Goal: Task Accomplishment & Management: Manage account settings

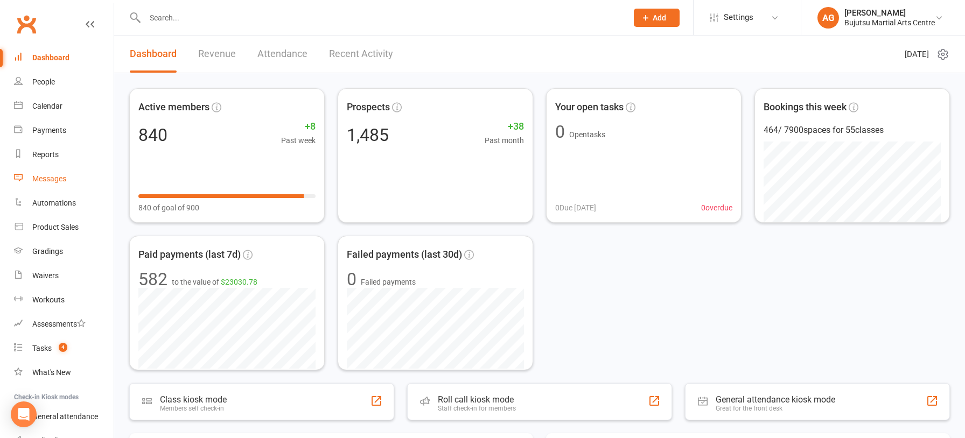
click at [46, 178] on div "Messages" at bounding box center [49, 178] width 34 height 9
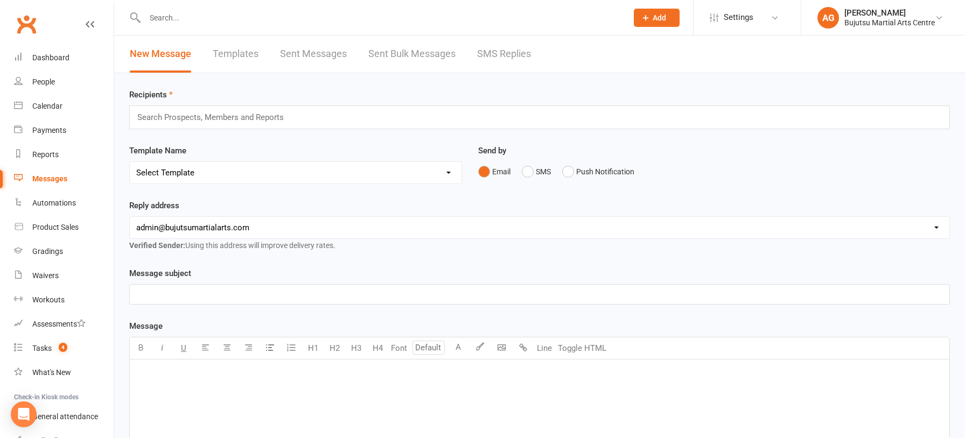
click at [231, 53] on link "Templates" at bounding box center [236, 54] width 46 height 37
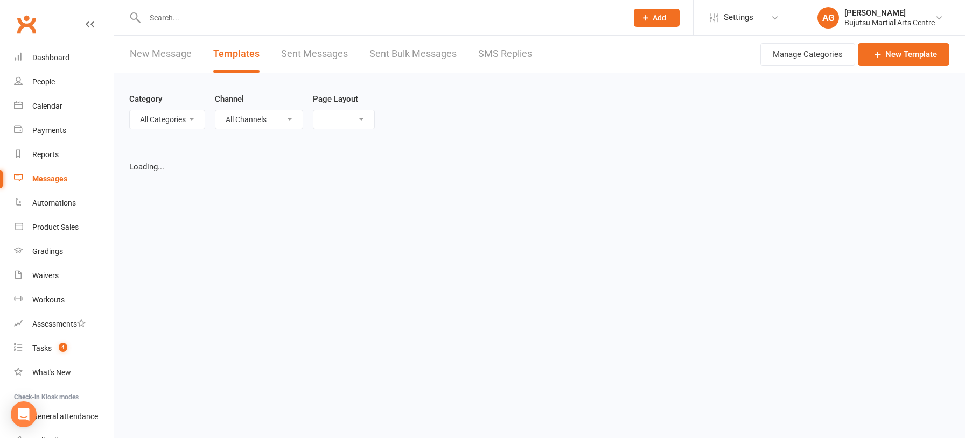
select select "grid"
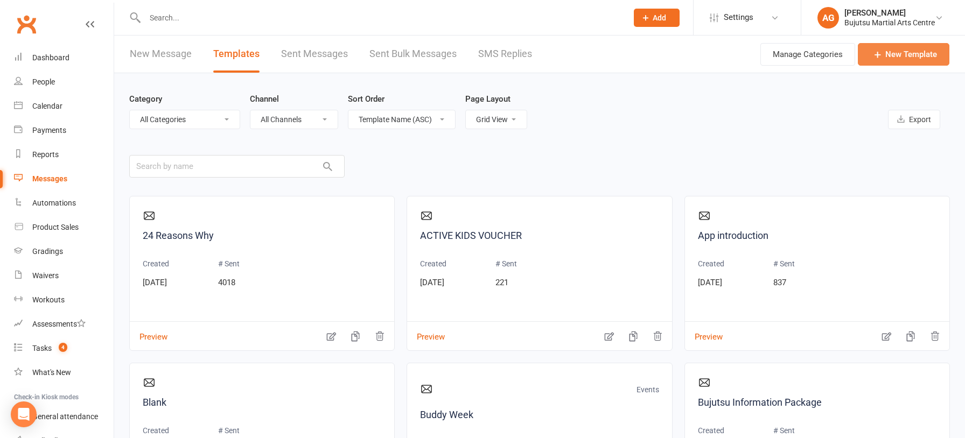
click at [908, 50] on link "New Template" at bounding box center [904, 54] width 92 height 23
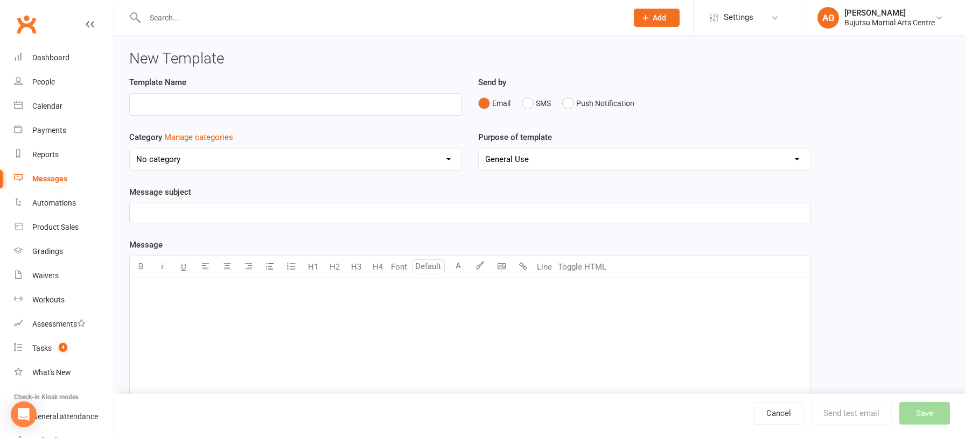
click at [163, 300] on div "﻿" at bounding box center [470, 359] width 680 height 162
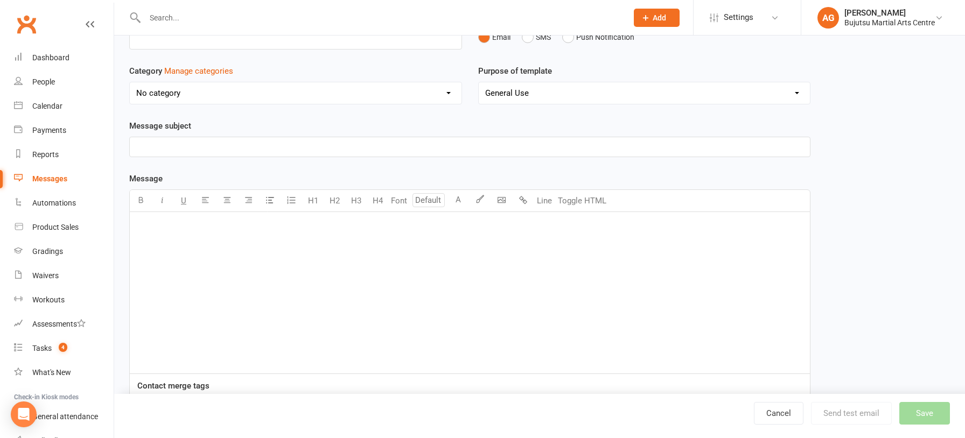
scroll to position [67, 0]
click at [779, 411] on link "Cancel" at bounding box center [779, 413] width 50 height 23
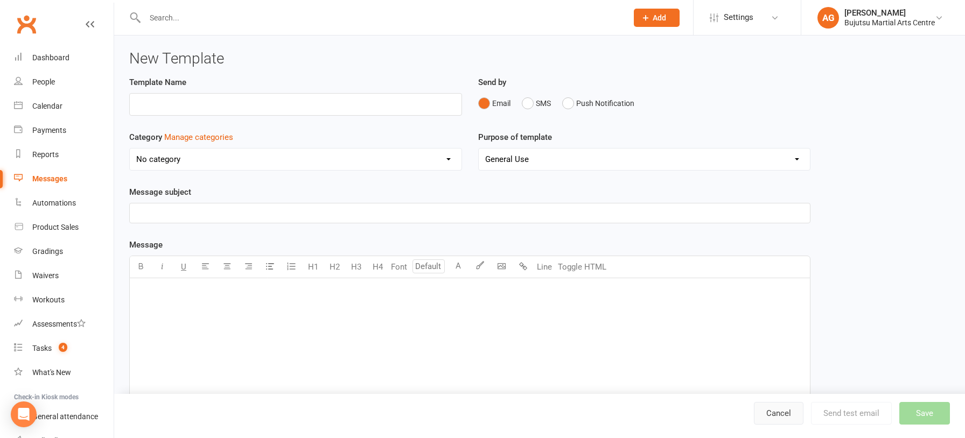
select select "grid"
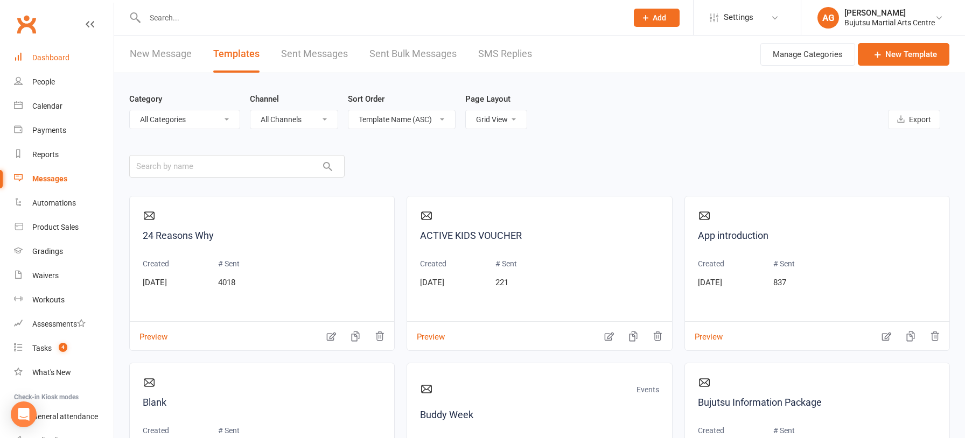
click at [41, 57] on div "Dashboard" at bounding box center [50, 57] width 37 height 9
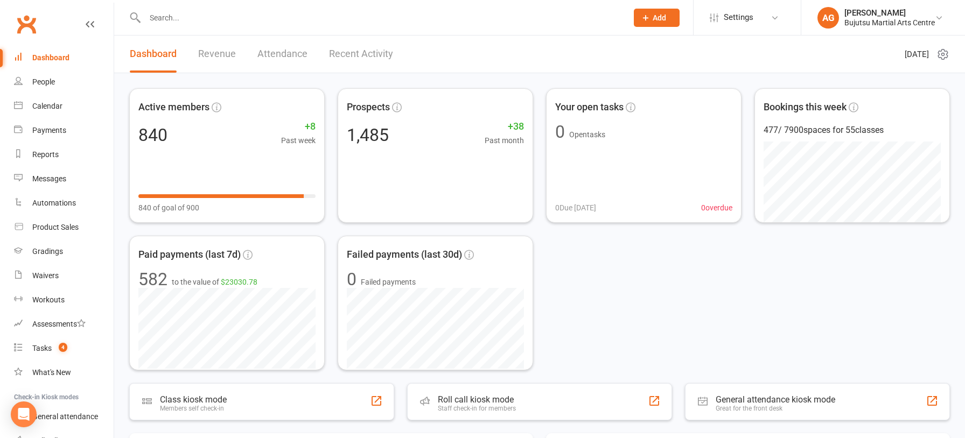
click at [202, 17] on input "text" at bounding box center [381, 17] width 478 height 15
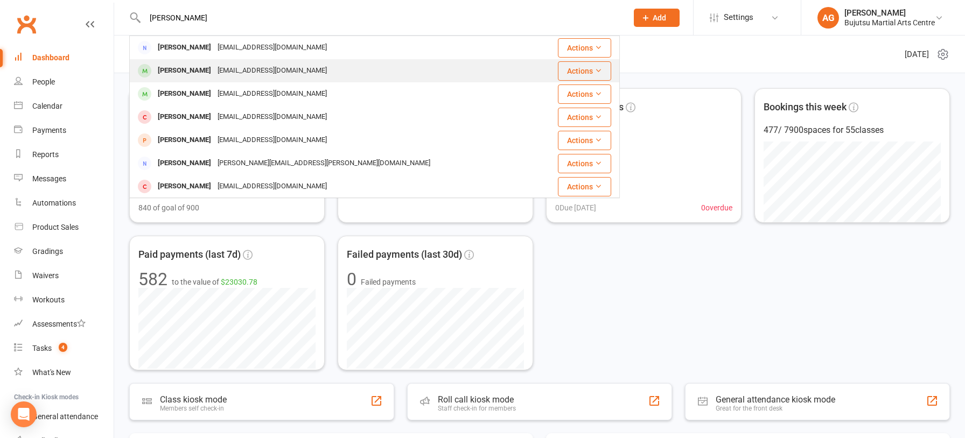
type input "cassidy"
click at [193, 68] on div "Brendon Cassidy" at bounding box center [185, 71] width 60 height 16
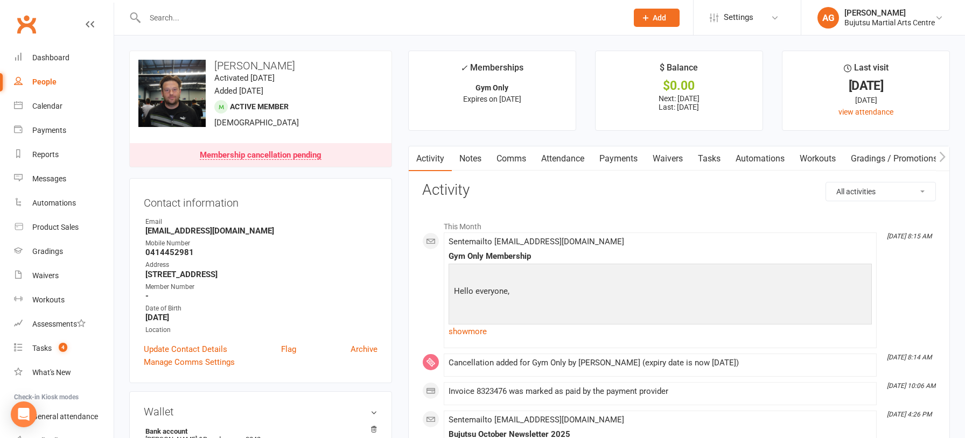
click at [472, 330] on link "show more" at bounding box center [659, 331] width 423 height 15
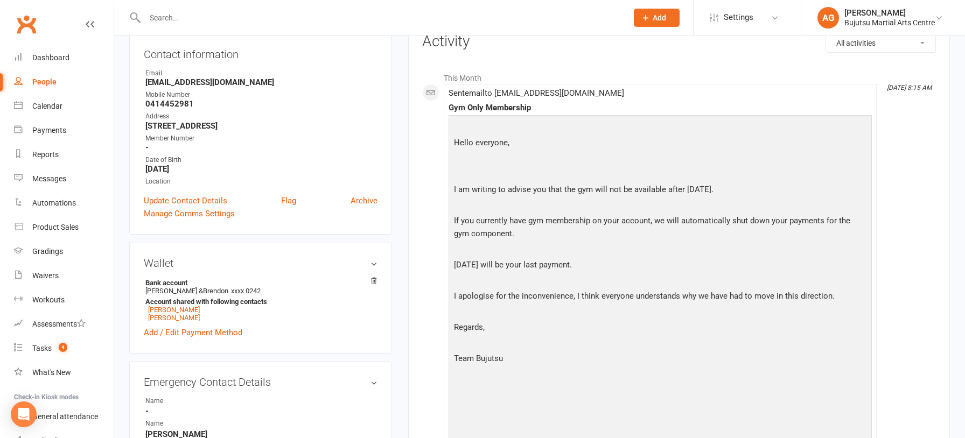
scroll to position [146, 0]
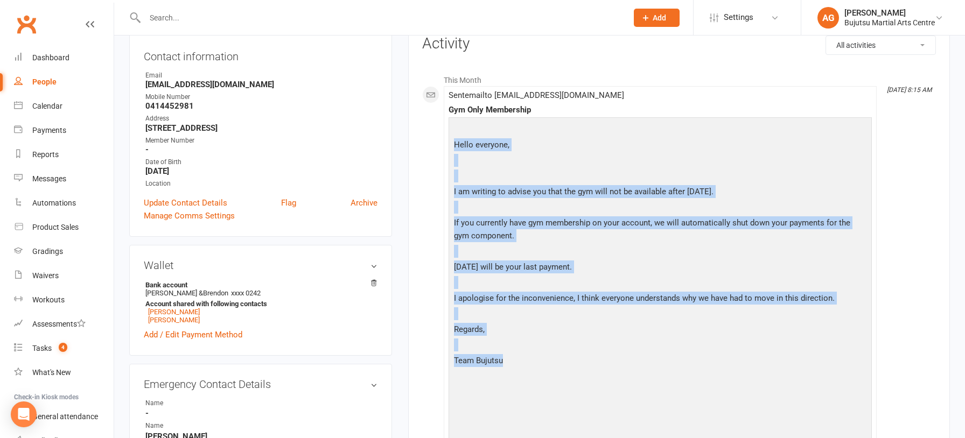
drag, startPoint x: 455, startPoint y: 143, endPoint x: 506, endPoint y: 357, distance: 219.5
click at [506, 357] on div "Hello everyone, I am writing to advise you that the gym will not be available a…" at bounding box center [660, 293] width 418 height 346
copy div "Hello everyone, I am writing to advise you that the gym will not be available a…"
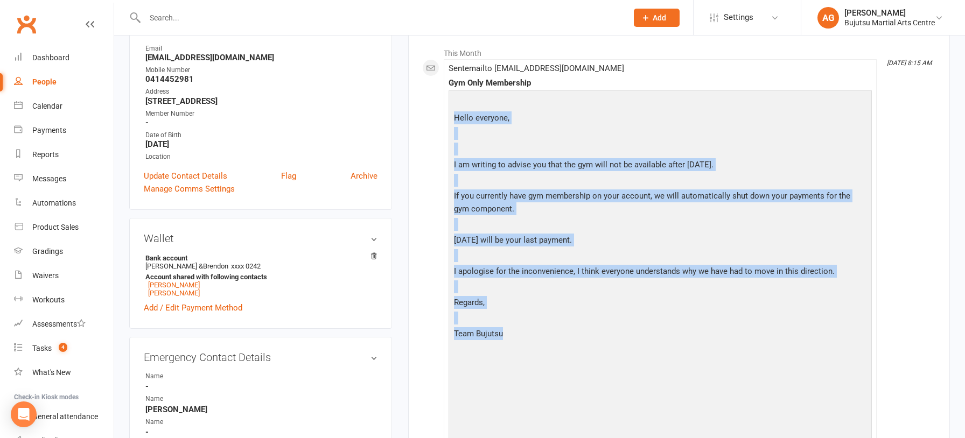
scroll to position [178, 0]
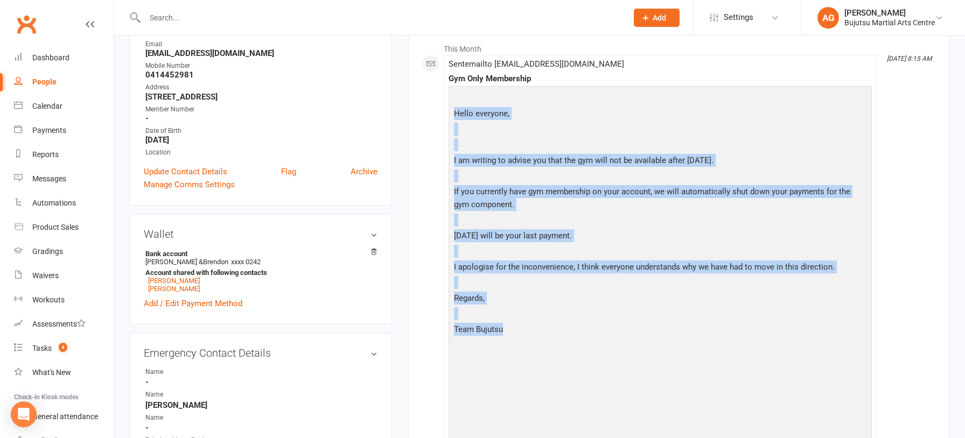
copy div "Hello everyone, I am writing to advise you that the gym will not be available a…"
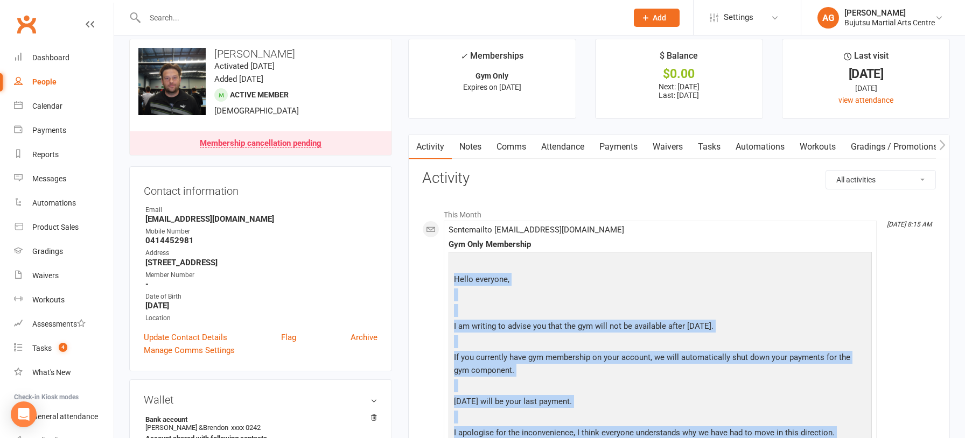
scroll to position [6, 0]
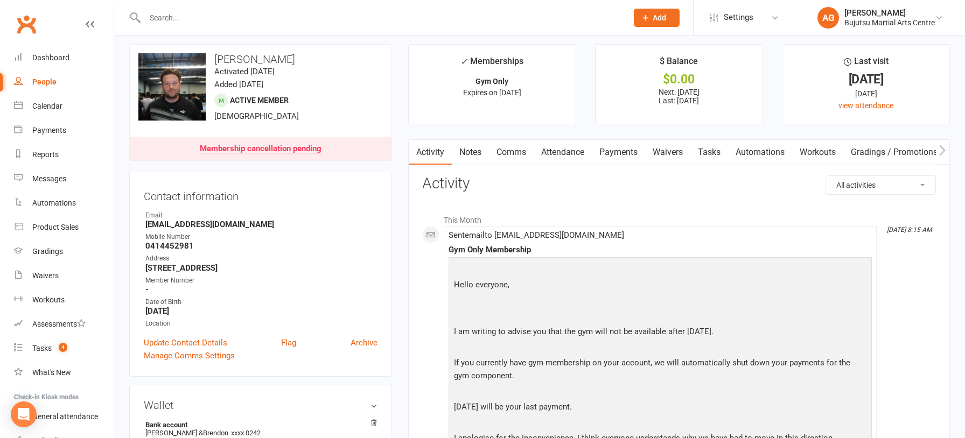
click at [580, 294] on p at bounding box center [660, 302] width 418 height 16
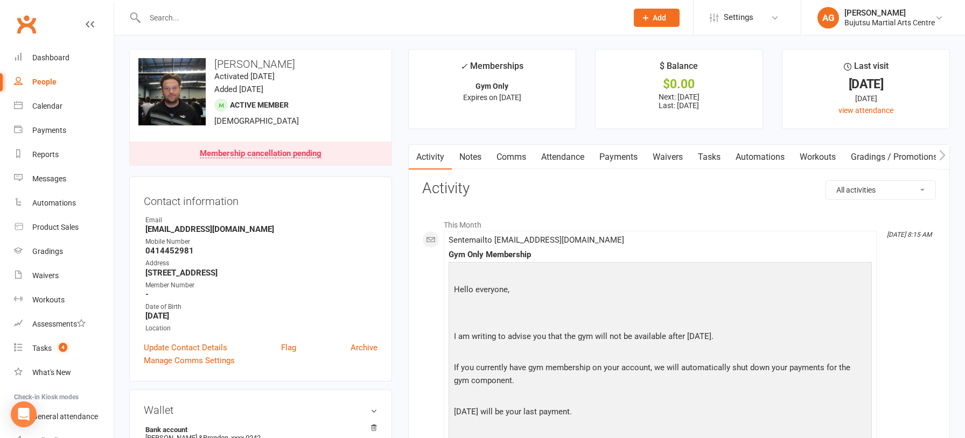
scroll to position [1, 0]
click at [338, 269] on strong "7 Palaver St Leppington NSW 2179" at bounding box center [261, 274] width 232 height 10
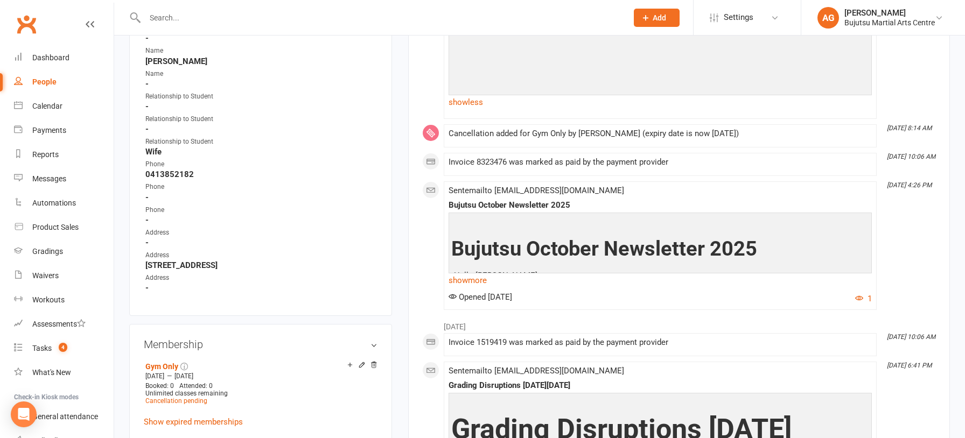
scroll to position [524, 0]
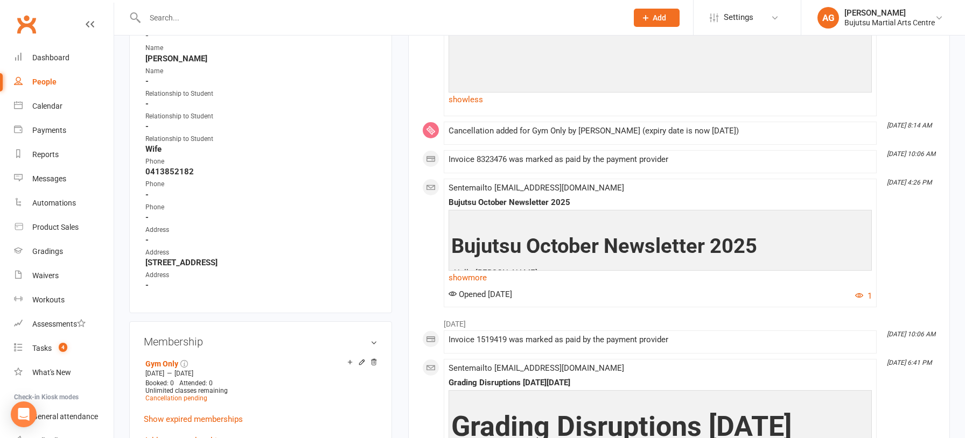
click at [480, 276] on link "show more" at bounding box center [659, 277] width 423 height 15
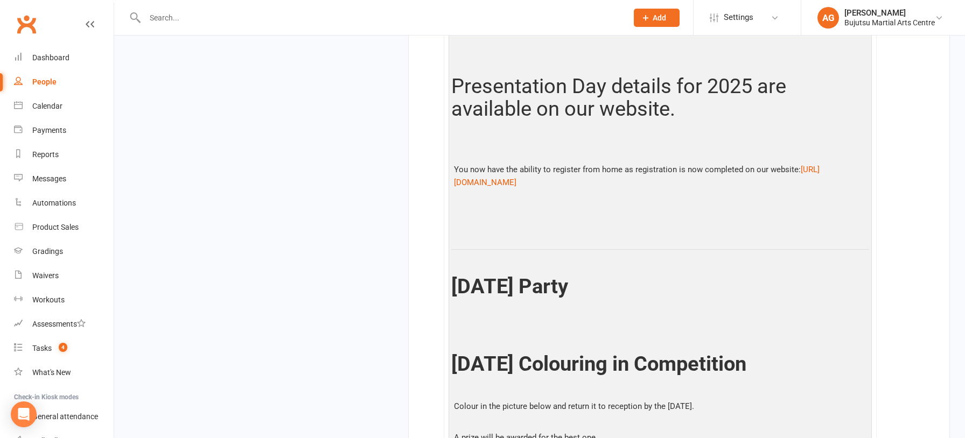
scroll to position [1627, 0]
click at [368, 250] on div "upload photo change photo Brendon Cassidy Activated 18 June, 2022 Added 18 June…" at bounding box center [539, 380] width 837 height 3914
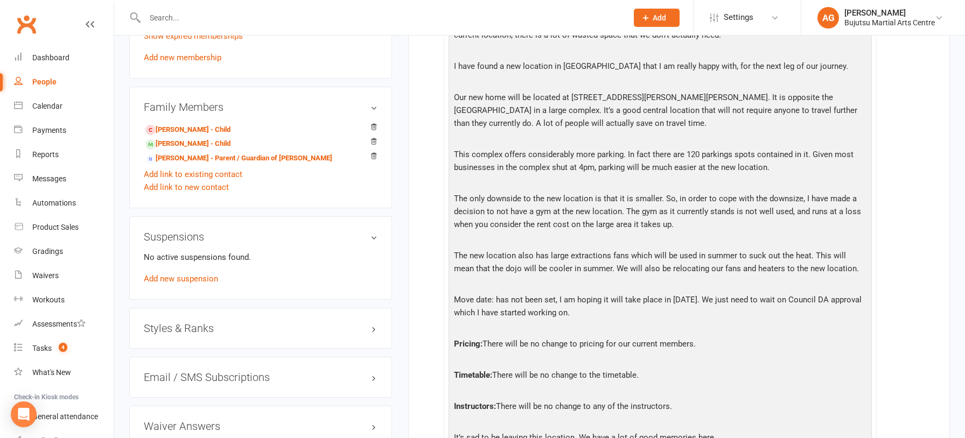
scroll to position [904, 0]
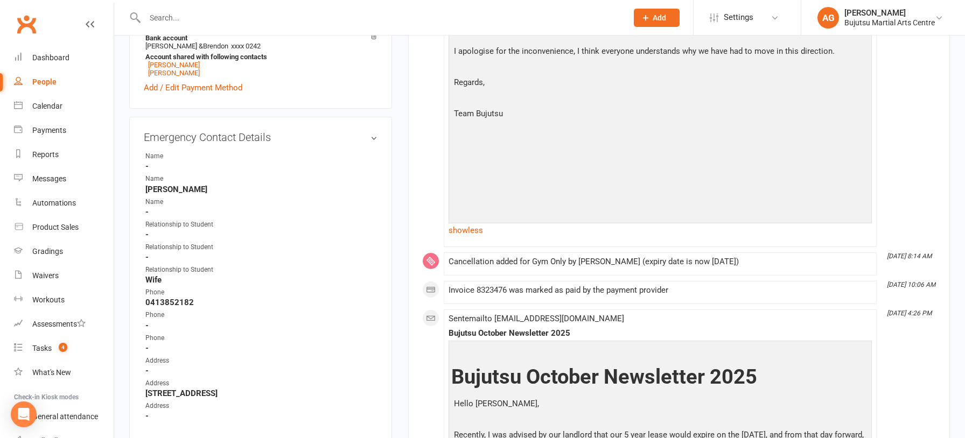
click at [166, 17] on input "text" at bounding box center [381, 17] width 478 height 15
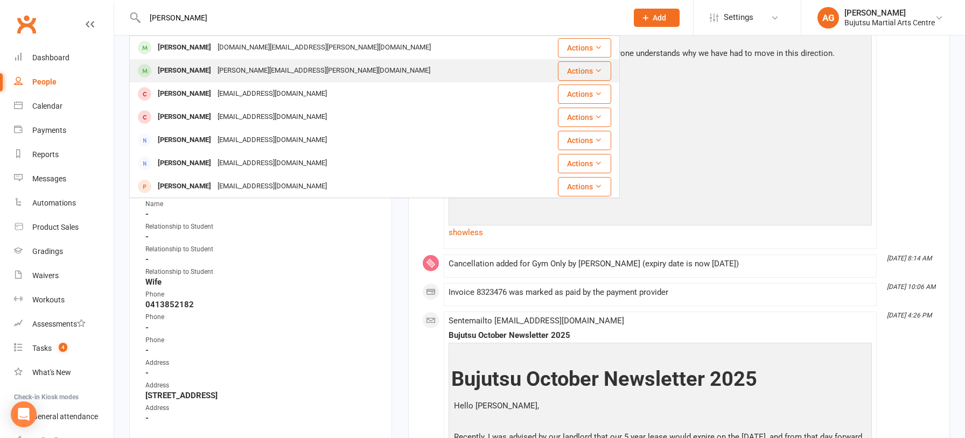
type input "luke atwel"
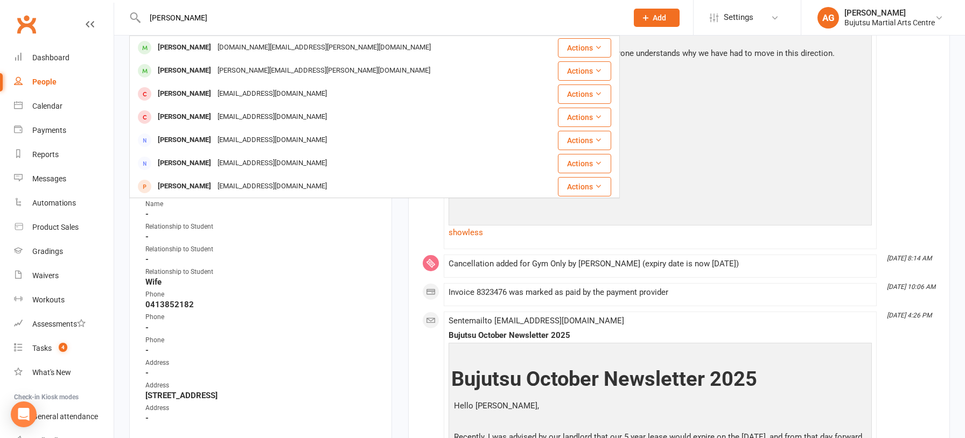
click at [214, 71] on div "vanessa.atwell@internode.on.net" at bounding box center [323, 71] width 219 height 16
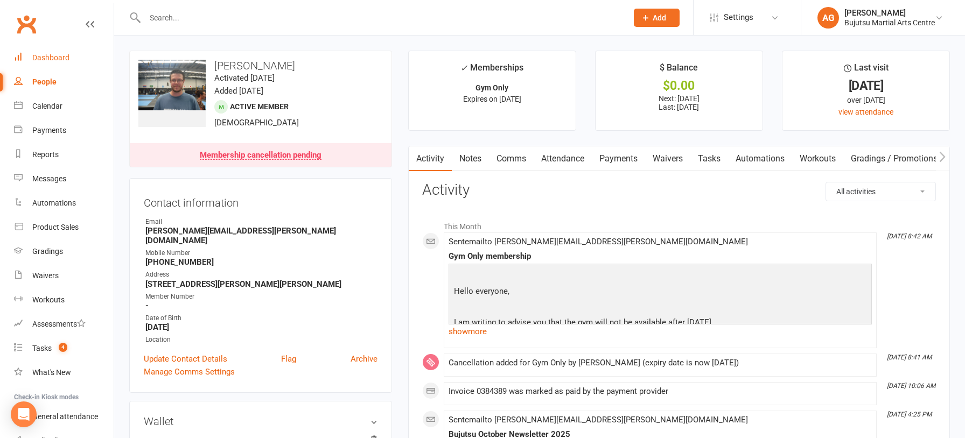
click at [53, 55] on div "Dashboard" at bounding box center [50, 57] width 37 height 9
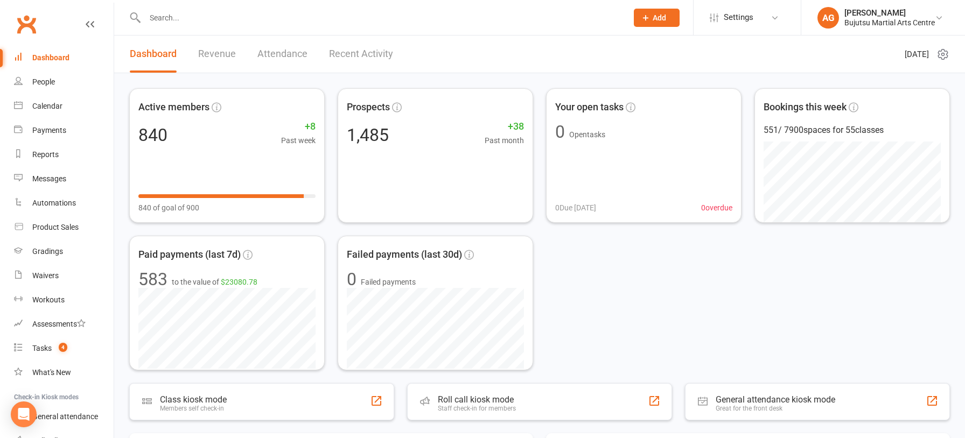
click at [211, 13] on input "text" at bounding box center [381, 17] width 478 height 15
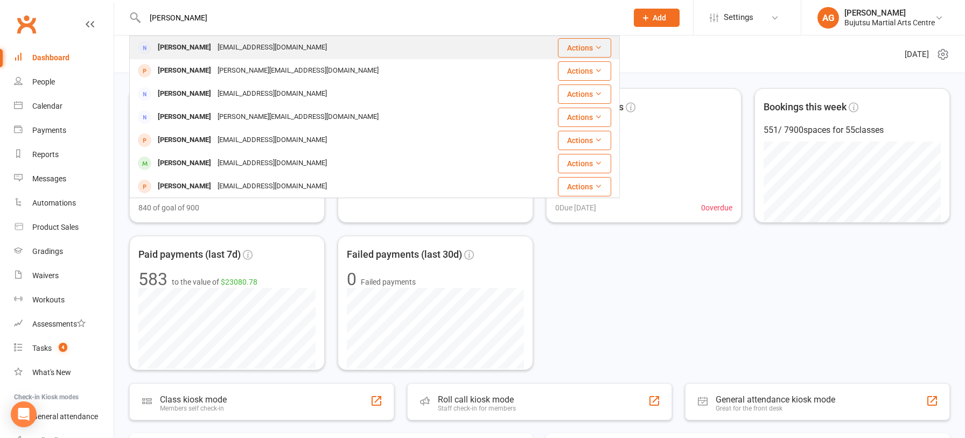
type input "amanda schni"
click at [223, 46] on div "[EMAIL_ADDRESS][DOMAIN_NAME]" at bounding box center [272, 48] width 116 height 16
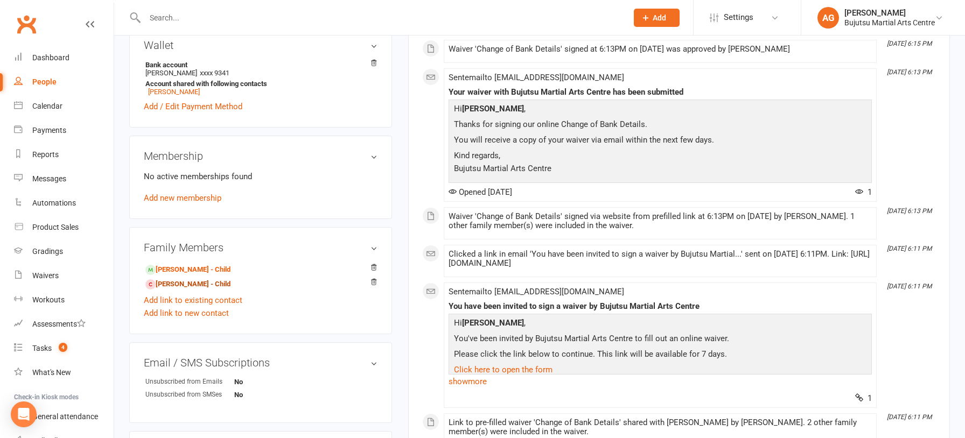
click at [176, 283] on link "Shyla Neave - Child" at bounding box center [187, 284] width 85 height 11
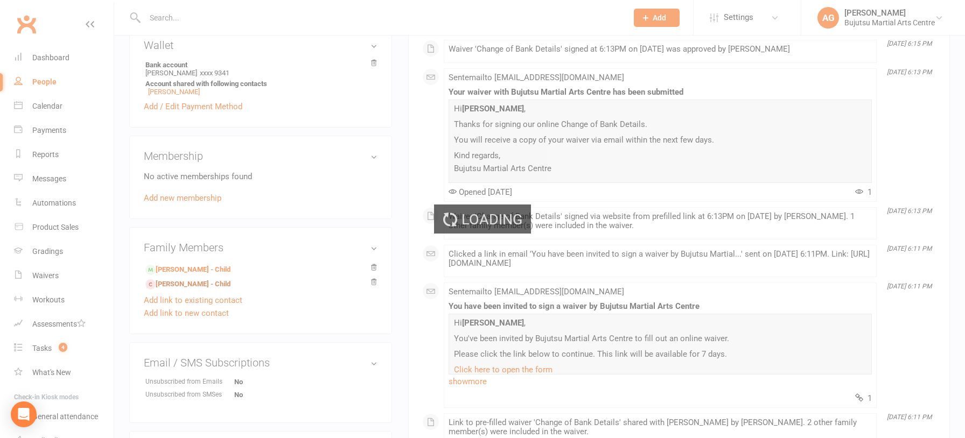
scroll to position [312, 0]
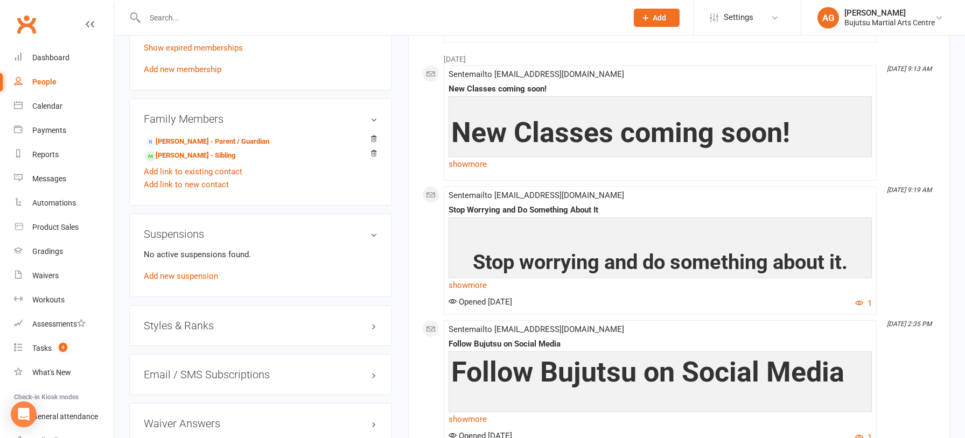
scroll to position [825, 0]
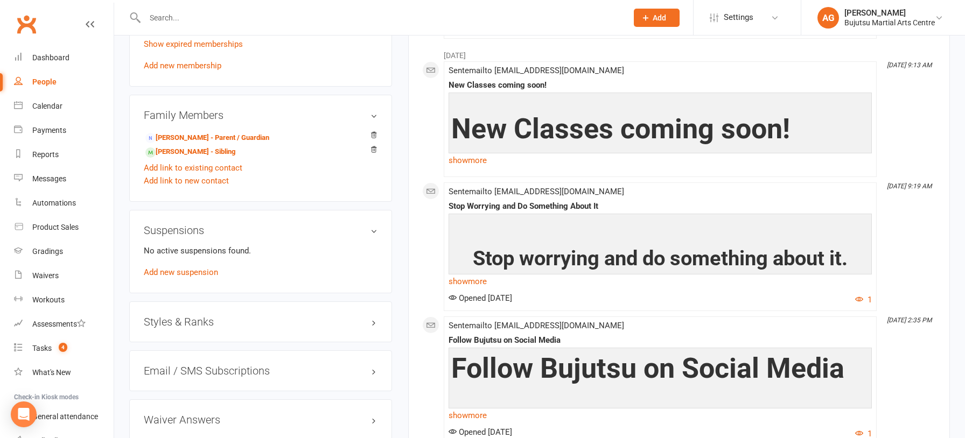
click at [198, 318] on h3 "Styles & Ranks" at bounding box center [261, 322] width 234 height 12
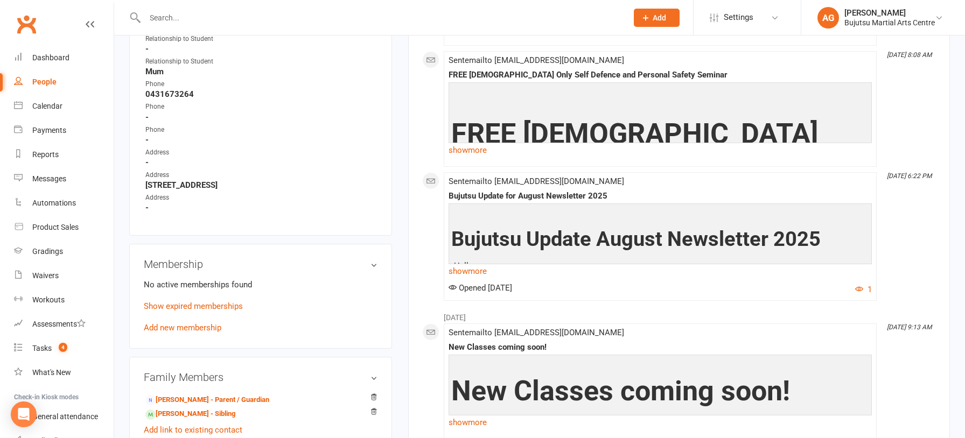
scroll to position [564, 0]
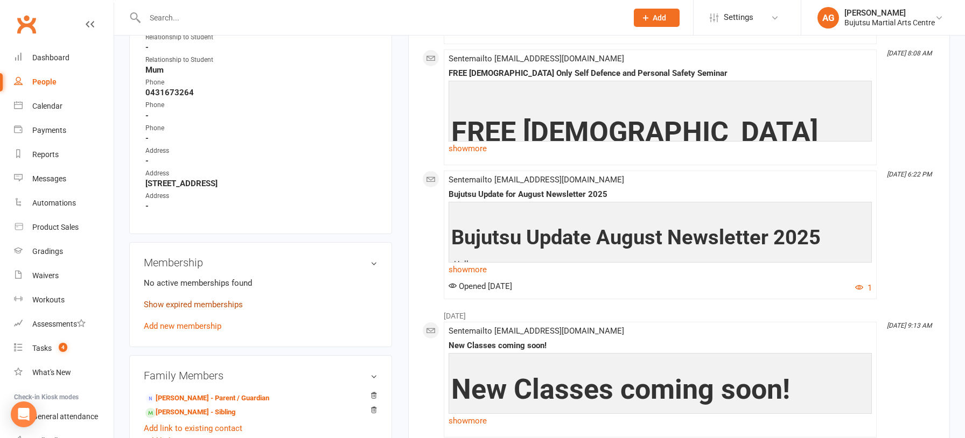
click at [205, 303] on link "Show expired memberships" at bounding box center [193, 305] width 99 height 10
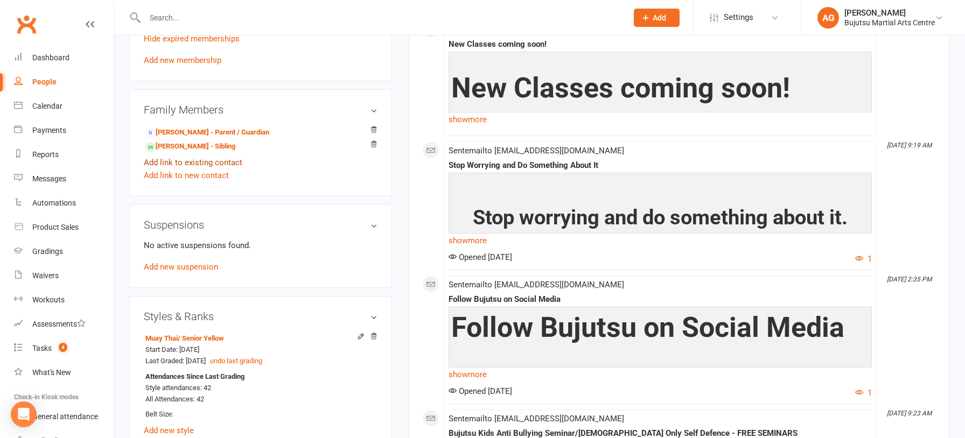
scroll to position [862, 0]
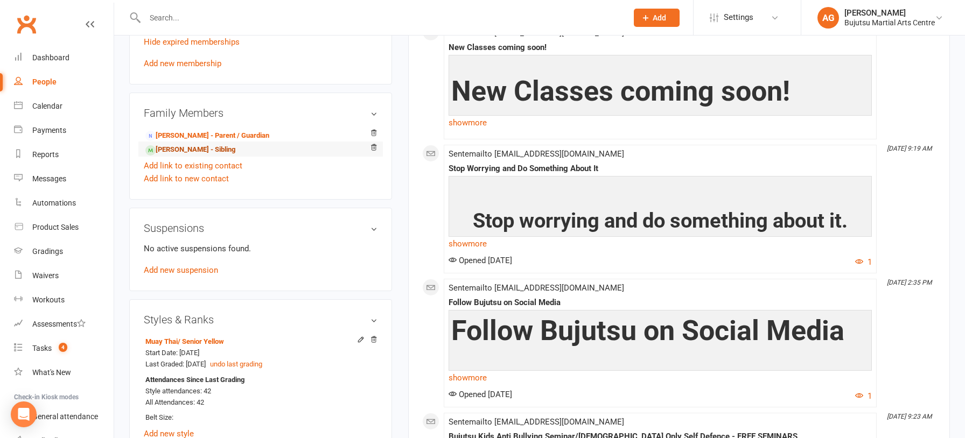
click at [203, 147] on link "Casey Neave - Sibling" at bounding box center [190, 149] width 90 height 11
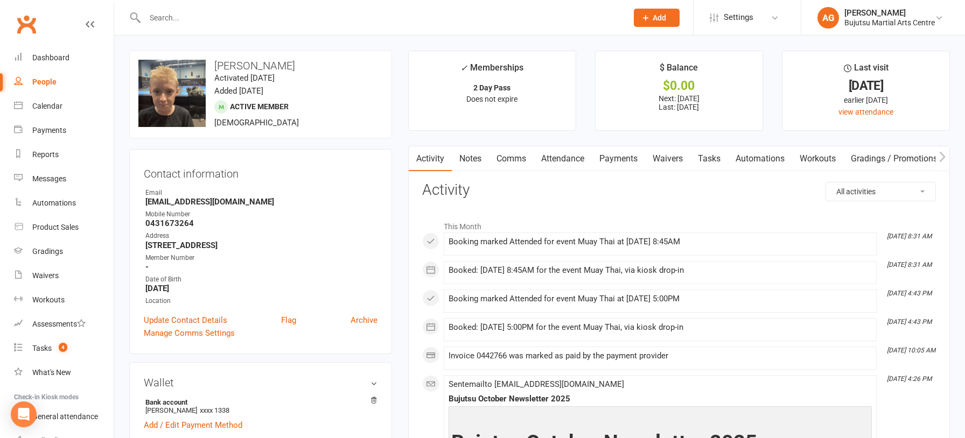
click at [626, 158] on link "Payments" at bounding box center [618, 158] width 53 height 25
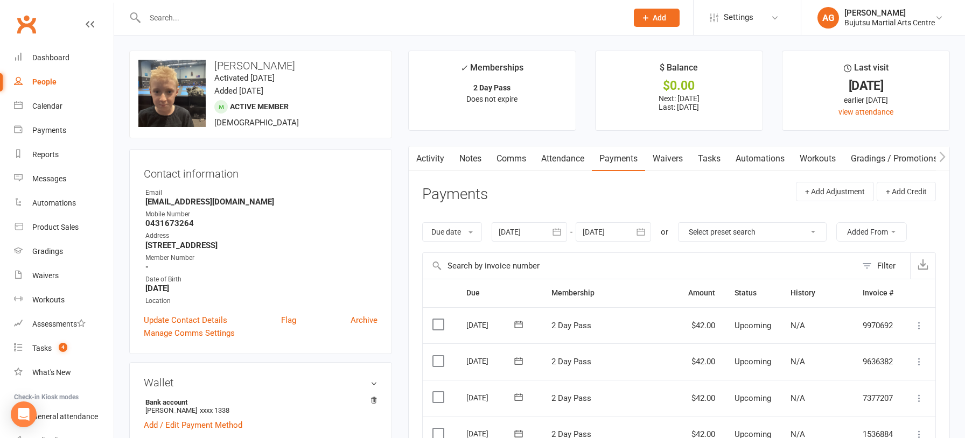
scroll to position [1, 0]
click at [40, 58] on div "Dashboard" at bounding box center [50, 57] width 37 height 9
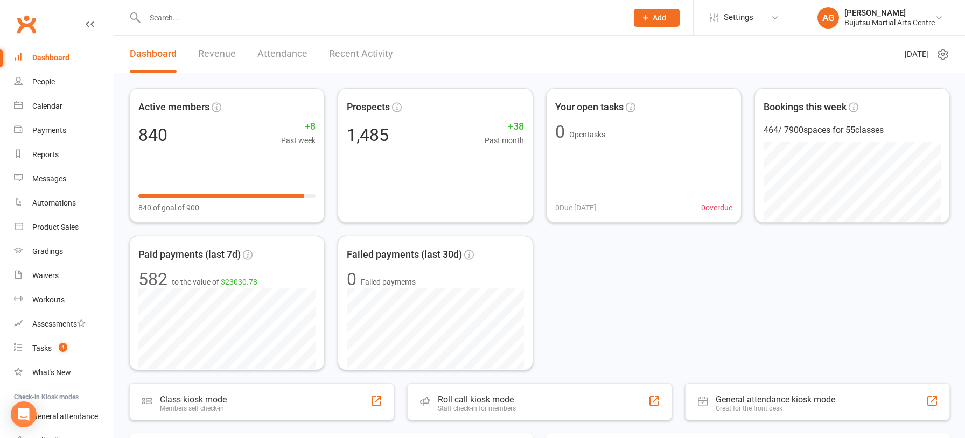
click at [234, 20] on input "text" at bounding box center [381, 17] width 478 height 15
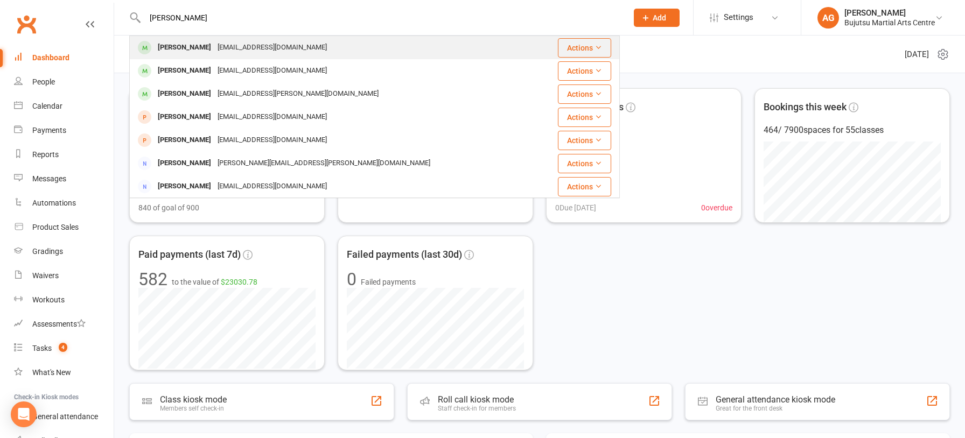
type input "ellie russ"
click at [221, 45] on div "Ellie.folder2@gmail.com" at bounding box center [272, 48] width 116 height 16
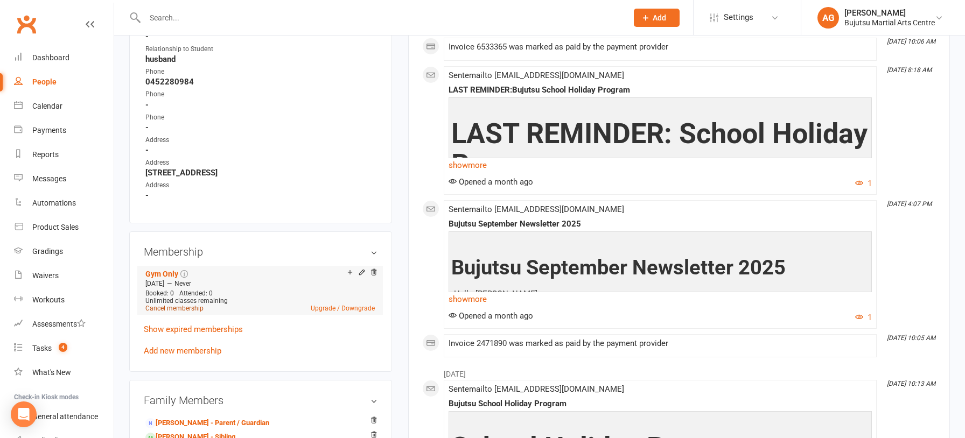
scroll to position [586, 0]
click at [186, 305] on link "Cancel membership" at bounding box center [174, 308] width 58 height 8
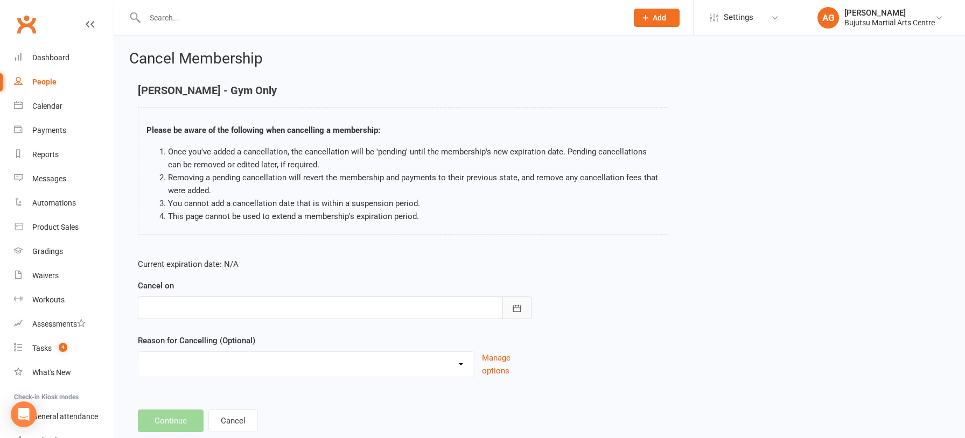
click at [516, 310] on icon "button" at bounding box center [516, 308] width 11 height 11
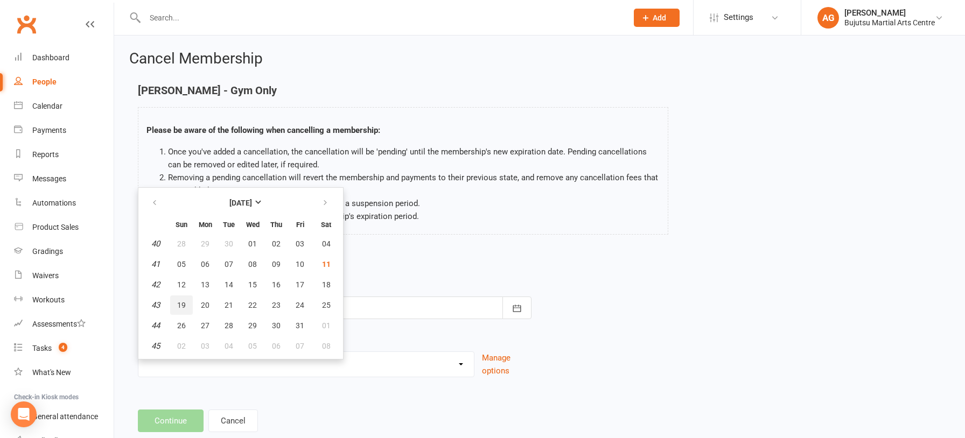
click at [184, 307] on span "19" at bounding box center [181, 305] width 9 height 9
type input "19 Oct 2025"
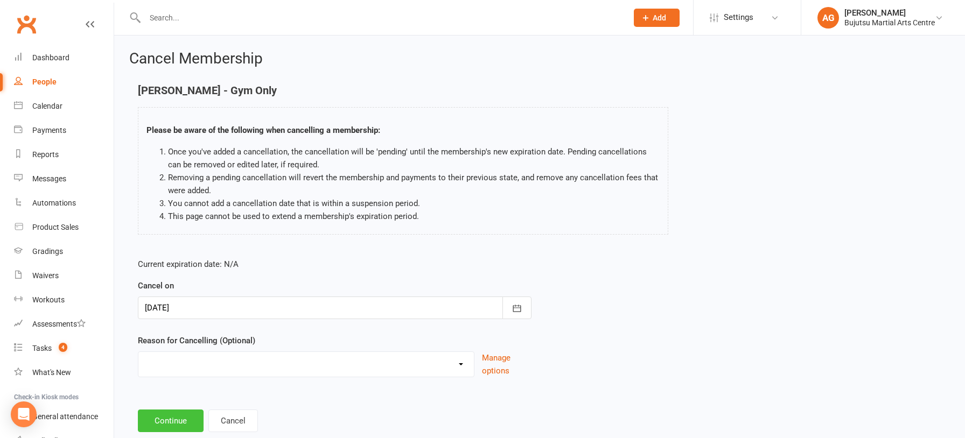
click at [181, 420] on button "Continue" at bounding box center [171, 421] width 66 height 23
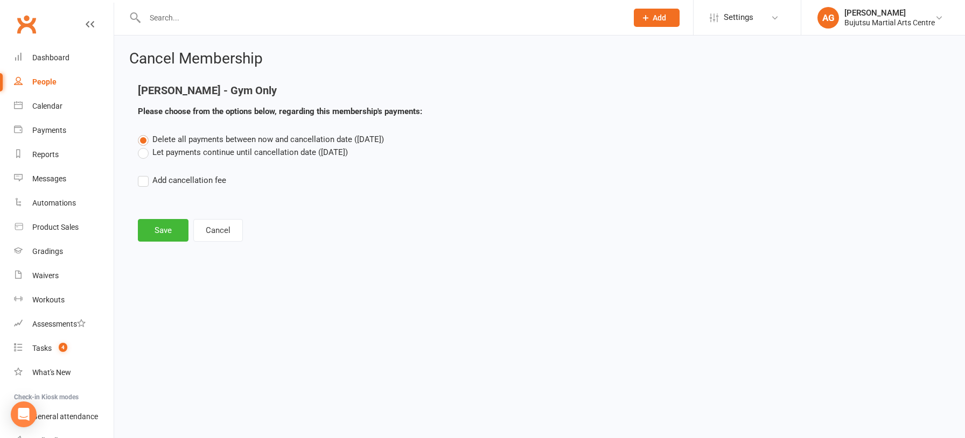
click at [142, 153] on label "Let payments continue until cancellation date (Oct 19, 2025)" at bounding box center [243, 152] width 210 height 13
click at [142, 146] on input "Let payments continue until cancellation date (Oct 19, 2025)" at bounding box center [141, 146] width 7 height 0
click at [158, 227] on button "Save" at bounding box center [163, 230] width 51 height 23
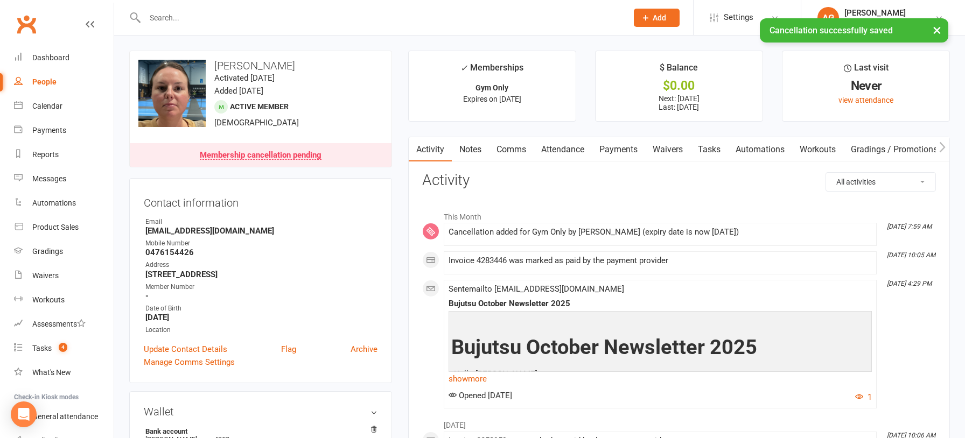
click at [180, 18] on div "× Cancellation successfully saved" at bounding box center [475, 18] width 951 height 0
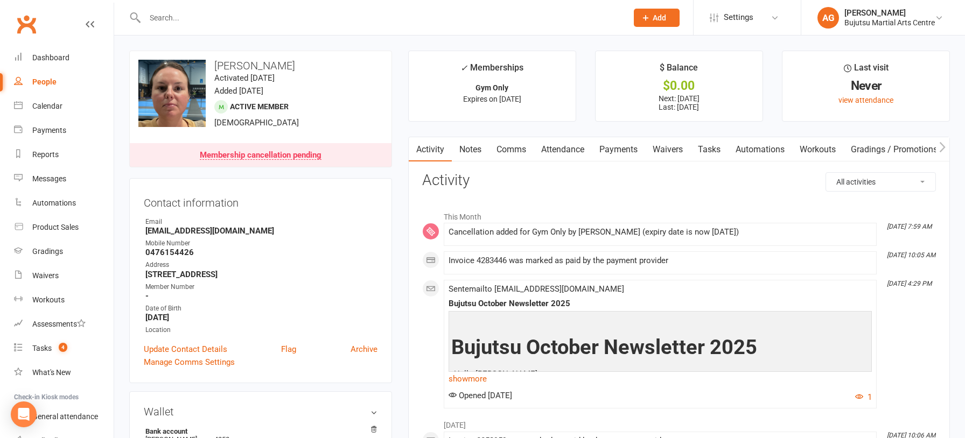
click at [510, 150] on link "Comms" at bounding box center [511, 149] width 45 height 25
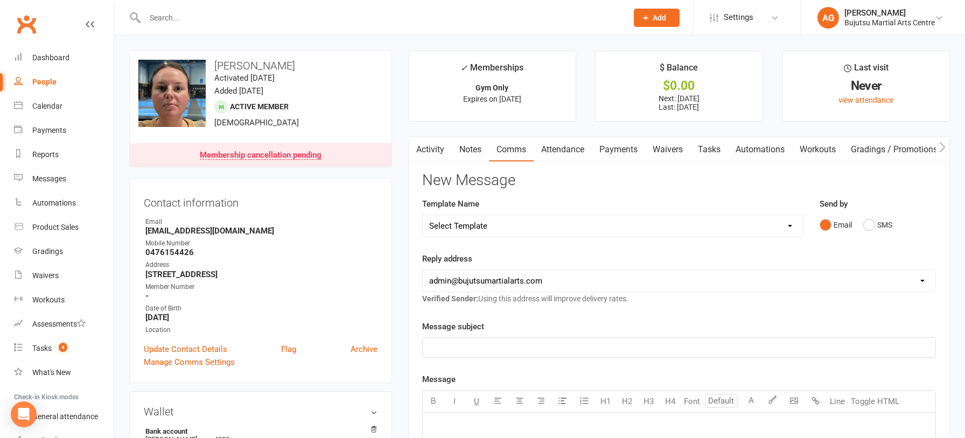
click at [486, 224] on select "Select Template [Email] Japan Karate Association Annual Registration [Email] Ry…" at bounding box center [613, 226] width 380 height 22
select select "28"
click at [423, 215] on select "Select Template [Email] Japan Karate Association Annual Registration [Email] Ry…" at bounding box center [613, 226] width 380 height 22
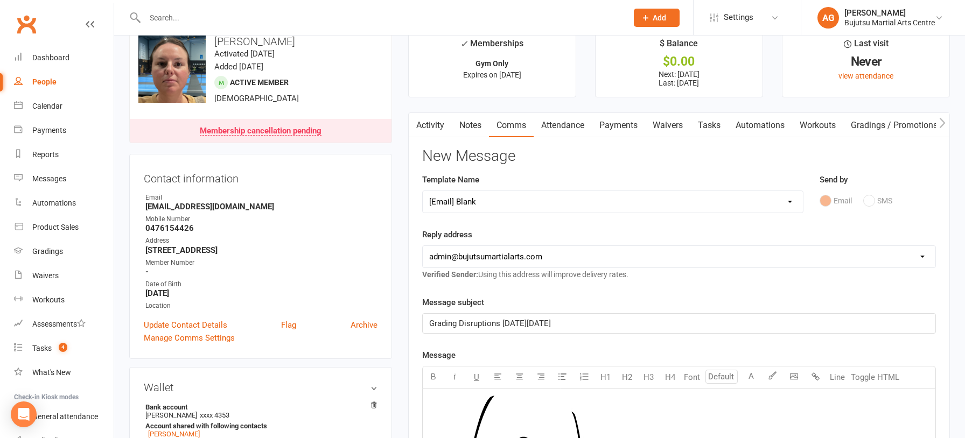
scroll to position [29, 0]
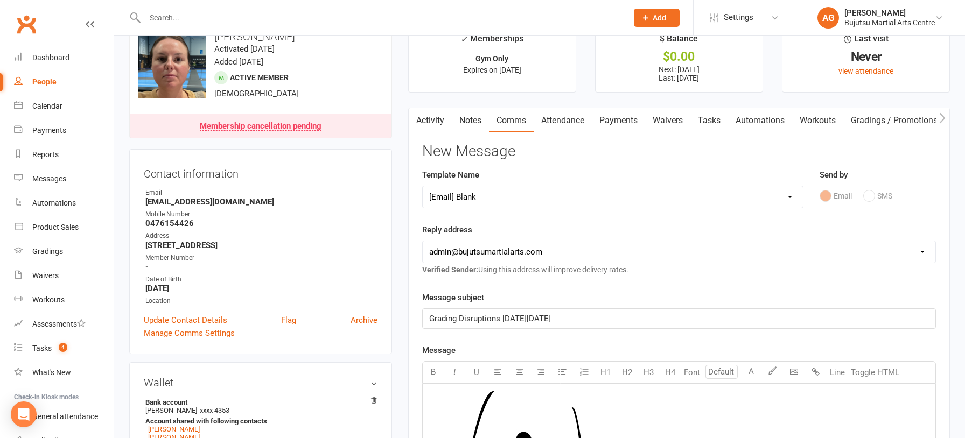
drag, startPoint x: 590, startPoint y: 318, endPoint x: 416, endPoint y: 315, distance: 173.9
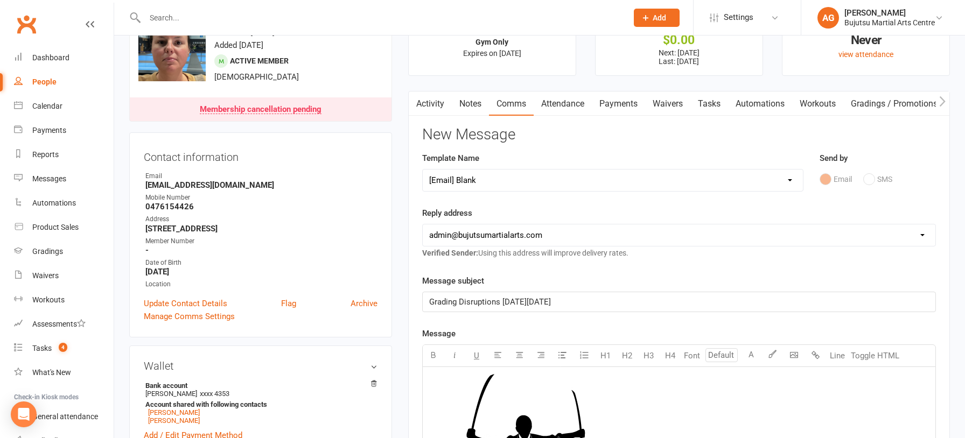
scroll to position [52, 0]
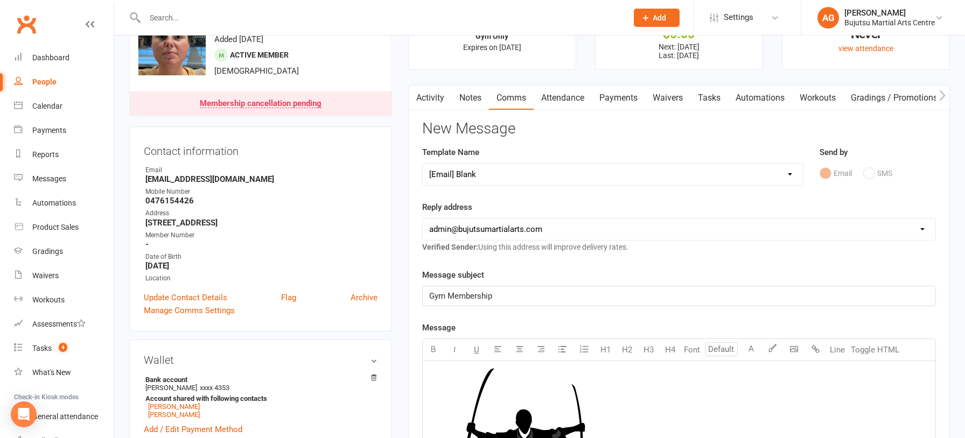
click at [447, 296] on span "Gym Membership" at bounding box center [460, 296] width 63 height 10
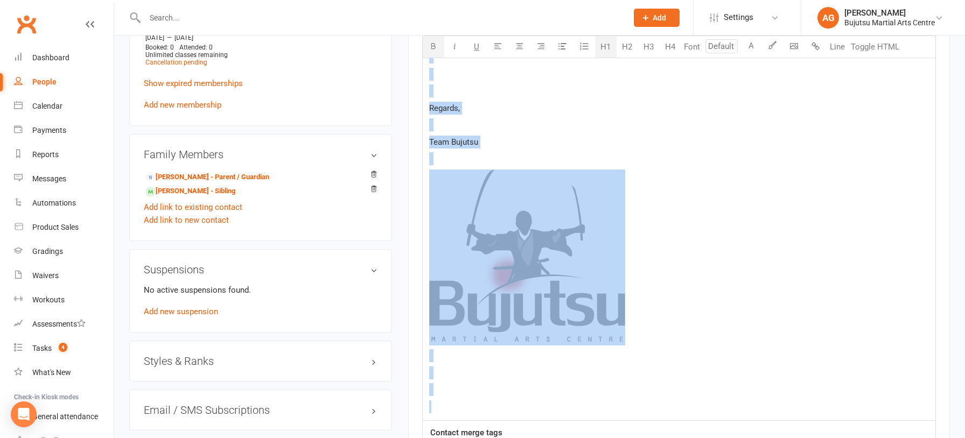
scroll to position [911, 0]
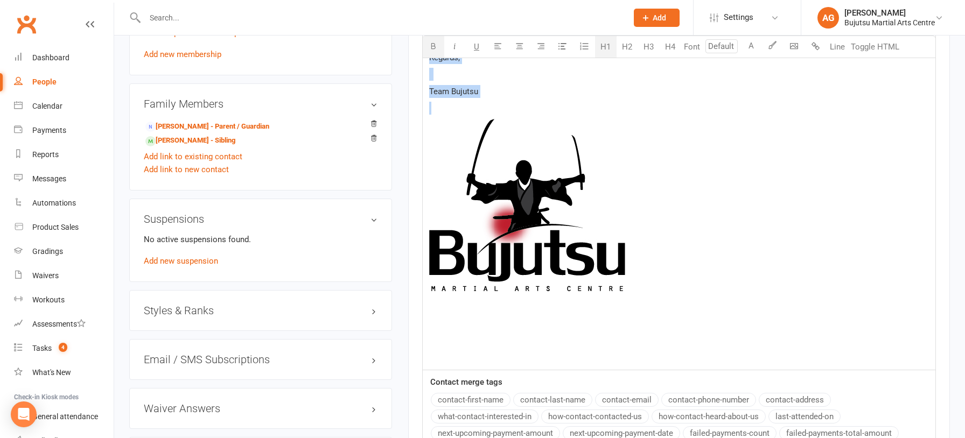
drag, startPoint x: 432, startPoint y: 147, endPoint x: 544, endPoint y: 138, distance: 112.4
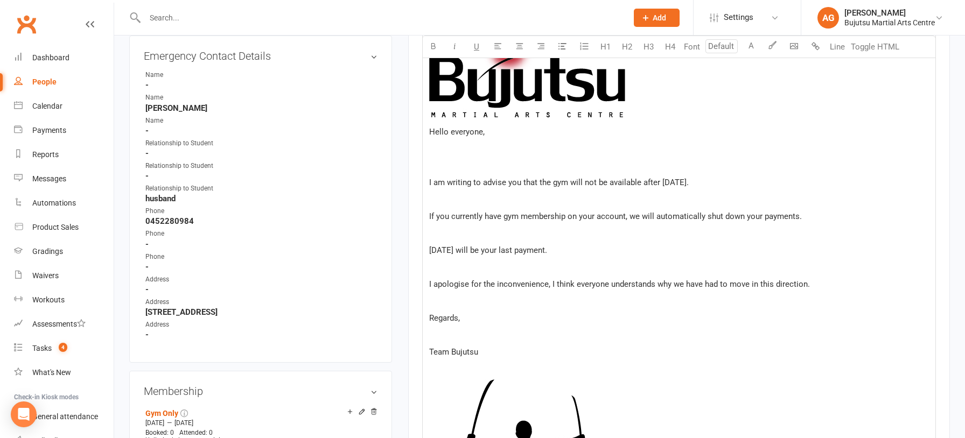
scroll to position [471, 0]
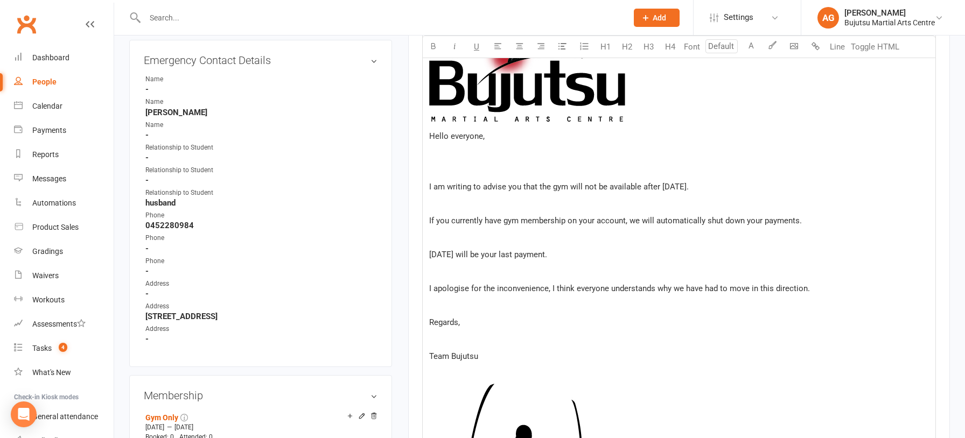
click at [799, 222] on span "If you currently have gym membership on your account, we will automatically shu…" at bounding box center [615, 221] width 373 height 10
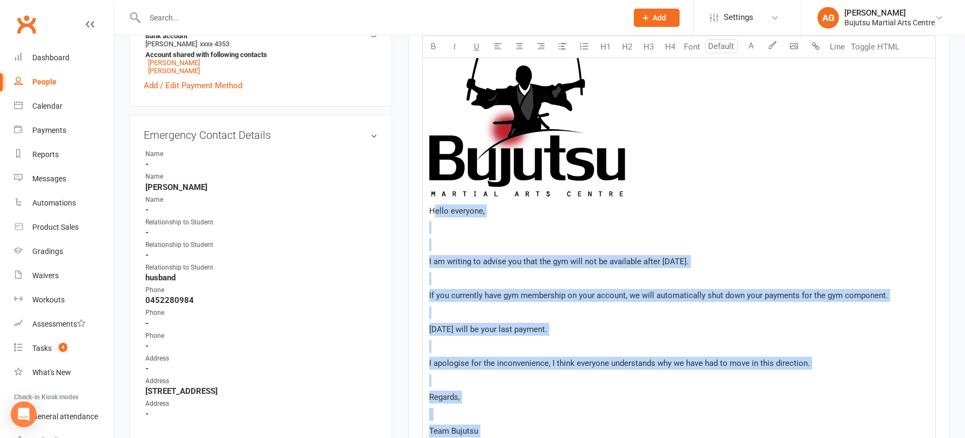
scroll to position [404, 0]
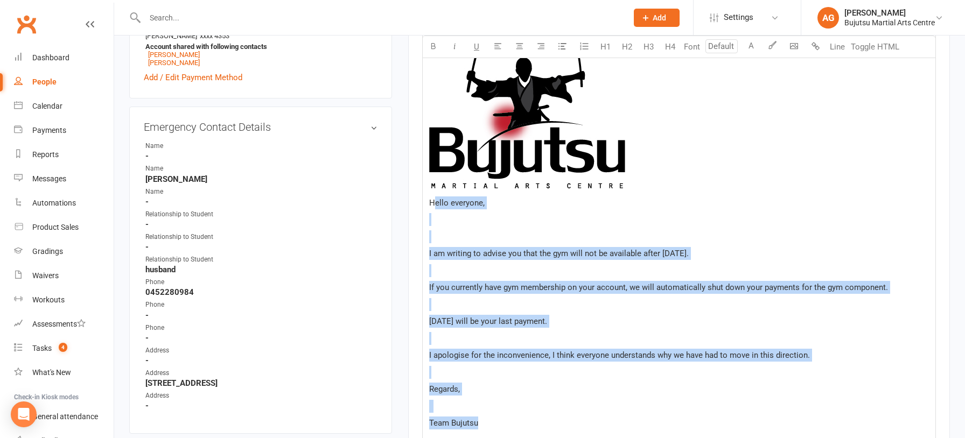
drag, startPoint x: 432, startPoint y: 313, endPoint x: 482, endPoint y: 422, distance: 119.9
click at [482, 422] on div "﻿ Hello everyone, ﻿ ﻿ I am writing to advise you that the gym will not be avail…" at bounding box center [679, 355] width 513 height 693
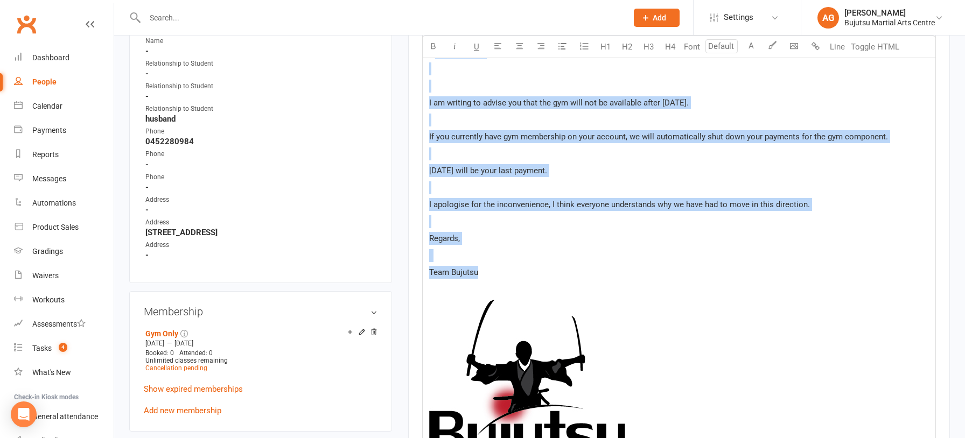
scroll to position [556, 0]
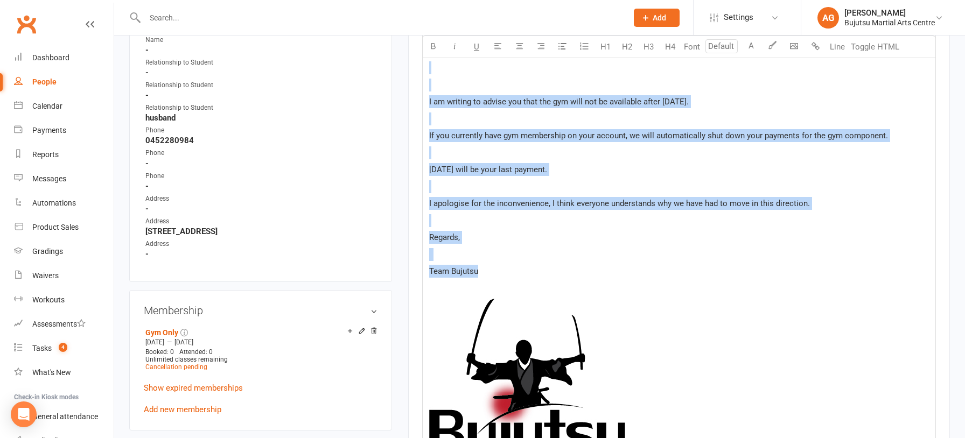
copy div "Hello everyone, ﻿ ﻿ I am writing to advise you that the gym will not be availab…"
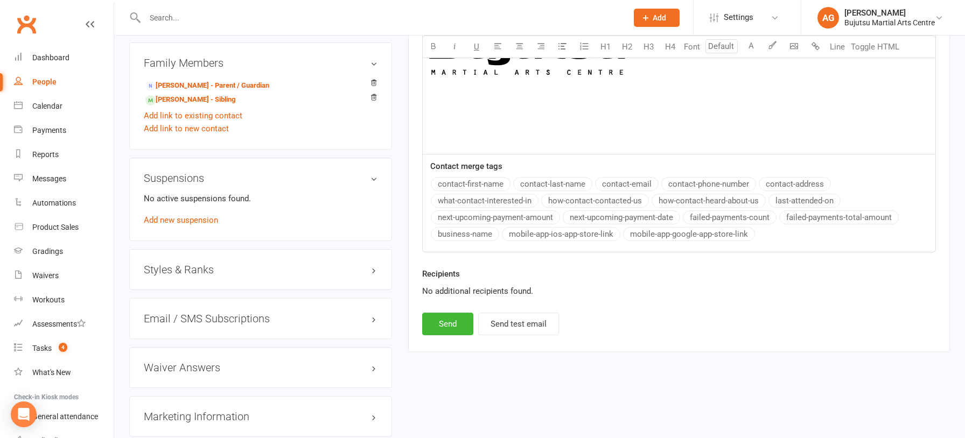
scroll to position [966, 0]
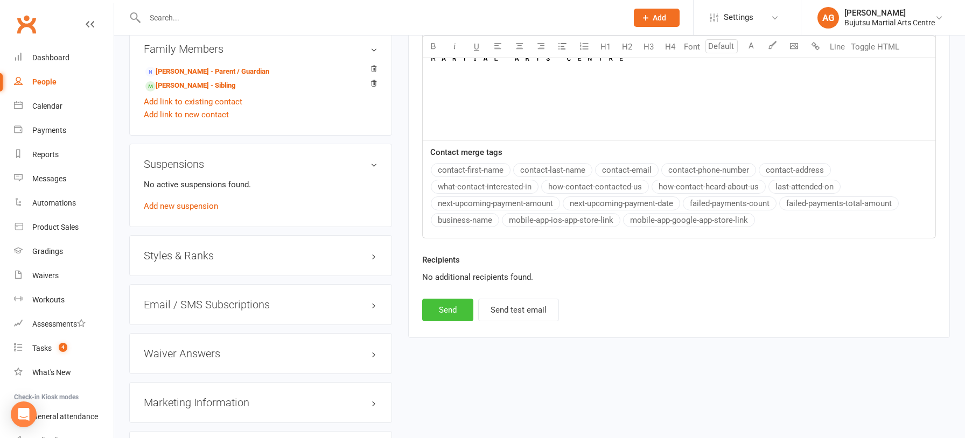
click at [444, 304] on button "Send" at bounding box center [447, 310] width 51 height 23
select select
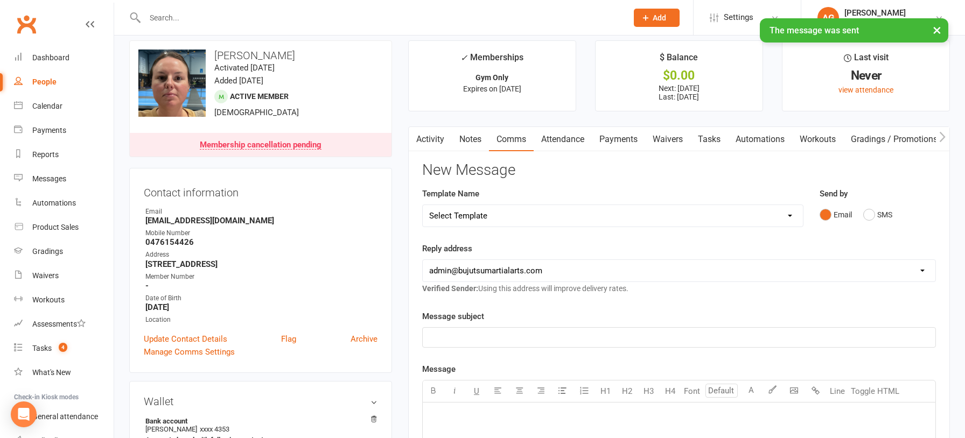
scroll to position [0, 0]
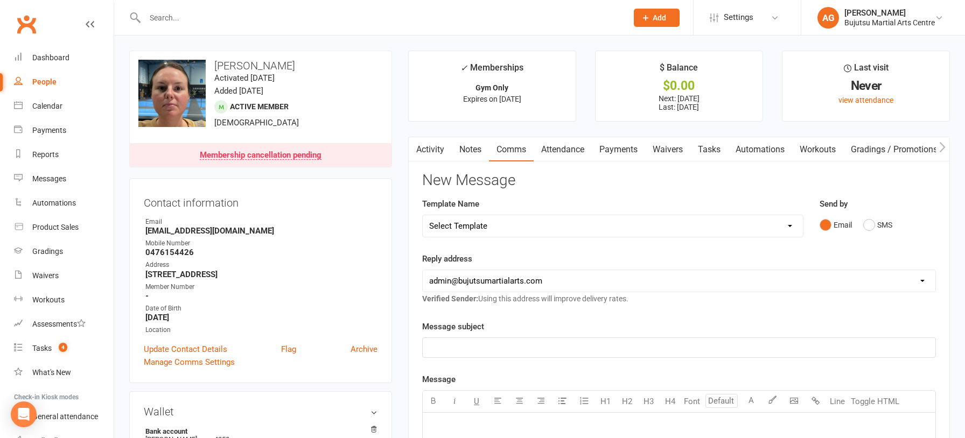
click at [257, 12] on input "text" at bounding box center [381, 17] width 478 height 15
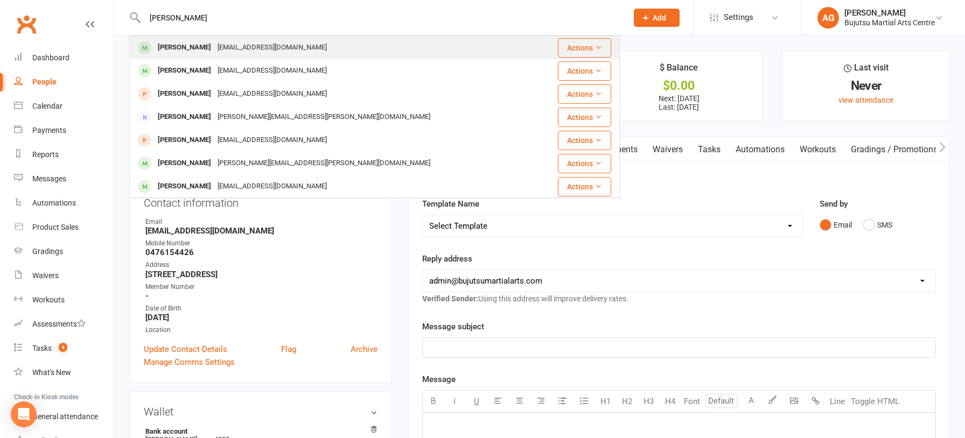
type input "nicky sloane"
click at [243, 48] on div "nicolasloane@hotmail.com" at bounding box center [272, 48] width 116 height 16
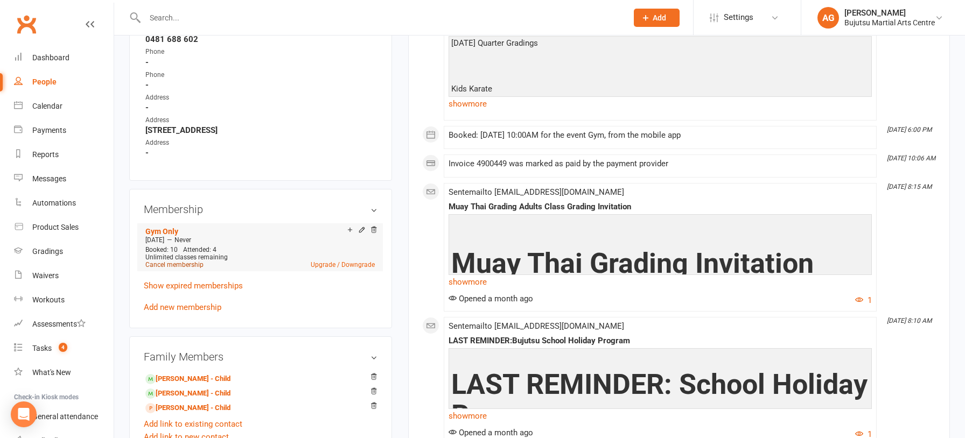
scroll to position [628, 0]
click at [173, 261] on link "Cancel membership" at bounding box center [174, 265] width 58 height 8
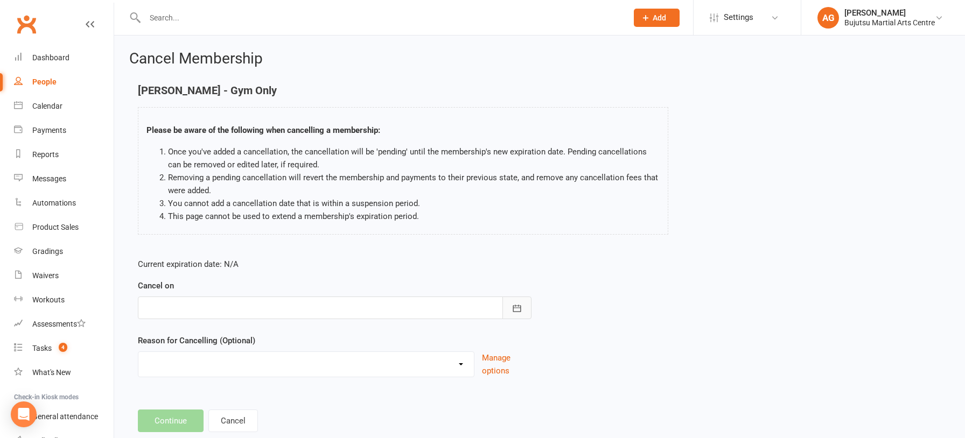
click at [521, 305] on icon "button" at bounding box center [516, 308] width 11 height 11
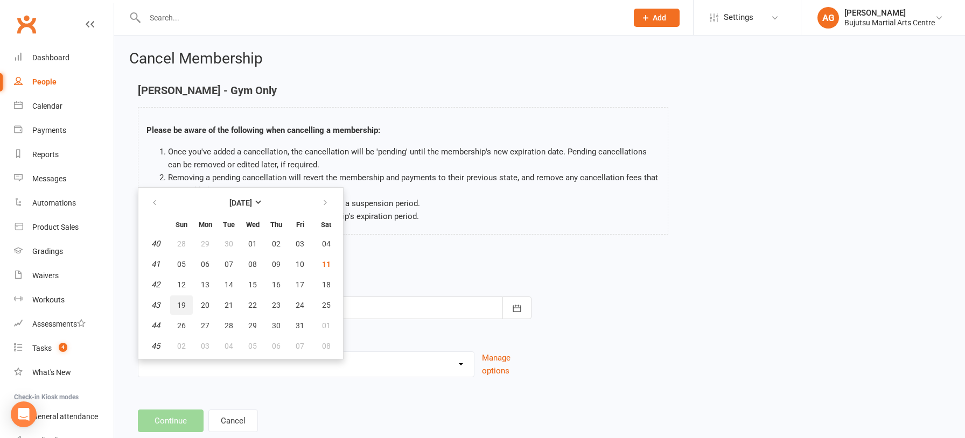
click at [179, 305] on span "19" at bounding box center [181, 305] width 9 height 9
type input "19 Oct 2025"
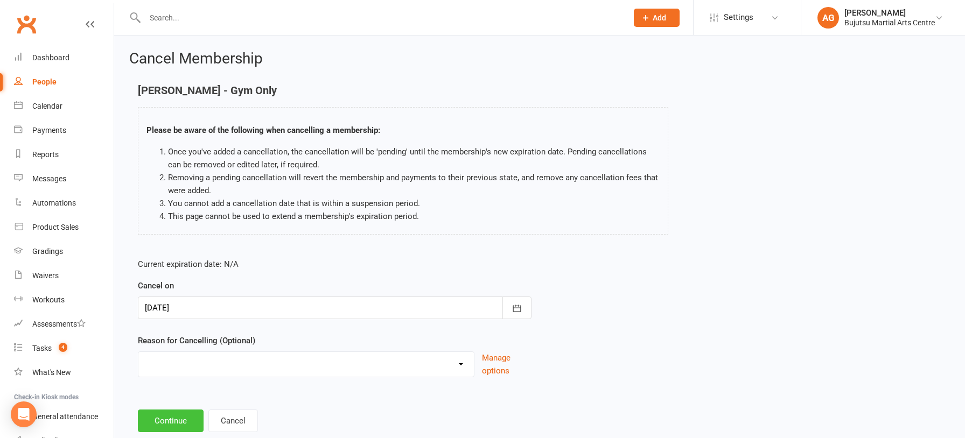
scroll to position [2, 0]
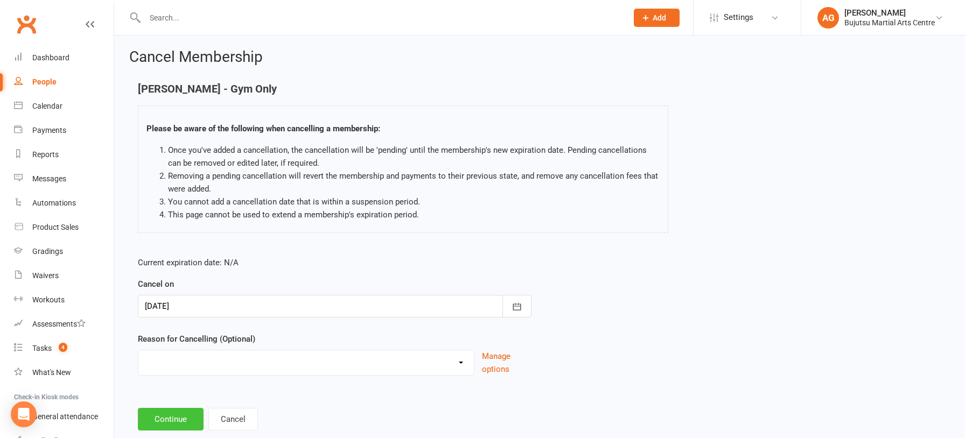
click at [181, 418] on button "Continue" at bounding box center [171, 419] width 66 height 23
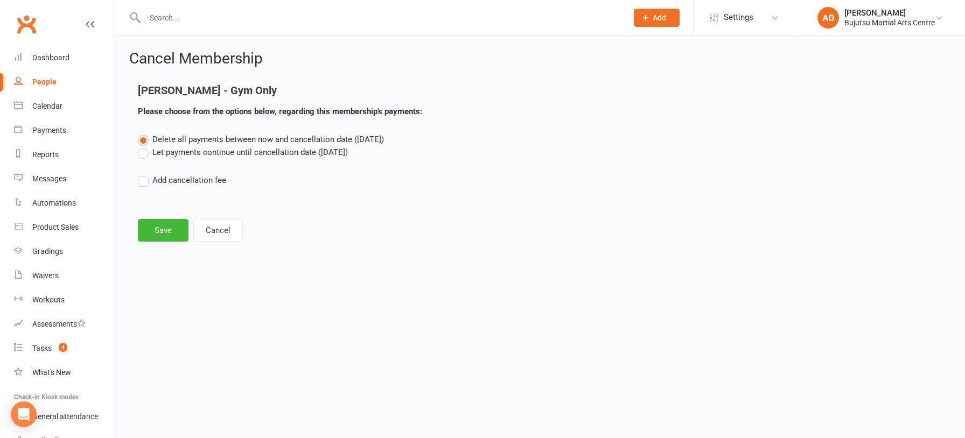
drag, startPoint x: 142, startPoint y: 154, endPoint x: 146, endPoint y: 181, distance: 27.8
click at [142, 154] on label "Let payments continue until cancellation date (Oct 19, 2025)" at bounding box center [243, 152] width 210 height 13
click at [142, 146] on input "Let payments continue until cancellation date (Oct 19, 2025)" at bounding box center [141, 146] width 7 height 0
click at [160, 225] on button "Save" at bounding box center [163, 230] width 51 height 23
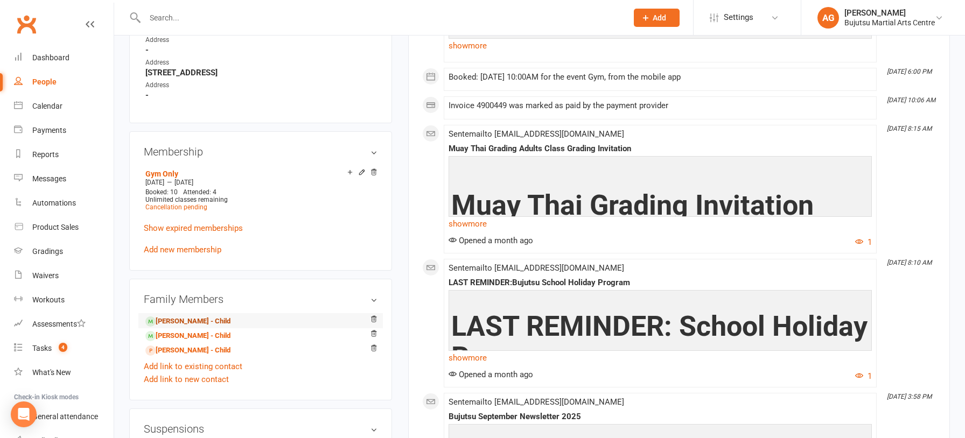
scroll to position [716, 0]
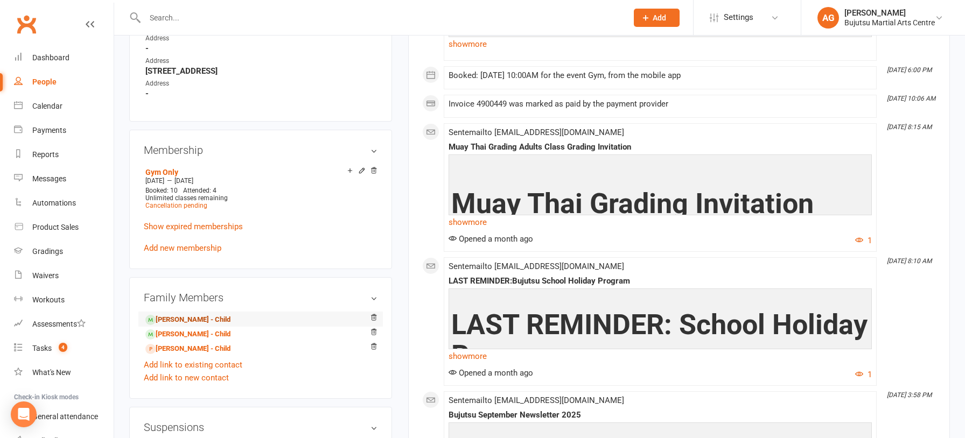
click at [210, 314] on link "Alise Valencia - Child" at bounding box center [187, 319] width 85 height 11
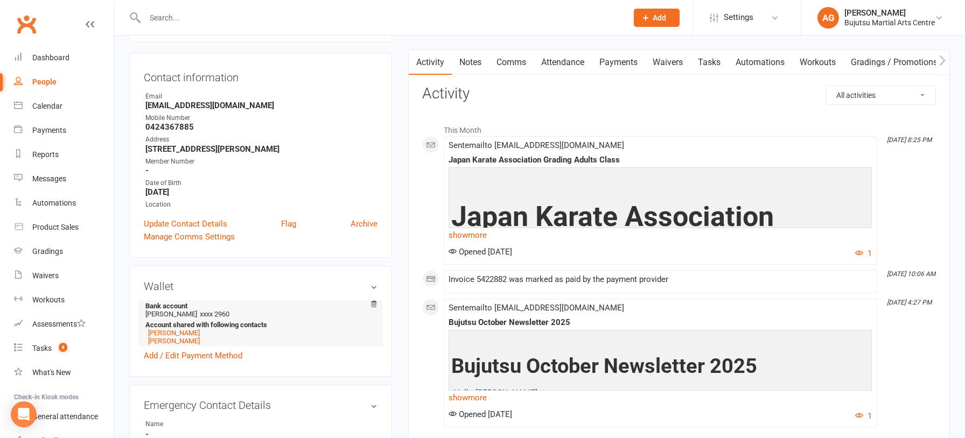
scroll to position [104, 0]
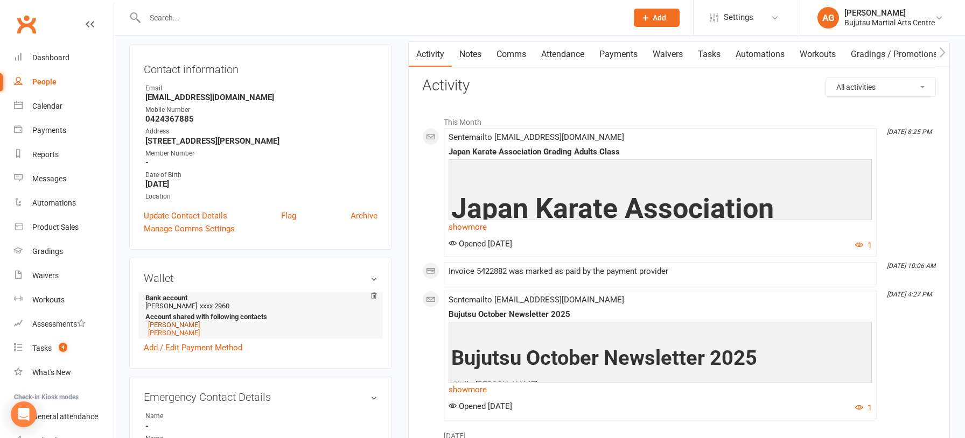
click at [175, 324] on link "Nicky Sloane" at bounding box center [174, 325] width 52 height 8
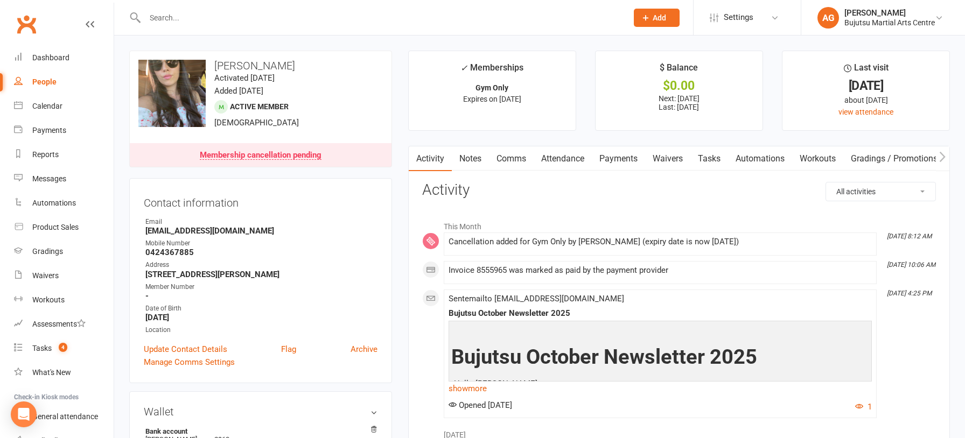
click at [506, 159] on link "Comms" at bounding box center [511, 158] width 45 height 25
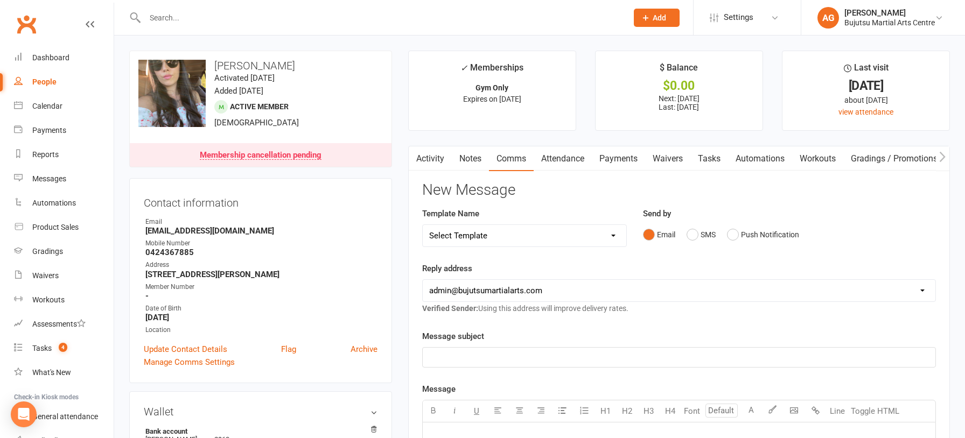
click at [492, 236] on select "Select Template [Email] Japan Karate Association Annual Registration [Email] Ry…" at bounding box center [524, 236] width 203 height 22
click at [219, 16] on input "text" at bounding box center [381, 17] width 478 height 15
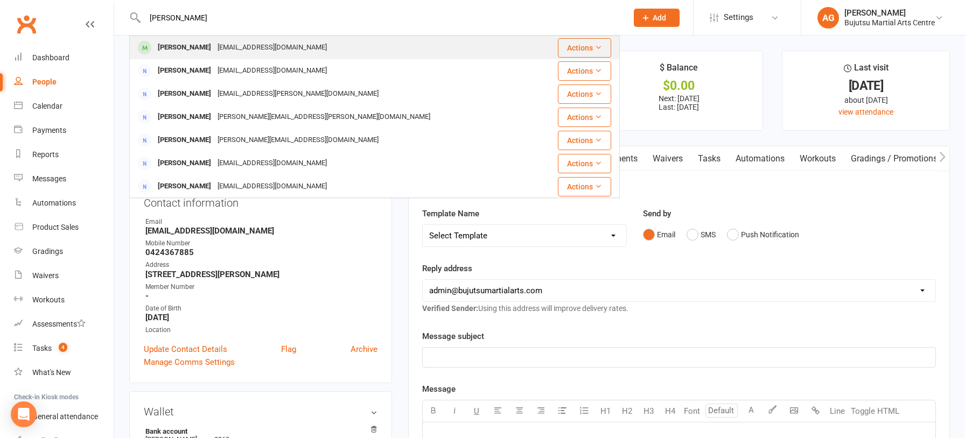
type input "brendon cass"
click at [202, 47] on div "Brendon Cassidy" at bounding box center [185, 48] width 60 height 16
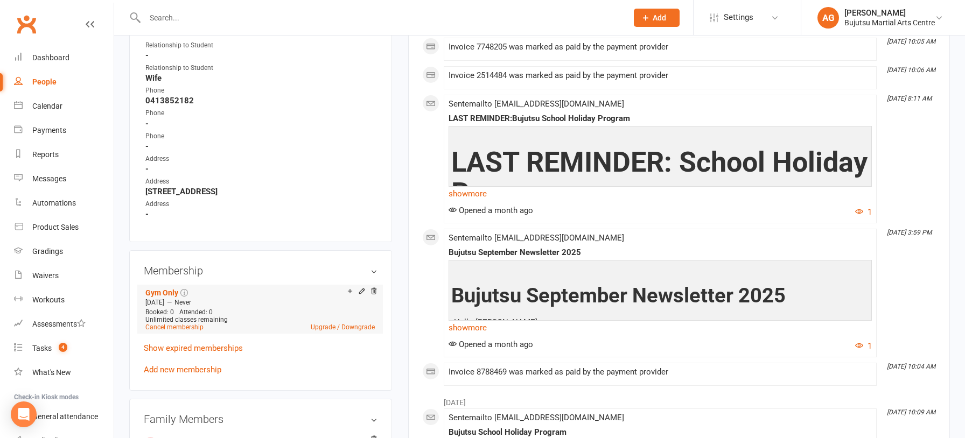
scroll to position [577, 0]
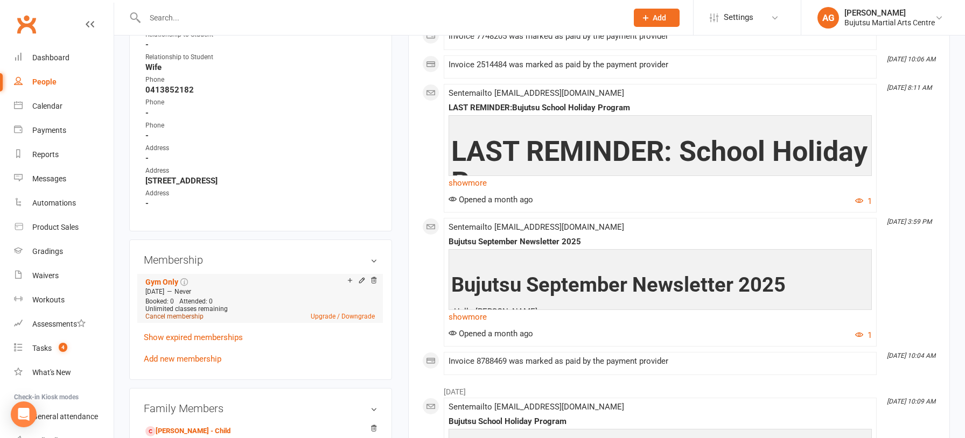
click at [181, 313] on link "Cancel membership" at bounding box center [174, 317] width 58 height 8
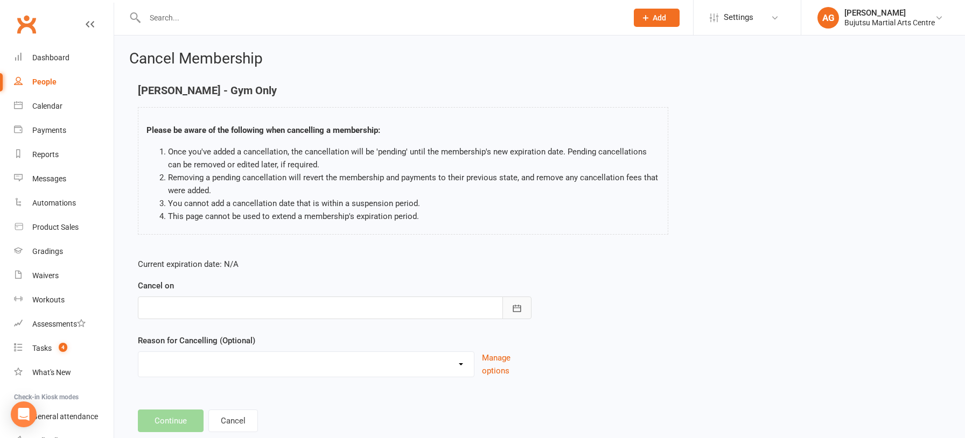
click at [516, 310] on icon "button" at bounding box center [516, 308] width 11 height 11
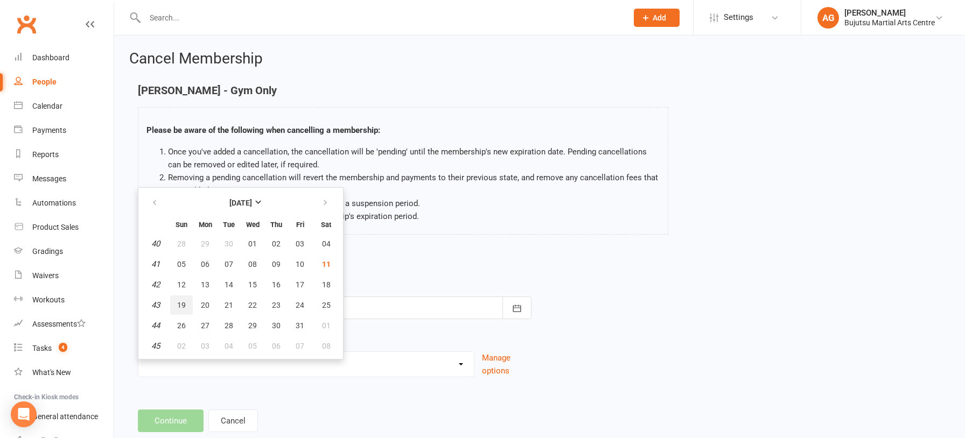
click at [185, 304] on span "19" at bounding box center [181, 305] width 9 height 9
type input "19 Oct 2025"
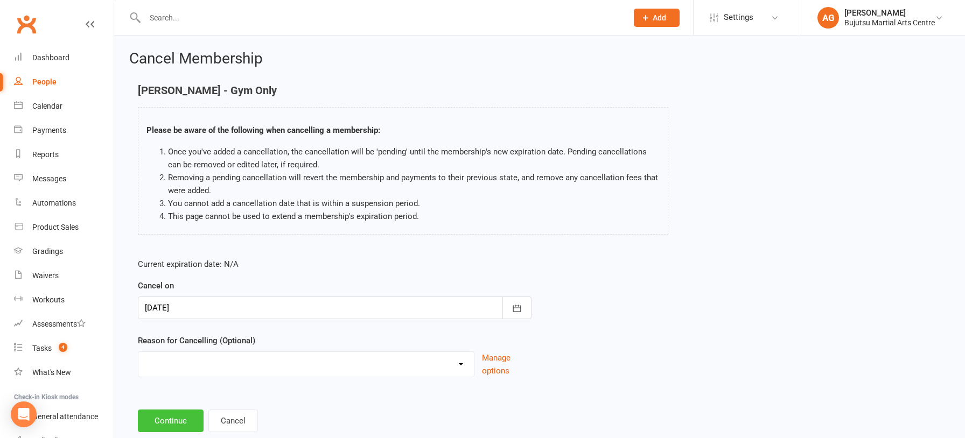
click at [185, 419] on button "Continue" at bounding box center [171, 421] width 66 height 23
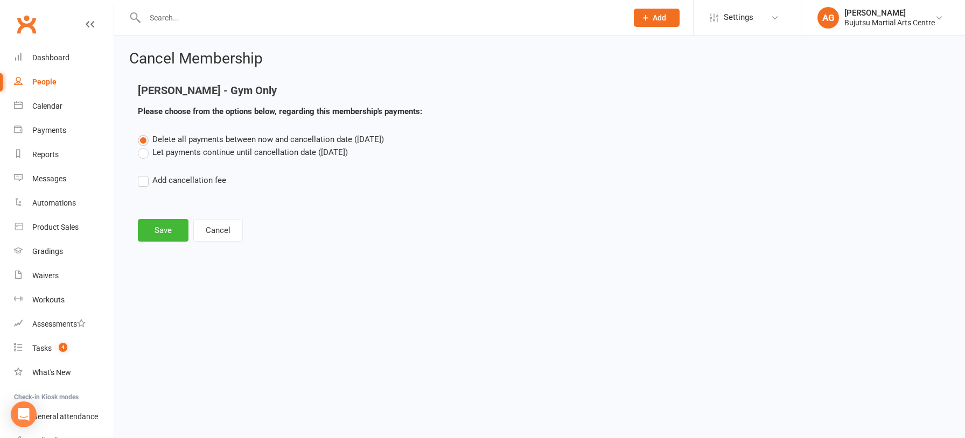
click at [142, 155] on label "Let payments continue until cancellation date (Oct 19, 2025)" at bounding box center [243, 152] width 210 height 13
click at [142, 146] on input "Let payments continue until cancellation date (Oct 19, 2025)" at bounding box center [141, 146] width 7 height 0
click at [167, 230] on button "Save" at bounding box center [163, 230] width 51 height 23
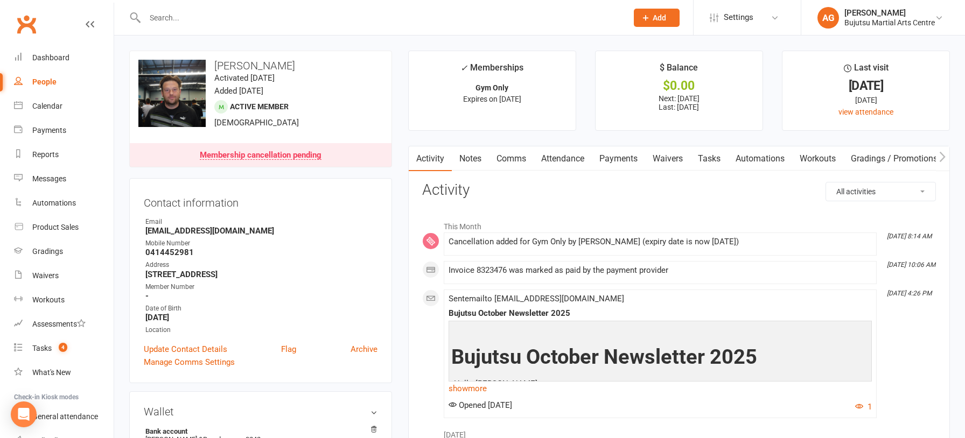
click at [508, 158] on link "Comms" at bounding box center [511, 158] width 45 height 25
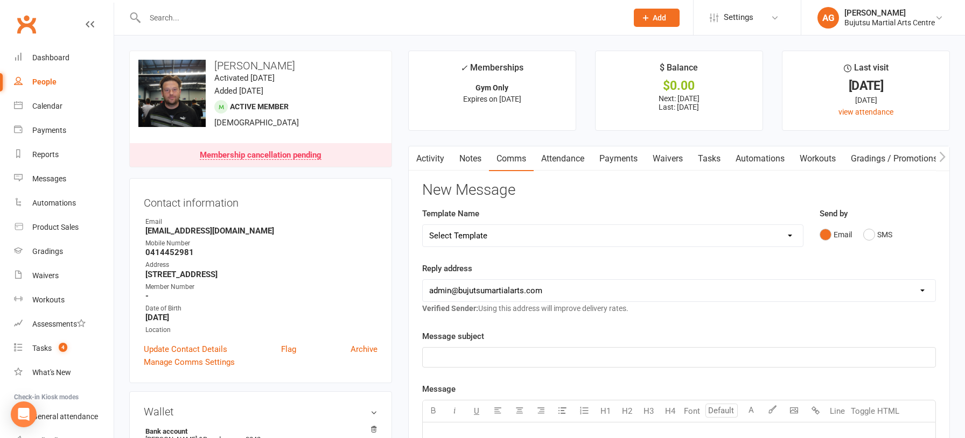
click at [485, 235] on select "Select Template [Email] Japan Karate Association Annual Registration [Email] Ry…" at bounding box center [613, 236] width 380 height 22
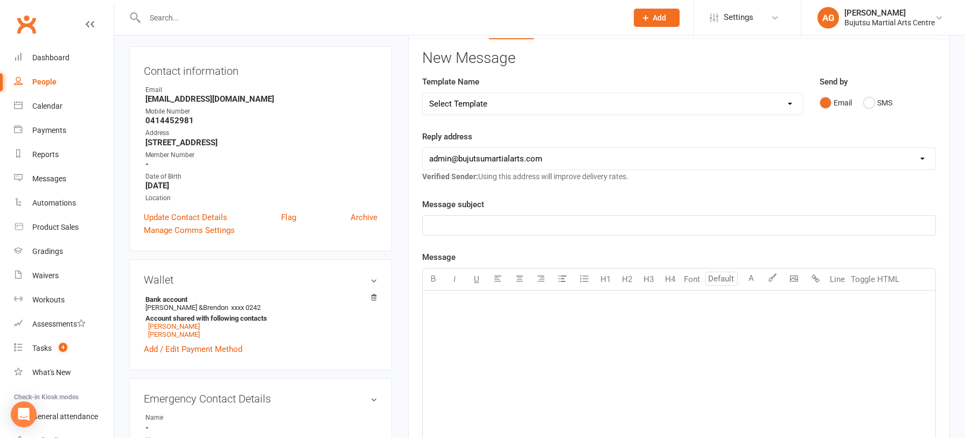
scroll to position [134, 0]
click at [503, 97] on select "Select Template [Email] Japan Karate Association Annual Registration [Email] Ry…" at bounding box center [613, 103] width 380 height 22
select select "28"
click at [423, 92] on select "Select Template [Email] Japan Karate Association Annual Registration [Email] Ry…" at bounding box center [613, 103] width 380 height 22
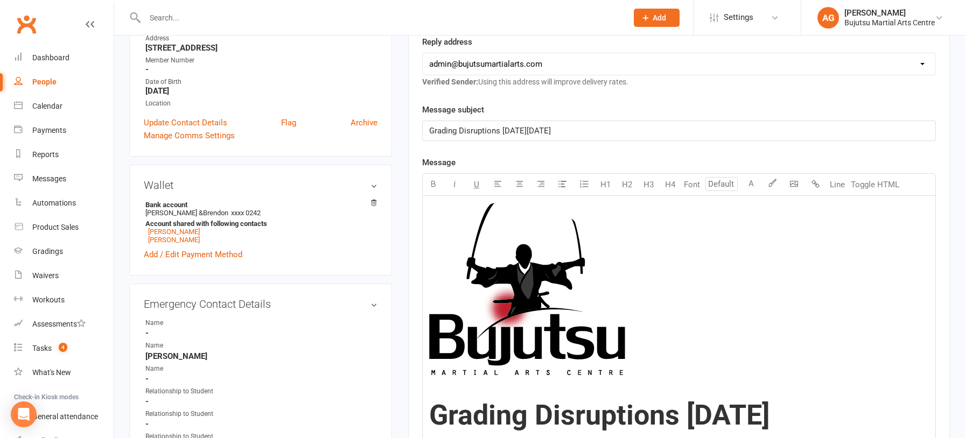
scroll to position [228, 0]
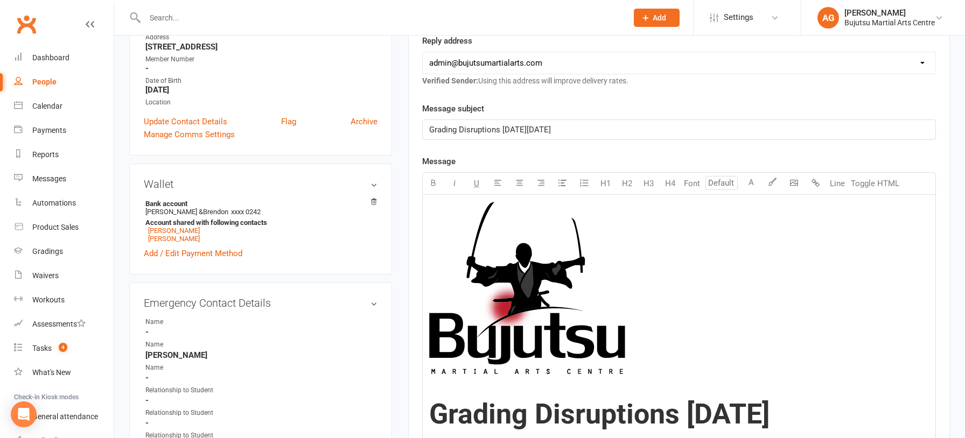
drag, startPoint x: 595, startPoint y: 129, endPoint x: 415, endPoint y: 125, distance: 180.4
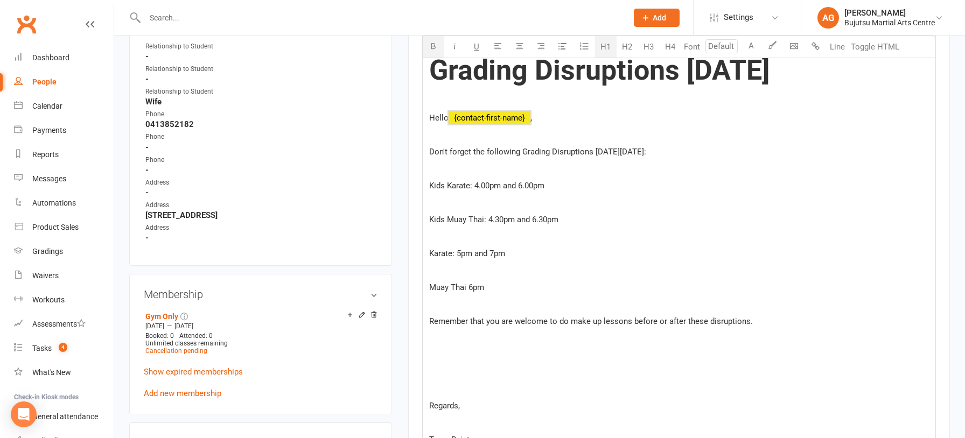
scroll to position [584, 0]
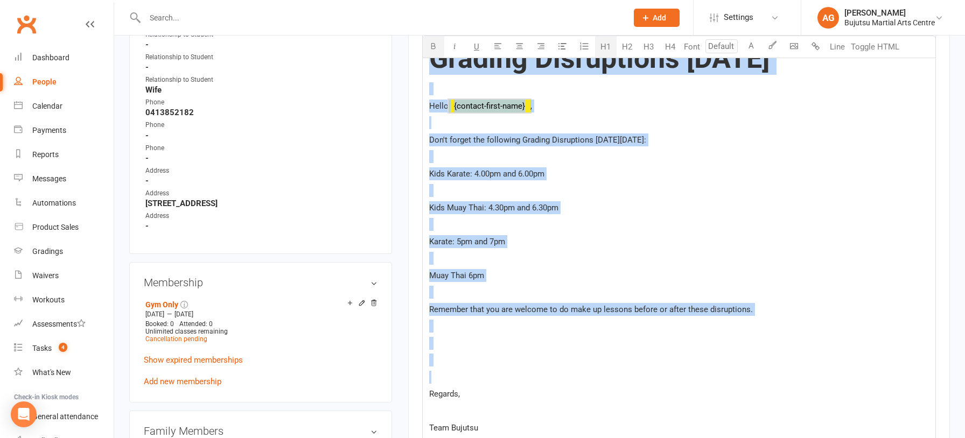
drag, startPoint x: 432, startPoint y: 280, endPoint x: 503, endPoint y: 402, distance: 140.9
click at [503, 402] on div "﻿ Grading Disruptions Tuesday 30th September Hello ﻿ {contact-first-name} , ﻿ D…" at bounding box center [679, 273] width 513 height 868
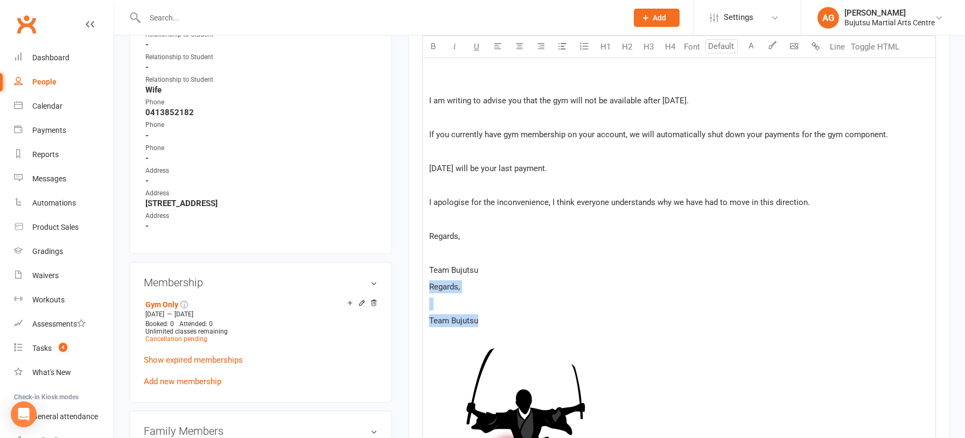
drag, startPoint x: 490, startPoint y: 318, endPoint x: 424, endPoint y: 289, distance: 72.1
click at [424, 290] on div "﻿ Hello everyone, ﻿ ﻿ I am writing to advise you that the gym will not be avail…" at bounding box center [679, 219] width 513 height 761
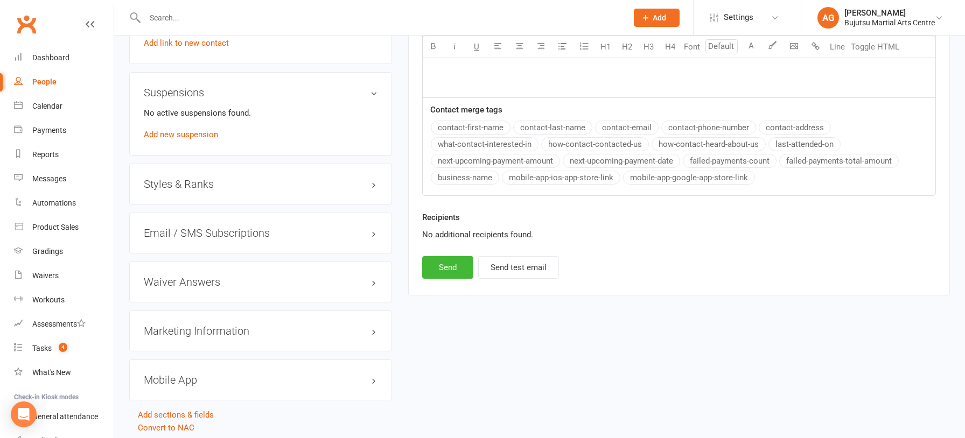
scroll to position [1063, 0]
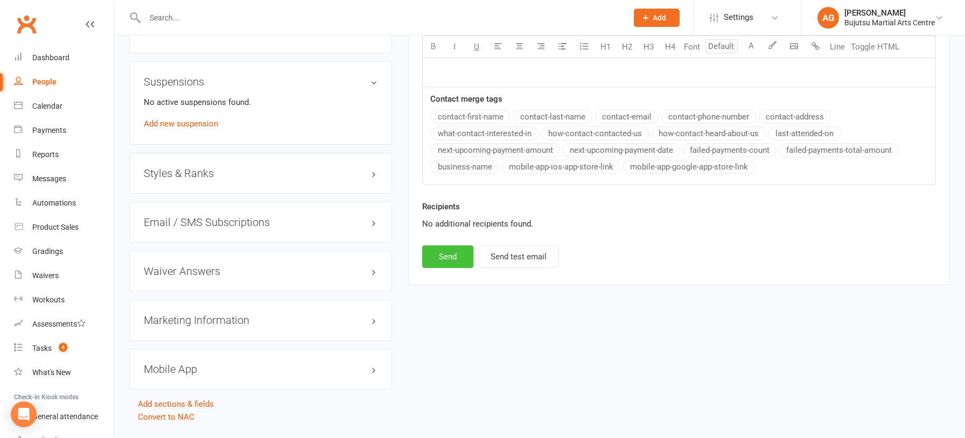
click at [450, 257] on button "Send" at bounding box center [447, 256] width 51 height 23
select select
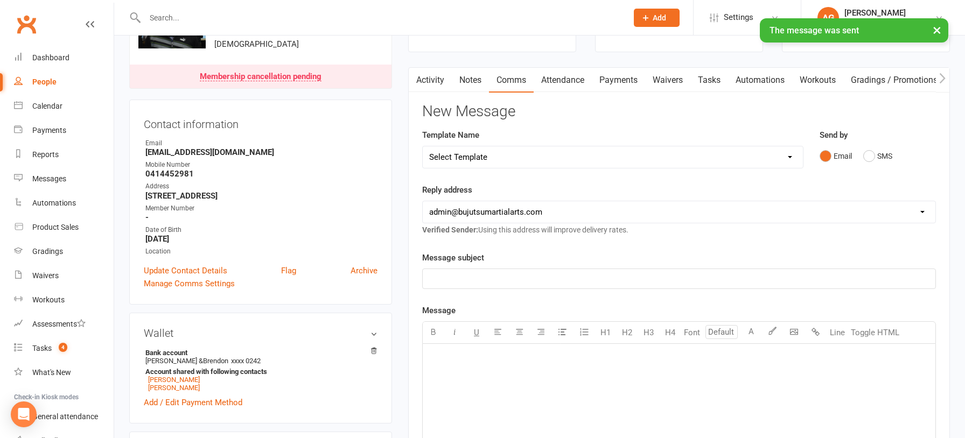
scroll to position [0, 0]
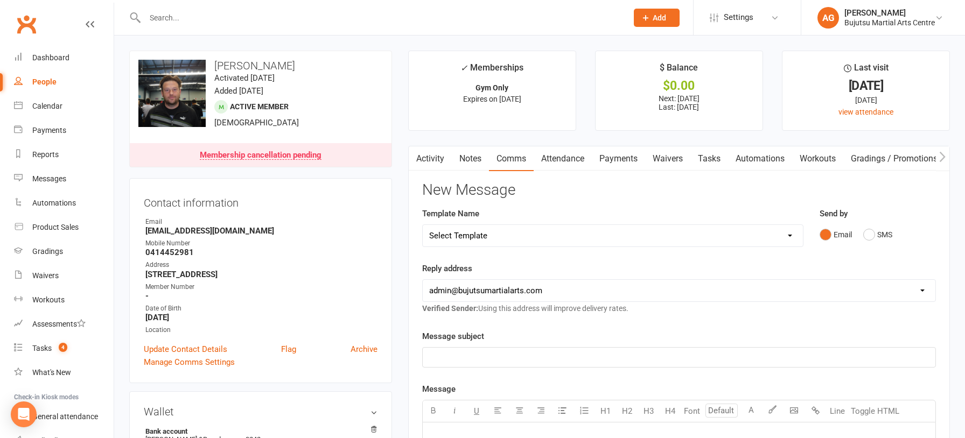
click at [433, 158] on link "Activity" at bounding box center [430, 158] width 43 height 25
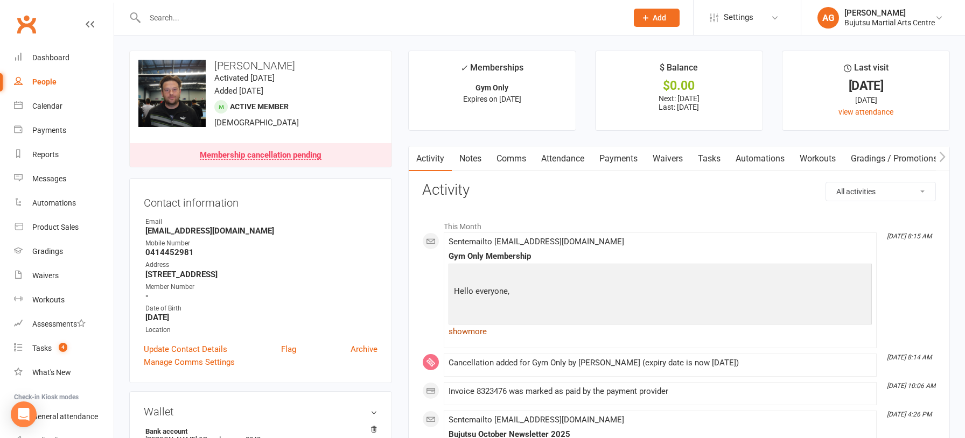
click at [480, 331] on link "show more" at bounding box center [659, 331] width 423 height 15
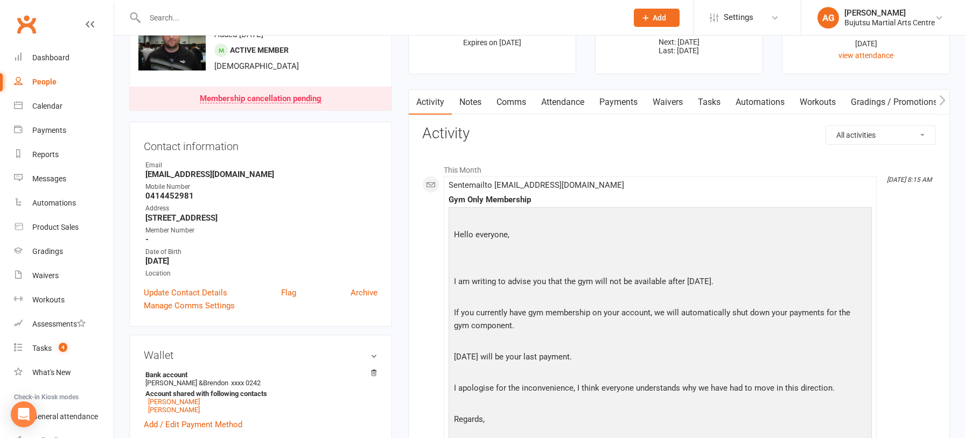
scroll to position [54, 0]
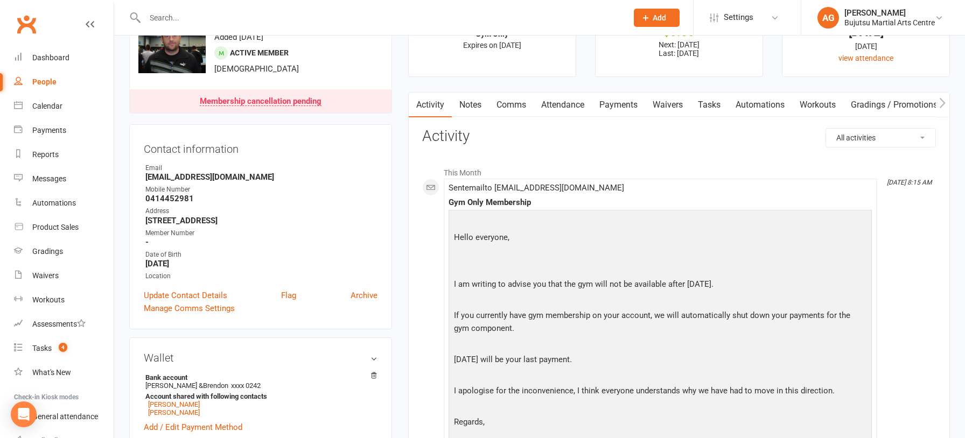
click at [513, 104] on link "Comms" at bounding box center [511, 105] width 45 height 25
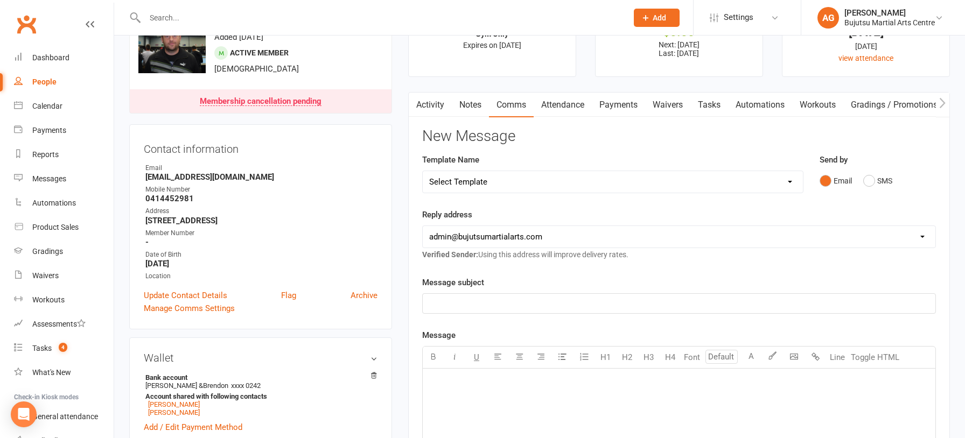
click at [469, 185] on select "Select Template [Email] Japan Karate Association Annual Registration [Email] Ry…" at bounding box center [613, 182] width 380 height 22
select select "28"
click at [423, 171] on select "Select Template [Email] Japan Karate Association Annual Registration [Email] Ry…" at bounding box center [613, 182] width 380 height 22
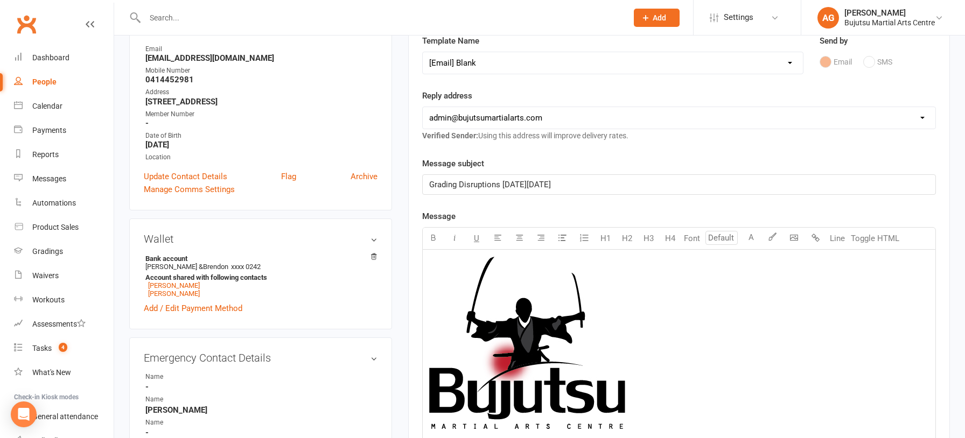
click at [436, 261] on img at bounding box center [527, 343] width 196 height 172
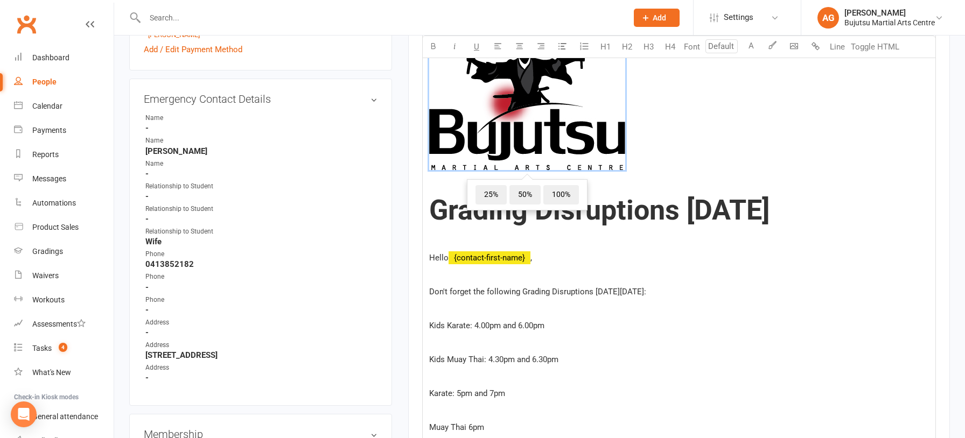
scroll to position [434, 0]
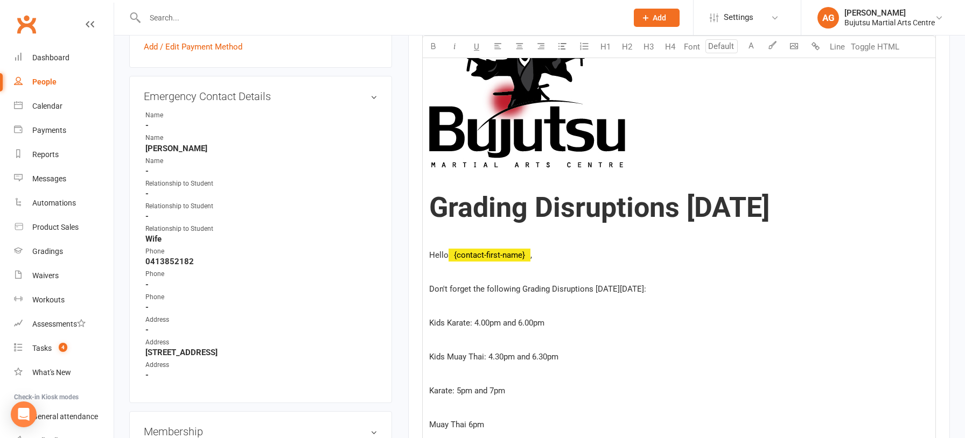
click at [619, 312] on p at bounding box center [679, 305] width 500 height 13
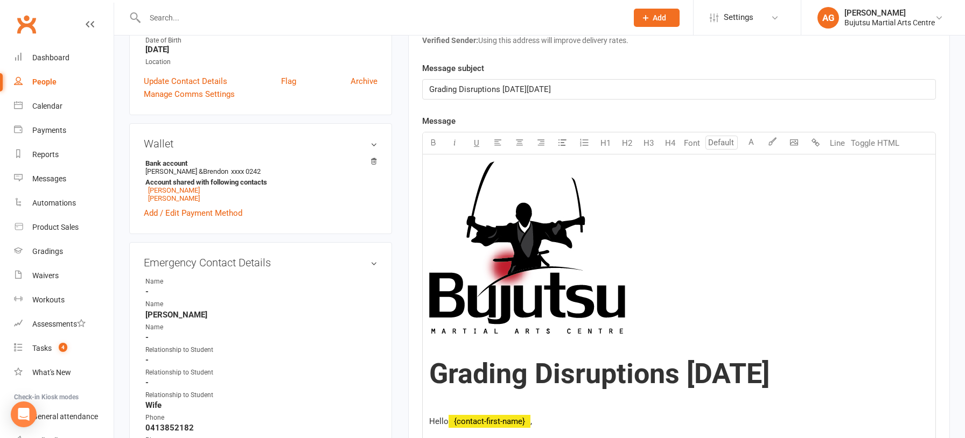
scroll to position [263, 0]
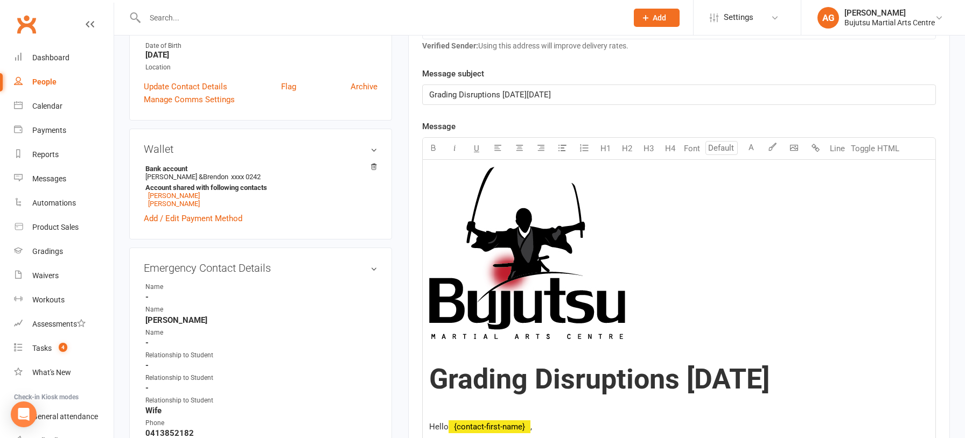
click at [486, 211] on img at bounding box center [527, 253] width 196 height 172
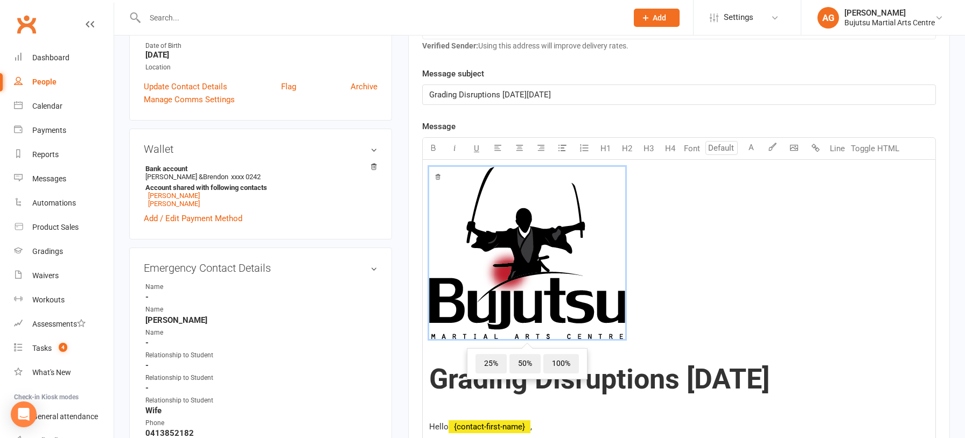
click at [685, 267] on span "﻿ 25% 50% 100%" at bounding box center [679, 255] width 500 height 176
click at [643, 261] on span "﻿ 25% 50% 100%" at bounding box center [679, 255] width 500 height 176
click at [655, 286] on span "﻿ 25% 50% 100%" at bounding box center [679, 255] width 500 height 176
drag, startPoint x: 653, startPoint y: 286, endPoint x: 645, endPoint y: 300, distance: 16.6
click at [653, 286] on span "﻿ 25% 50% 100%" at bounding box center [679, 255] width 500 height 176
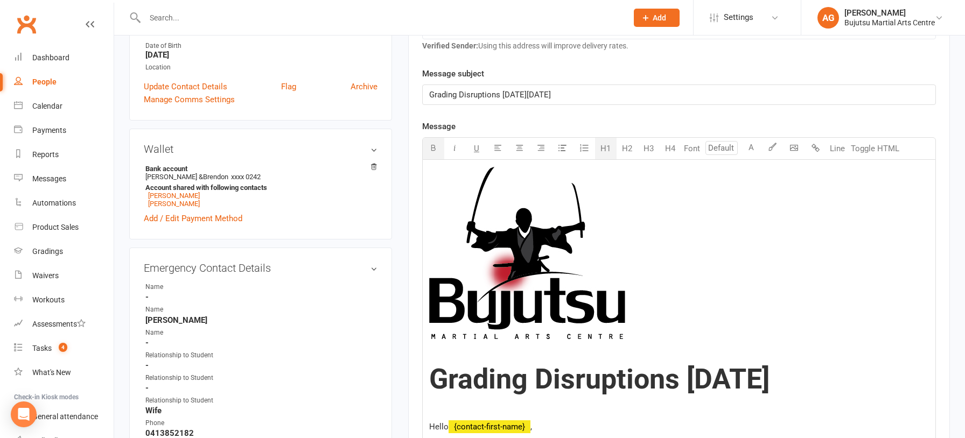
click at [675, 395] on h1 "Grading Disruptions Tuesday 30th September" at bounding box center [679, 379] width 500 height 31
click at [471, 210] on img at bounding box center [527, 253] width 196 height 172
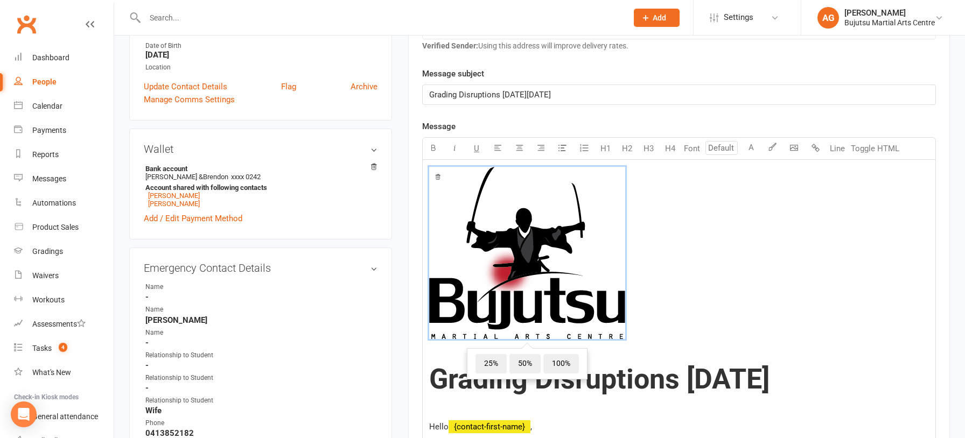
click at [467, 207] on img at bounding box center [527, 253] width 196 height 172
click at [681, 251] on span "﻿ 25% 50% 100%" at bounding box center [679, 255] width 500 height 176
click at [697, 354] on p at bounding box center [679, 353] width 500 height 13
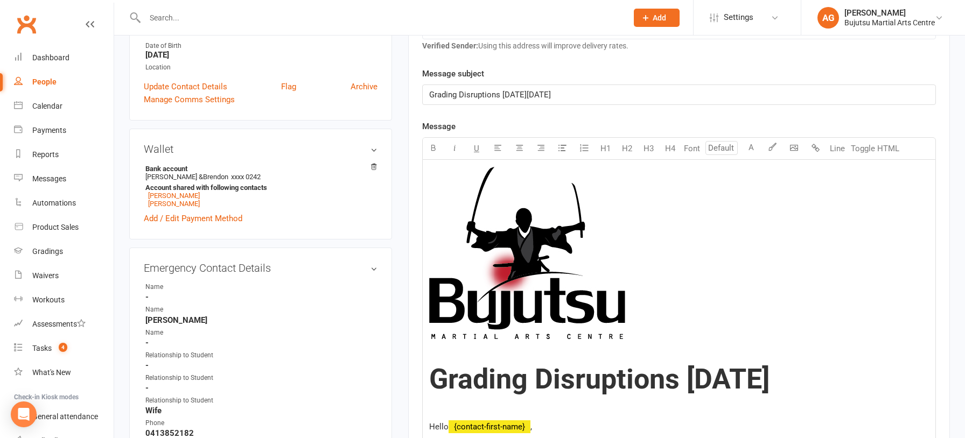
click at [587, 252] on img at bounding box center [527, 253] width 196 height 172
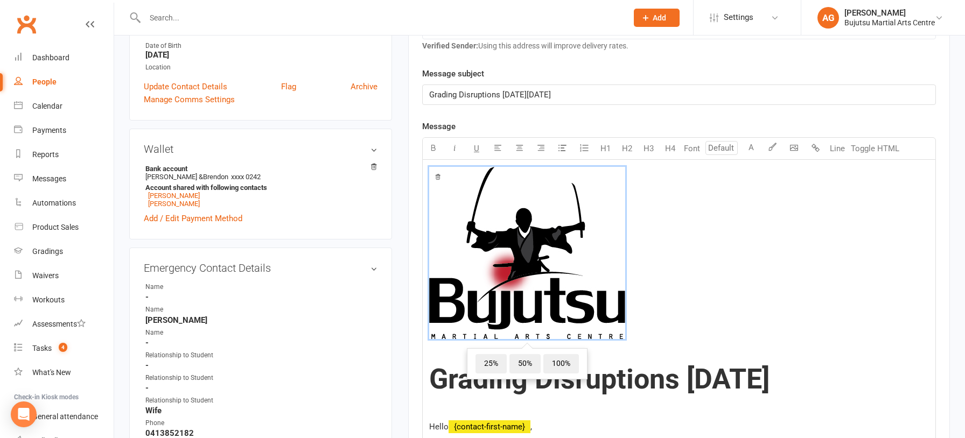
click at [753, 296] on span "﻿ 25% 50% 100%" at bounding box center [679, 255] width 500 height 176
drag, startPoint x: 714, startPoint y: 320, endPoint x: 724, endPoint y: 322, distance: 10.5
click at [714, 320] on span "﻿ 25% 50% 100%" at bounding box center [679, 255] width 500 height 176
drag, startPoint x: 730, startPoint y: 332, endPoint x: 721, endPoint y: 343, distance: 14.5
click at [730, 332] on span "﻿ 25% 50% 100%" at bounding box center [679, 255] width 500 height 176
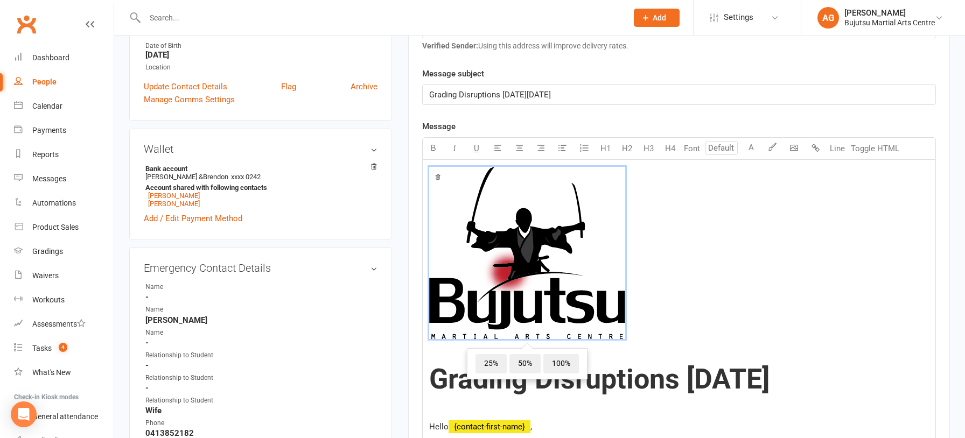
click at [687, 383] on span "Grading Disruptions Tuesday 30th September" at bounding box center [599, 379] width 340 height 33
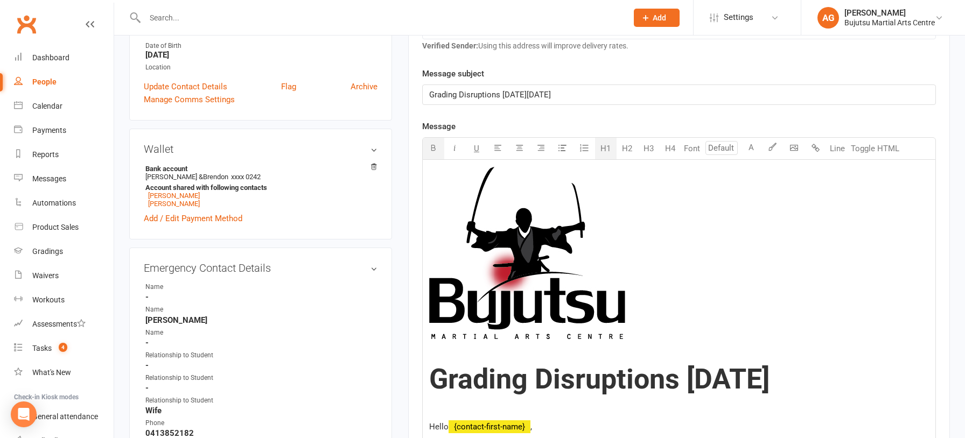
click at [677, 329] on span "﻿" at bounding box center [679, 255] width 500 height 176
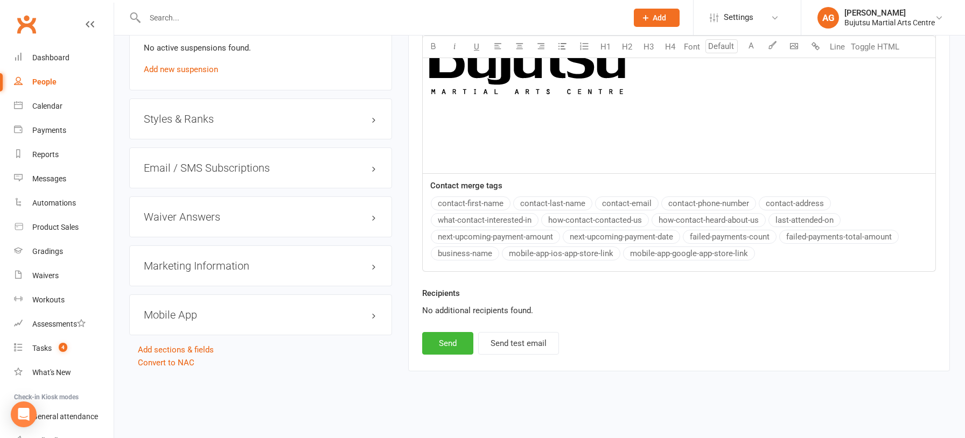
scroll to position [1146, 0]
drag, startPoint x: 677, startPoint y: 329, endPoint x: 657, endPoint y: 94, distance: 236.1
click at [673, 124] on p at bounding box center [679, 123] width 500 height 13
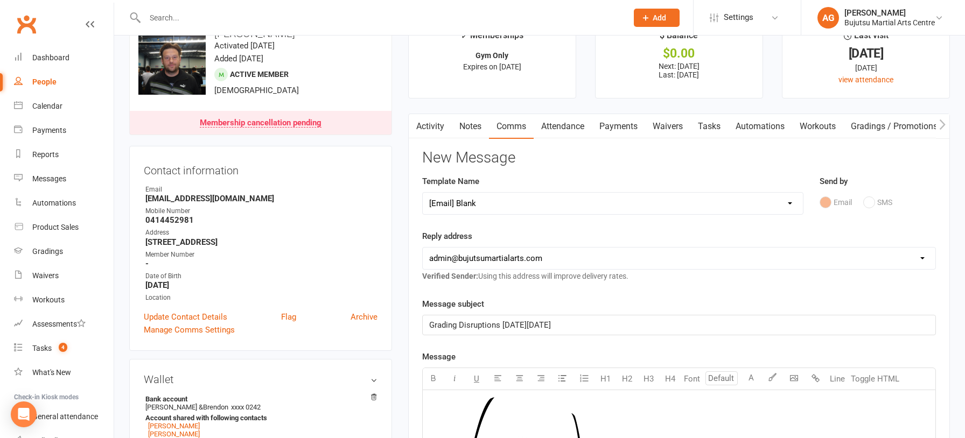
scroll to position [31, 0]
click at [44, 59] on div "Dashboard" at bounding box center [50, 57] width 37 height 9
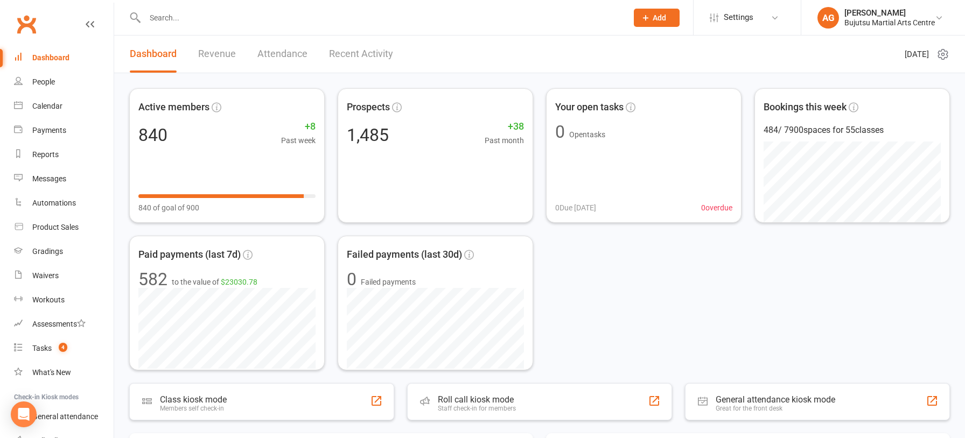
click at [274, 18] on input "text" at bounding box center [381, 17] width 478 height 15
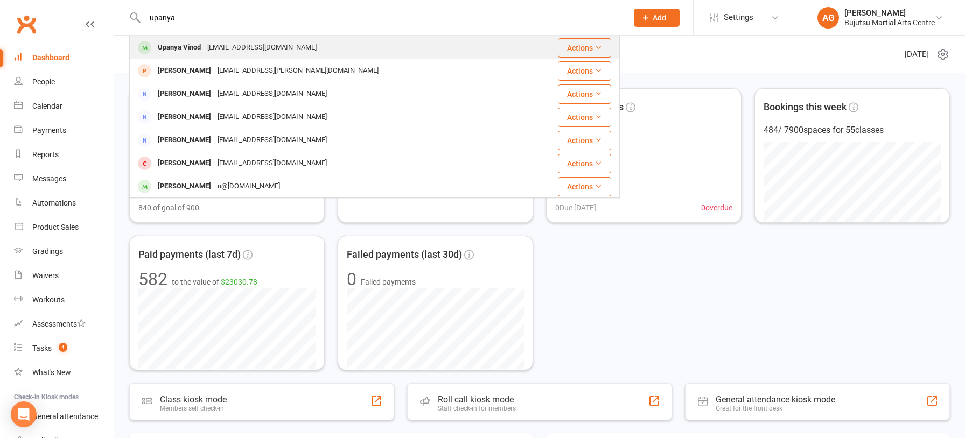
type input "upanya"
click at [250, 46] on div "Vupanya@gmail.com" at bounding box center [262, 48] width 116 height 16
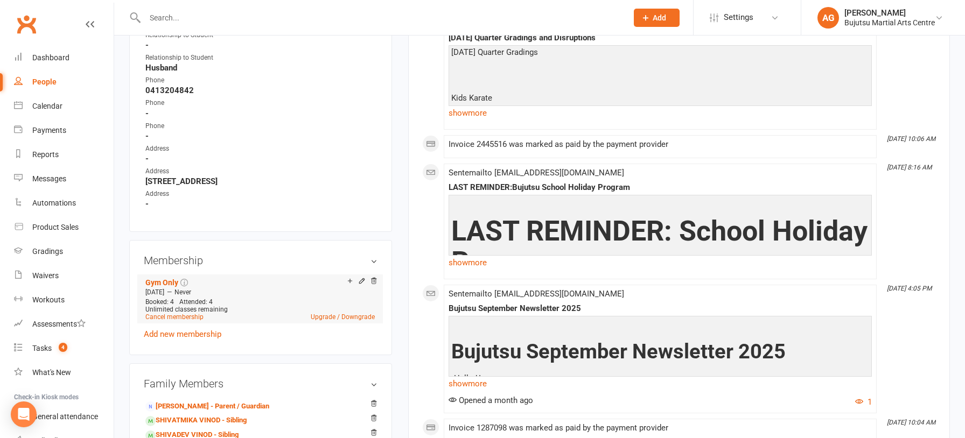
scroll to position [595, 0]
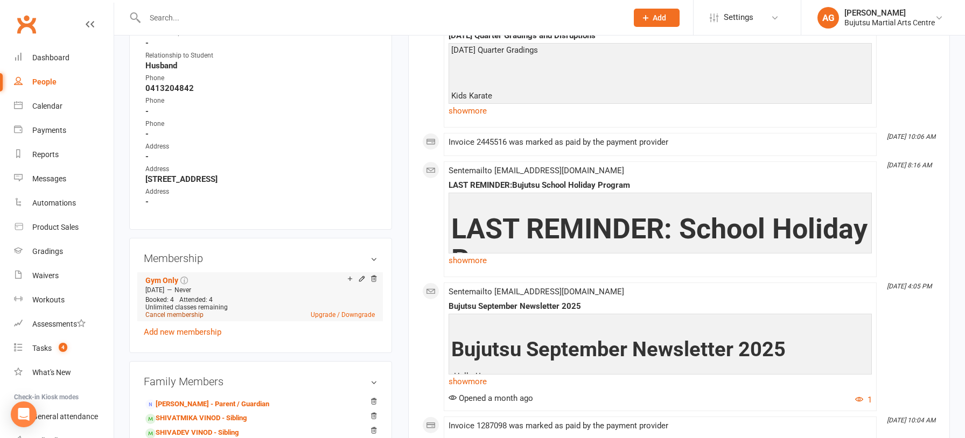
click at [169, 311] on link "Cancel membership" at bounding box center [174, 315] width 58 height 8
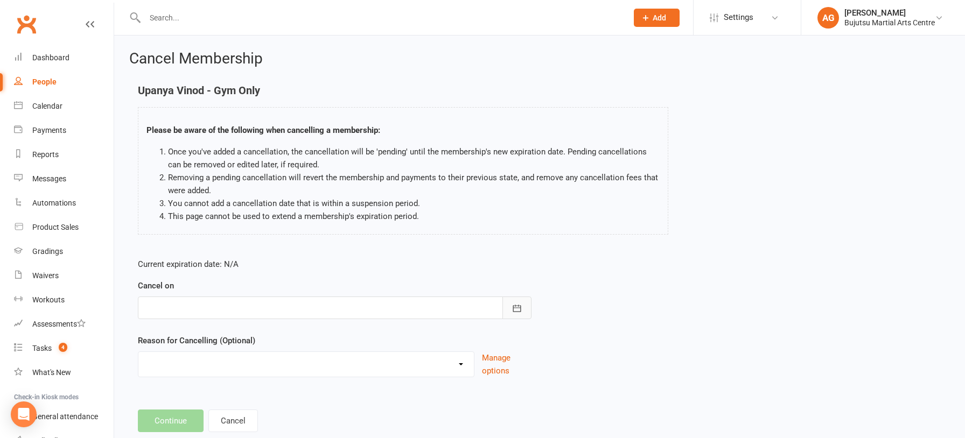
click at [513, 309] on icon "button" at bounding box center [516, 308] width 11 height 11
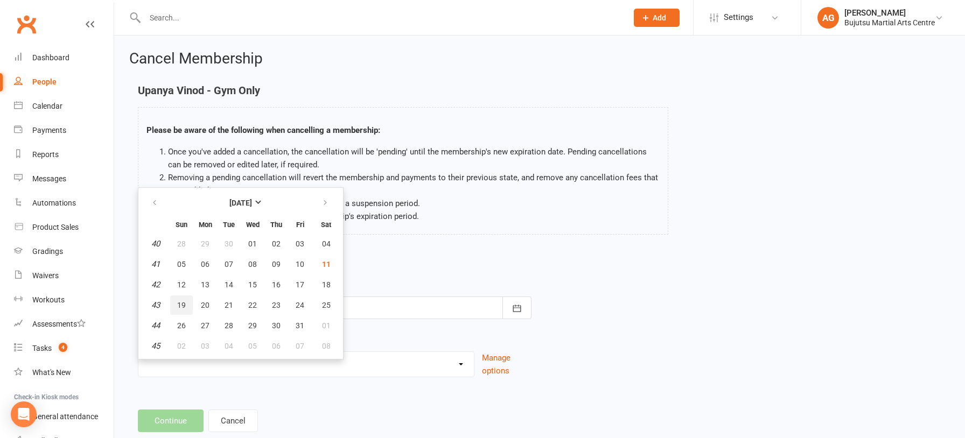
click at [180, 303] on span "19" at bounding box center [181, 305] width 9 height 9
type input "19 Oct 2025"
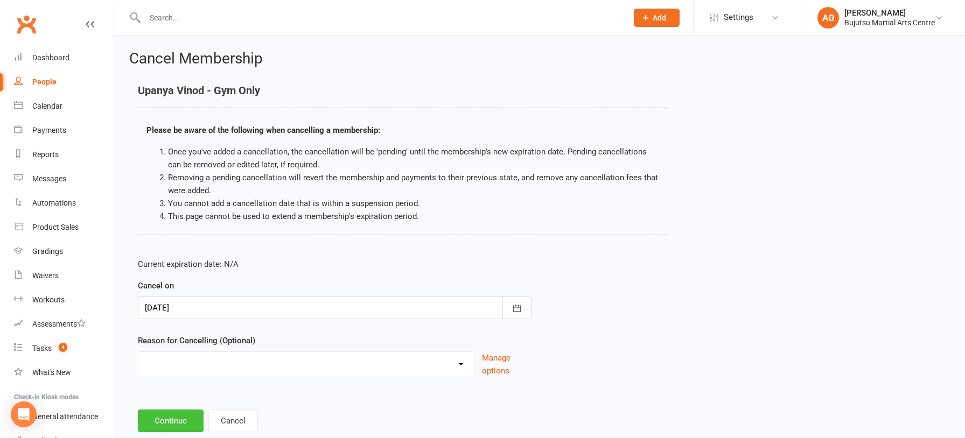
click at [172, 415] on button "Continue" at bounding box center [171, 421] width 66 height 23
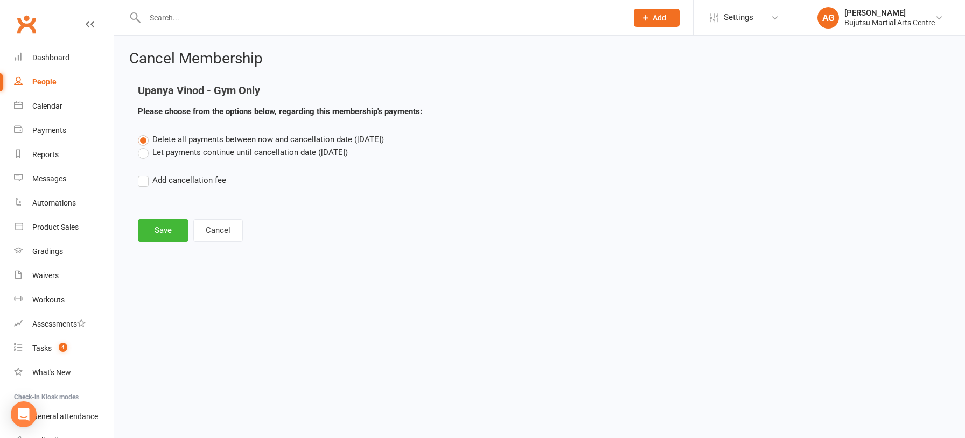
drag, startPoint x: 142, startPoint y: 155, endPoint x: 142, endPoint y: 166, distance: 11.3
click at [142, 155] on label "Let payments continue until cancellation date (Oct 19, 2025)" at bounding box center [243, 152] width 210 height 13
click at [142, 146] on input "Let payments continue until cancellation date (Oct 19, 2025)" at bounding box center [141, 146] width 7 height 0
click at [155, 225] on button "Save" at bounding box center [163, 230] width 51 height 23
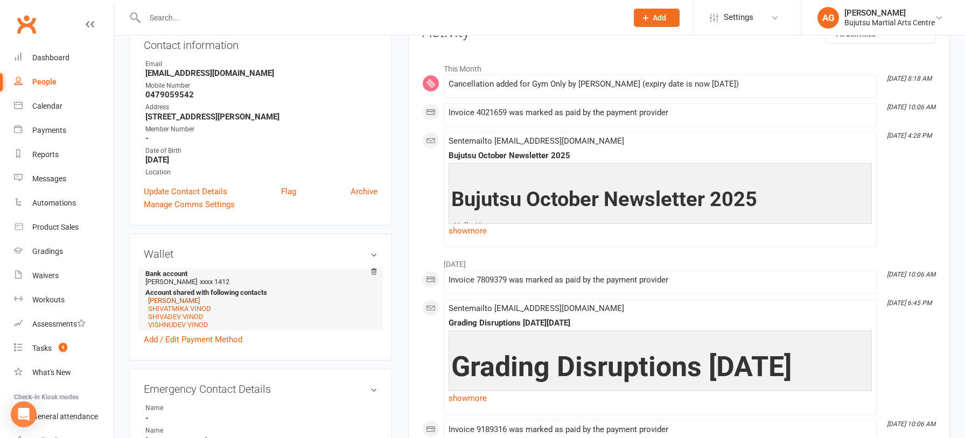
scroll to position [158, 0]
click at [196, 299] on link "VINOD VADAKKEDATH" at bounding box center [174, 300] width 52 height 8
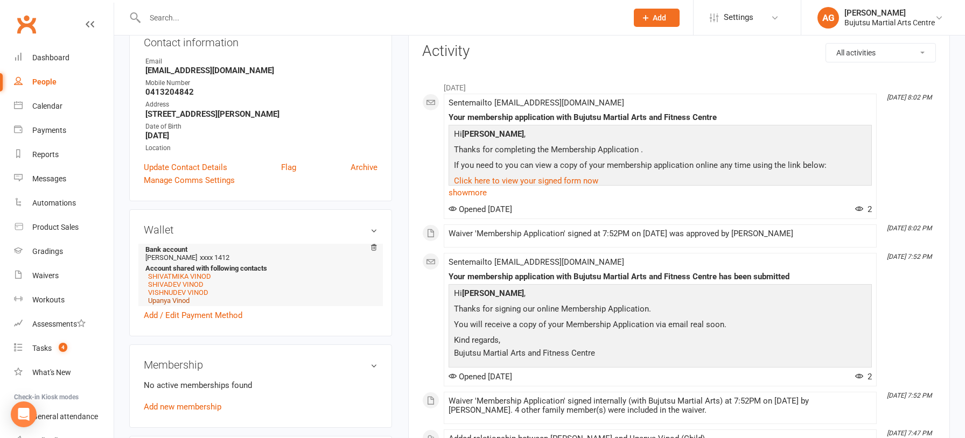
scroll to position [136, 0]
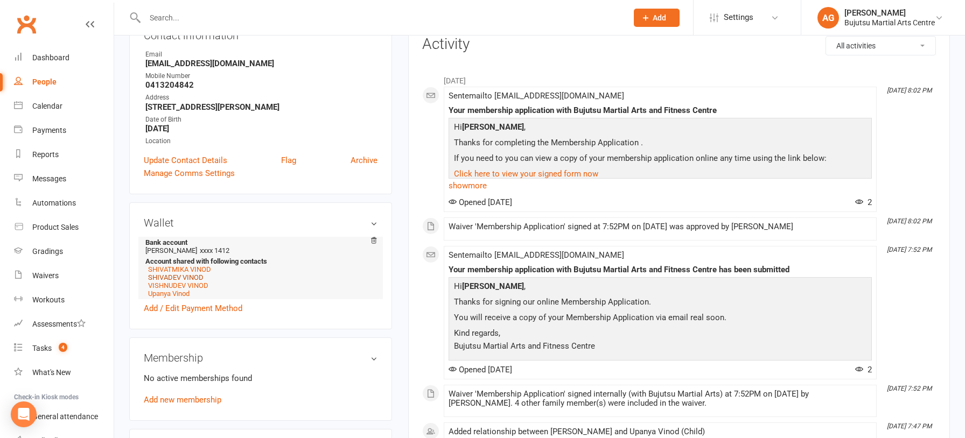
click at [177, 276] on link "SHIVADEV VINOD" at bounding box center [175, 277] width 55 height 8
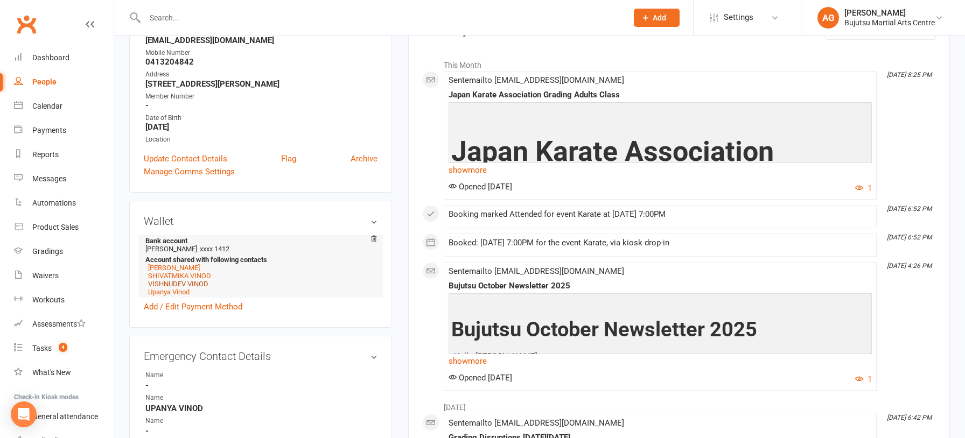
scroll to position [163, 0]
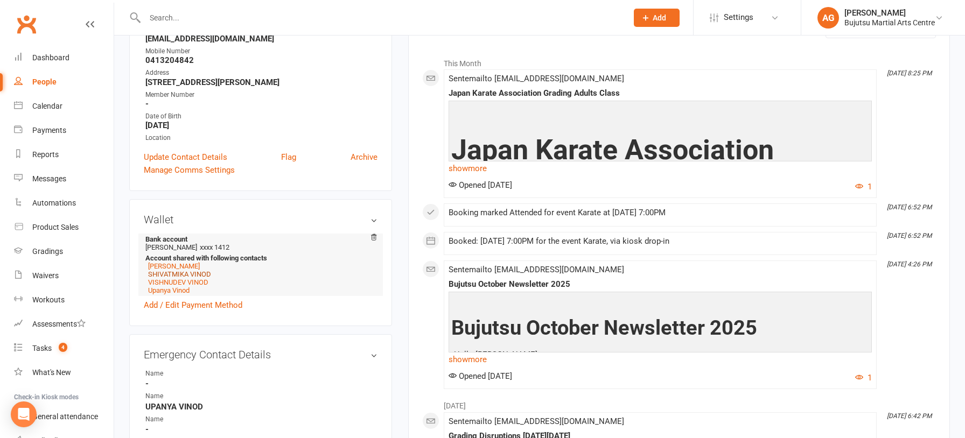
click at [170, 275] on link "SHIVATMIKA VINOD" at bounding box center [179, 274] width 63 height 8
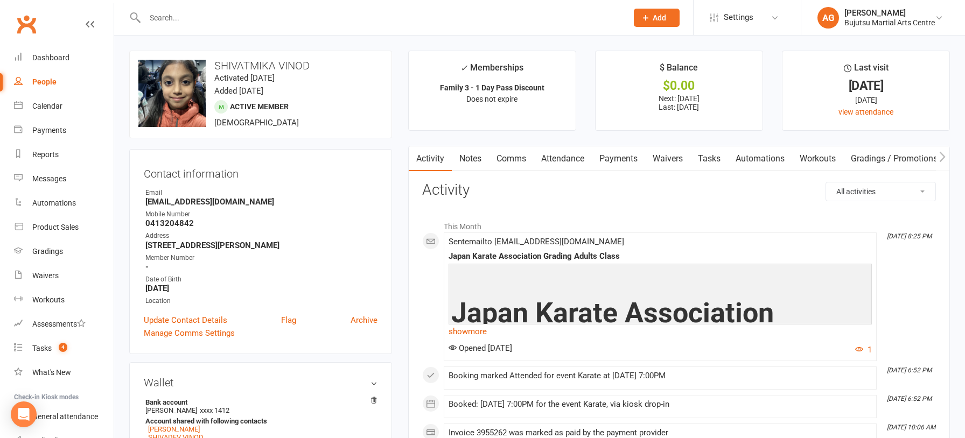
click at [619, 157] on link "Payments" at bounding box center [618, 158] width 53 height 25
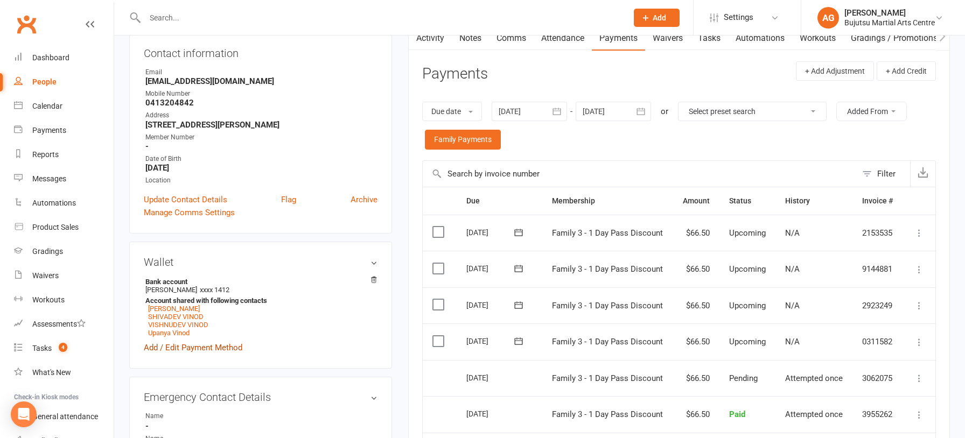
scroll to position [125, 0]
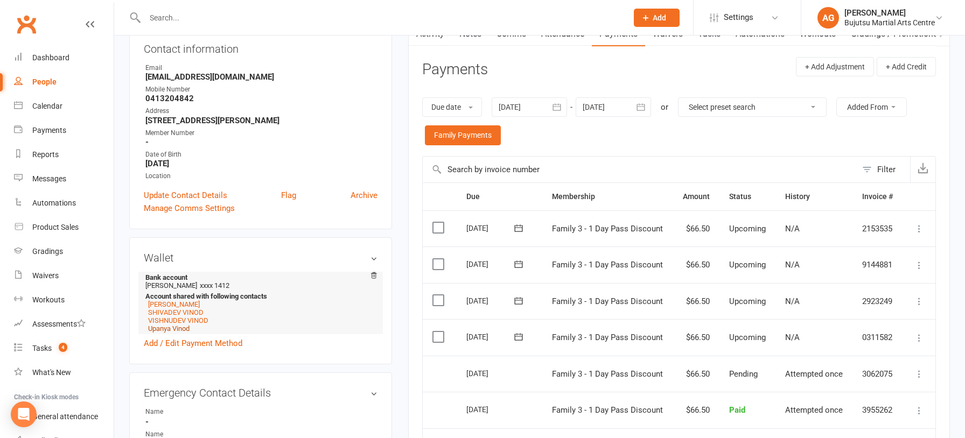
click at [180, 329] on link "Upanya Vinod" at bounding box center [168, 329] width 41 height 8
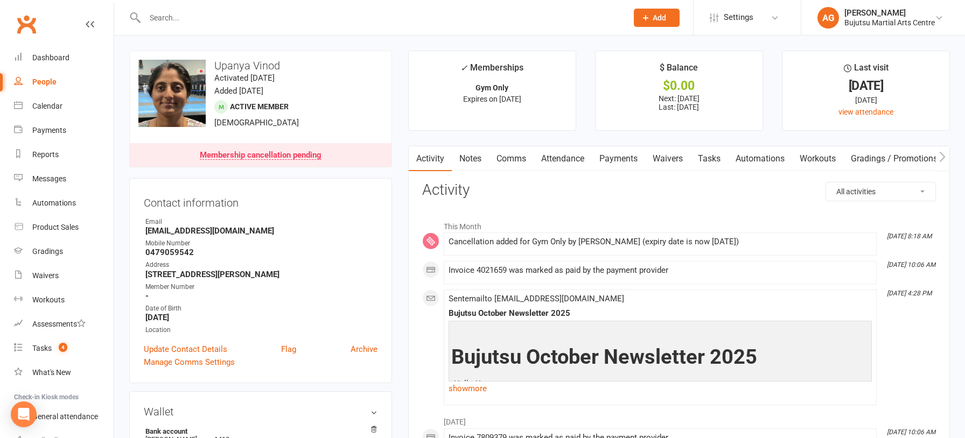
click at [513, 159] on link "Comms" at bounding box center [511, 158] width 45 height 25
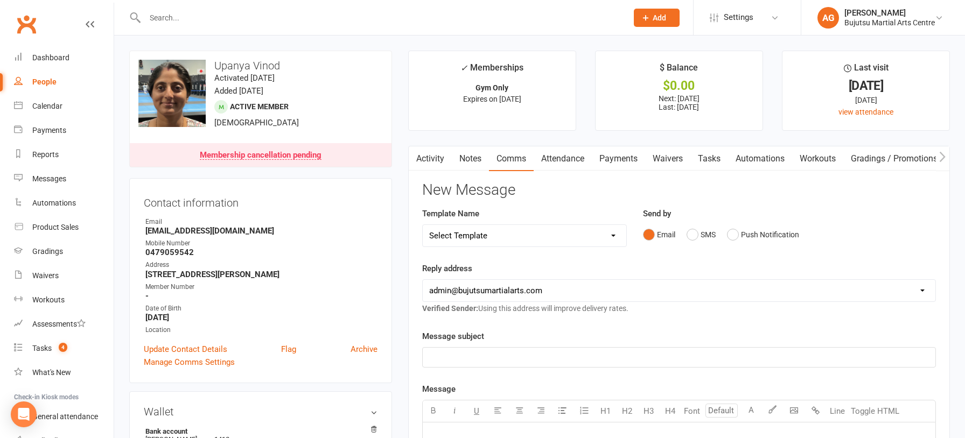
click at [481, 237] on select "Select Template [Email] Japan Karate Association Annual Registration [Email] Ry…" at bounding box center [524, 236] width 203 height 22
select select "28"
click at [423, 225] on select "Select Template [Email] Japan Karate Association Annual Registration [Email] Ry…" at bounding box center [524, 236] width 203 height 22
drag, startPoint x: 587, startPoint y: 359, endPoint x: 412, endPoint y: 355, distance: 175.6
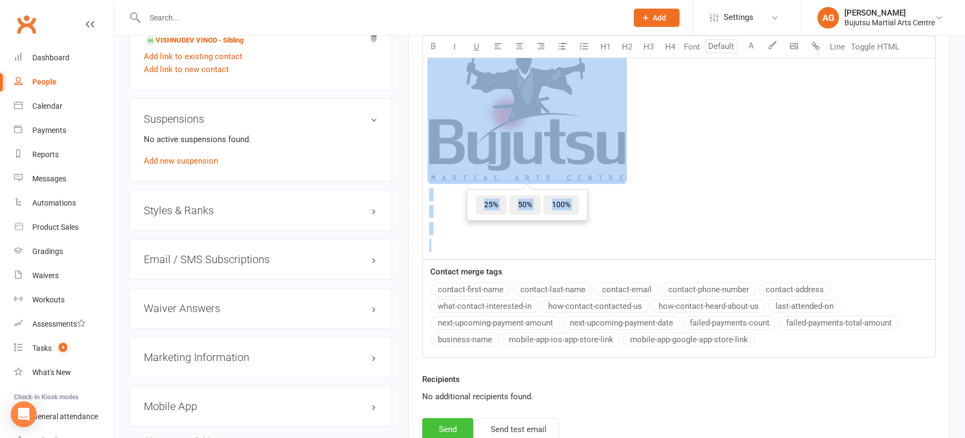
scroll to position [1087, 0]
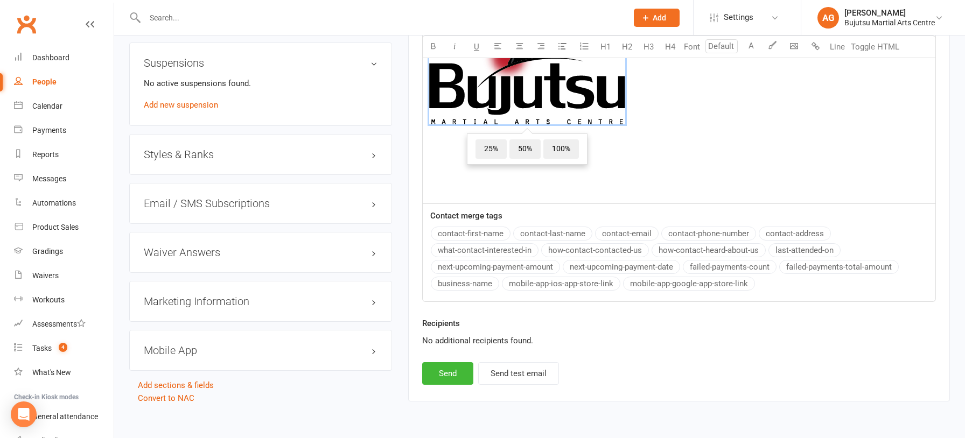
drag, startPoint x: 432, startPoint y: 335, endPoint x: 562, endPoint y: 88, distance: 279.3
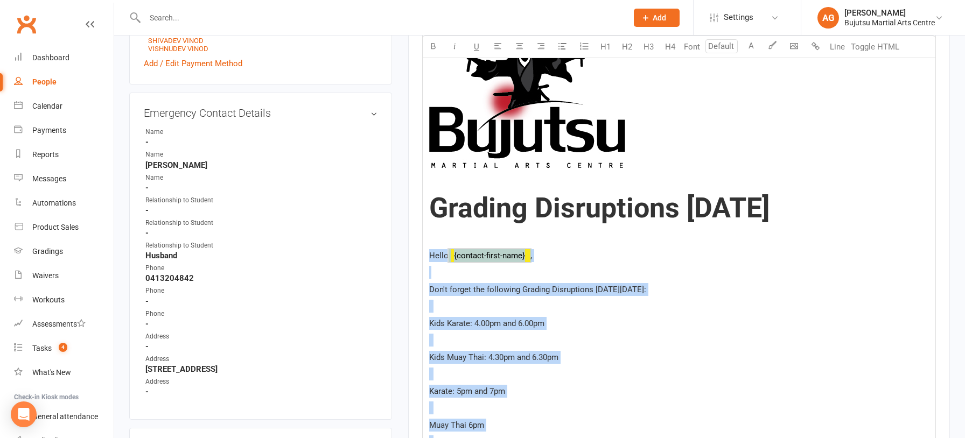
scroll to position [432, 0]
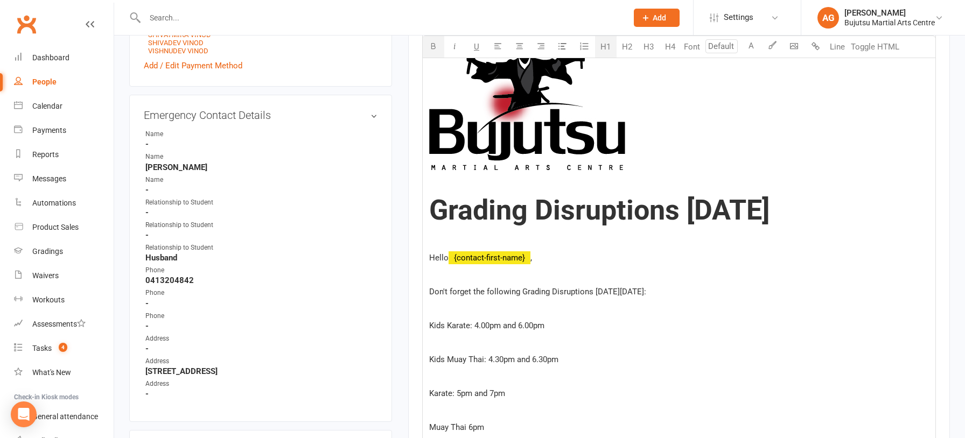
click at [468, 194] on span "Grading Disruptions [DATE]" at bounding box center [599, 210] width 340 height 33
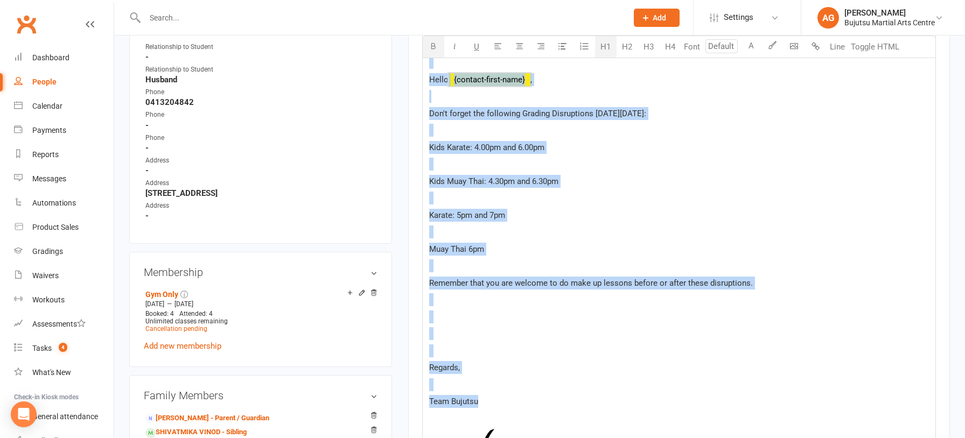
scroll to position [616, 0]
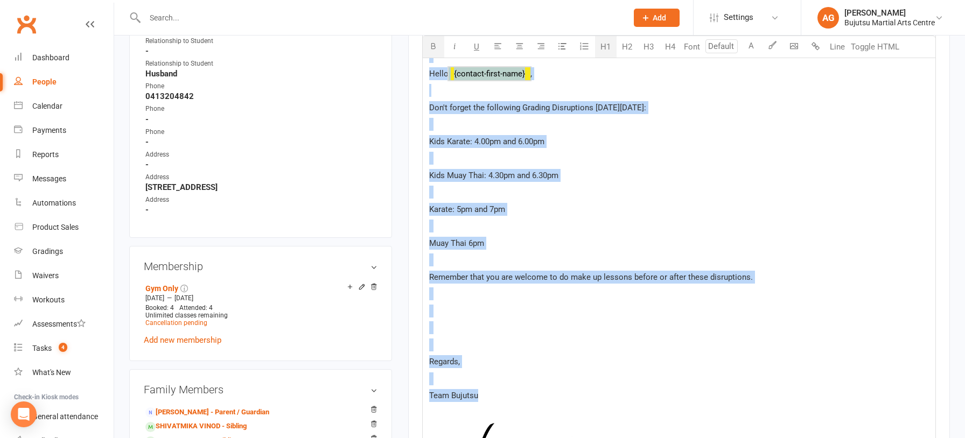
drag, startPoint x: 433, startPoint y: 189, endPoint x: 532, endPoint y: 427, distance: 258.2
click at [532, 428] on div "﻿ Grading Disruptions Tuesday 30th September Hello ﻿ {contact-first-name} , ﻿ D…" at bounding box center [679, 241] width 513 height 868
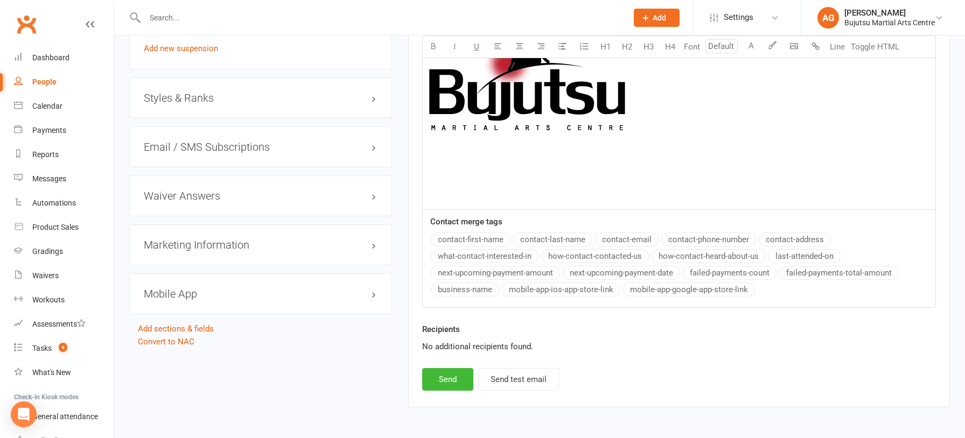
scroll to position [1178, 0]
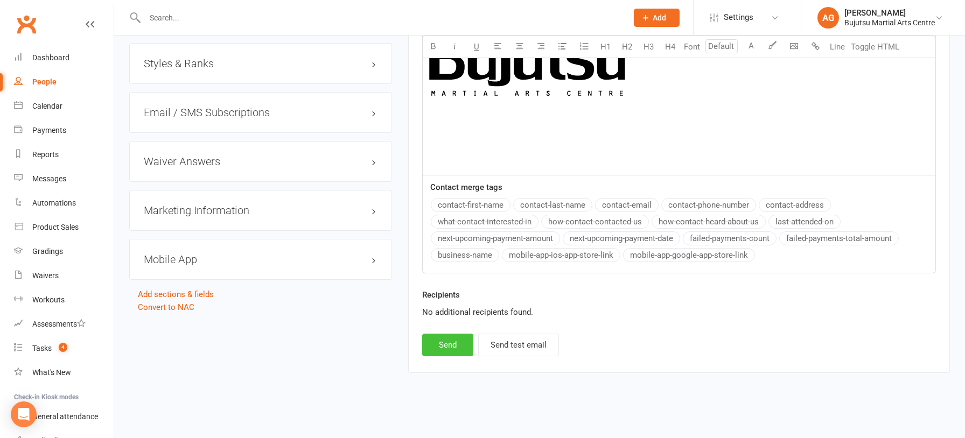
click at [456, 344] on button "Send" at bounding box center [447, 345] width 51 height 23
select select
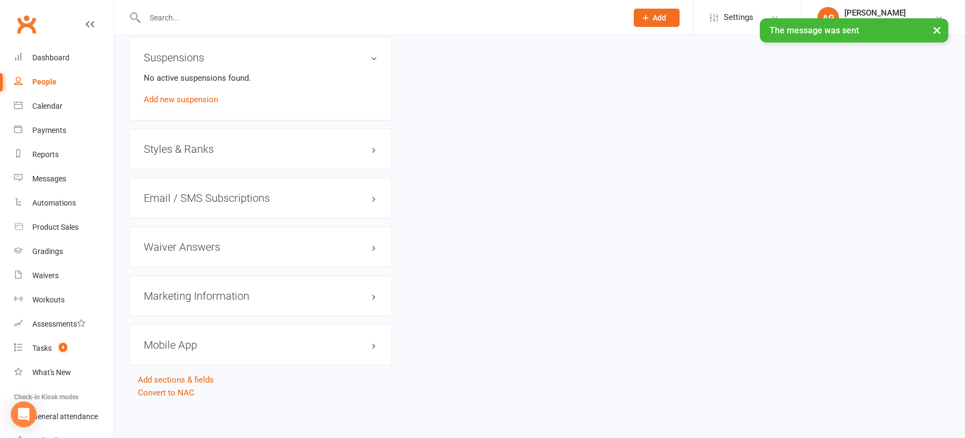
click at [196, 18] on div "× The message was sent" at bounding box center [475, 18] width 951 height 0
click at [191, 17] on input "text" at bounding box center [381, 17] width 478 height 15
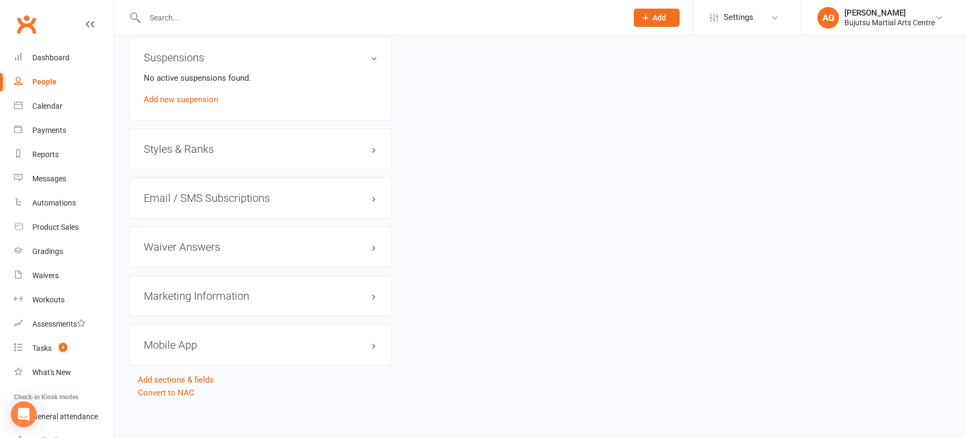
click at [250, 9] on div at bounding box center [374, 17] width 490 height 35
click at [244, 18] on input "text" at bounding box center [381, 17] width 478 height 15
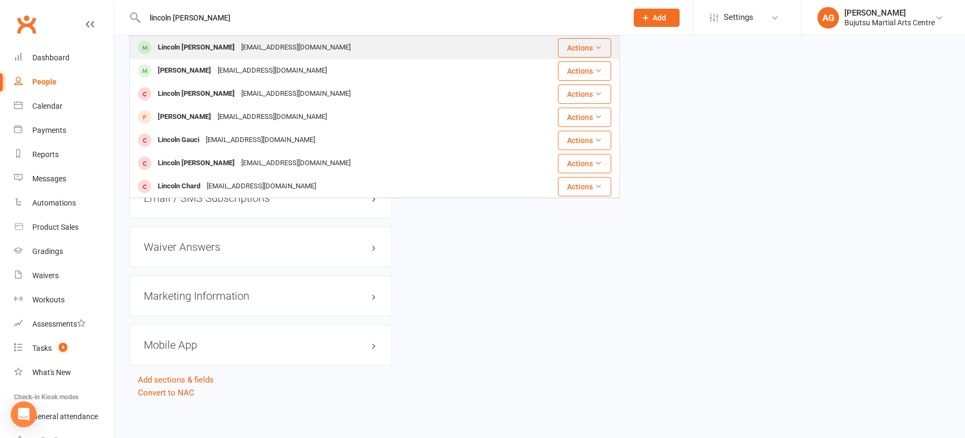
type input "lincoln nock"
click at [238, 47] on div "Lincolnjnock74@gmail.com" at bounding box center [296, 48] width 116 height 16
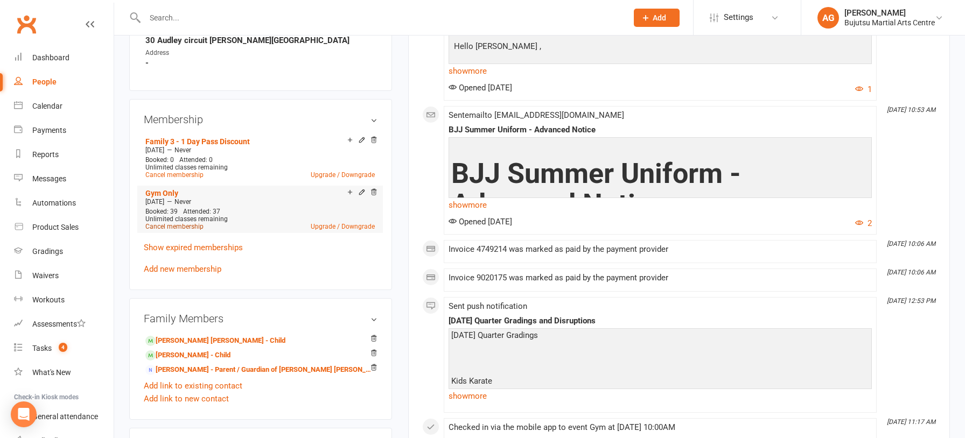
scroll to position [730, 0]
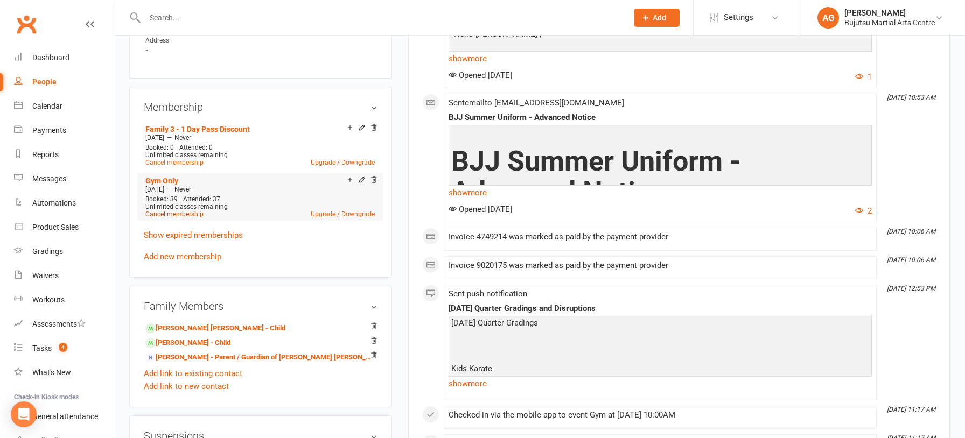
click at [190, 211] on link "Cancel membership" at bounding box center [174, 214] width 58 height 8
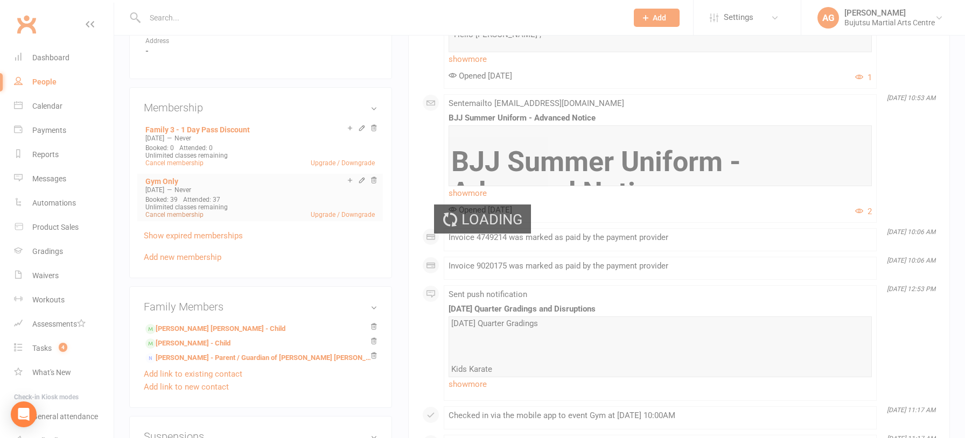
scroll to position [729, 0]
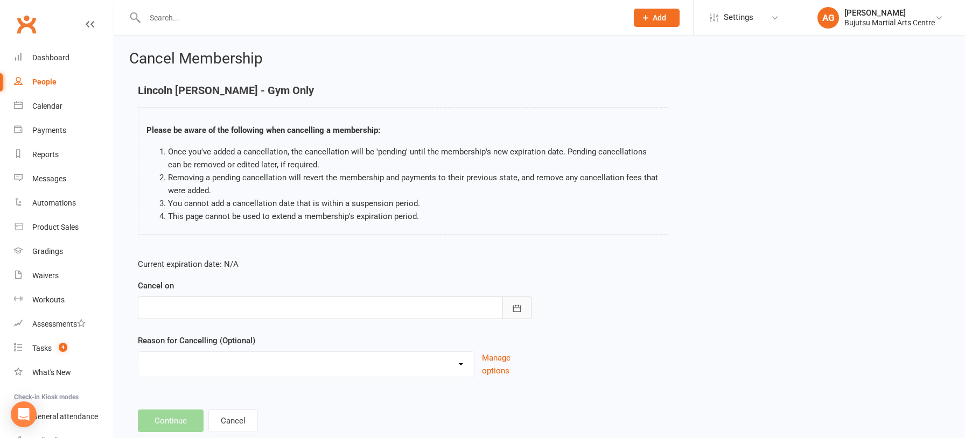
click at [520, 308] on icon "button" at bounding box center [516, 308] width 11 height 11
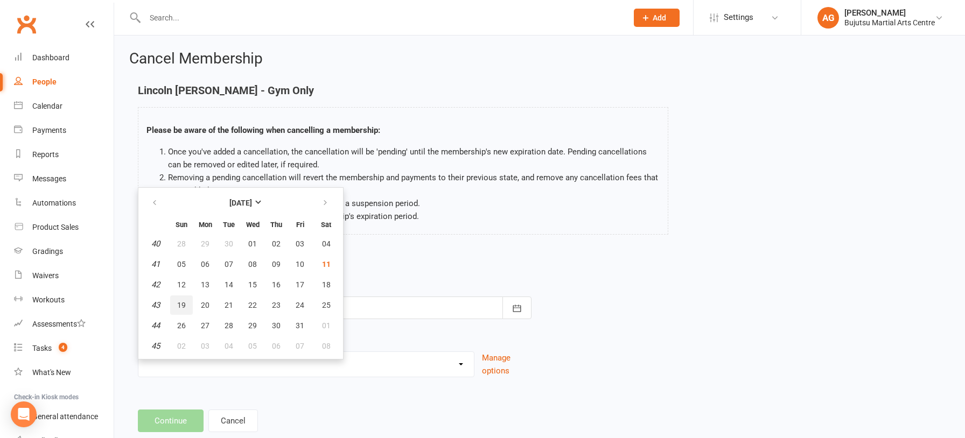
click at [181, 302] on span "19" at bounding box center [181, 305] width 9 height 9
type input "19 Oct 2025"
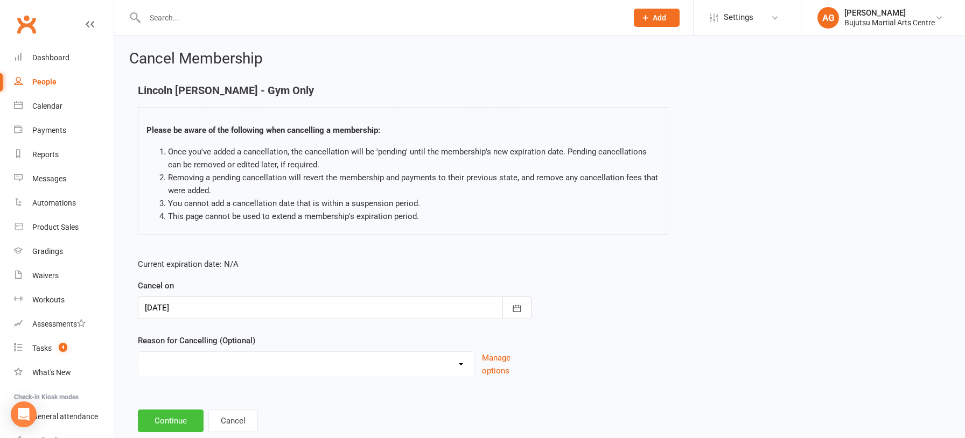
click at [177, 419] on button "Continue" at bounding box center [171, 421] width 66 height 23
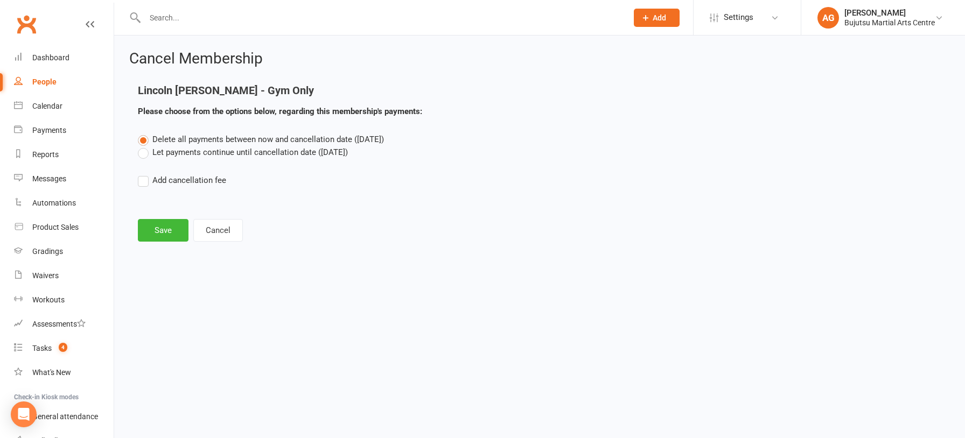
drag, startPoint x: 144, startPoint y: 154, endPoint x: 146, endPoint y: 160, distance: 6.8
click at [144, 154] on label "Let payments continue until cancellation date (Oct 19, 2025)" at bounding box center [243, 152] width 210 height 13
click at [144, 146] on input "Let payments continue until cancellation date (Oct 19, 2025)" at bounding box center [141, 146] width 7 height 0
click at [157, 230] on button "Save" at bounding box center [163, 230] width 51 height 23
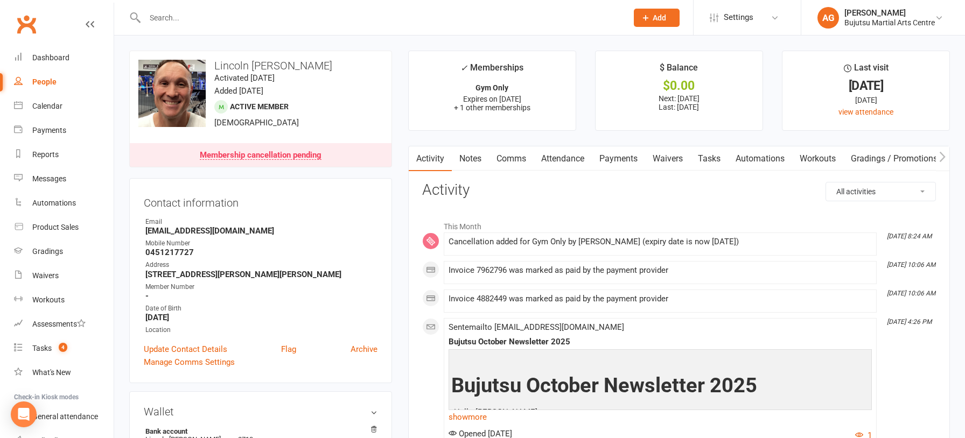
click at [515, 159] on link "Comms" at bounding box center [511, 158] width 45 height 25
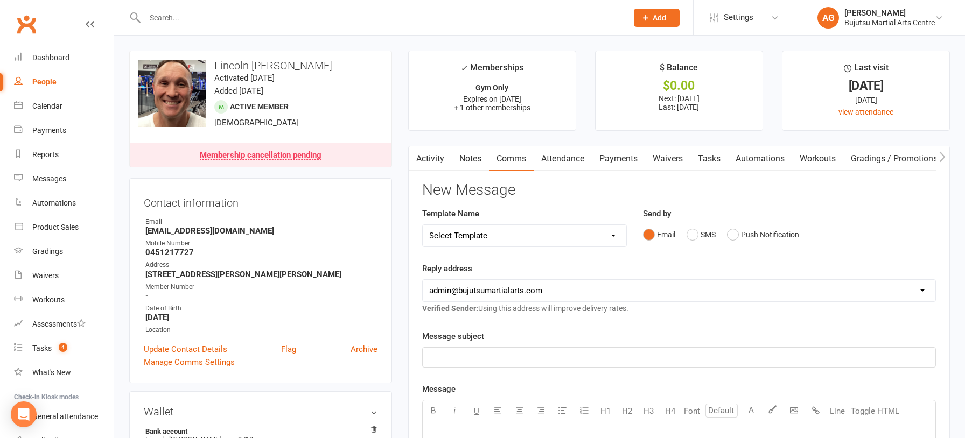
click at [548, 238] on select "Select Template [Email] Japan Karate Association Annual Registration [Email] Ry…" at bounding box center [524, 236] width 203 height 22
select select "28"
click at [423, 225] on select "Select Template [Email] Japan Karate Association Annual Registration [Email] Ry…" at bounding box center [524, 236] width 203 height 22
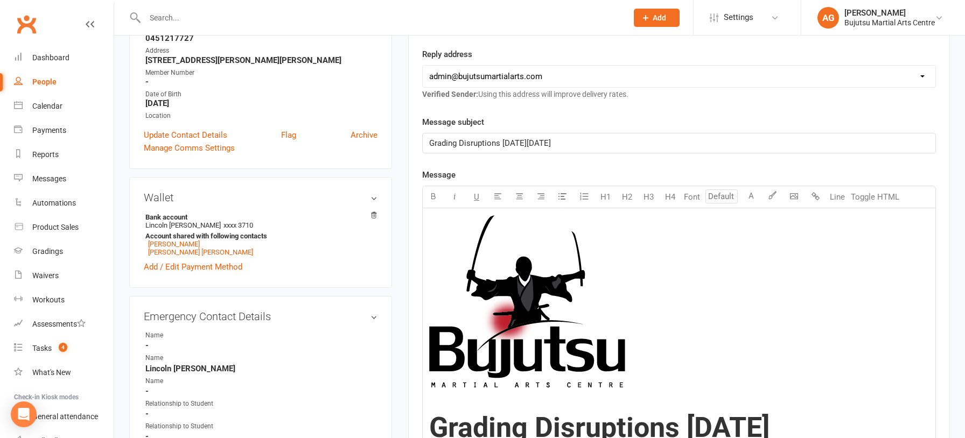
scroll to position [215, 0]
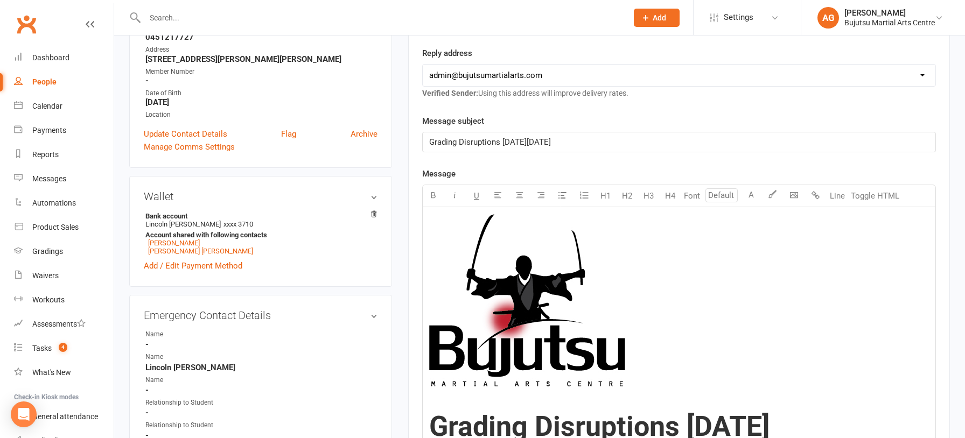
drag, startPoint x: 599, startPoint y: 141, endPoint x: 417, endPoint y: 135, distance: 182.1
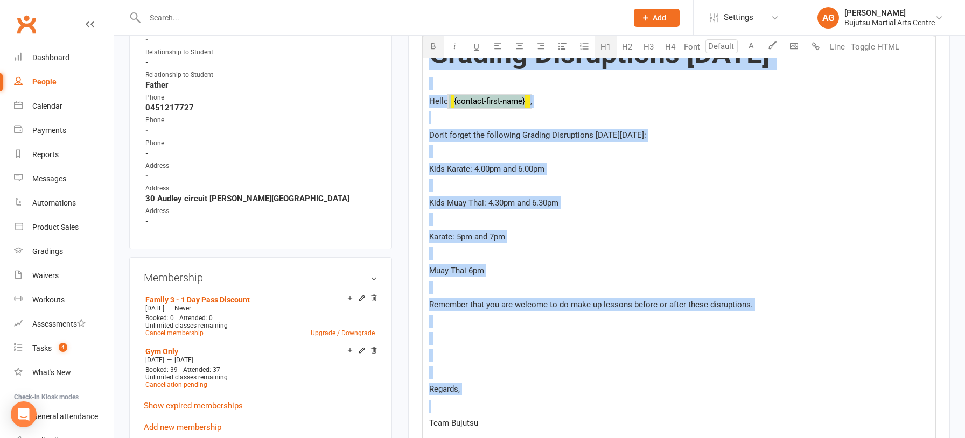
scroll to position [620, 0]
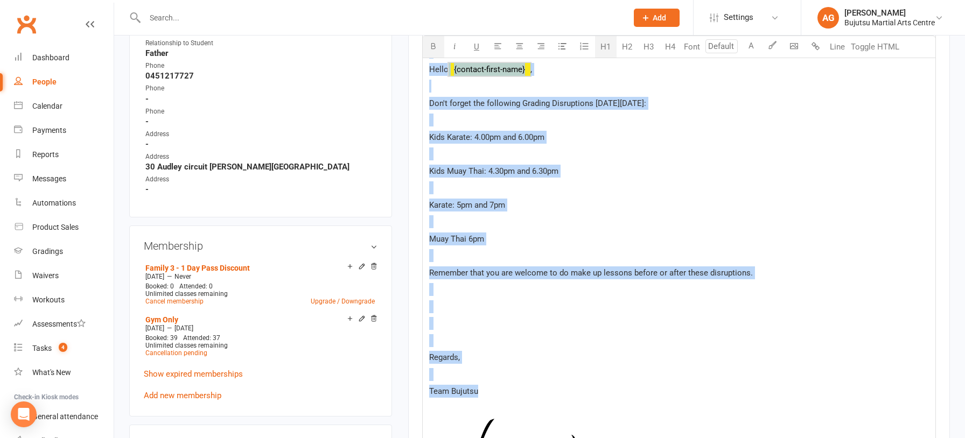
drag, startPoint x: 433, startPoint y: 195, endPoint x: 491, endPoint y: 420, distance: 232.4
click at [491, 420] on div "﻿ Grading Disruptions Tuesday 30th September Hello ﻿ {contact-first-name} , ﻿ D…" at bounding box center [679, 236] width 513 height 868
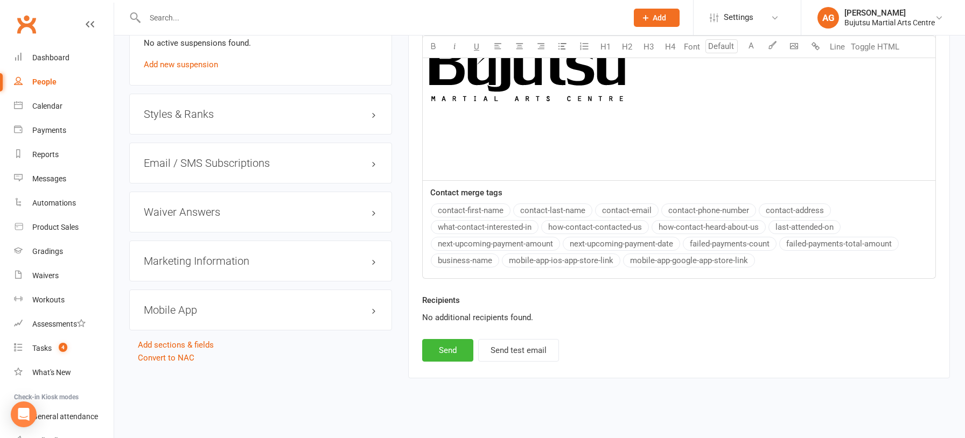
scroll to position [1178, 0]
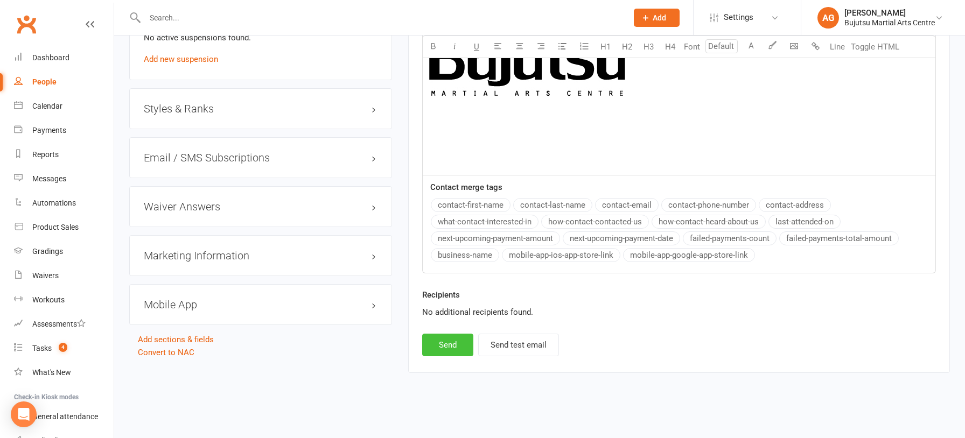
click at [453, 340] on button "Send" at bounding box center [447, 345] width 51 height 23
select select
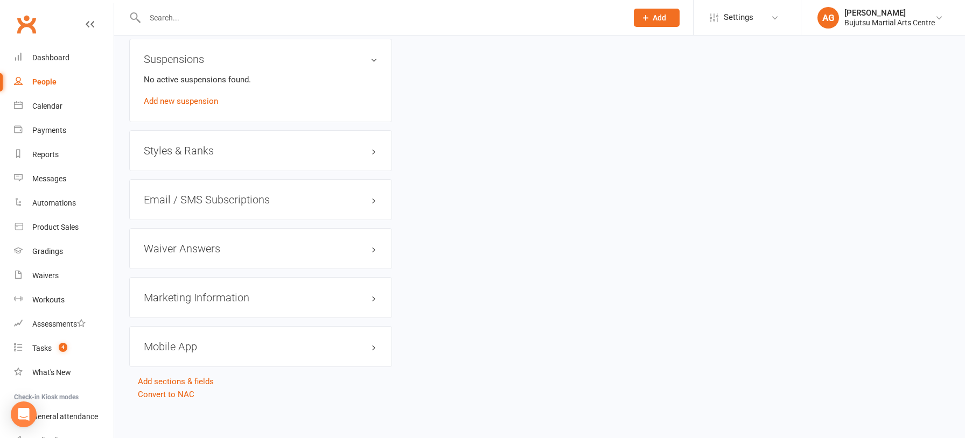
click at [237, 18] on input "text" at bounding box center [381, 17] width 478 height 15
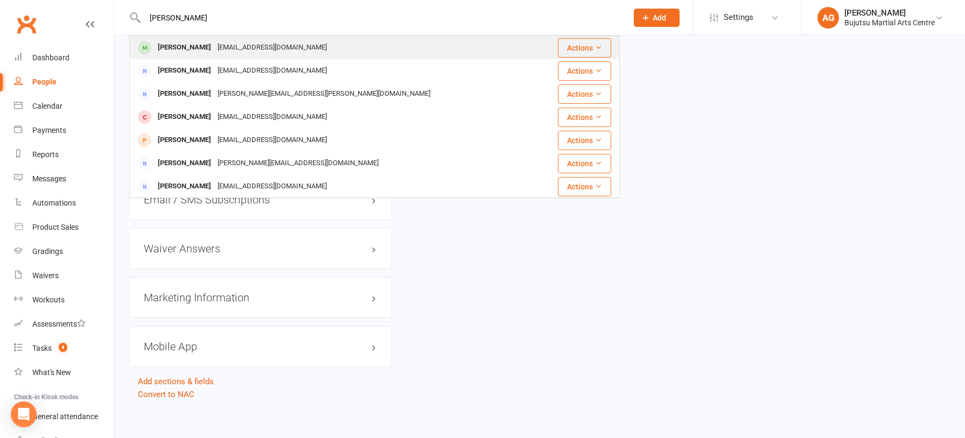
type input "anthony rus"
click at [228, 46] on div "anflu2011@gmail.com" at bounding box center [272, 48] width 116 height 16
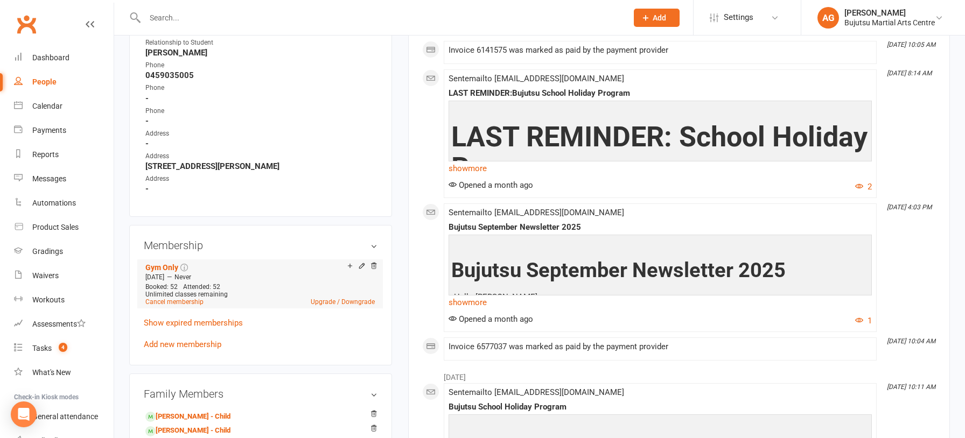
scroll to position [603, 0]
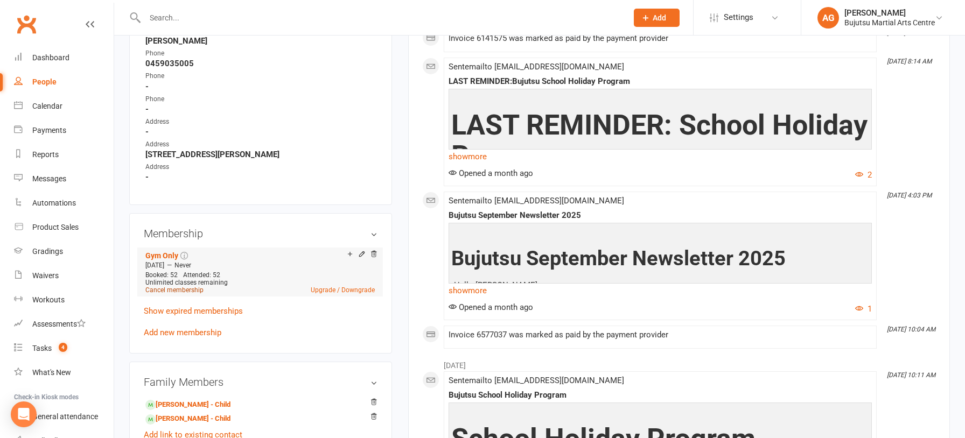
click at [171, 287] on link "Cancel membership" at bounding box center [174, 290] width 58 height 8
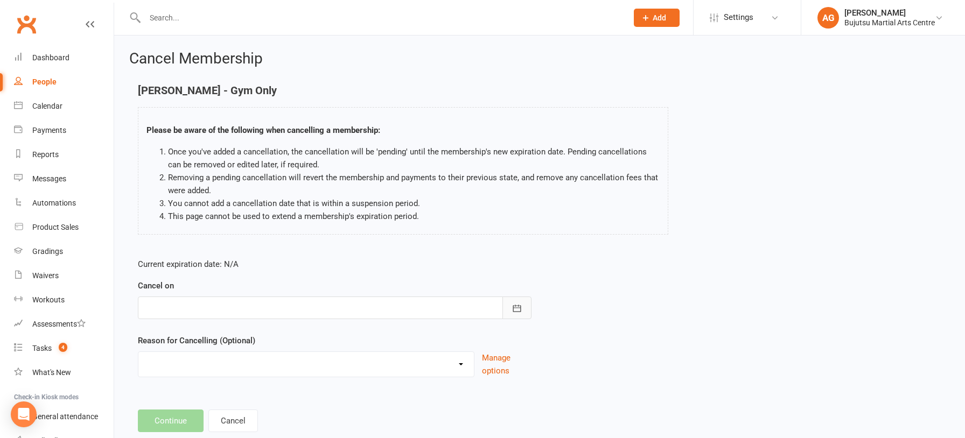
click at [516, 311] on icon "button" at bounding box center [516, 308] width 11 height 11
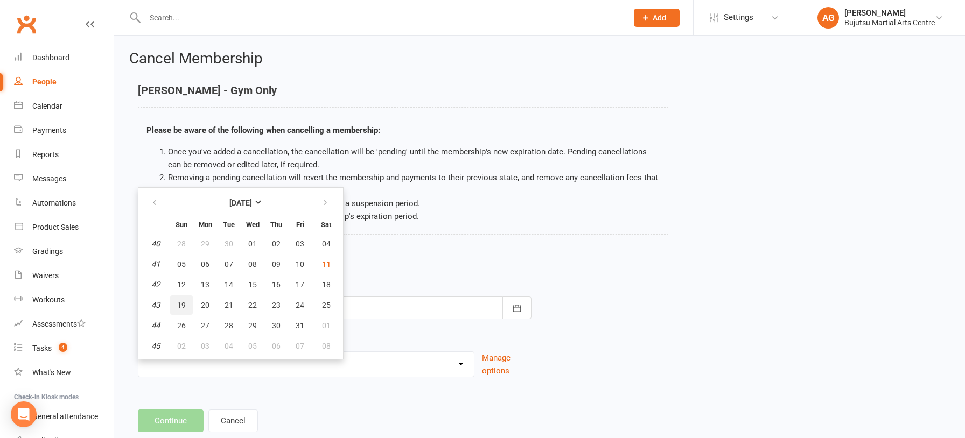
click at [184, 303] on span "19" at bounding box center [181, 305] width 9 height 9
type input "19 Oct 2025"
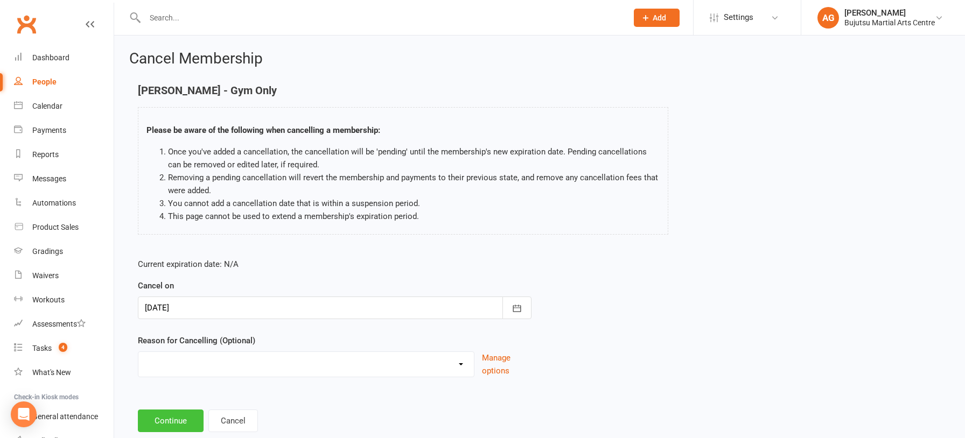
click at [163, 421] on button "Continue" at bounding box center [171, 421] width 66 height 23
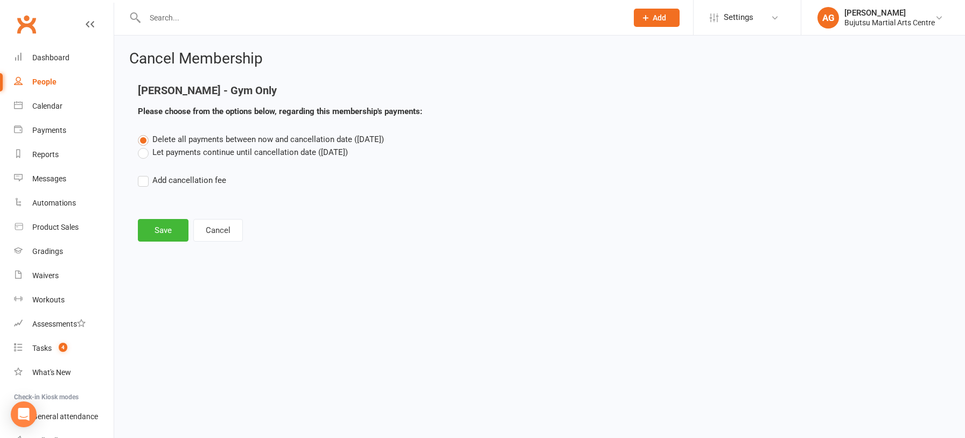
drag, startPoint x: 141, startPoint y: 154, endPoint x: 143, endPoint y: 162, distance: 7.8
click at [141, 154] on label "Let payments continue until cancellation date (Oct 19, 2025)" at bounding box center [243, 152] width 210 height 13
click at [141, 146] on input "Let payments continue until cancellation date (Oct 19, 2025)" at bounding box center [141, 146] width 7 height 0
click at [153, 224] on button "Save" at bounding box center [163, 230] width 51 height 23
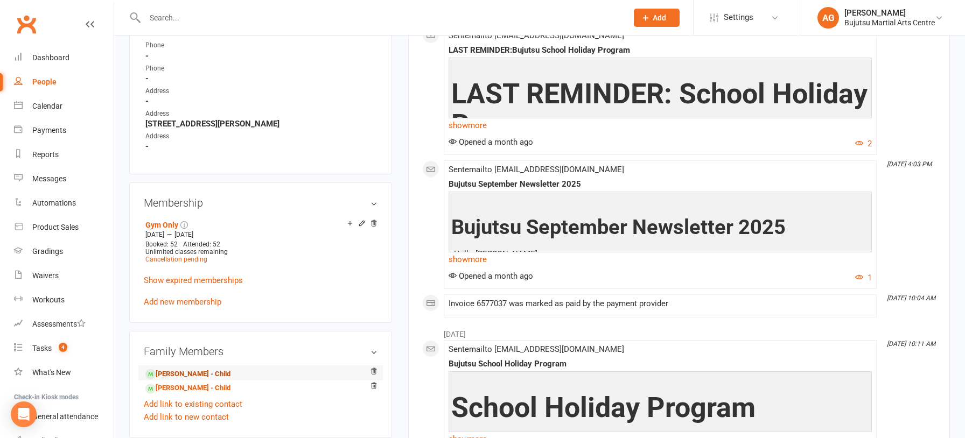
scroll to position [664, 0]
click at [210, 382] on link "Linda Ruscio - Child" at bounding box center [187, 387] width 85 height 11
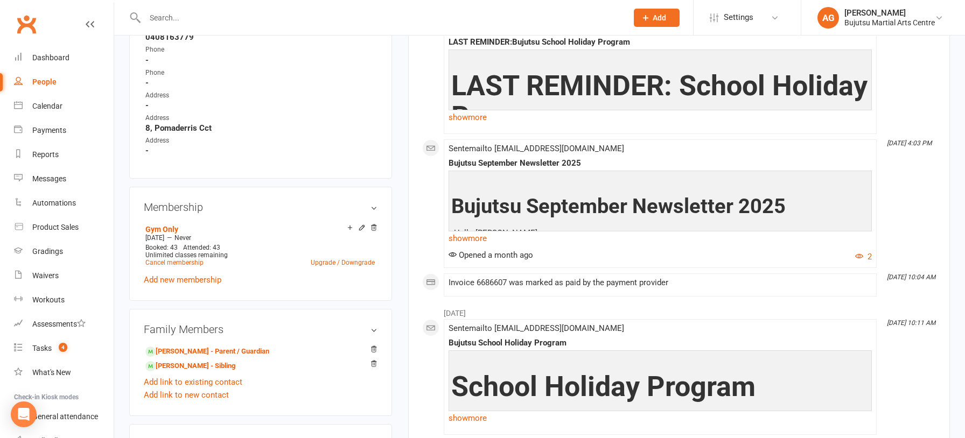
scroll to position [630, 0]
click at [160, 258] on link "Cancel membership" at bounding box center [174, 262] width 58 height 8
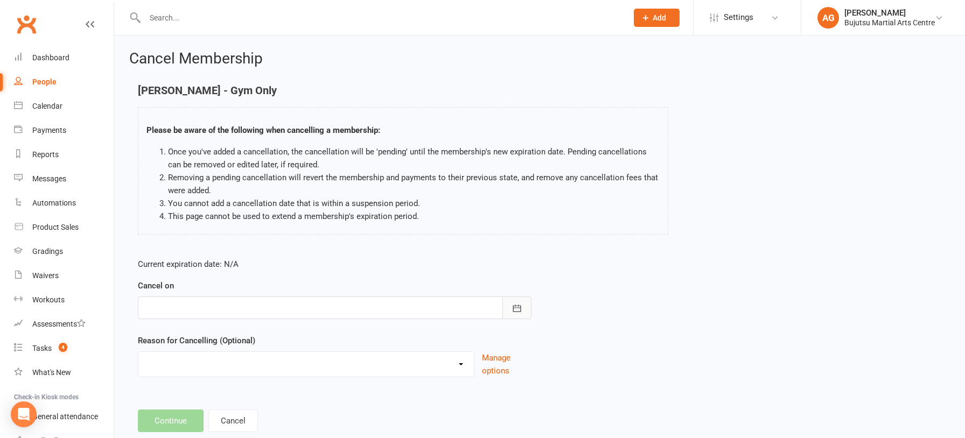
click at [517, 311] on icon "button" at bounding box center [517, 308] width 8 height 7
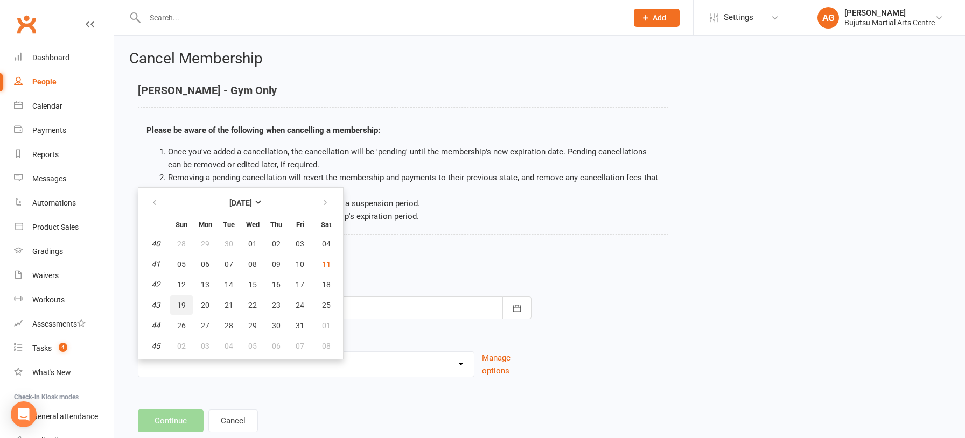
click at [180, 307] on span "19" at bounding box center [181, 305] width 9 height 9
type input "19 Oct 2025"
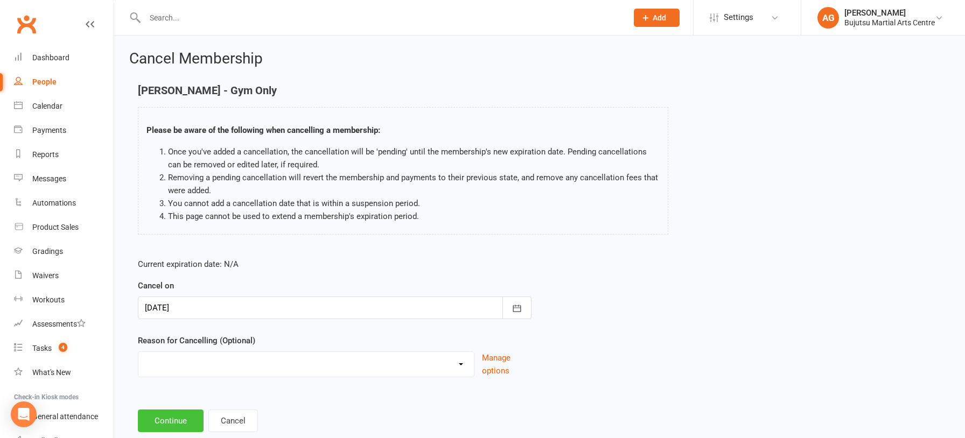
click at [166, 420] on button "Continue" at bounding box center [171, 421] width 66 height 23
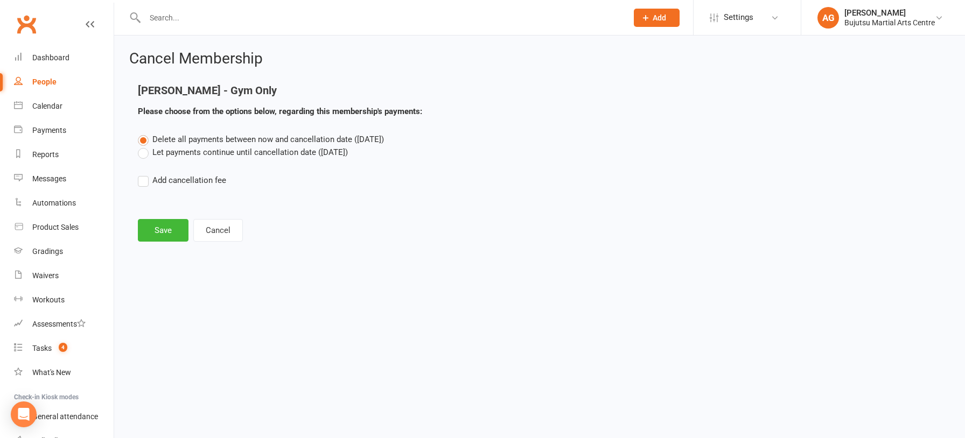
click at [143, 155] on label "Let payments continue until cancellation date (Oct 19, 2025)" at bounding box center [243, 152] width 210 height 13
click at [143, 146] on input "Let payments continue until cancellation date (Oct 19, 2025)" at bounding box center [141, 146] width 7 height 0
click at [161, 228] on button "Save" at bounding box center [163, 230] width 51 height 23
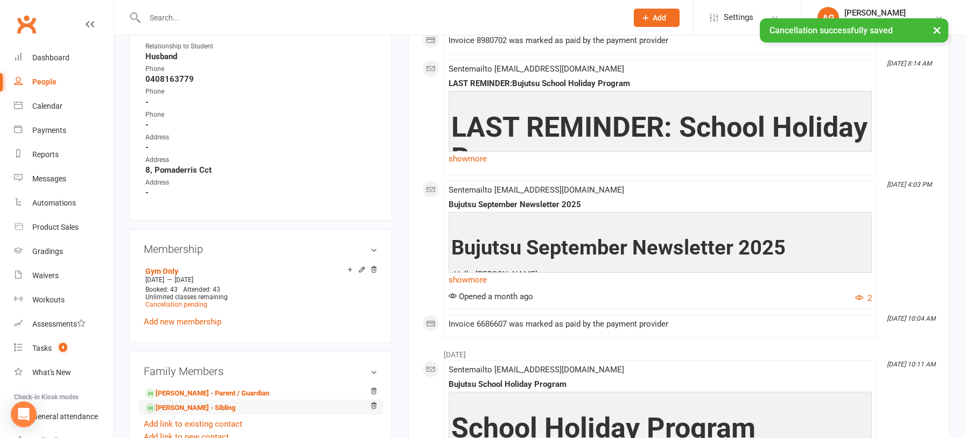
scroll to position [619, 0]
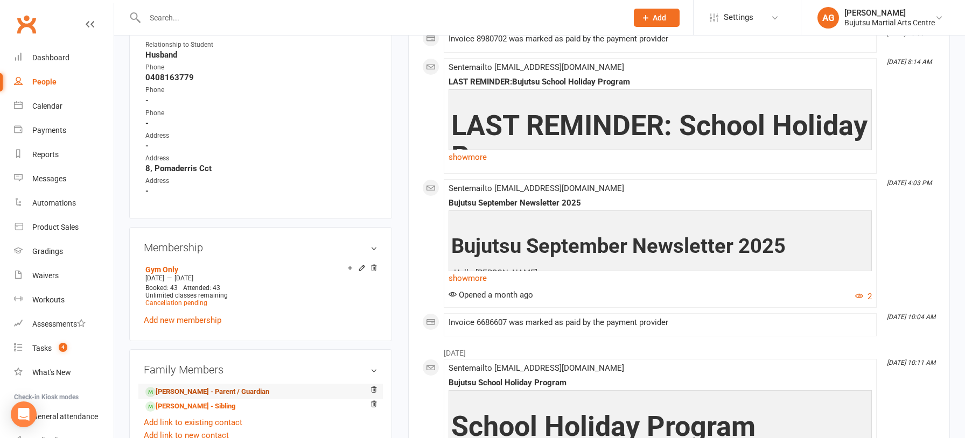
click at [186, 387] on link "Anthony Ruscio - Parent / Guardian" at bounding box center [207, 392] width 124 height 11
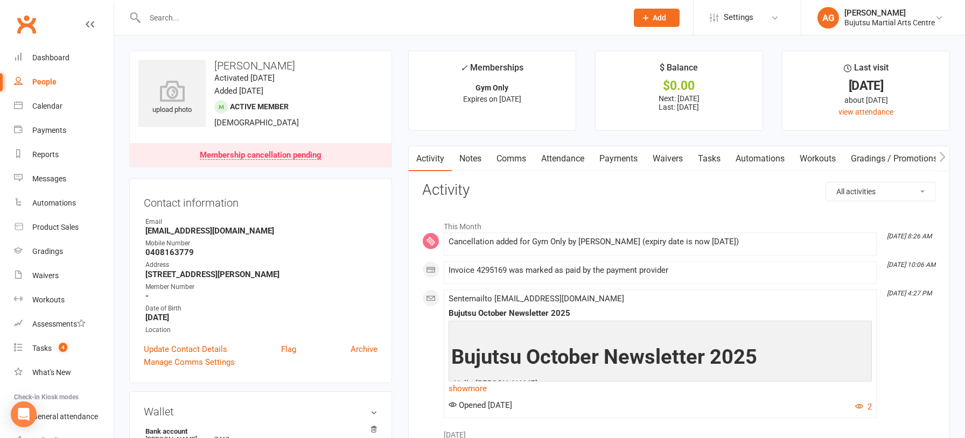
click at [513, 159] on link "Comms" at bounding box center [511, 158] width 45 height 25
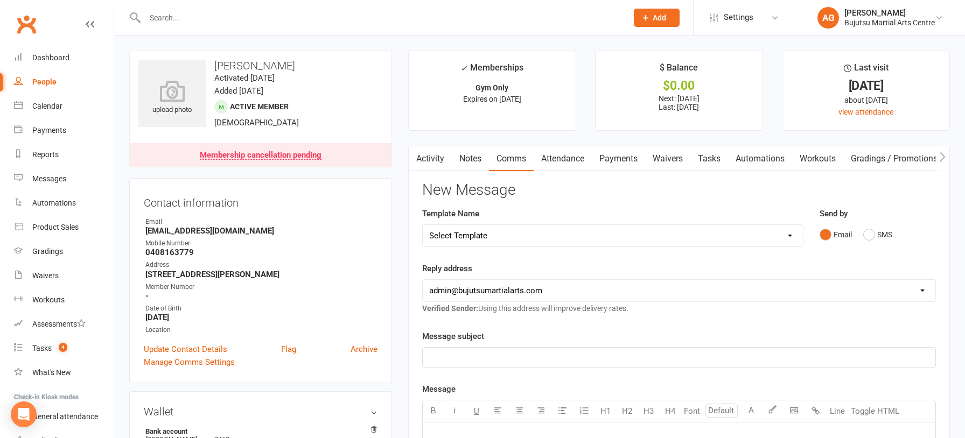
click at [501, 238] on select "Select Template [Email] Japan Karate Association Annual Registration [Email] Ry…" at bounding box center [613, 236] width 380 height 22
select select "28"
click at [423, 225] on select "Select Template [Email] Japan Karate Association Annual Registration [Email] Ry…" at bounding box center [613, 236] width 380 height 22
drag, startPoint x: 613, startPoint y: 356, endPoint x: 404, endPoint y: 352, distance: 208.4
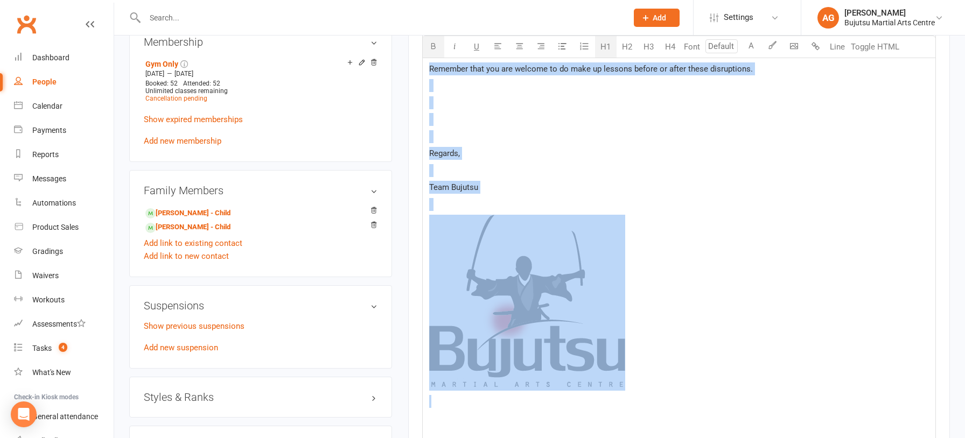
scroll to position [836, 0]
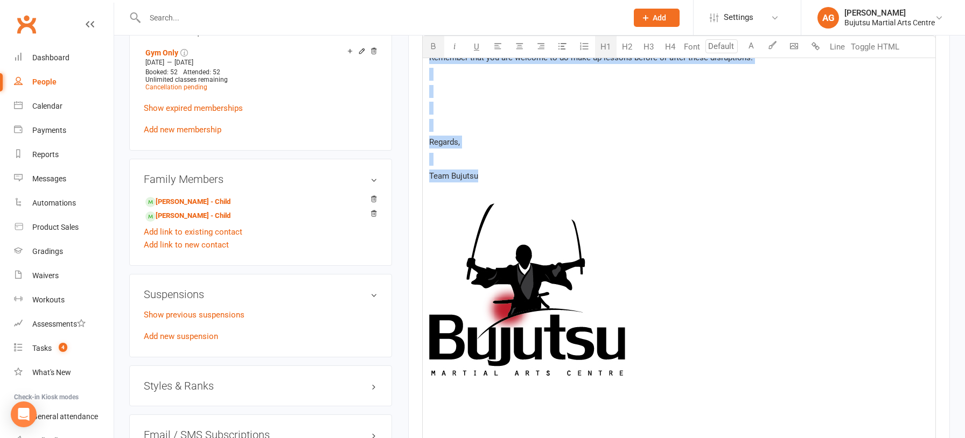
drag, startPoint x: 432, startPoint y: 216, endPoint x: 488, endPoint y: 201, distance: 57.8
click at [488, 201] on div "﻿ Grading Disruptions Tuesday 30th September Hello ﻿ {contact-first-name} , ﻿ D…" at bounding box center [679, 21] width 513 height 868
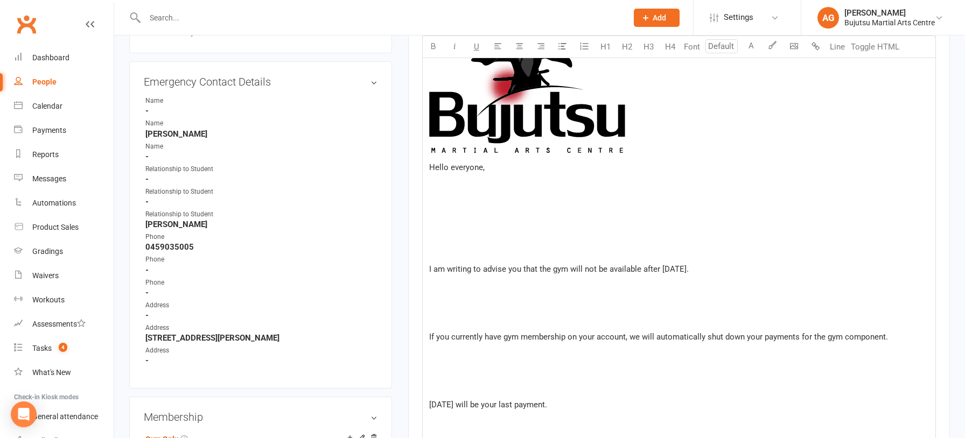
scroll to position [450, 0]
click at [460, 223] on div "﻿ Hello everyone, ﻿ ﻿ ﻿ I am writing to advise you that the gym will not be ava…" at bounding box center [679, 430] width 513 height 914
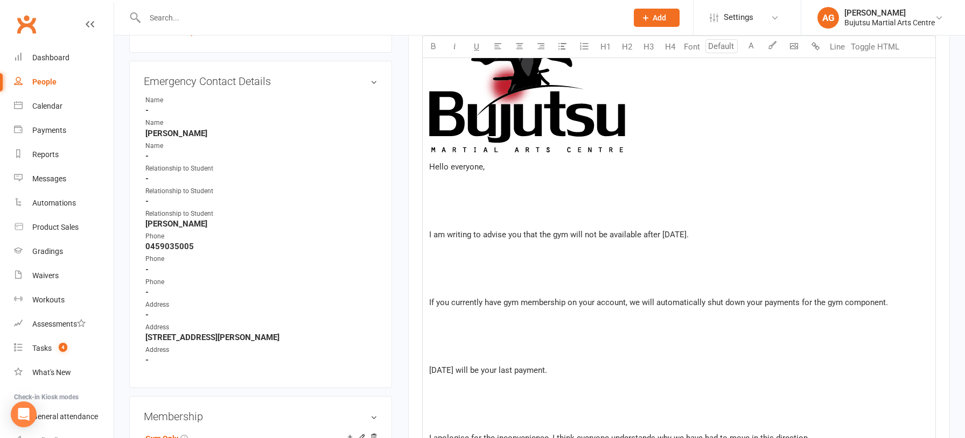
click at [469, 282] on p "﻿" at bounding box center [679, 285] width 500 height 13
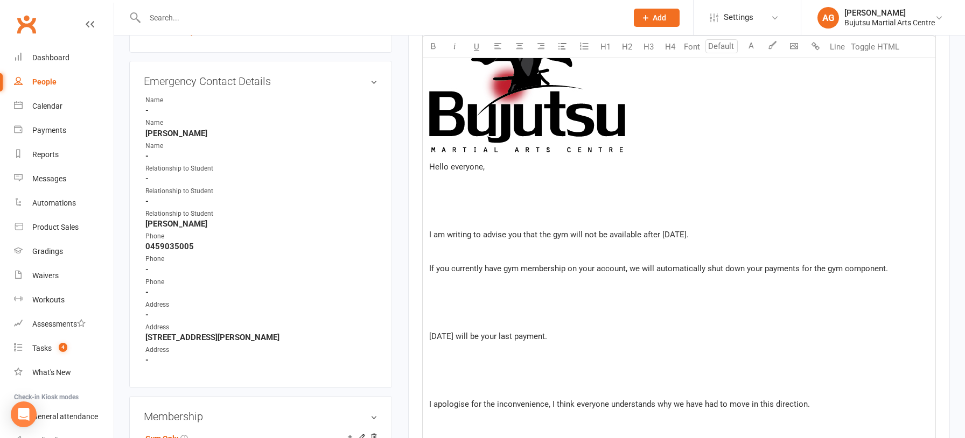
click at [448, 319] on p "﻿" at bounding box center [679, 319] width 500 height 13
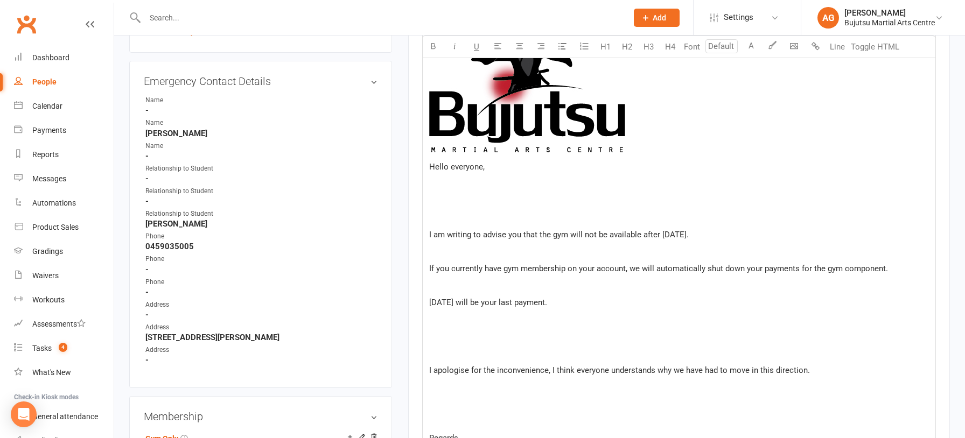
click at [440, 352] on p "﻿" at bounding box center [679, 353] width 500 height 13
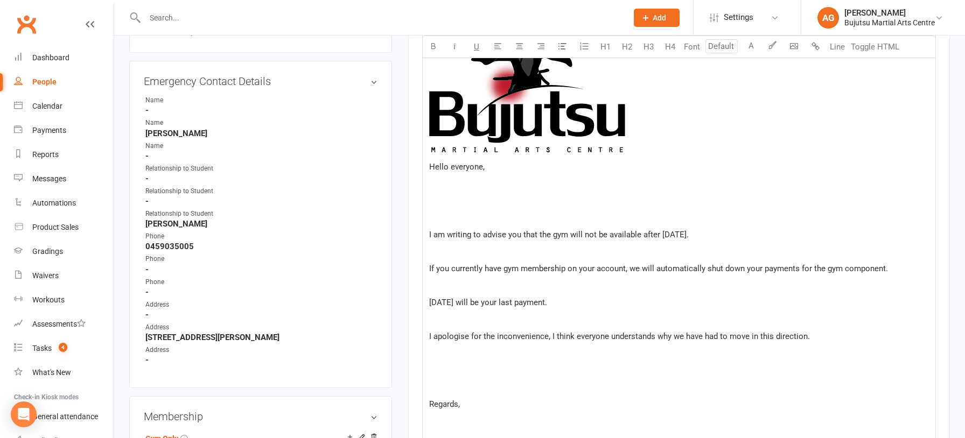
click at [437, 383] on p "﻿" at bounding box center [679, 387] width 500 height 13
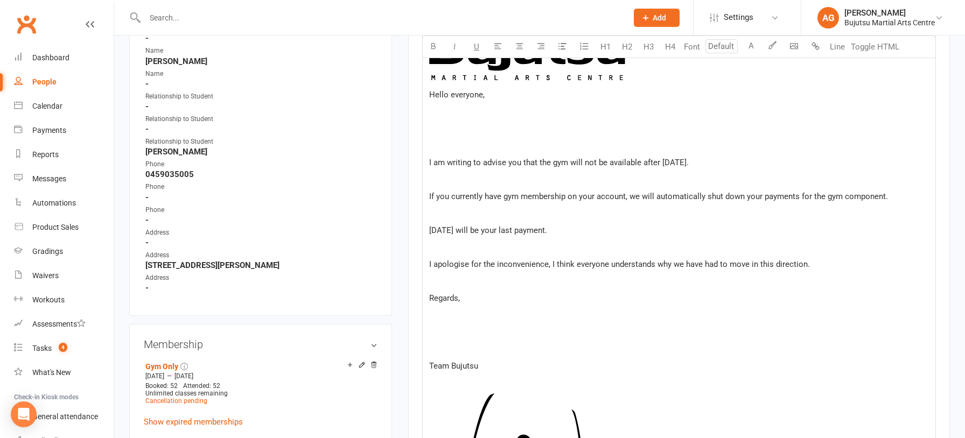
scroll to position [524, 0]
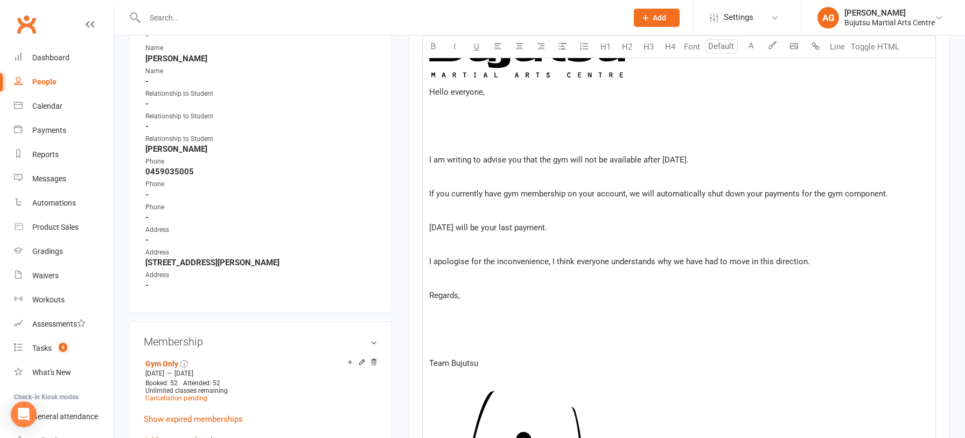
click at [436, 343] on p "﻿" at bounding box center [679, 346] width 500 height 13
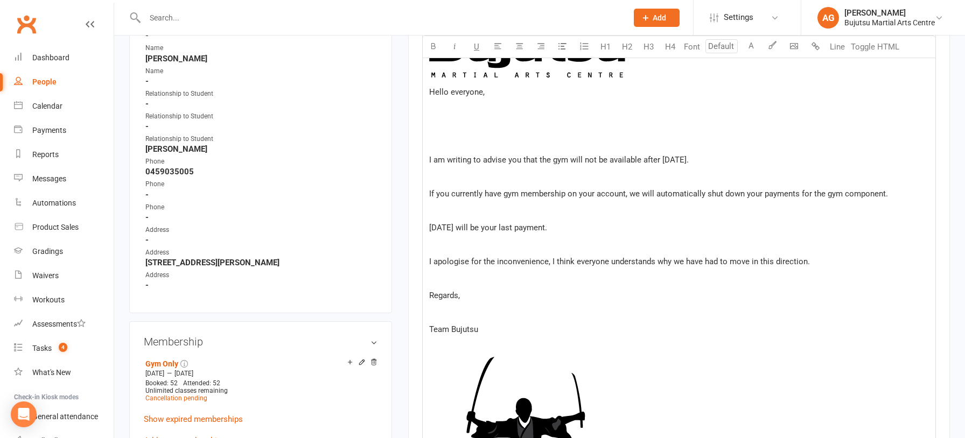
click at [448, 137] on p "﻿" at bounding box center [679, 142] width 500 height 13
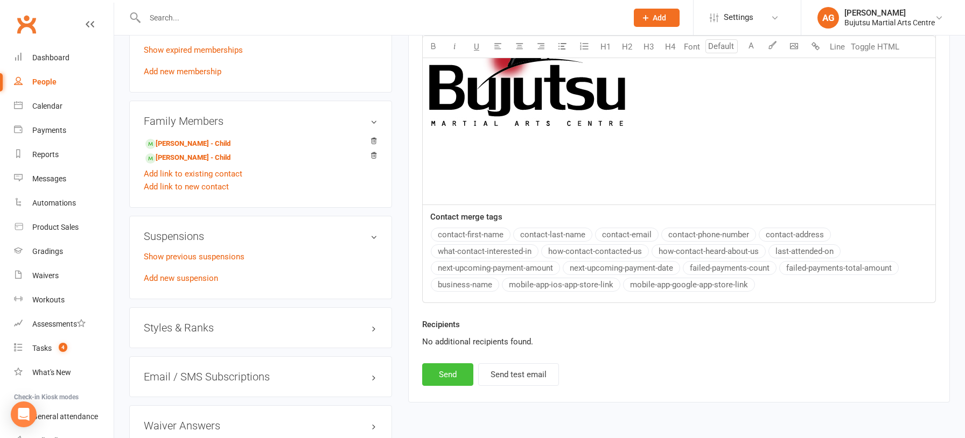
scroll to position [896, 0]
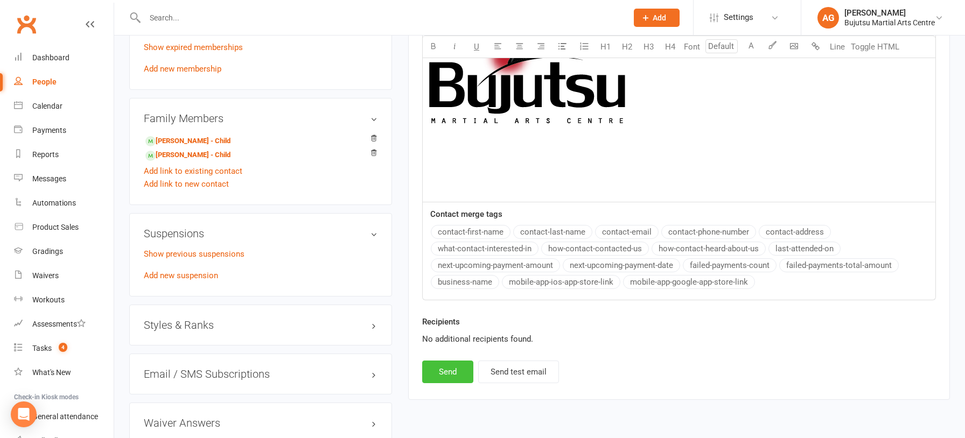
click at [454, 367] on button "Send" at bounding box center [447, 372] width 51 height 23
select select
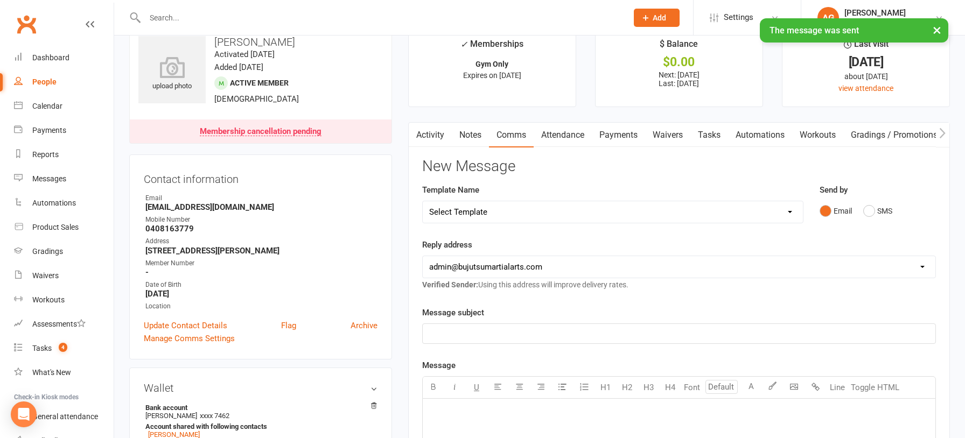
scroll to position [10, 0]
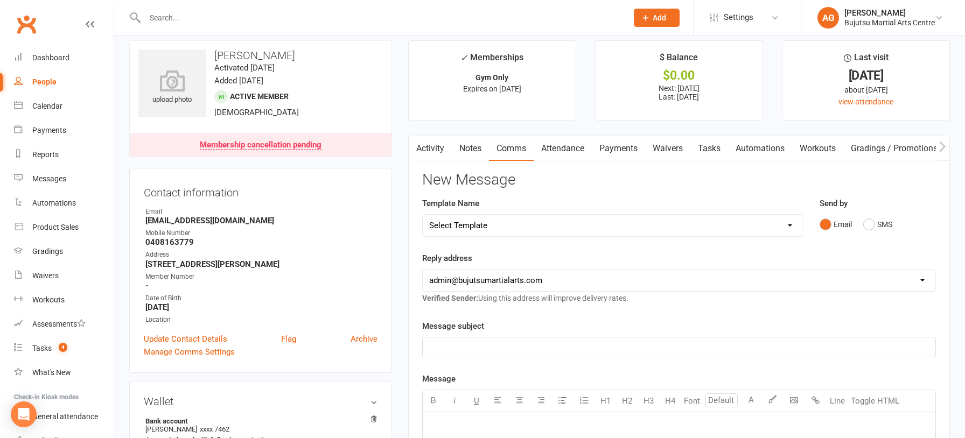
click at [218, 20] on input "text" at bounding box center [381, 17] width 478 height 15
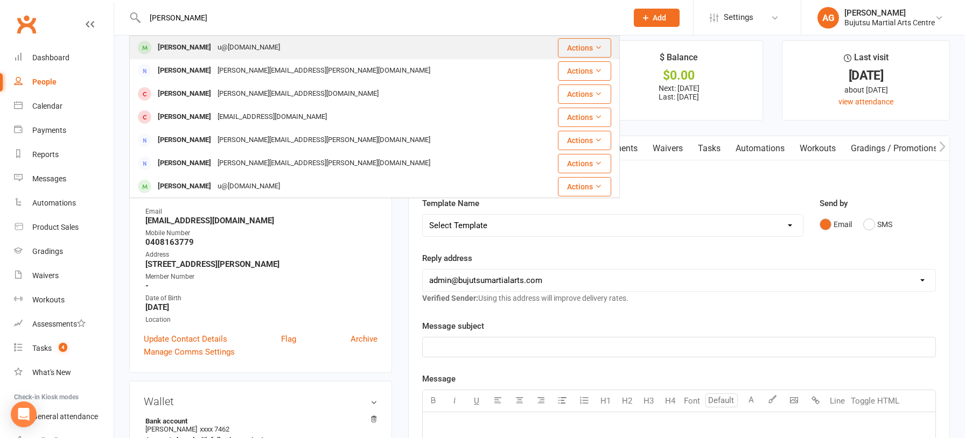
type input "anna thom"
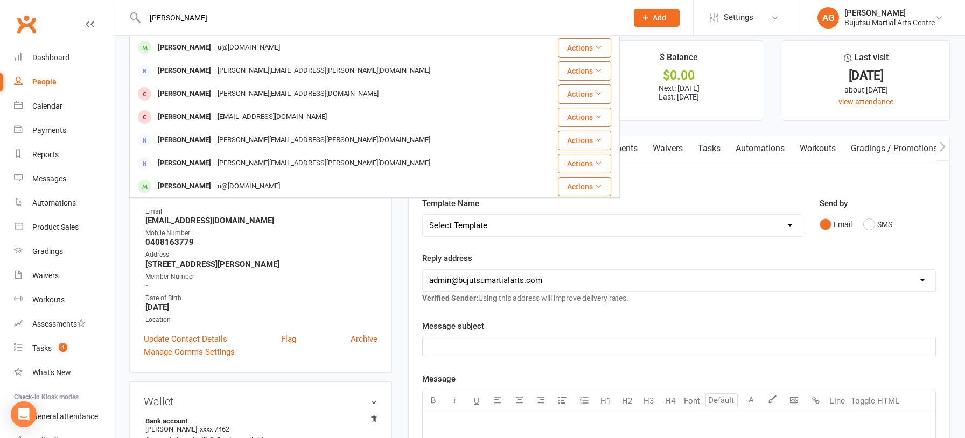
click at [197, 45] on div "Anna Thomson" at bounding box center [185, 48] width 60 height 16
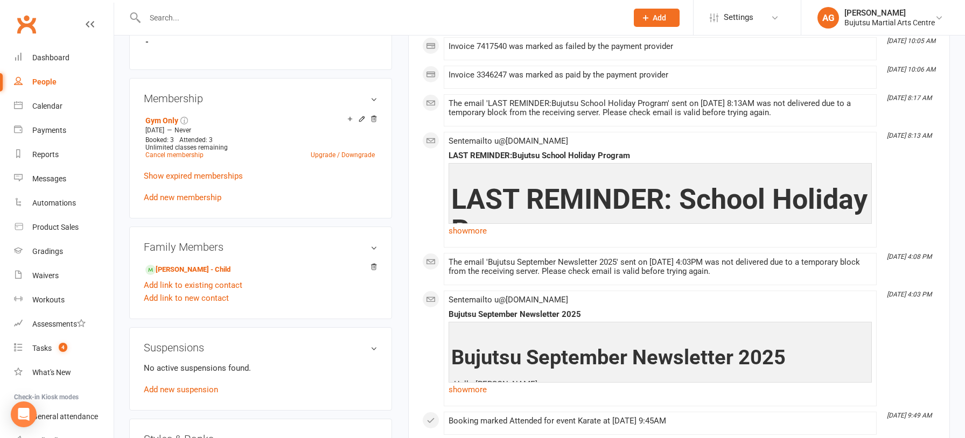
scroll to position [697, 0]
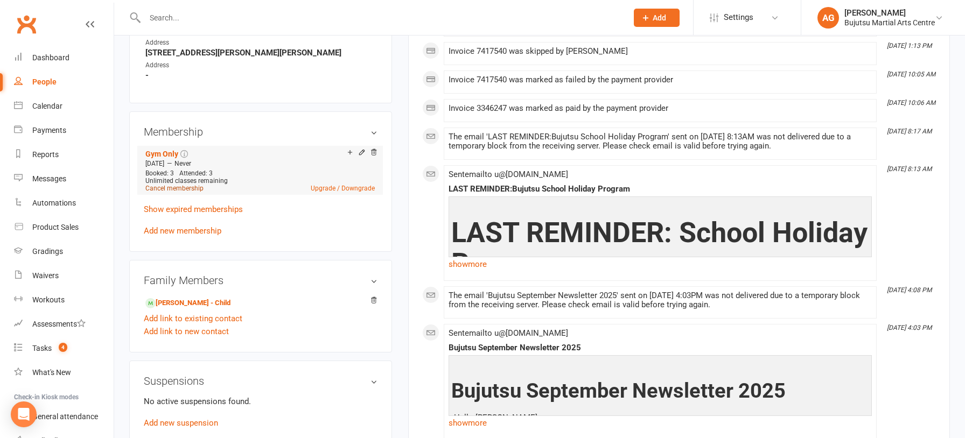
click at [178, 185] on link "Cancel membership" at bounding box center [174, 189] width 58 height 8
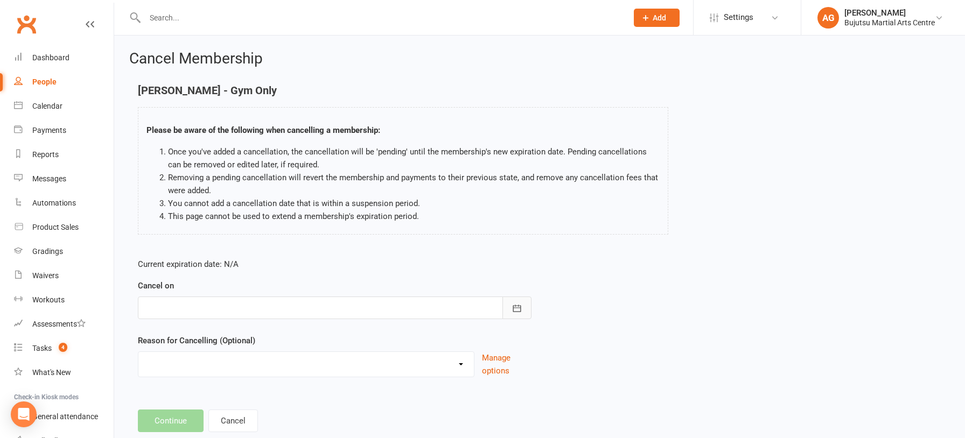
click at [513, 305] on icon "button" at bounding box center [516, 308] width 11 height 11
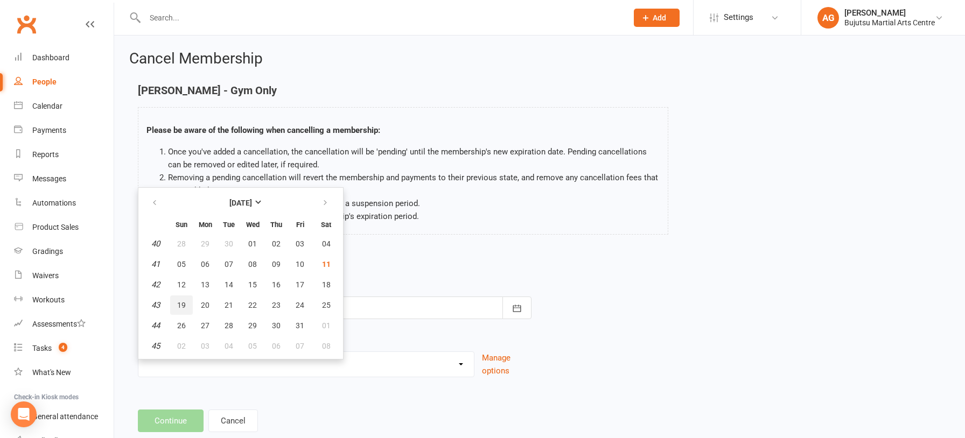
click at [180, 301] on span "19" at bounding box center [181, 305] width 9 height 9
type input "19 Oct 2025"
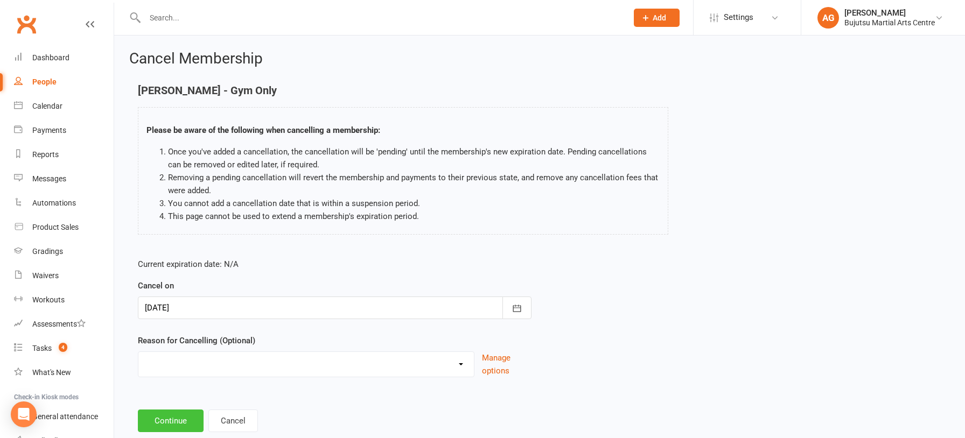
click at [175, 417] on button "Continue" at bounding box center [171, 421] width 66 height 23
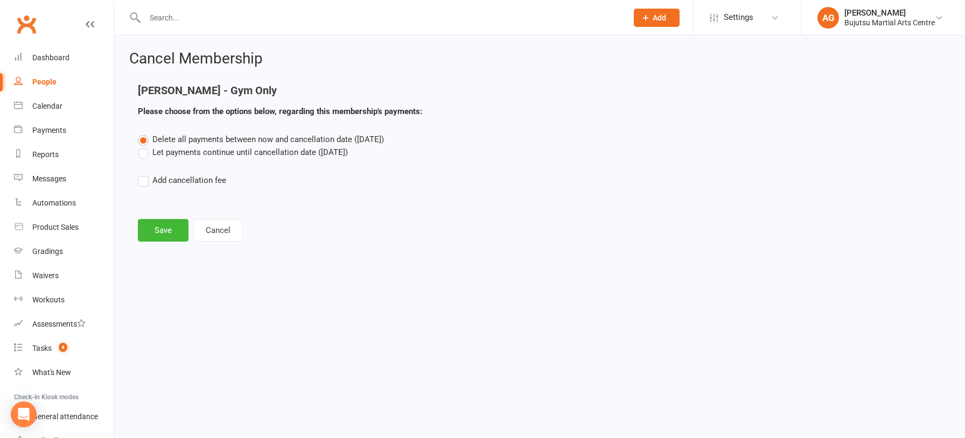
drag, startPoint x: 142, startPoint y: 153, endPoint x: 146, endPoint y: 178, distance: 25.2
click at [141, 153] on label "Let payments continue until cancellation date (Oct 19, 2025)" at bounding box center [243, 152] width 210 height 13
click at [141, 146] on input "Let payments continue until cancellation date (Oct 19, 2025)" at bounding box center [141, 146] width 7 height 0
click at [164, 228] on button "Save" at bounding box center [163, 230] width 51 height 23
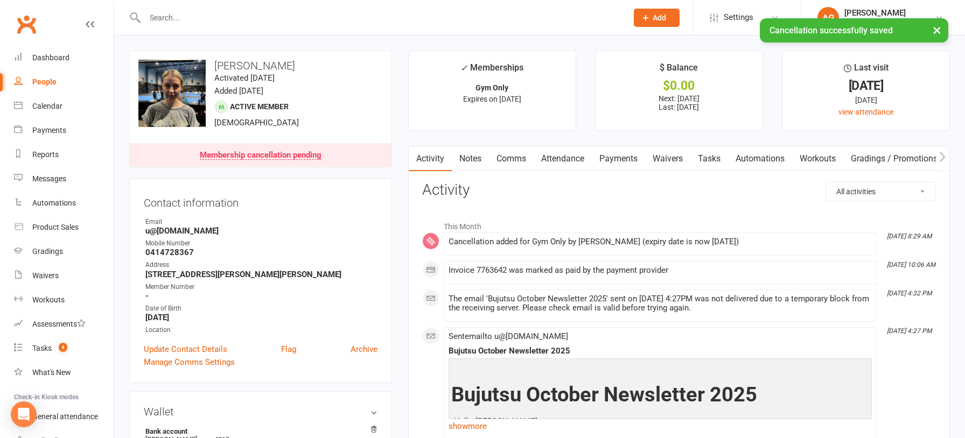
click at [512, 159] on link "Comms" at bounding box center [511, 158] width 45 height 25
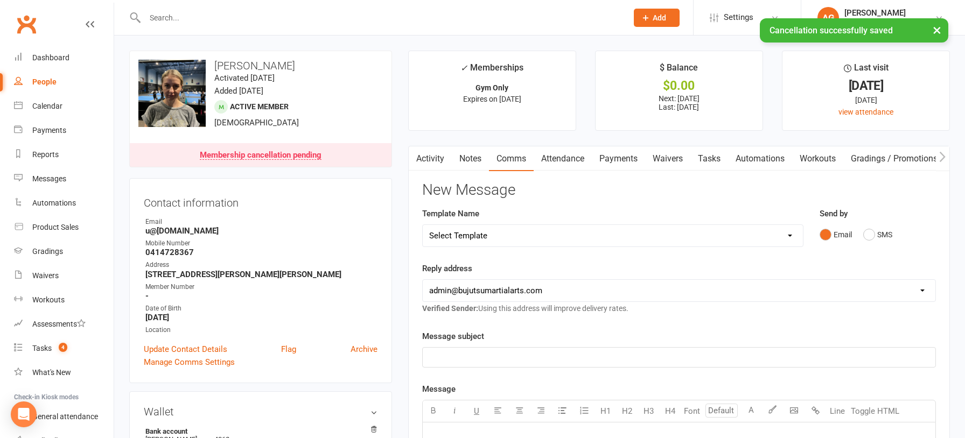
click at [669, 235] on select "Select Template [Email] Japan Karate Association Annual Registration [Email] Ry…" at bounding box center [613, 236] width 380 height 22
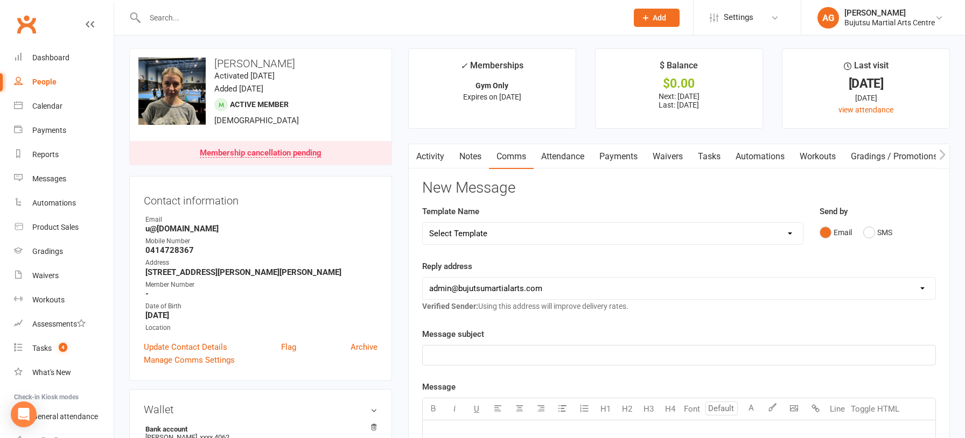
select select "28"
click at [423, 223] on select "Select Template [Email] Japan Karate Association Annual Registration [Email] Ry…" at bounding box center [613, 234] width 380 height 22
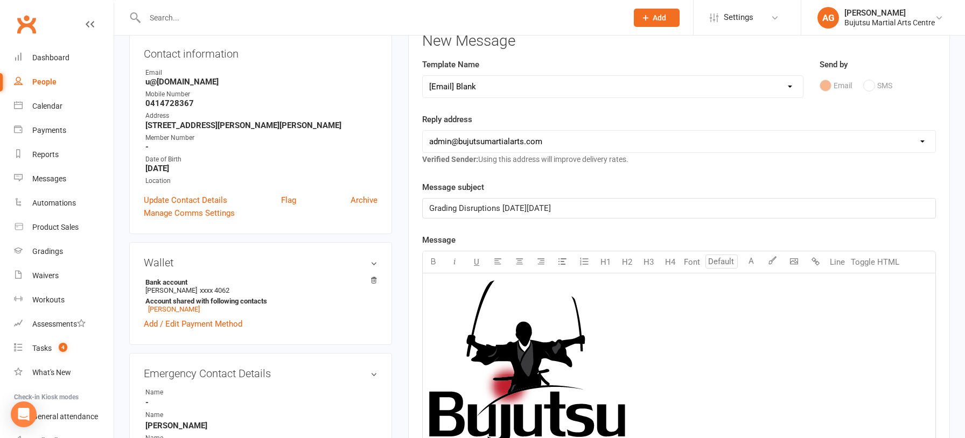
scroll to position [151, 0]
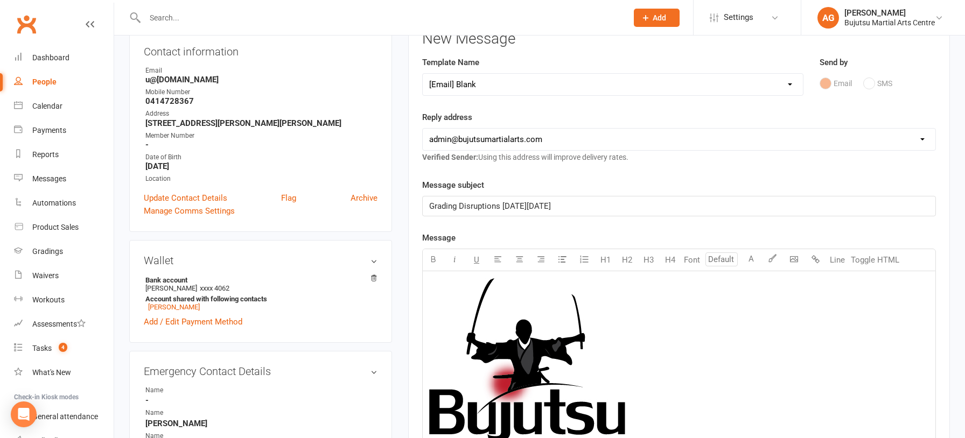
drag, startPoint x: 585, startPoint y: 205, endPoint x: 404, endPoint y: 202, distance: 181.4
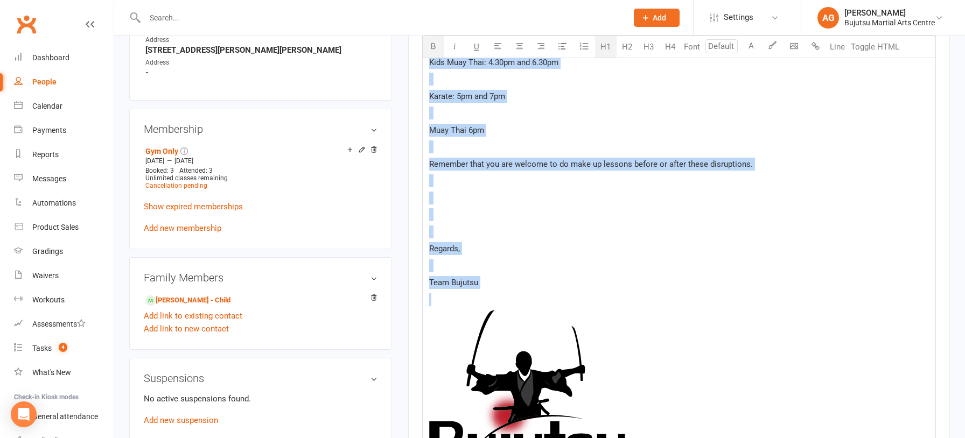
scroll to position [754, 0]
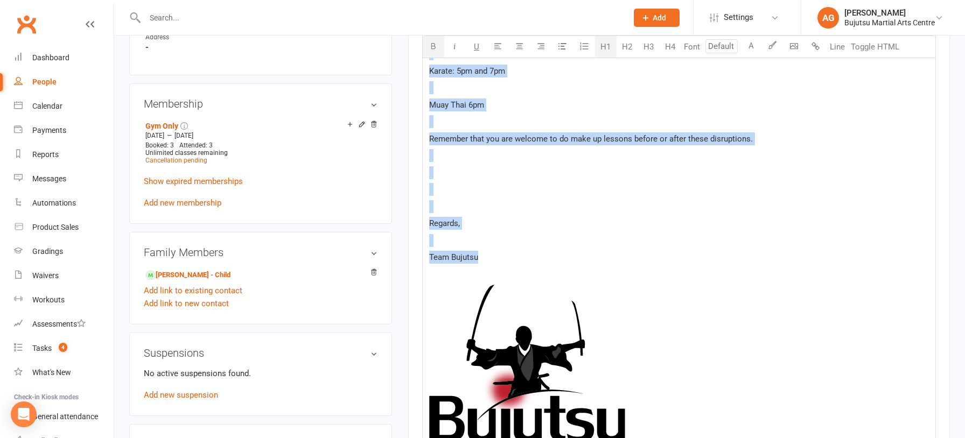
drag, startPoint x: 433, startPoint y: 259, endPoint x: 486, endPoint y: 287, distance: 60.5
click at [487, 287] on div "﻿ Grading Disruptions Tuesday 30th September Hello ﻿ {contact-first-name} , ﻿ D…" at bounding box center [679, 102] width 513 height 868
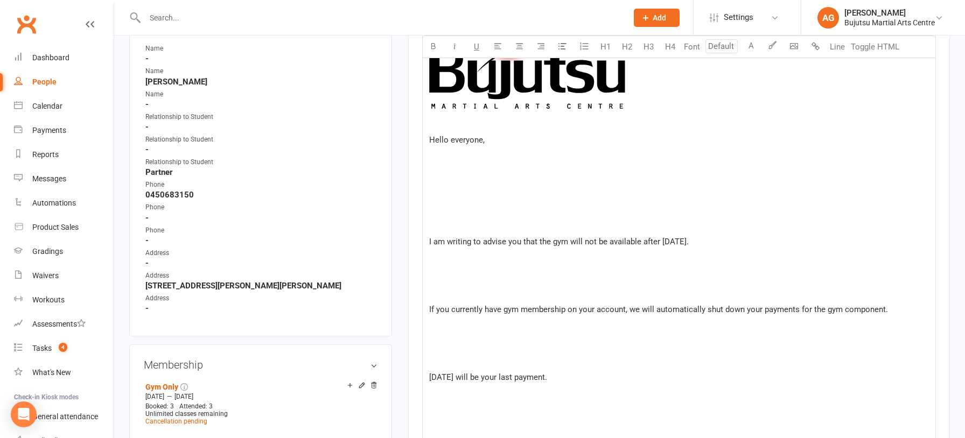
scroll to position [490, 0]
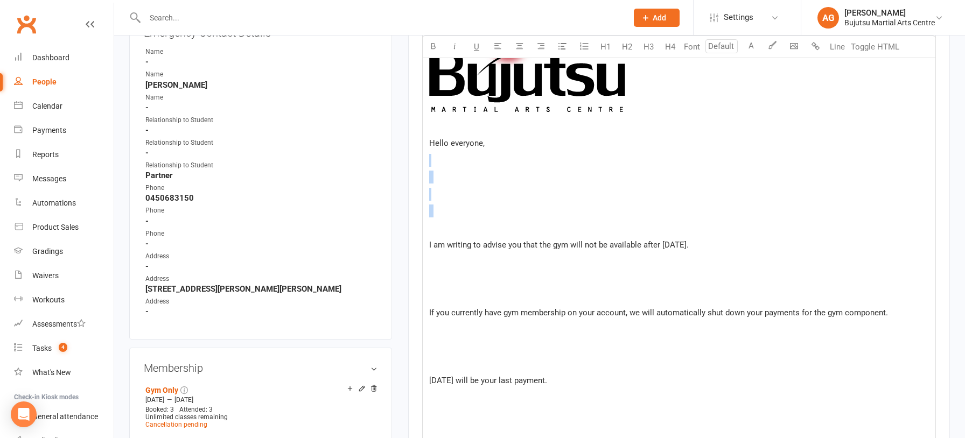
drag, startPoint x: 481, startPoint y: 221, endPoint x: 462, endPoint y: 162, distance: 62.0
click at [462, 162] on div "﻿ Hello everyone, ﻿ ﻿ ﻿ I am writing to advise you that the gym will not be ava…" at bounding box center [679, 398] width 513 height 930
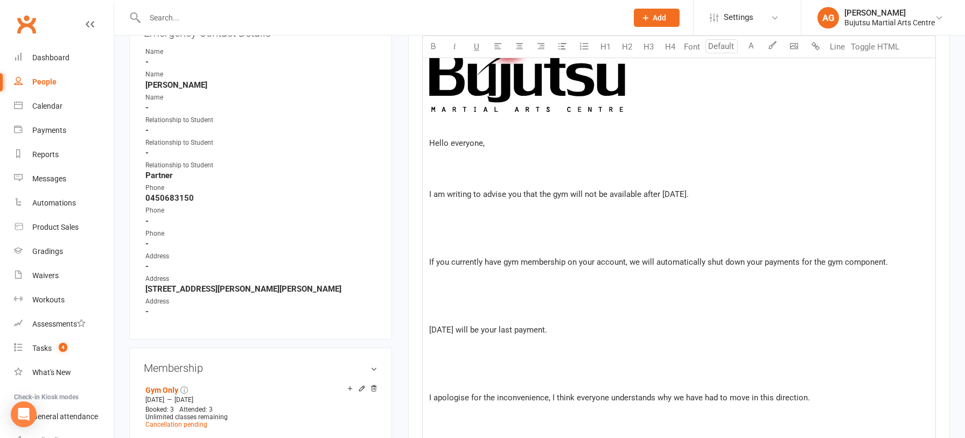
drag, startPoint x: 437, startPoint y: 245, endPoint x: 437, endPoint y: 220, distance: 25.3
click at [437, 220] on div "﻿ Hello everyone, ﻿ ﻿ I am writing to advise you that the gym will not be avail…" at bounding box center [679, 373] width 513 height 880
click at [444, 226] on p at bounding box center [679, 228] width 500 height 13
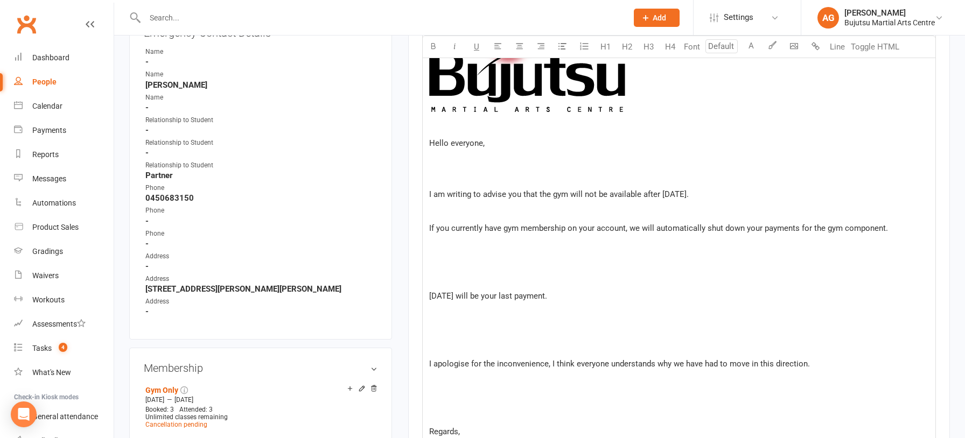
click at [467, 278] on p "﻿" at bounding box center [679, 278] width 500 height 13
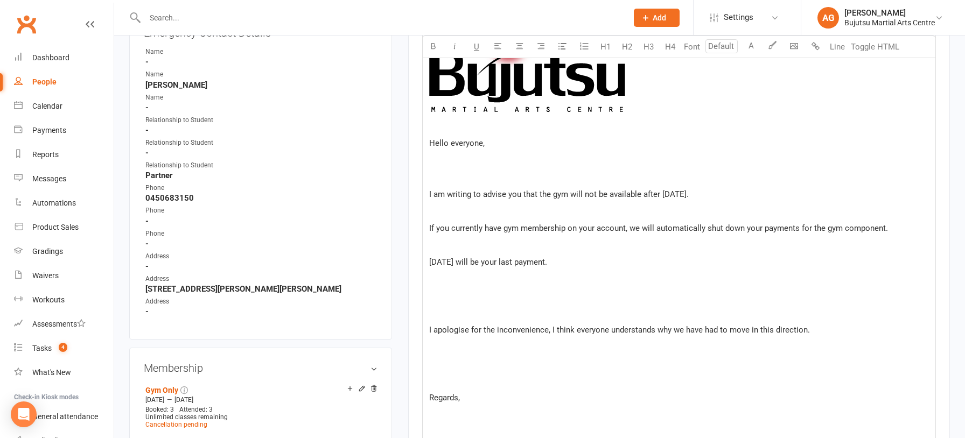
click at [441, 312] on p "﻿" at bounding box center [679, 312] width 500 height 13
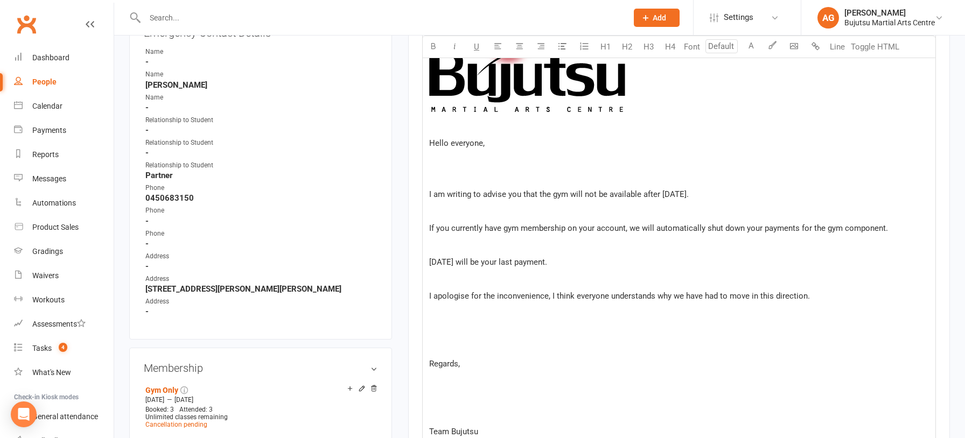
click at [438, 350] on p "﻿" at bounding box center [679, 346] width 500 height 13
drag, startPoint x: 438, startPoint y: 372, endPoint x: 442, endPoint y: 366, distance: 7.5
click at [438, 372] on div "﻿ Hello everyone, ﻿ ﻿ I am writing to advise you that the gym will not be avail…" at bounding box center [679, 305] width 513 height 744
click at [452, 173] on p "﻿" at bounding box center [679, 177] width 500 height 13
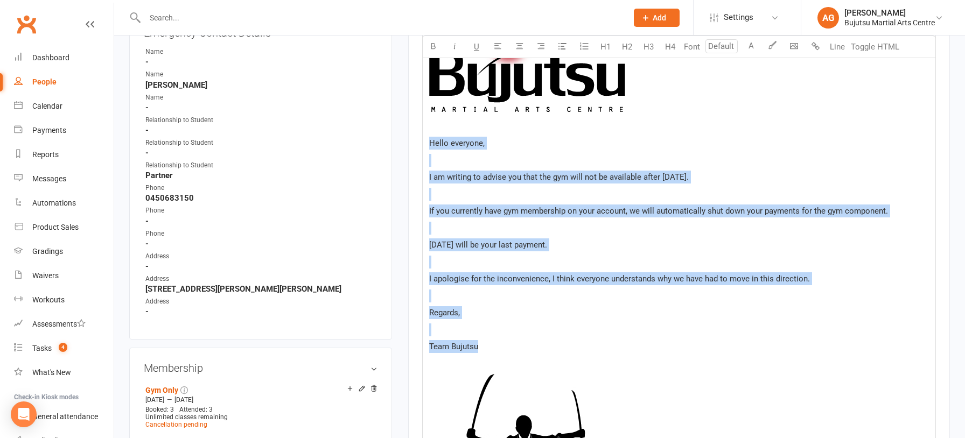
drag, startPoint x: 430, startPoint y: 135, endPoint x: 486, endPoint y: 347, distance: 218.9
click at [489, 347] on div "﻿ Hello everyone, ﻿ I am writing to advise you that the gym will not be availab…" at bounding box center [679, 279] width 513 height 693
copy div "Hello everyone, ﻿ I am writing to advise you that the gym will not be available…"
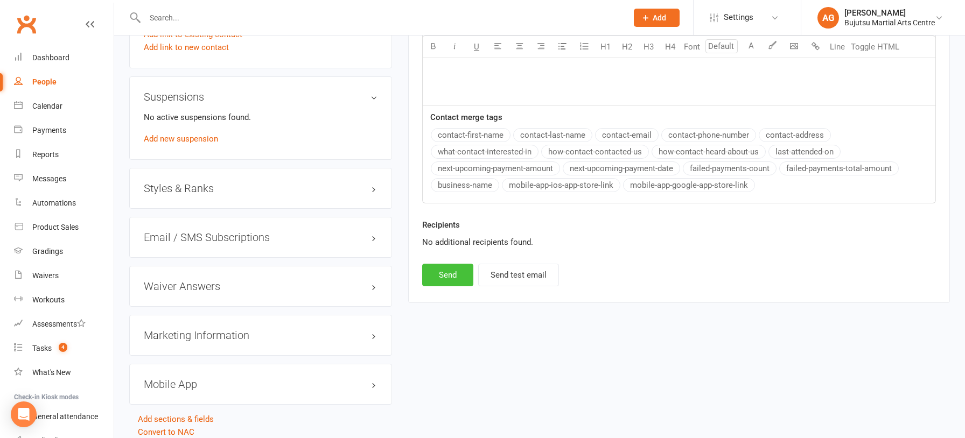
click at [451, 274] on button "Send" at bounding box center [447, 275] width 51 height 23
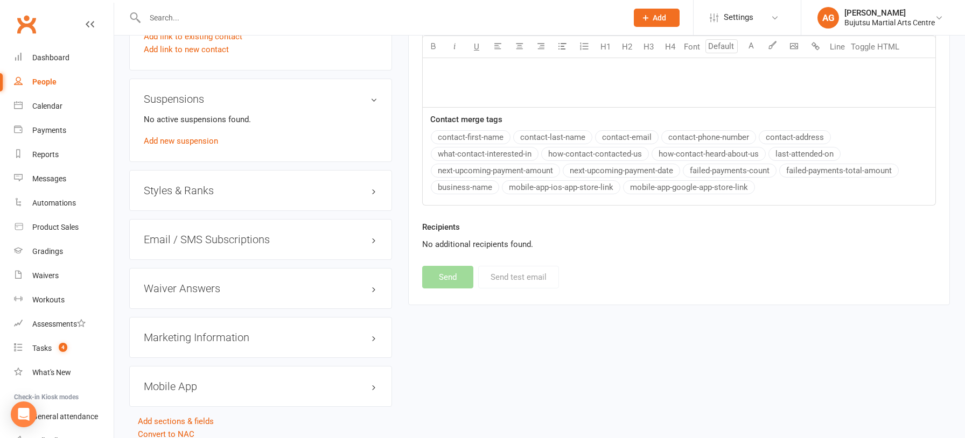
select select
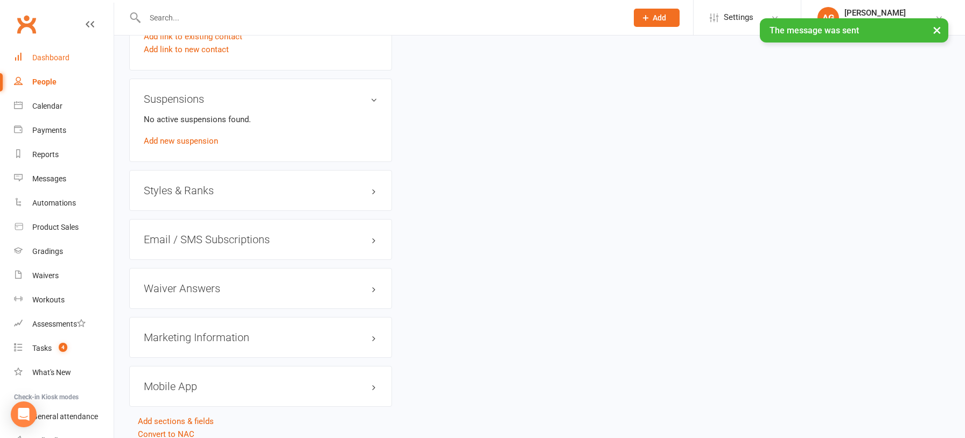
click at [58, 55] on div "Dashboard" at bounding box center [50, 57] width 37 height 9
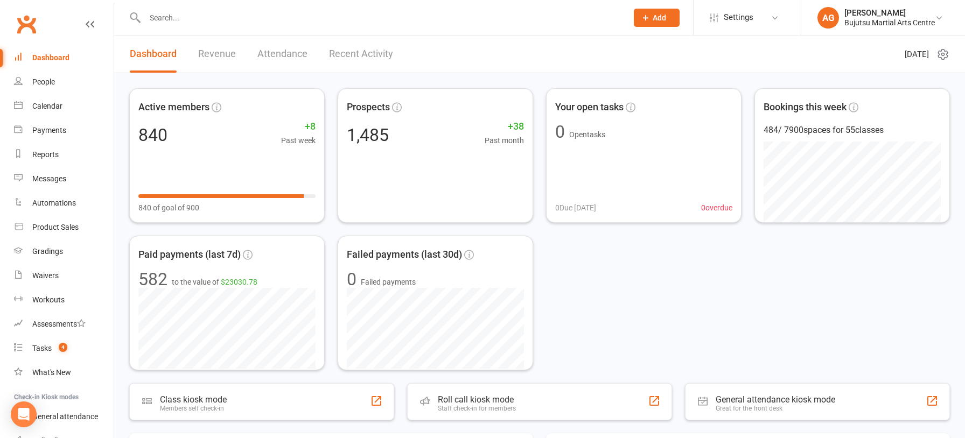
click at [252, 13] on input "text" at bounding box center [381, 17] width 478 height 15
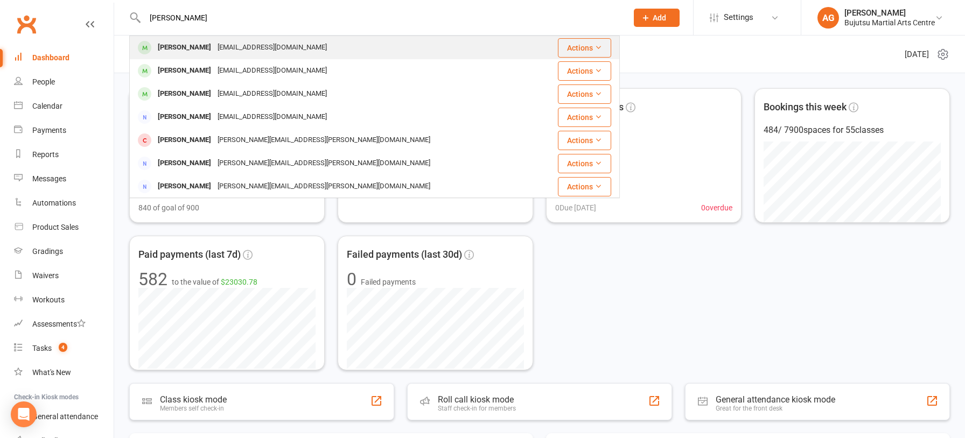
type input "frank mineo"
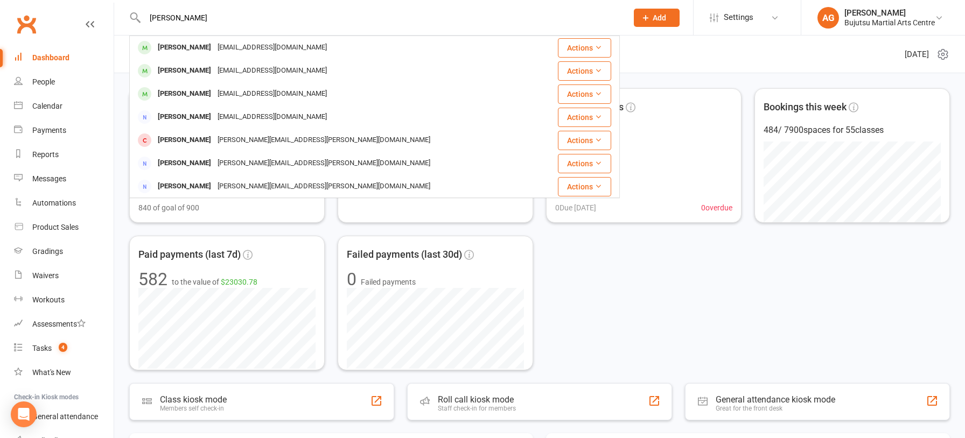
click at [214, 43] on div "Frankmineo@outlook.com" at bounding box center [272, 48] width 116 height 16
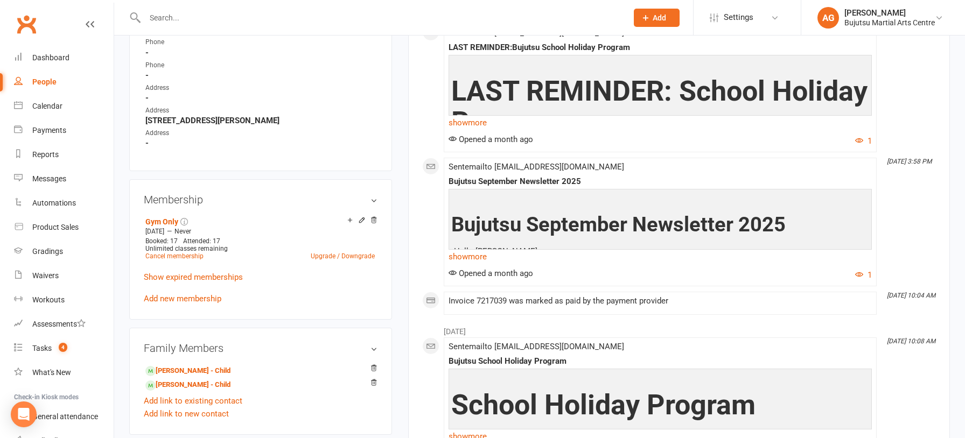
scroll to position [638, 0]
click at [173, 252] on link "Cancel membership" at bounding box center [174, 256] width 58 height 8
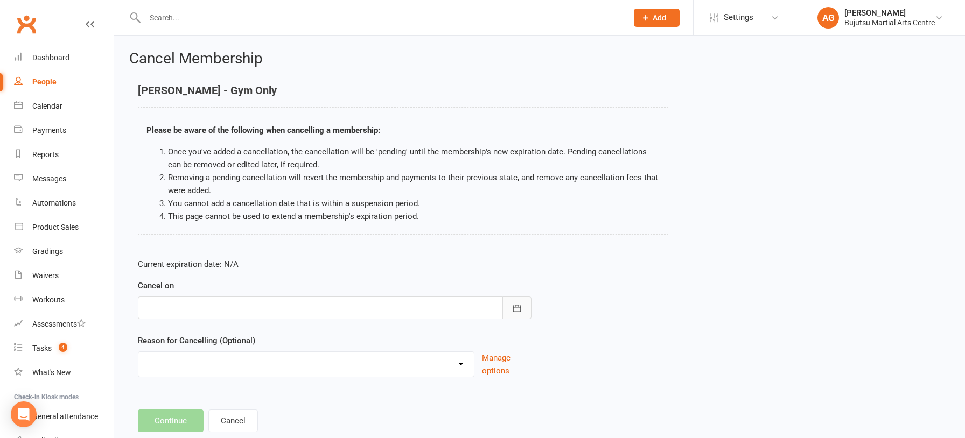
click at [515, 305] on icon "button" at bounding box center [517, 308] width 8 height 7
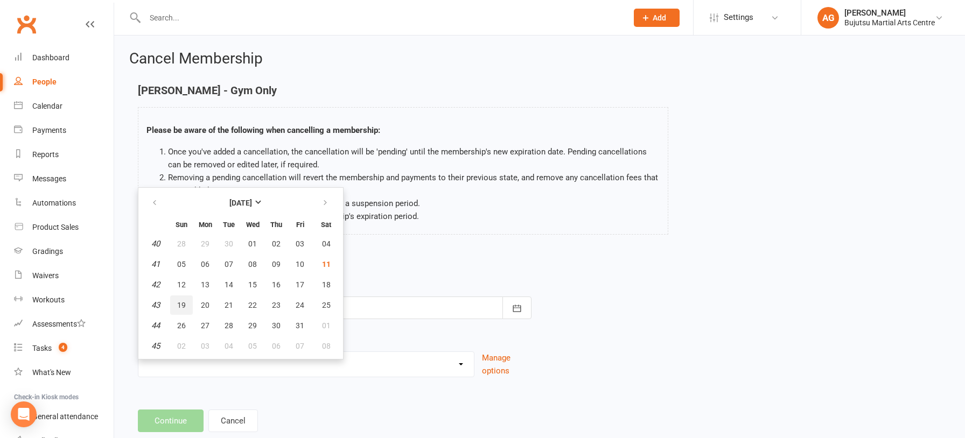
click at [183, 301] on span "19" at bounding box center [181, 305] width 9 height 9
type input "19 Oct 2025"
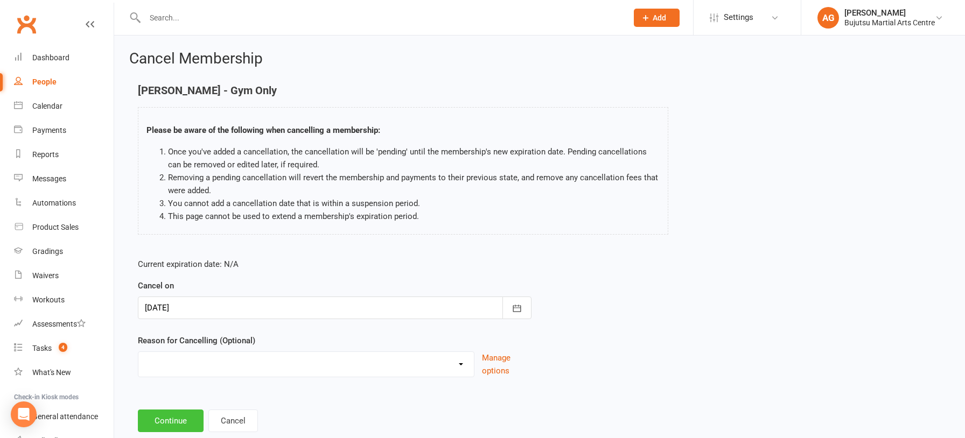
drag, startPoint x: 180, startPoint y: 420, endPoint x: 187, endPoint y: 408, distance: 13.8
click at [180, 420] on button "Continue" at bounding box center [171, 421] width 66 height 23
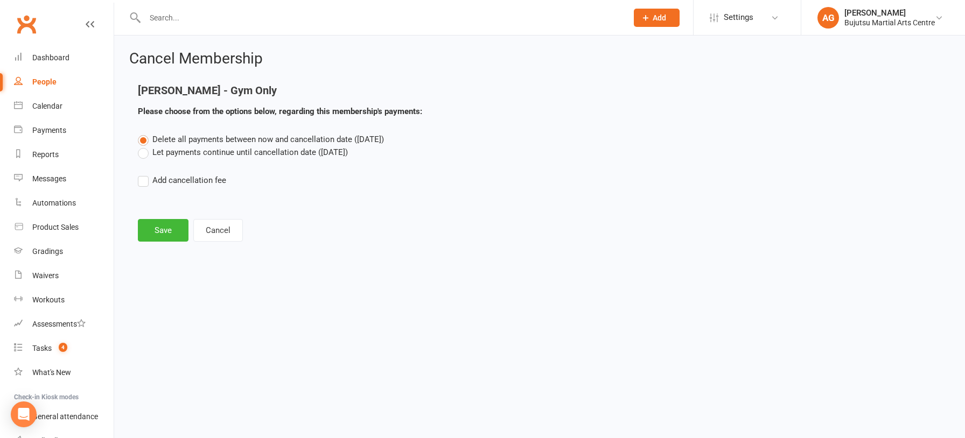
click at [146, 155] on label "Let payments continue until cancellation date (Oct 19, 2025)" at bounding box center [243, 152] width 210 height 13
click at [145, 146] on input "Let payments continue until cancellation date (Oct 19, 2025)" at bounding box center [141, 146] width 7 height 0
click at [156, 224] on button "Save" at bounding box center [163, 230] width 51 height 23
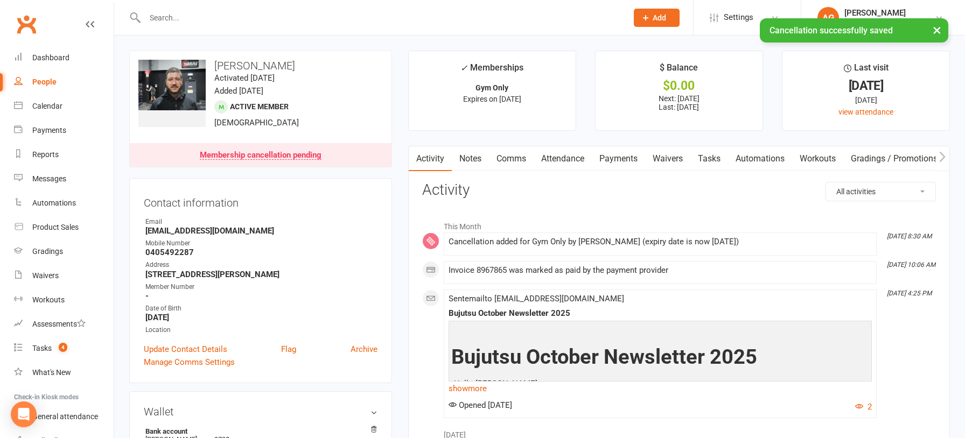
click at [509, 158] on link "Comms" at bounding box center [511, 158] width 45 height 25
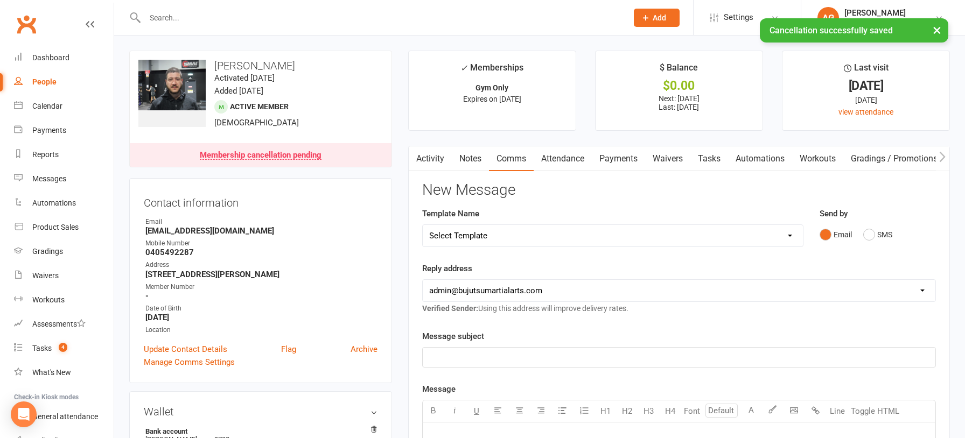
click at [467, 235] on select "Select Template [Email] Japan Karate Association Annual Registration [Email] Ry…" at bounding box center [613, 236] width 380 height 22
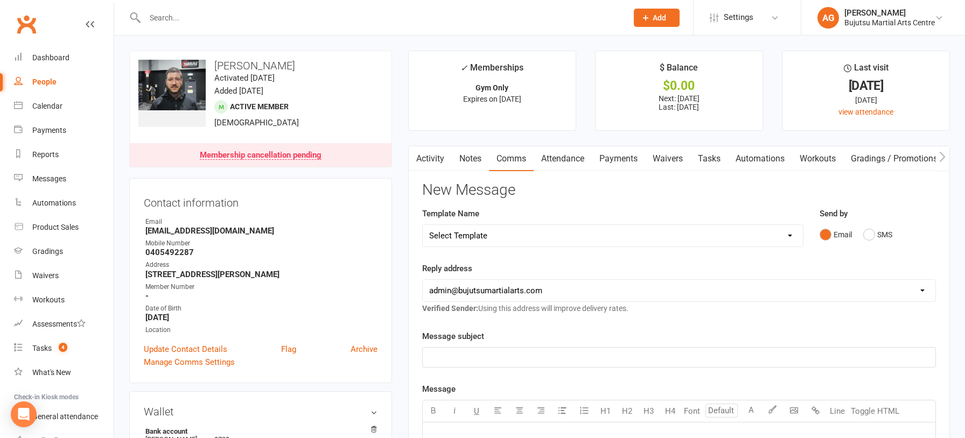
select select "28"
click at [423, 225] on select "Select Template [Email] Japan Karate Association Annual Registration [Email] Ry…" at bounding box center [613, 236] width 380 height 22
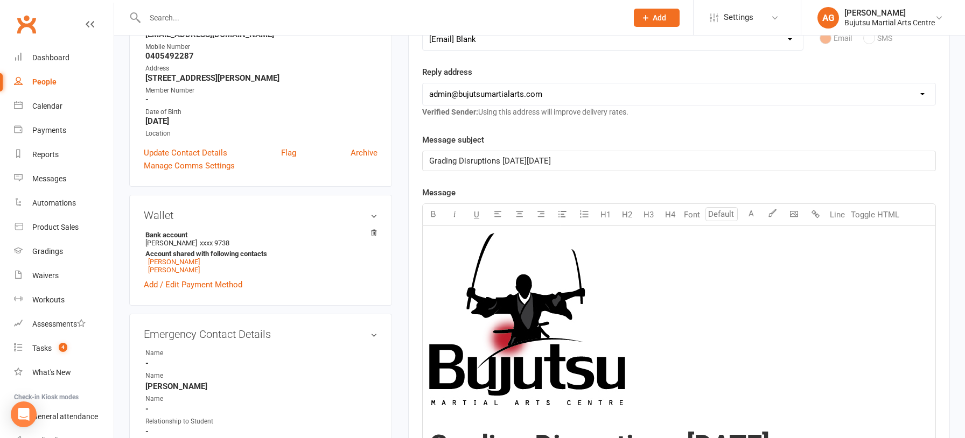
scroll to position [198, 0]
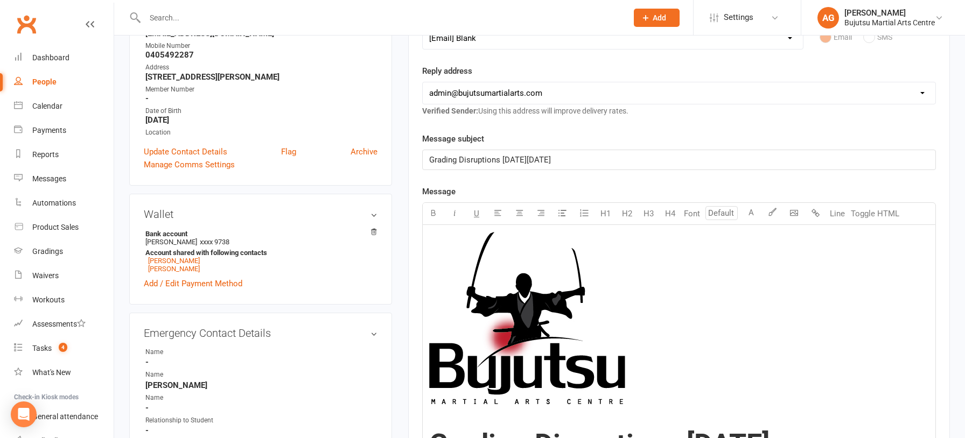
drag, startPoint x: 589, startPoint y: 160, endPoint x: 398, endPoint y: 163, distance: 191.1
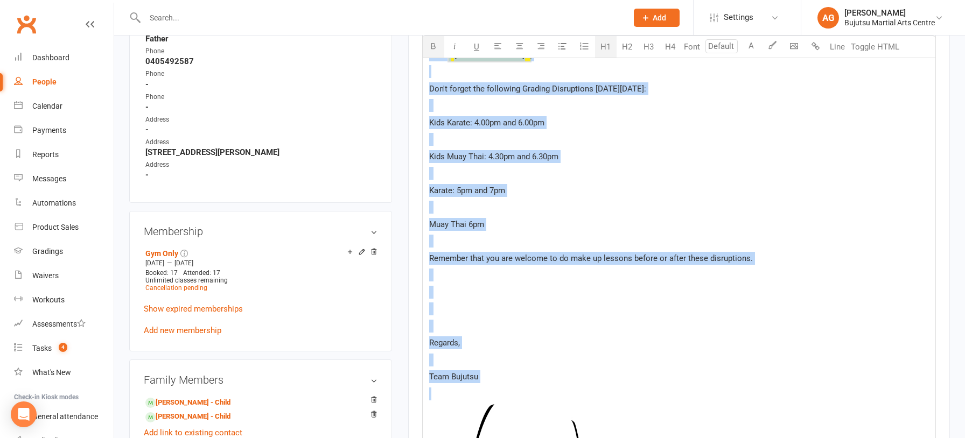
scroll to position [638, 0]
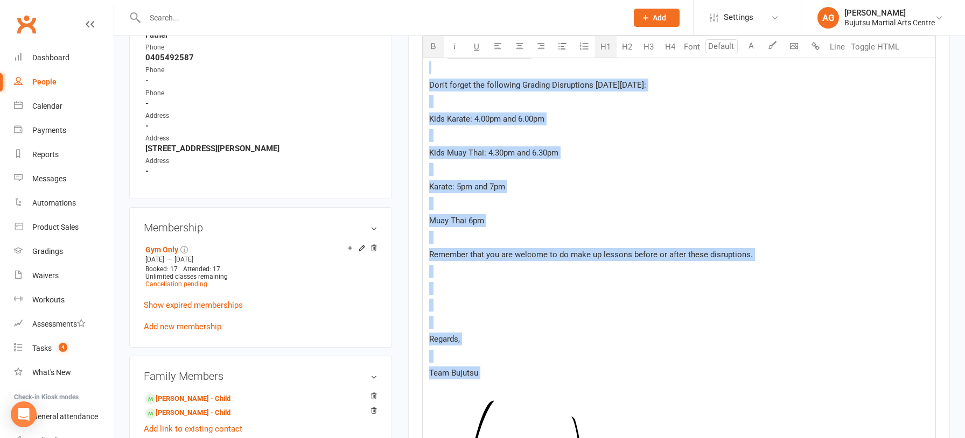
drag, startPoint x: 430, startPoint y: 277, endPoint x: 485, endPoint y: 410, distance: 144.6
click at [485, 410] on div "﻿ Grading Disruptions Tuesday 30th September Hello ﻿ {contact-first-name} , ﻿ D…" at bounding box center [679, 218] width 513 height 868
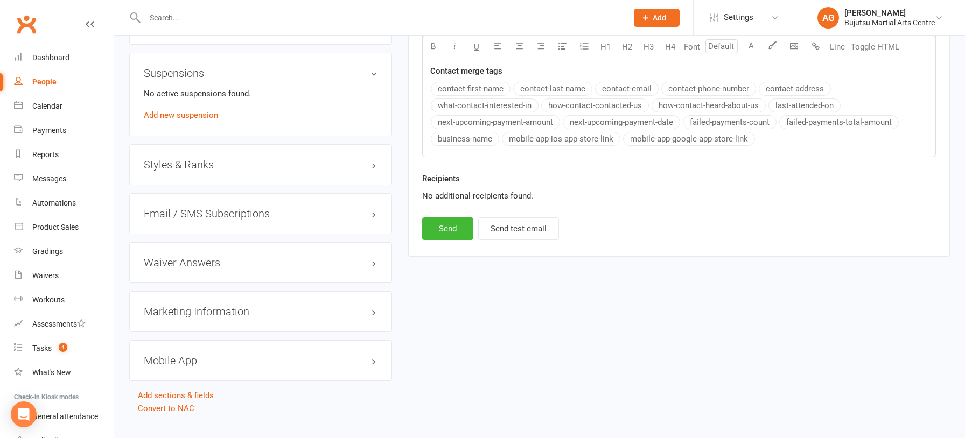
scroll to position [1071, 0]
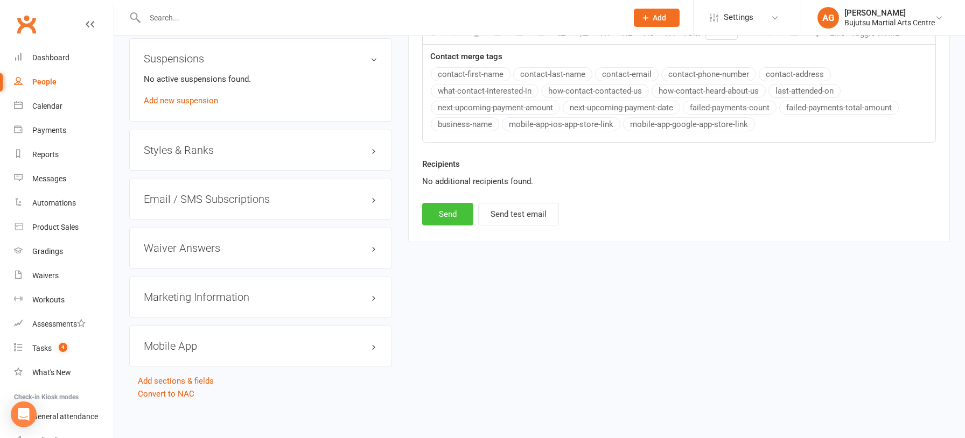
click at [445, 211] on button "Send" at bounding box center [447, 214] width 51 height 23
select select
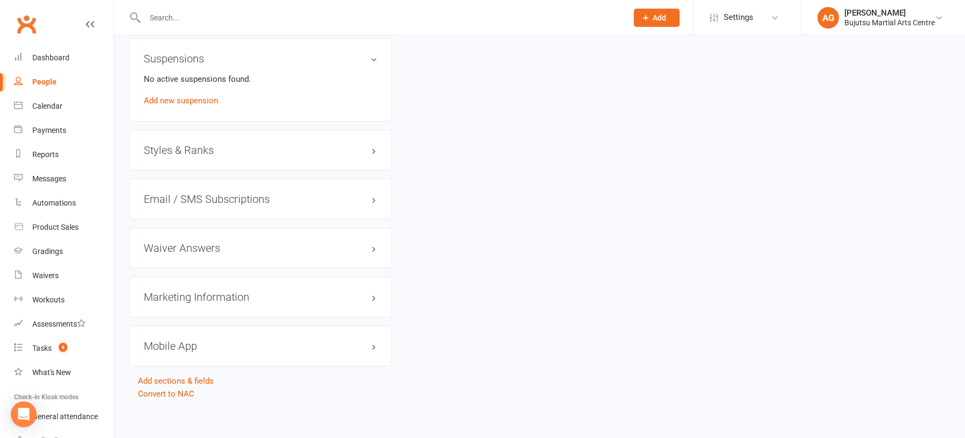
click at [230, 22] on input "text" at bounding box center [381, 17] width 478 height 15
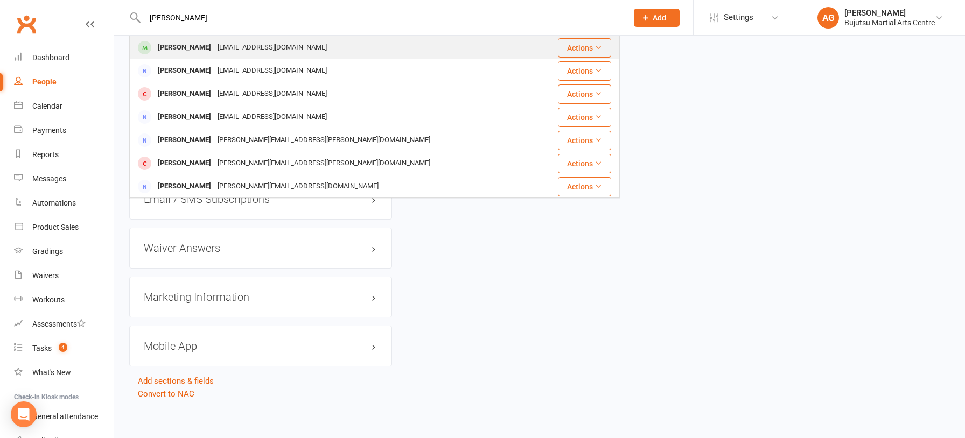
type input "john meli"
click at [224, 49] on div "[EMAIL_ADDRESS][DOMAIN_NAME]" at bounding box center [272, 48] width 116 height 16
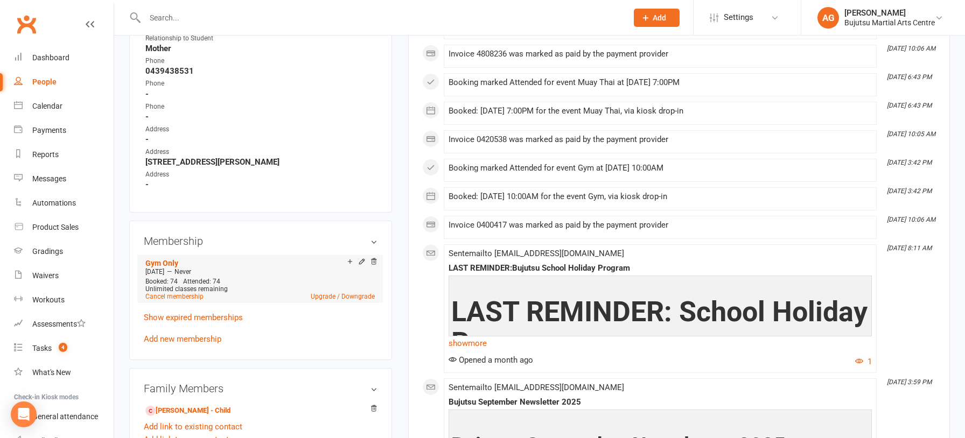
scroll to position [590, 0]
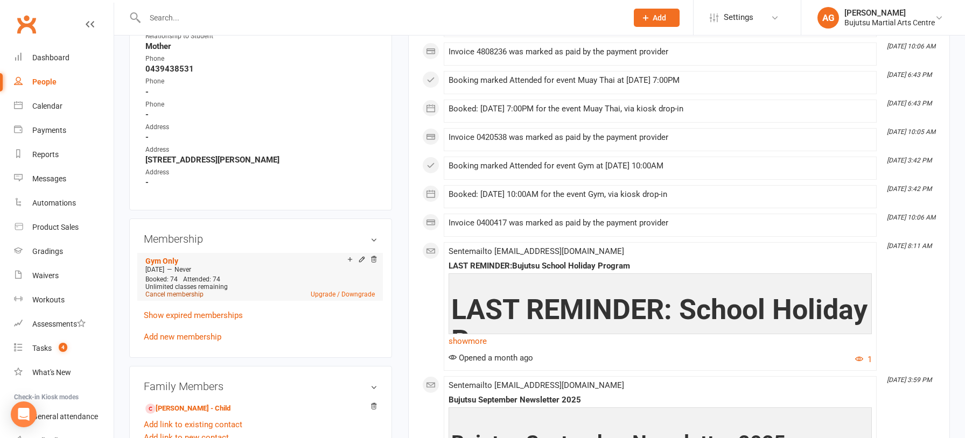
click at [182, 291] on link "Cancel membership" at bounding box center [174, 295] width 58 height 8
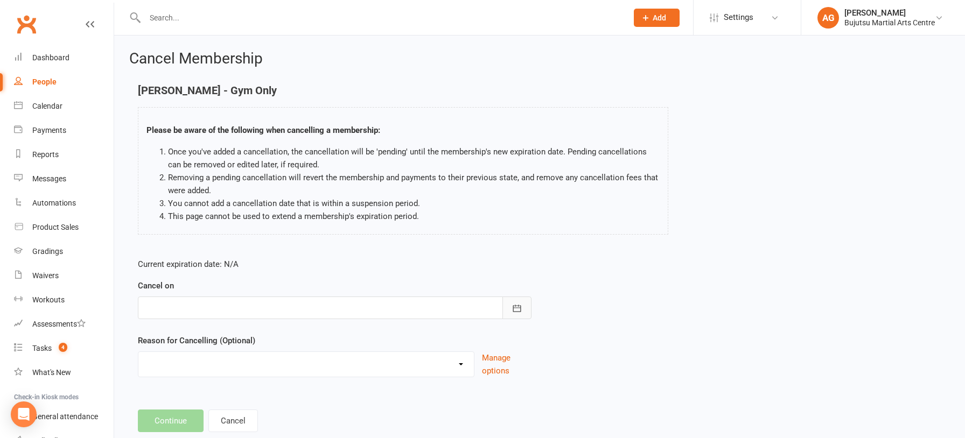
click at [516, 310] on icon "button" at bounding box center [516, 308] width 11 height 11
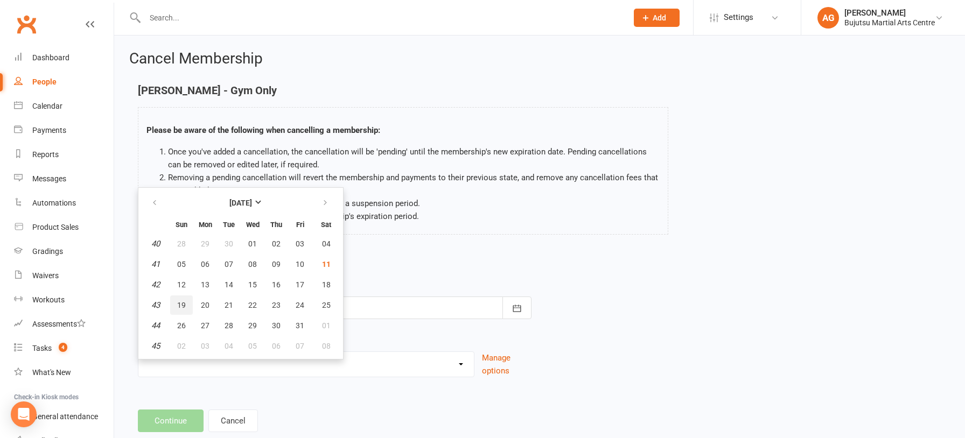
click at [183, 305] on span "19" at bounding box center [181, 305] width 9 height 9
type input "19 Oct 2025"
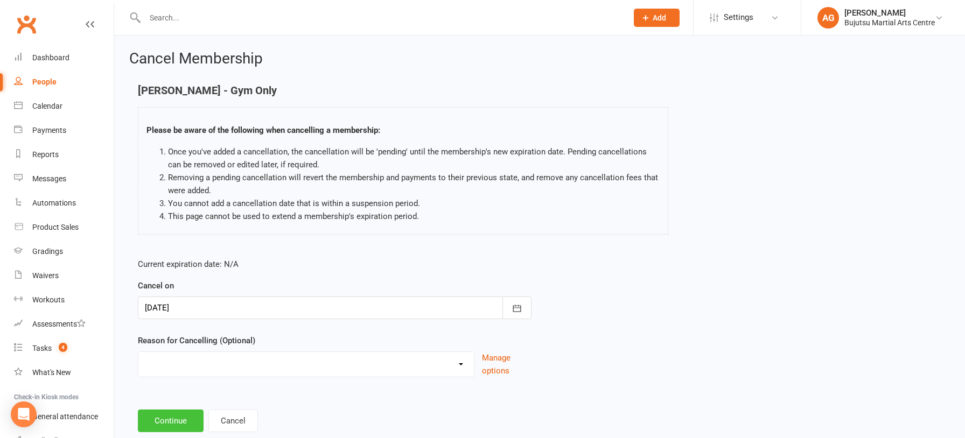
click at [158, 419] on button "Continue" at bounding box center [171, 421] width 66 height 23
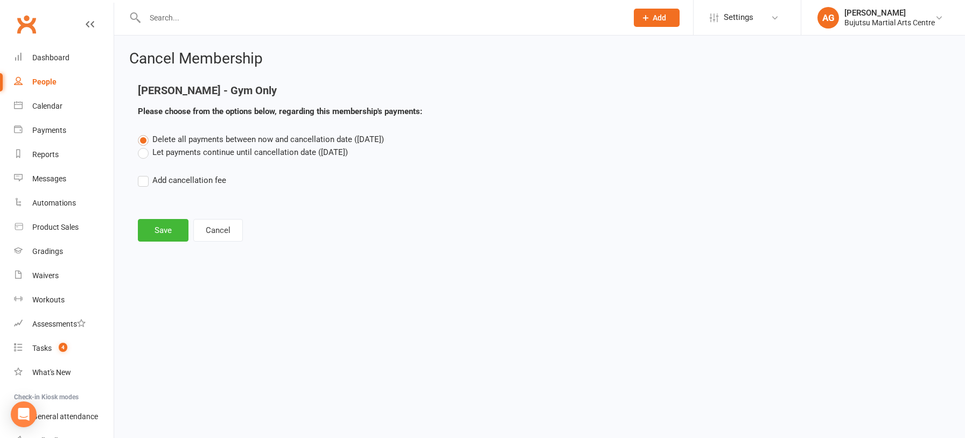
click at [142, 152] on label "Let payments continue until cancellation date (Oct 19, 2025)" at bounding box center [243, 152] width 210 height 13
click at [142, 146] on input "Let payments continue until cancellation date (Oct 19, 2025)" at bounding box center [141, 146] width 7 height 0
click at [163, 232] on button "Save" at bounding box center [163, 230] width 51 height 23
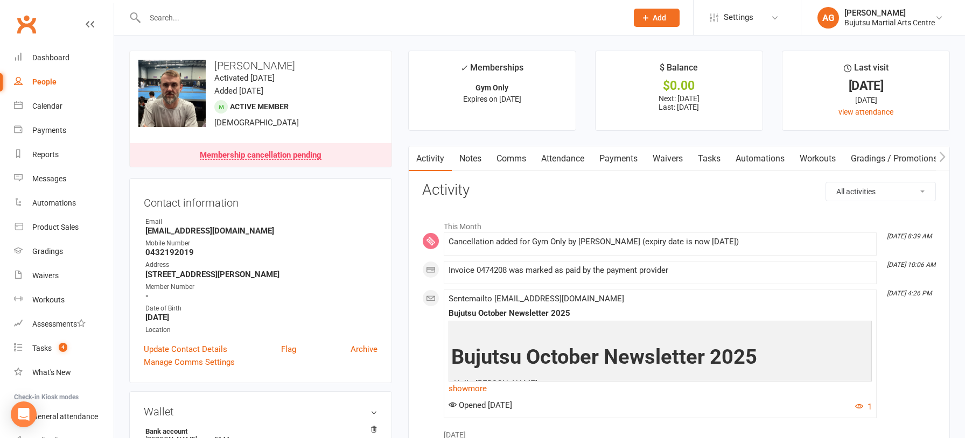
click at [511, 157] on link "Comms" at bounding box center [511, 158] width 45 height 25
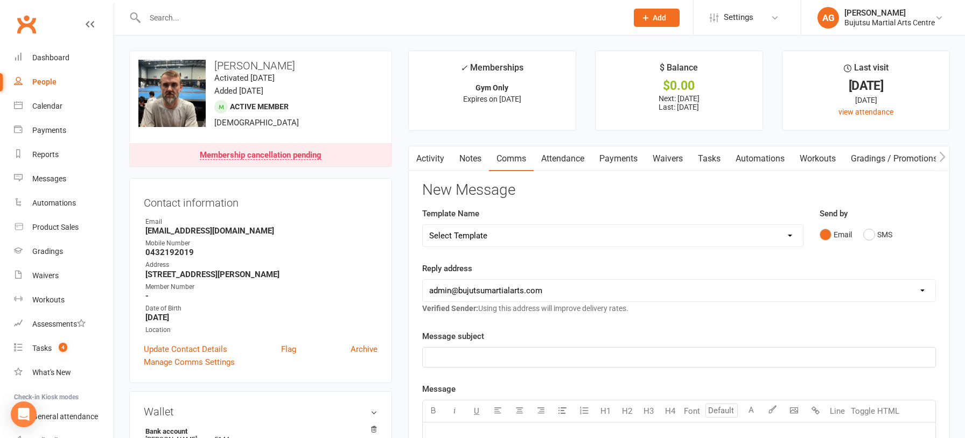
click at [520, 231] on select "Select Template [Email] Japan Karate Association Annual Registration [Email] Ry…" at bounding box center [613, 236] width 380 height 22
select select "28"
click at [423, 225] on select "Select Template [Email] Japan Karate Association Annual Registration [Email] Ry…" at bounding box center [613, 236] width 380 height 22
drag, startPoint x: 584, startPoint y: 359, endPoint x: 393, endPoint y: 356, distance: 191.1
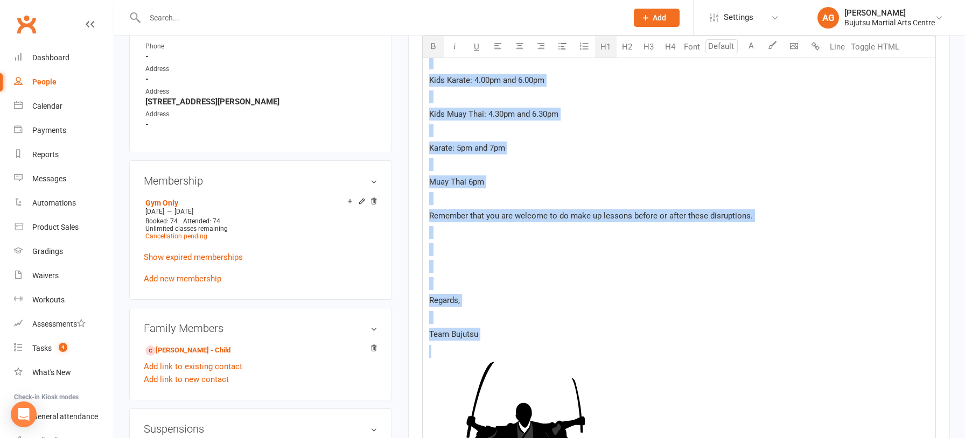
scroll to position [715, 0]
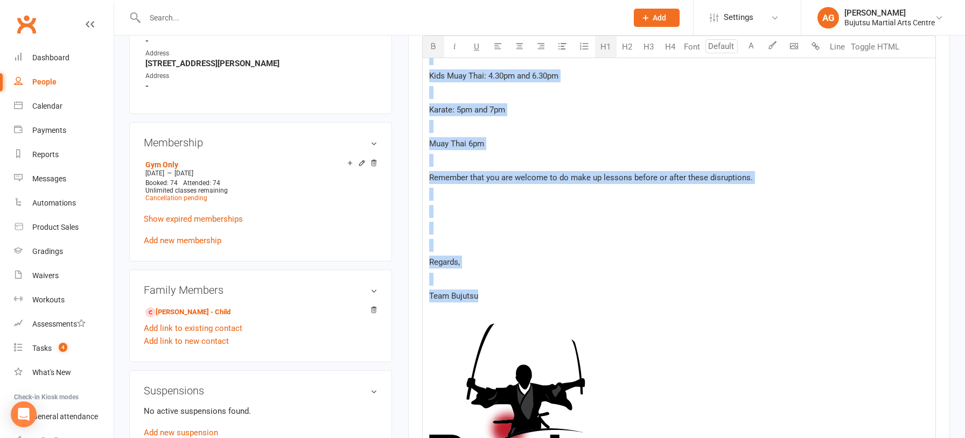
drag, startPoint x: 434, startPoint y: 300, endPoint x: 497, endPoint y: 322, distance: 66.7
click at [497, 322] on div "﻿ Grading Disruptions Tuesday 30th September Hello ﻿ {contact-first-name} , ﻿ D…" at bounding box center [679, 141] width 513 height 868
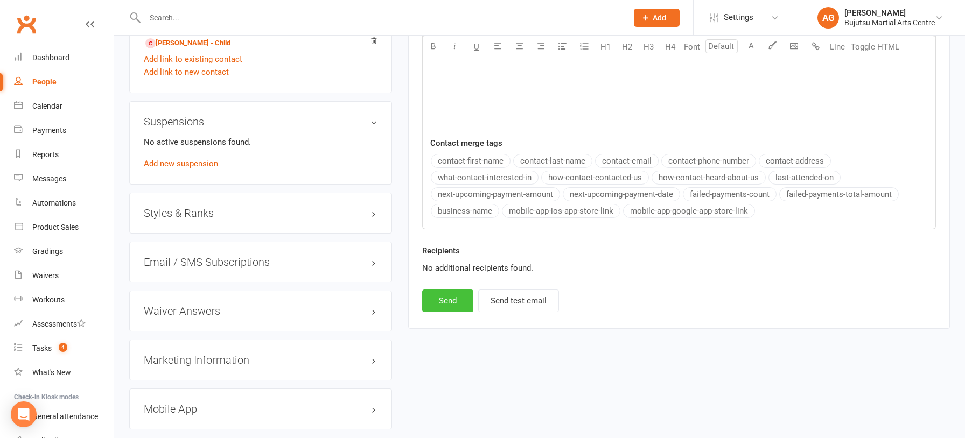
scroll to position [993, 0]
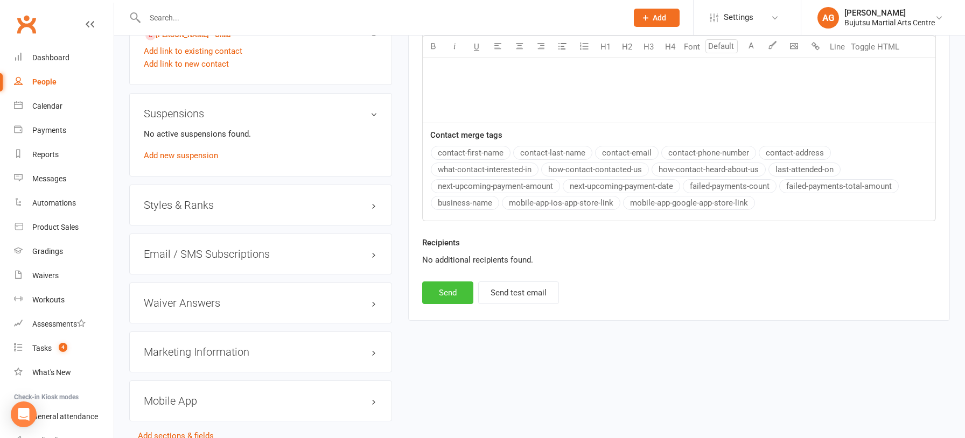
click at [455, 290] on button "Send" at bounding box center [447, 293] width 51 height 23
select select
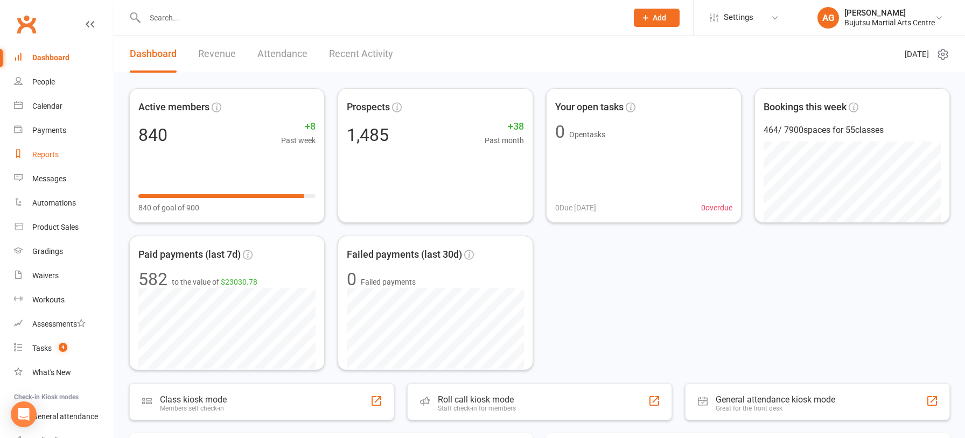
click at [39, 153] on div "Reports" at bounding box center [45, 154] width 26 height 9
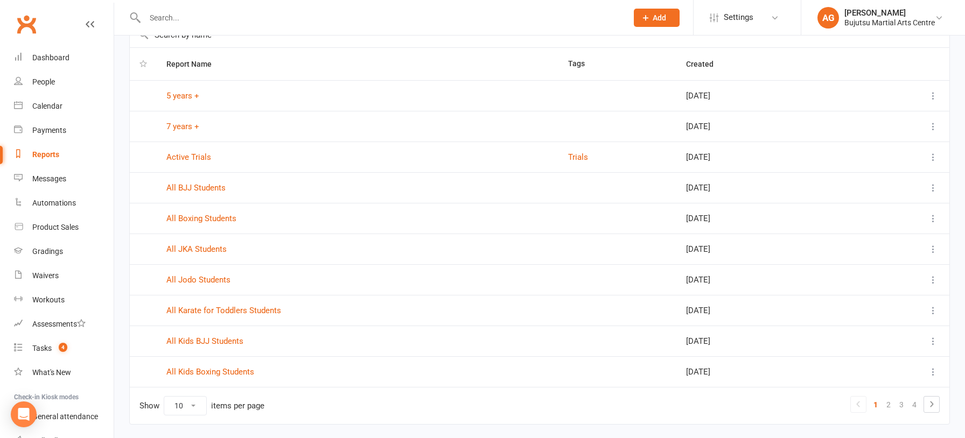
scroll to position [96, 0]
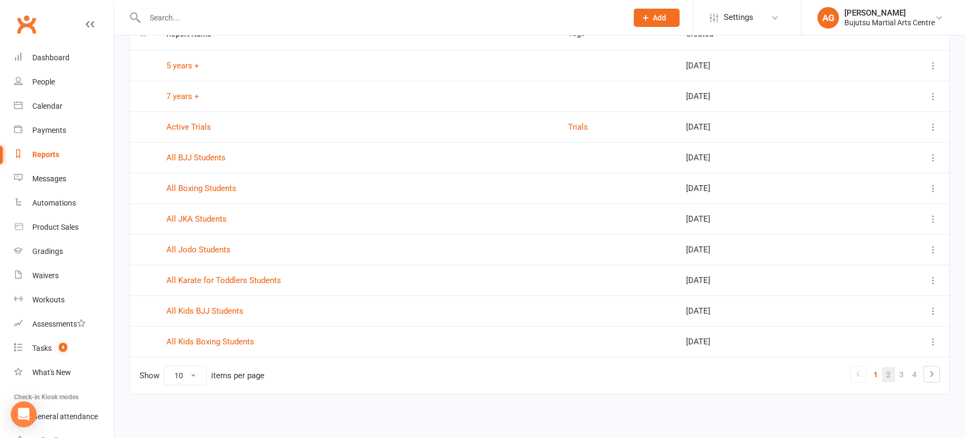
click at [887, 370] on link "2" at bounding box center [888, 374] width 13 height 15
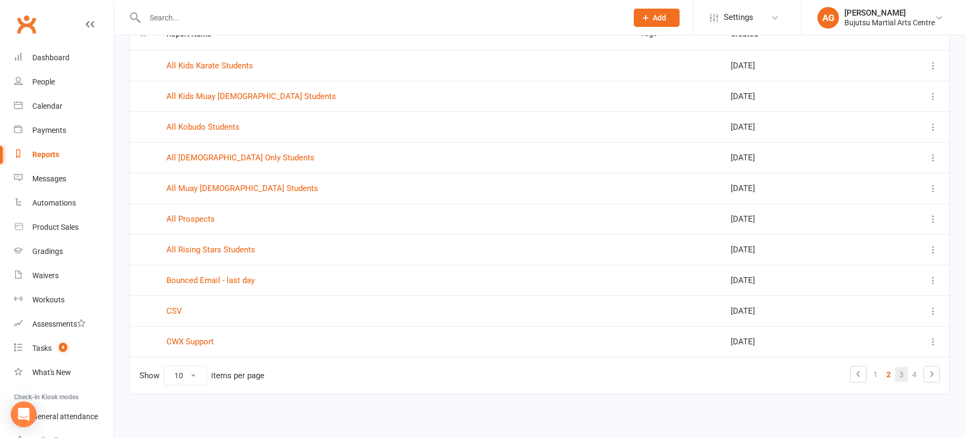
click at [902, 373] on link "3" at bounding box center [901, 374] width 13 height 15
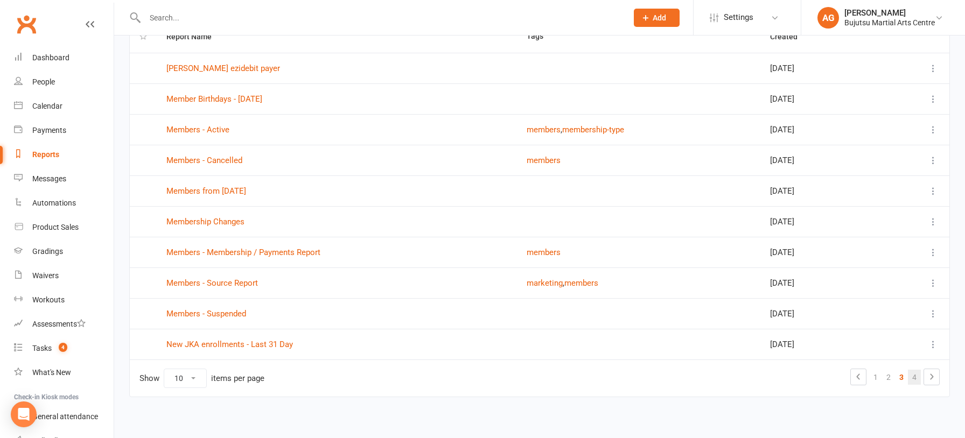
scroll to position [95, 0]
click at [915, 377] on link "4" at bounding box center [914, 376] width 13 height 15
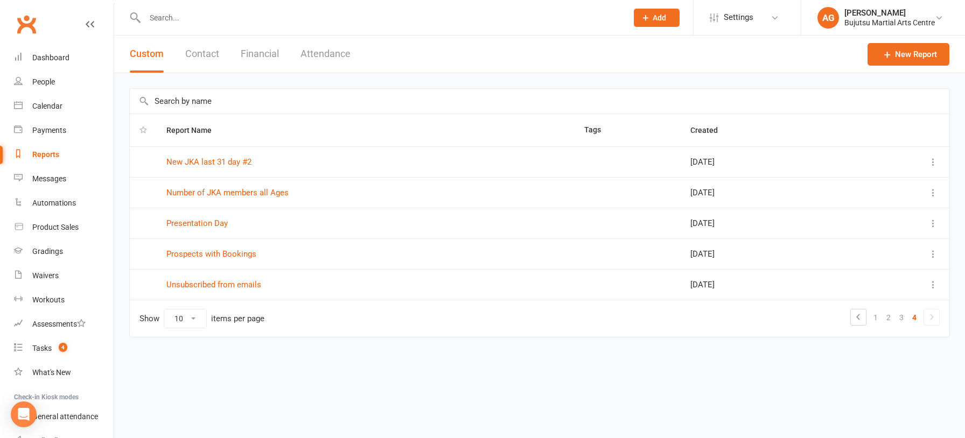
click at [927, 315] on icon at bounding box center [931, 317] width 13 height 13
click at [52, 58] on div "Dashboard" at bounding box center [50, 57] width 37 height 9
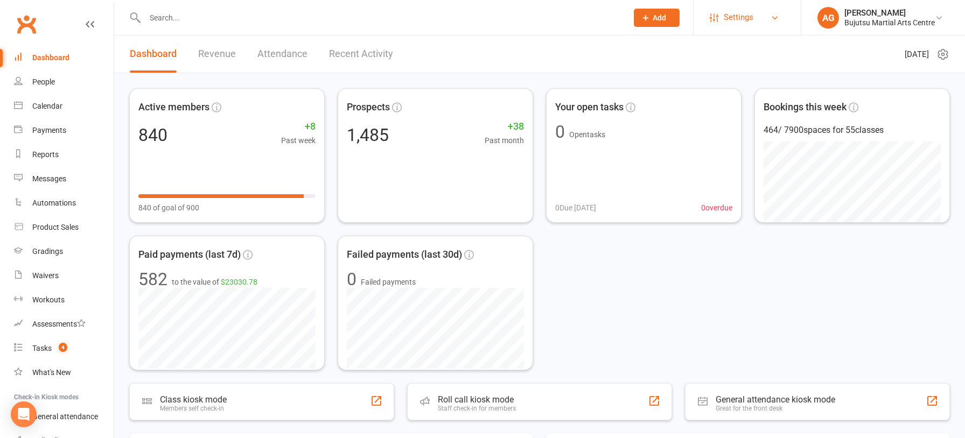
click at [752, 19] on span "Settings" at bounding box center [739, 17] width 30 height 24
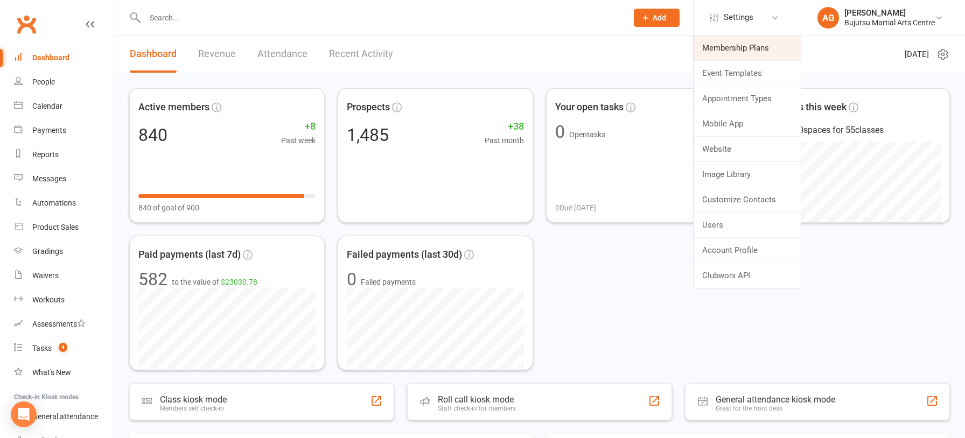
click at [749, 43] on link "Membership Plans" at bounding box center [746, 48] width 107 height 25
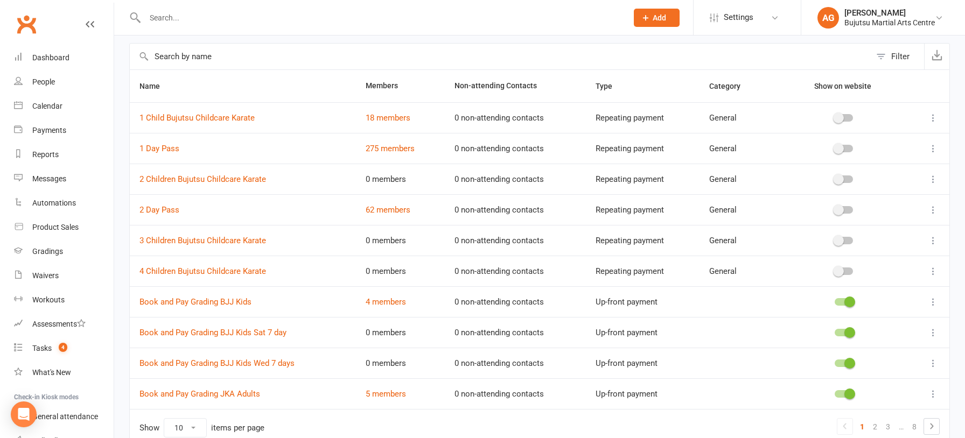
scroll to position [97, 0]
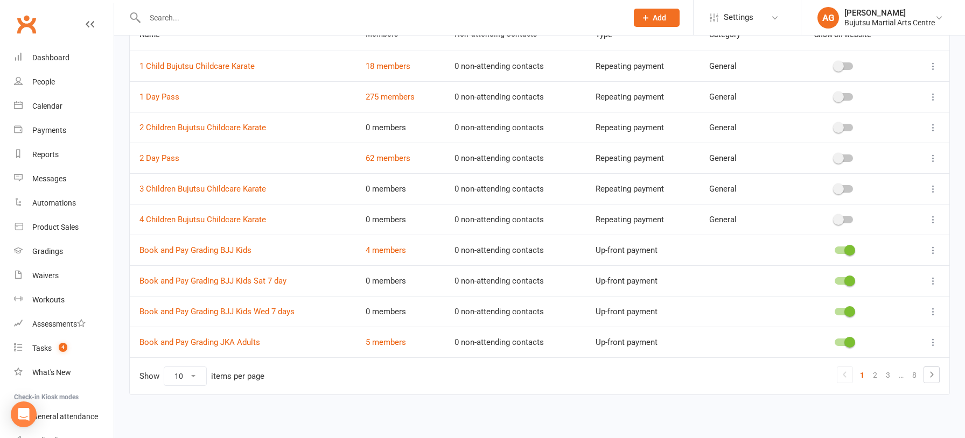
click at [195, 375] on select "10 25 50 100" at bounding box center [185, 376] width 42 height 18
select select "100"
click at [164, 367] on select "10 25 50 100" at bounding box center [185, 376] width 42 height 18
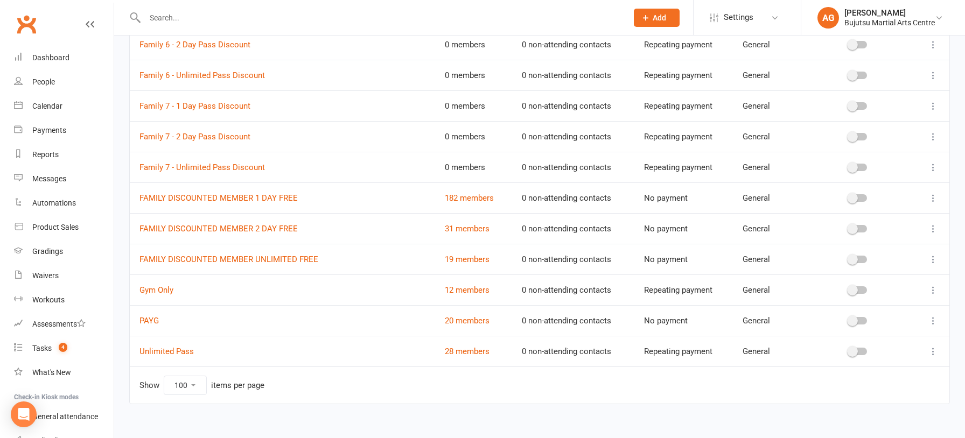
scroll to position [2115, 0]
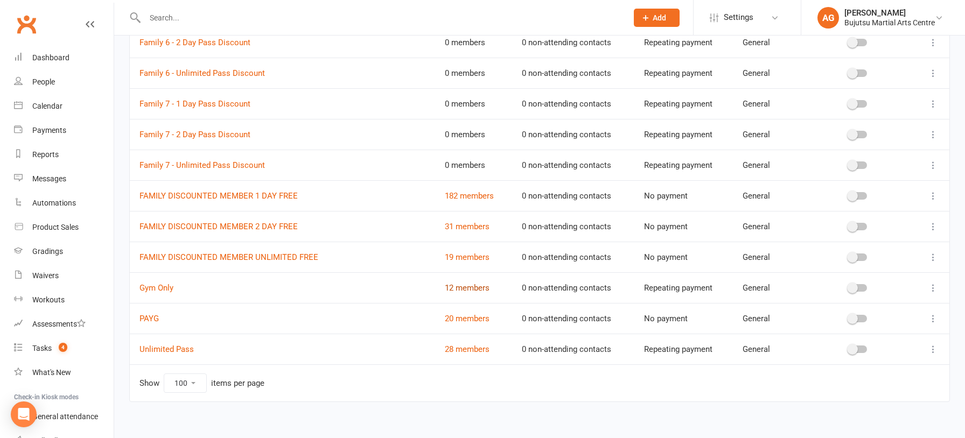
click at [445, 283] on link "12 members" at bounding box center [467, 288] width 45 height 10
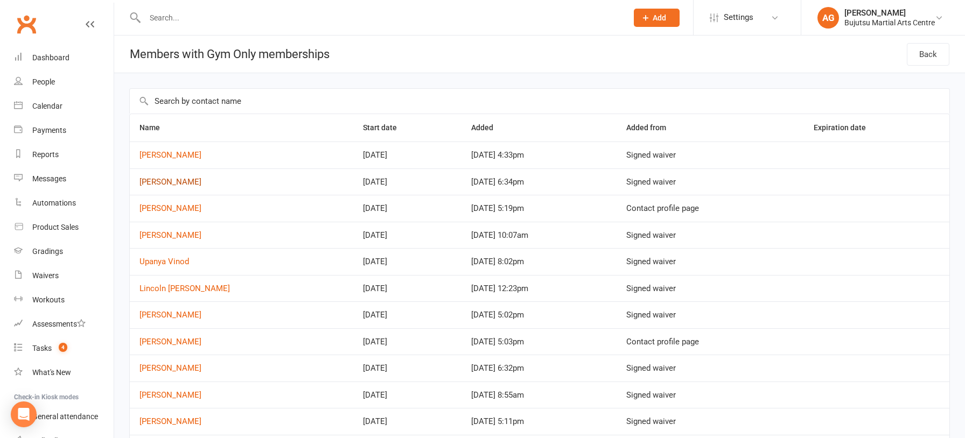
click at [171, 183] on link "melissa Desho" at bounding box center [170, 182] width 62 height 10
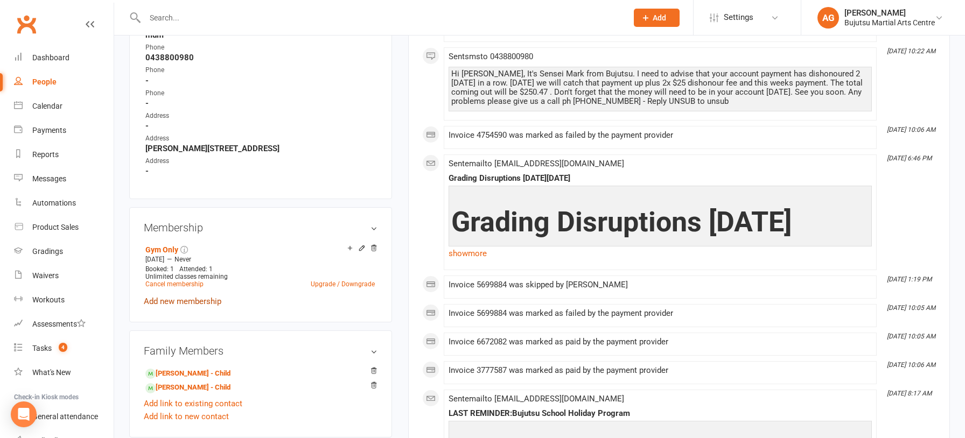
scroll to position [613, 0]
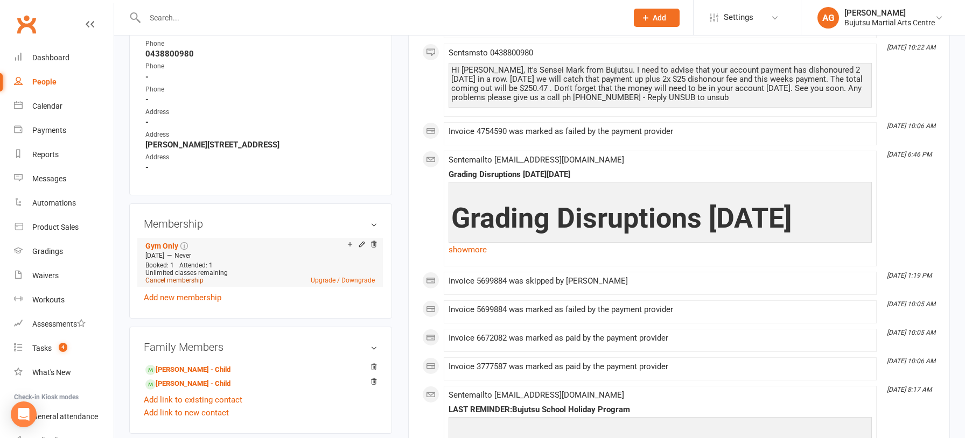
click at [186, 278] on link "Cancel membership" at bounding box center [174, 281] width 58 height 8
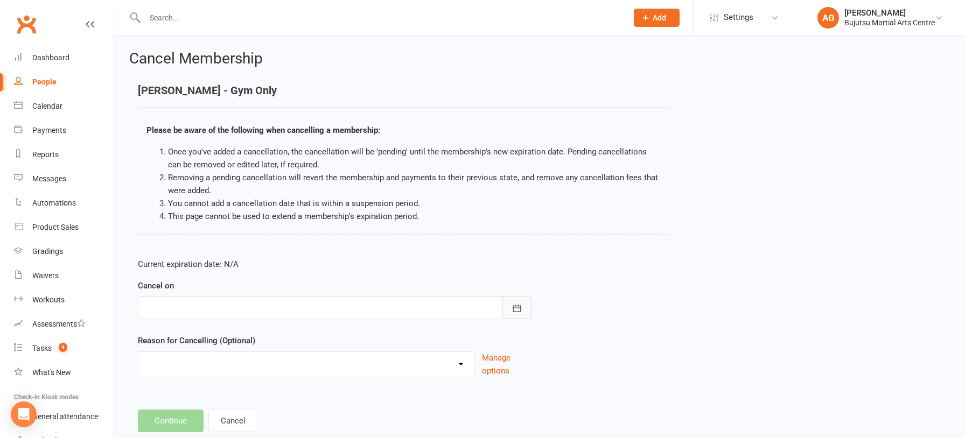
click at [515, 310] on icon "button" at bounding box center [516, 308] width 11 height 11
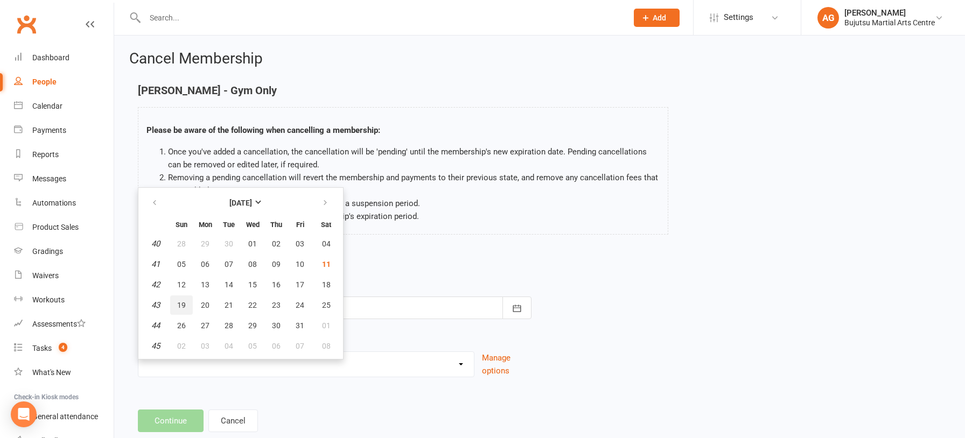
click at [179, 304] on span "19" at bounding box center [181, 305] width 9 height 9
type input "19 Oct 2025"
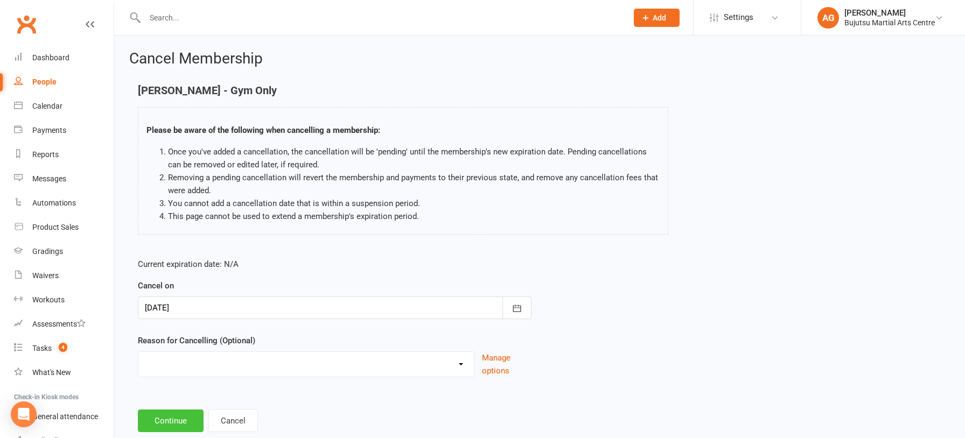
click at [173, 419] on button "Continue" at bounding box center [171, 421] width 66 height 23
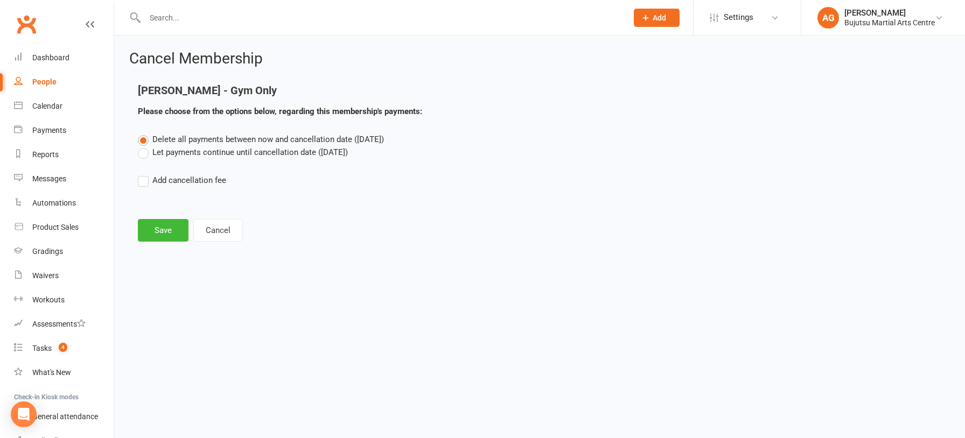
click at [143, 154] on label "Let payments continue until cancellation date (Oct 19, 2025)" at bounding box center [243, 152] width 210 height 13
click at [143, 146] on input "Let payments continue until cancellation date (Oct 19, 2025)" at bounding box center [141, 146] width 7 height 0
click at [165, 228] on button "Save" at bounding box center [163, 230] width 51 height 23
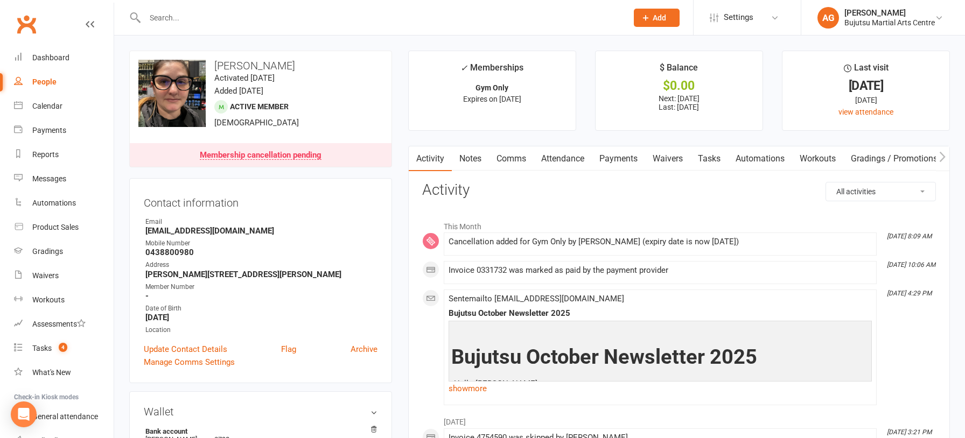
click at [520, 160] on link "Comms" at bounding box center [511, 158] width 45 height 25
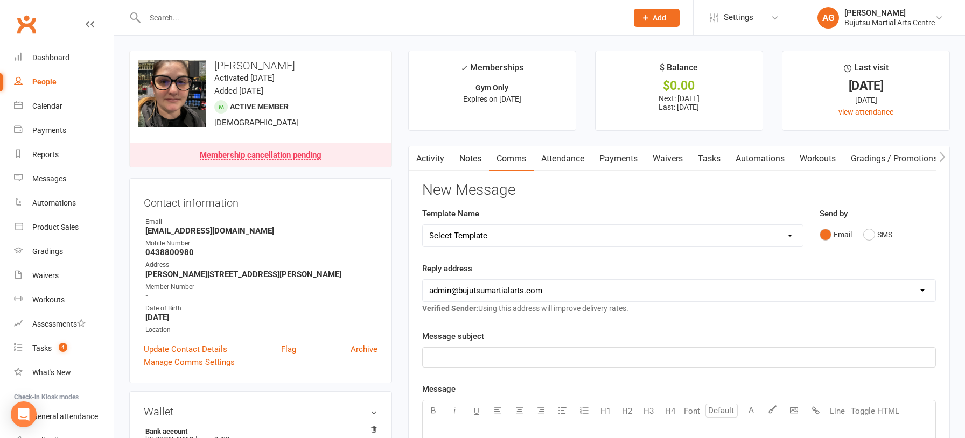
click at [481, 237] on select "Select Template [Email] Japan Karate Association Annual Registration [Email] Ry…" at bounding box center [613, 236] width 380 height 22
select select "28"
click at [423, 225] on select "Select Template [Email] Japan Karate Association Annual Registration [Email] Ry…" at bounding box center [613, 236] width 380 height 22
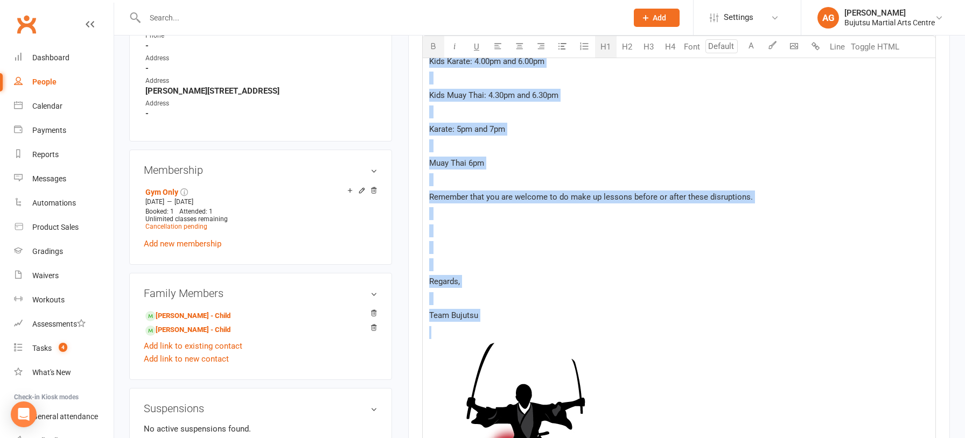
scroll to position [726, 0]
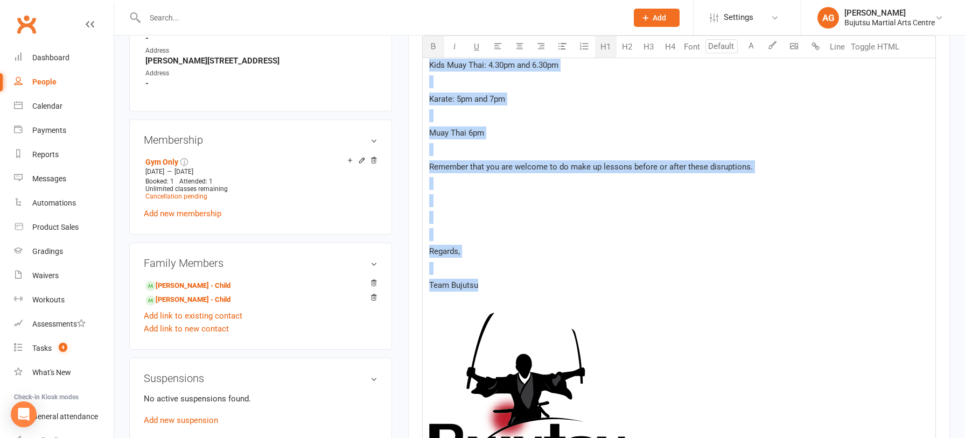
drag, startPoint x: 433, startPoint y: 216, endPoint x: 494, endPoint y: 312, distance: 113.5
click at [494, 312] on div "﻿ Grading Disruptions Tuesday 30th September Hello ﻿ {contact-first-name} , ﻿ D…" at bounding box center [679, 130] width 513 height 868
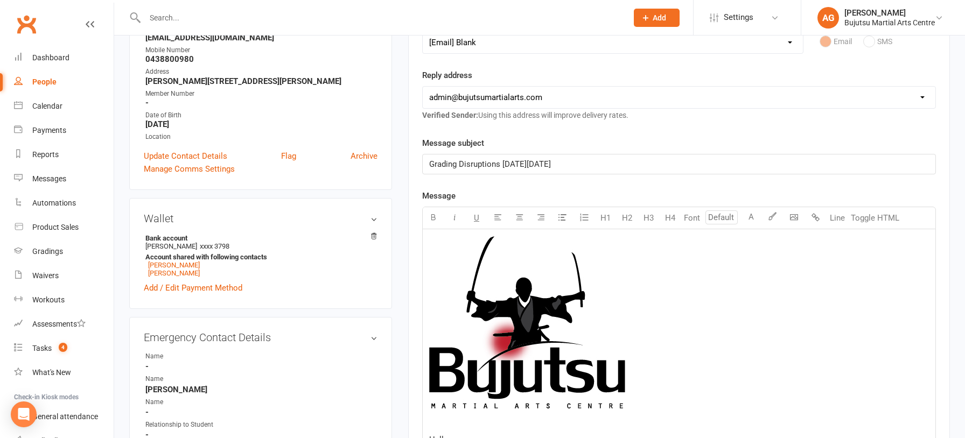
scroll to position [200, 0]
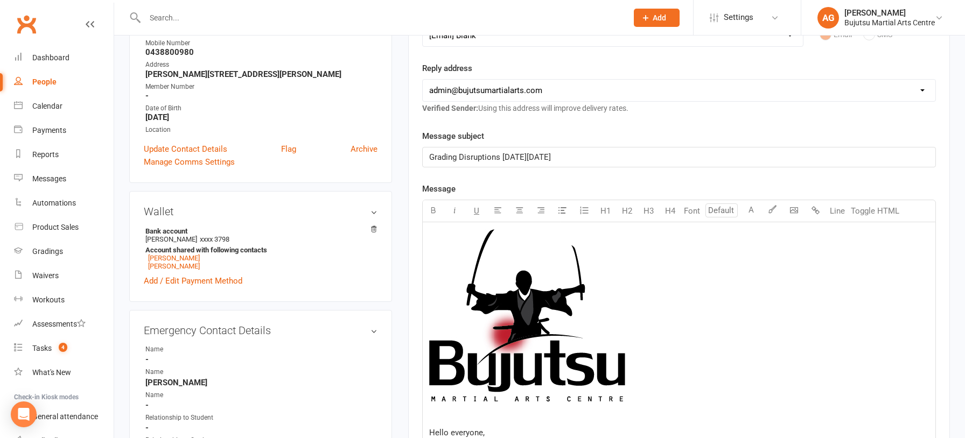
click at [585, 159] on p "Grading Disruptions [DATE][DATE]" at bounding box center [679, 157] width 500 height 13
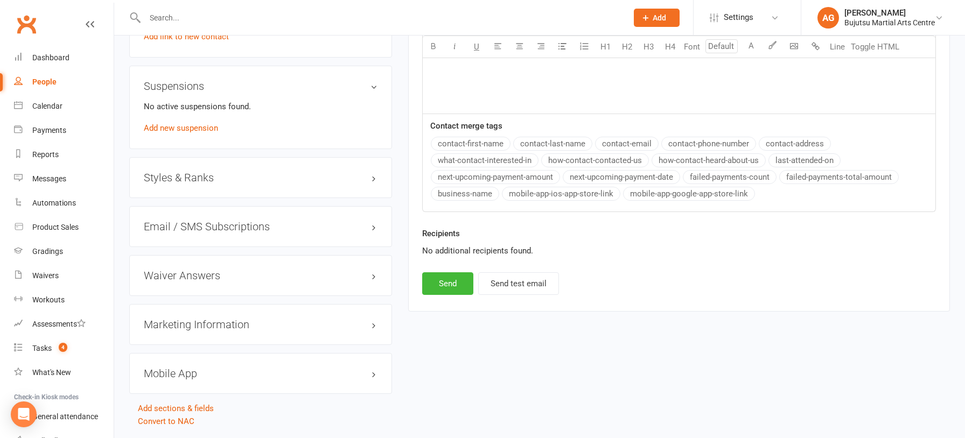
scroll to position [1024, 0]
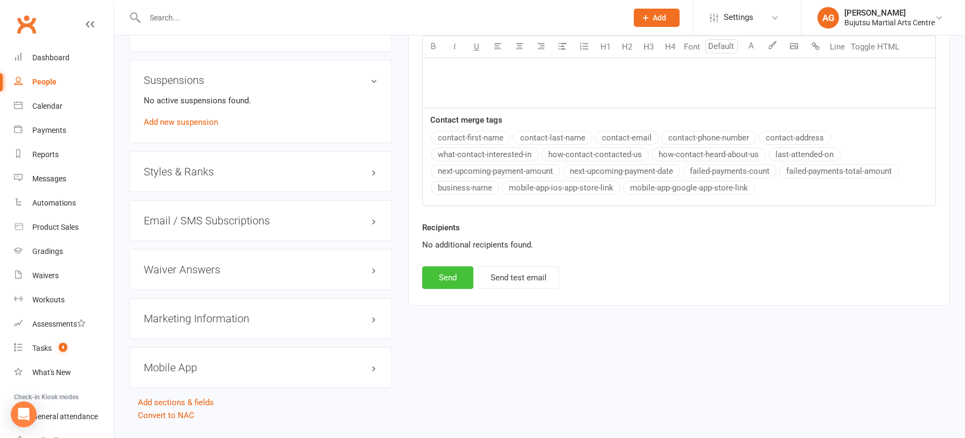
click at [444, 275] on button "Send" at bounding box center [447, 277] width 51 height 23
select select
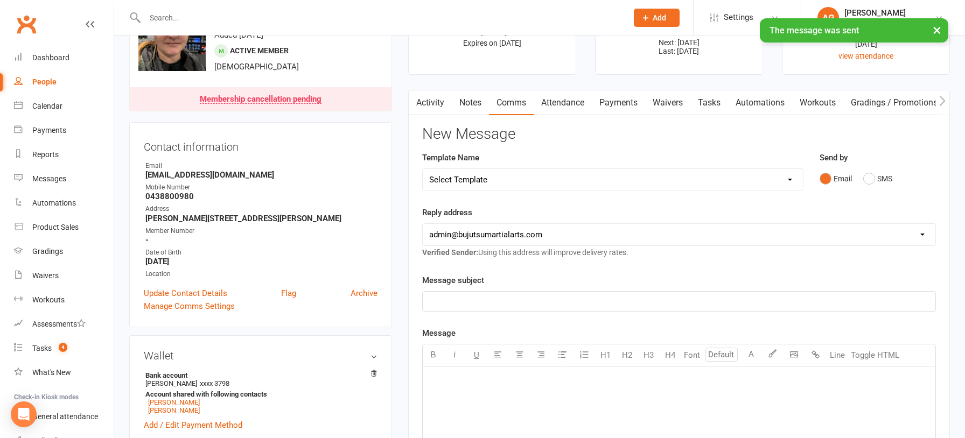
scroll to position [0, 0]
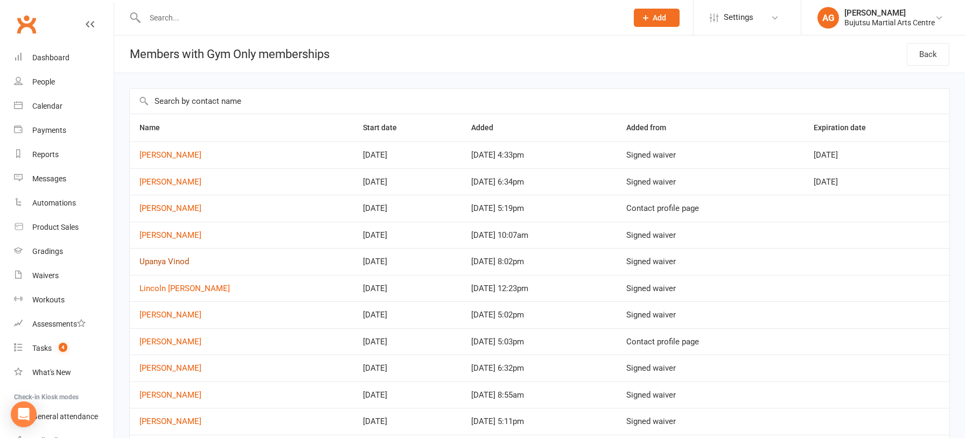
click at [163, 259] on link "Upanya Vinod" at bounding box center [164, 262] width 50 height 10
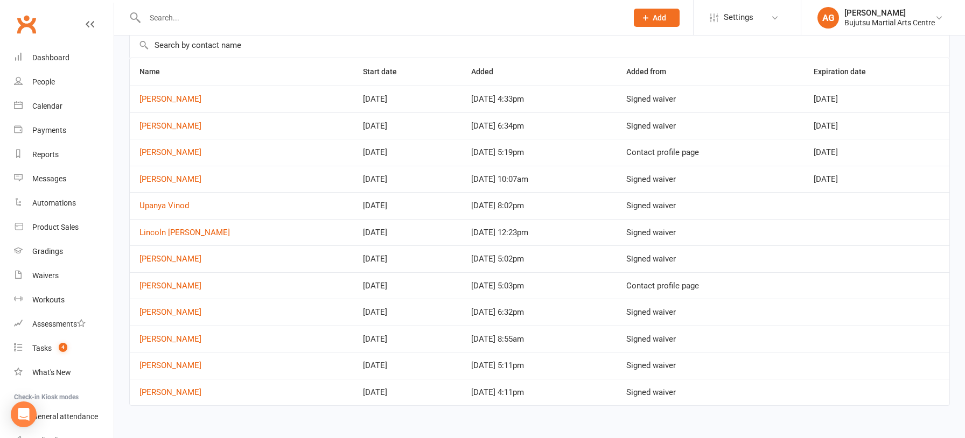
scroll to position [58, 0]
click at [202, 17] on input "text" at bounding box center [381, 17] width 478 height 15
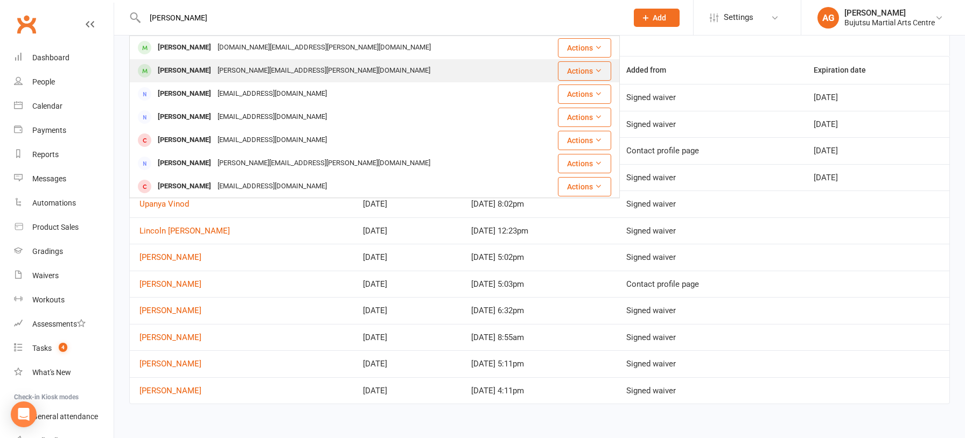
type input "luke atwell"
click at [244, 66] on div "vanessa.atwell@internode.on.net" at bounding box center [323, 71] width 219 height 16
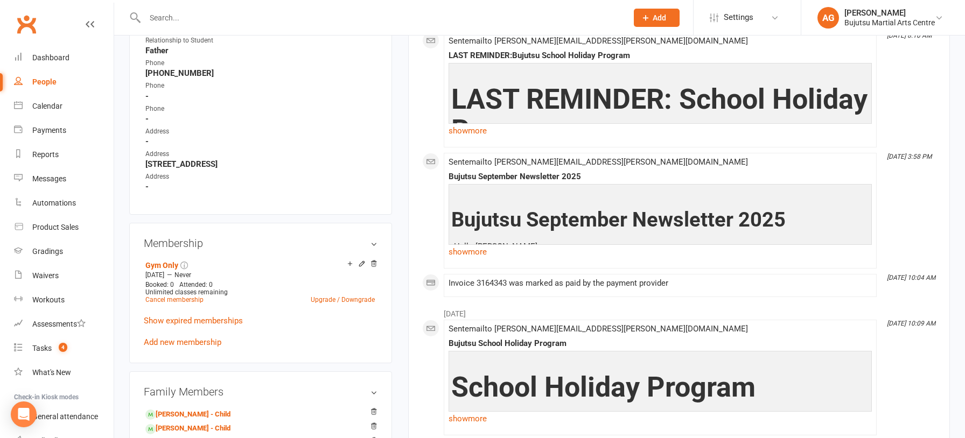
scroll to position [607, 0]
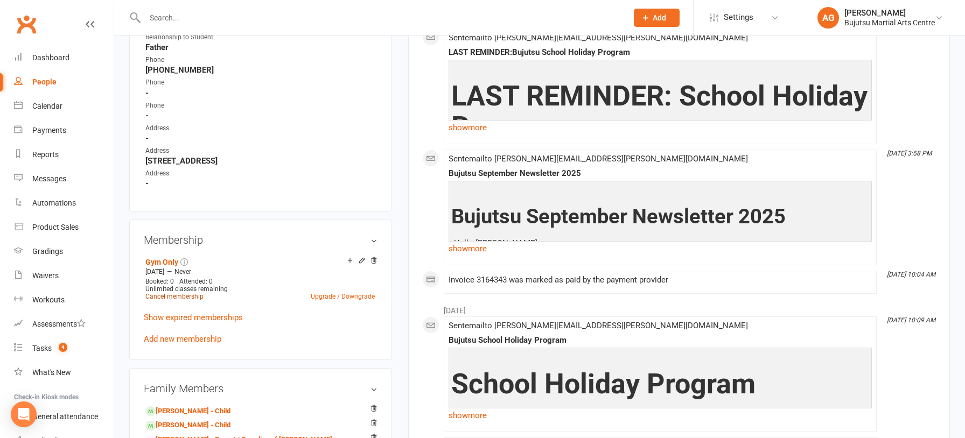
click at [179, 293] on link "Cancel membership" at bounding box center [174, 297] width 58 height 8
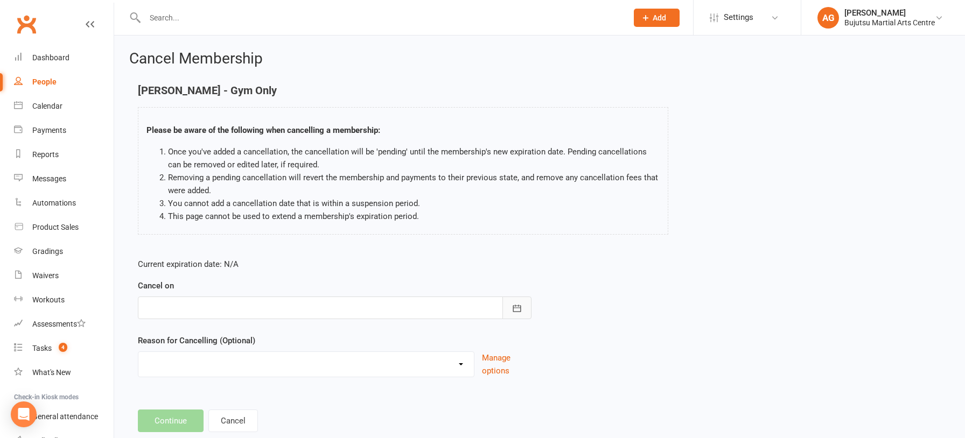
click at [509, 311] on button "button" at bounding box center [516, 308] width 29 height 23
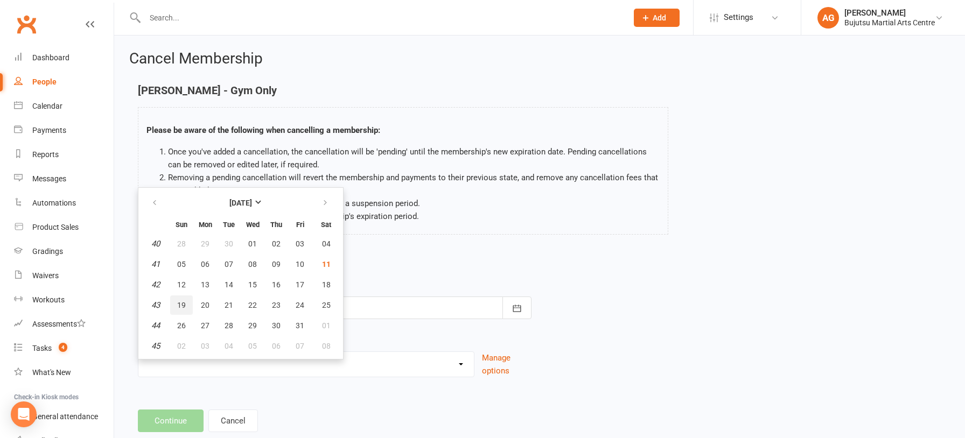
click at [180, 308] on span "19" at bounding box center [181, 305] width 9 height 9
type input "19 Oct 2025"
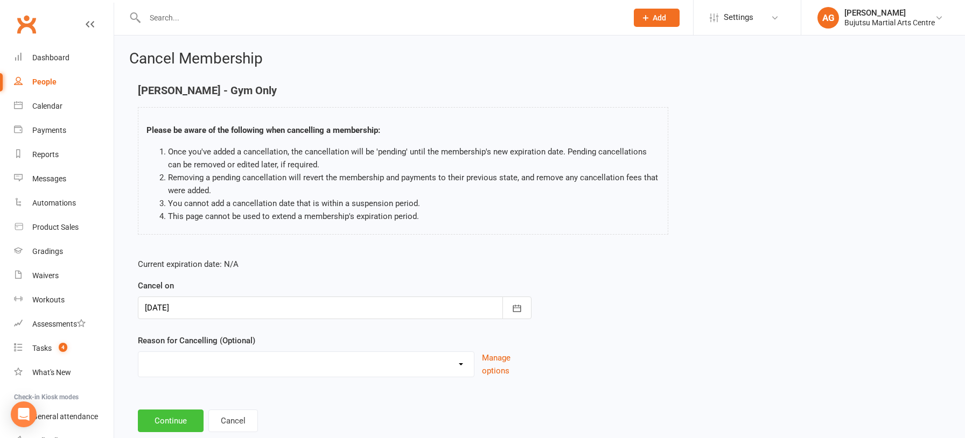
click at [167, 418] on button "Continue" at bounding box center [171, 421] width 66 height 23
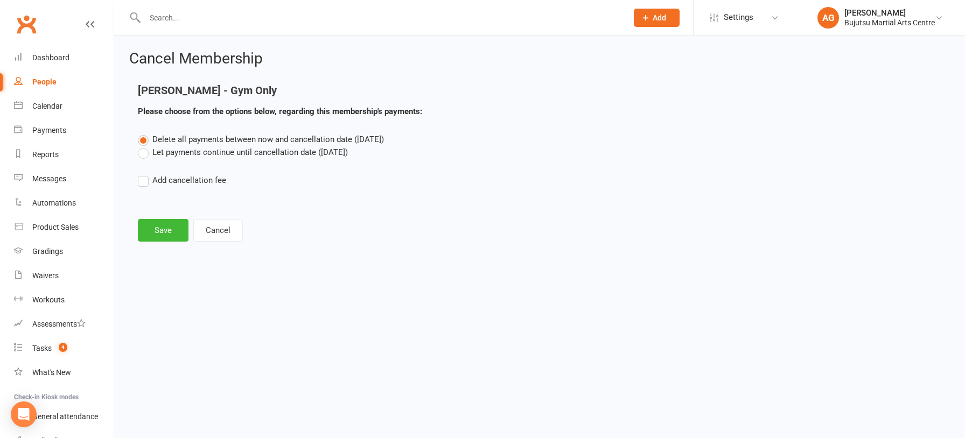
click at [145, 154] on label "Let payments continue until cancellation date (Oct 19, 2025)" at bounding box center [243, 152] width 210 height 13
click at [145, 146] on input "Let payments continue until cancellation date (Oct 19, 2025)" at bounding box center [141, 146] width 7 height 0
click at [165, 226] on button "Save" at bounding box center [163, 230] width 51 height 23
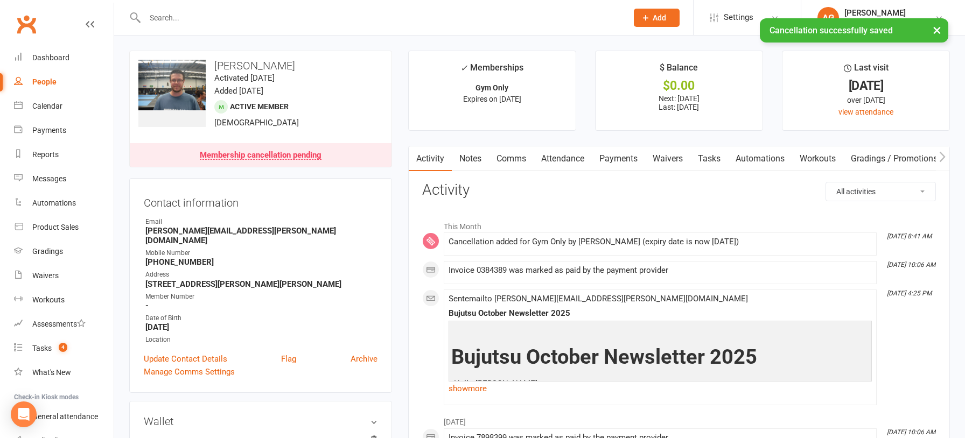
click at [507, 157] on link "Comms" at bounding box center [511, 158] width 45 height 25
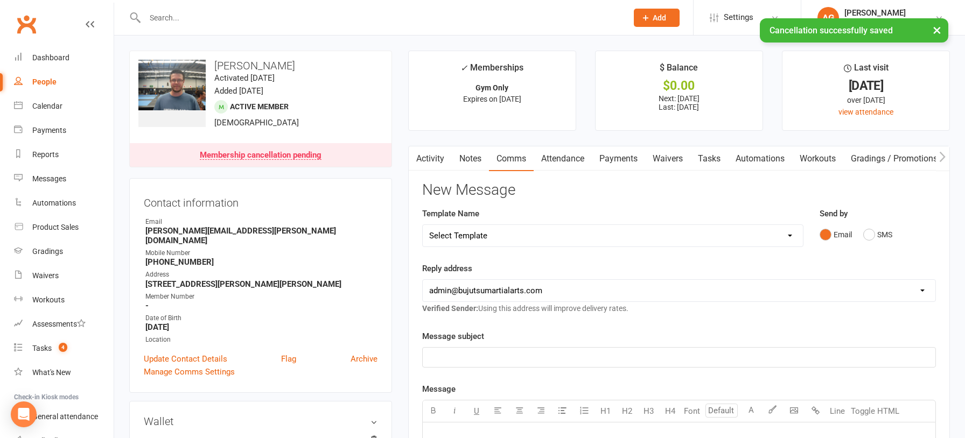
click at [560, 236] on select "Select Template [Email] Japan Karate Association Annual Registration [Email] Ry…" at bounding box center [613, 236] width 380 height 22
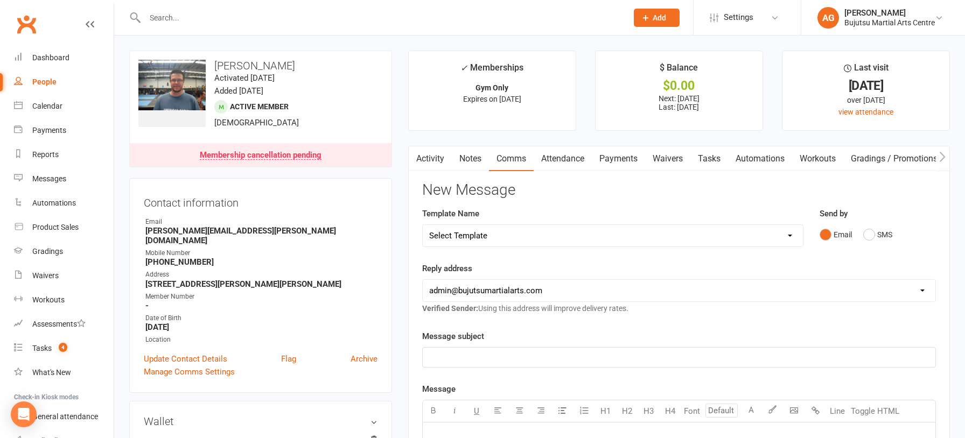
select select "28"
click at [423, 225] on select "Select Template [Email] Japan Karate Association Annual Registration [Email] Ry…" at bounding box center [613, 236] width 380 height 22
drag, startPoint x: 587, startPoint y: 357, endPoint x: 399, endPoint y: 362, distance: 187.4
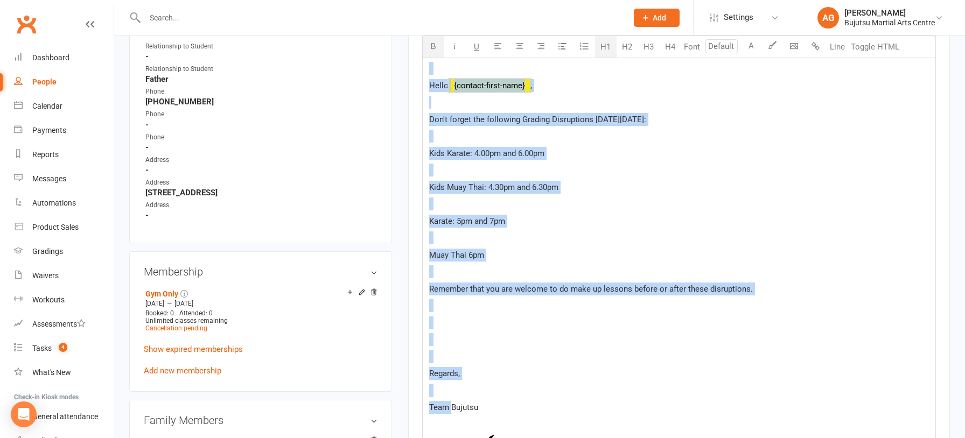
scroll to position [636, 0]
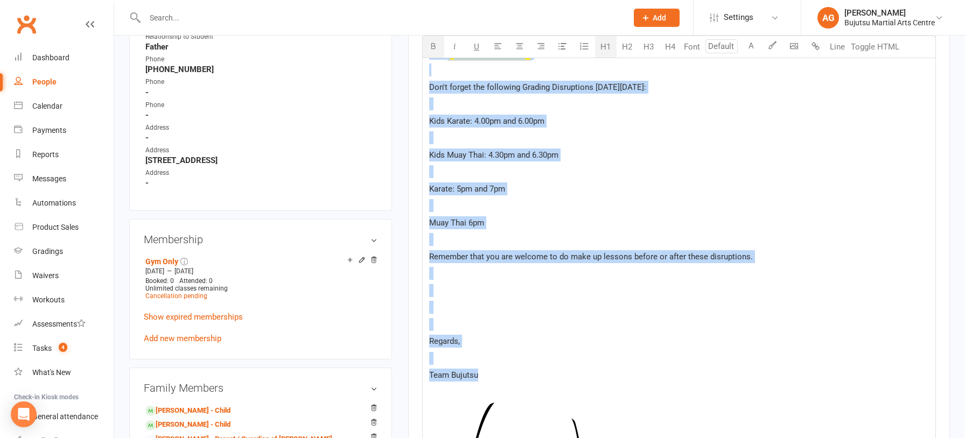
drag, startPoint x: 435, startPoint y: 175, endPoint x: 492, endPoint y: 406, distance: 237.9
click at [492, 406] on div "﻿ Grading Disruptions Tuesday 30th September Hello ﻿ {contact-first-name} , ﻿ D…" at bounding box center [679, 220] width 513 height 868
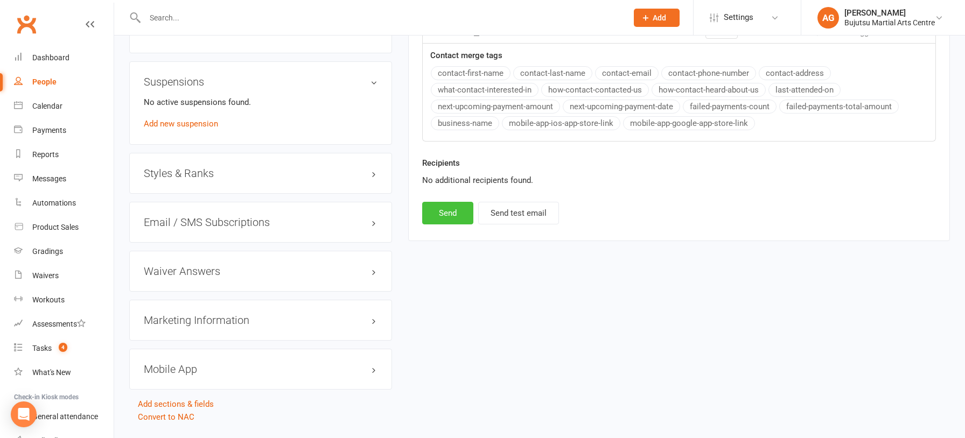
scroll to position [1073, 0]
click at [450, 209] on button "Send" at bounding box center [447, 212] width 51 height 23
select select
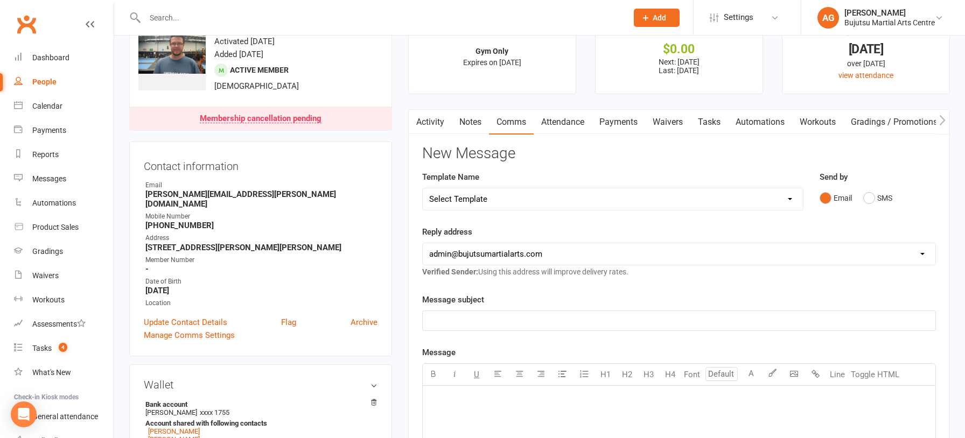
scroll to position [0, 0]
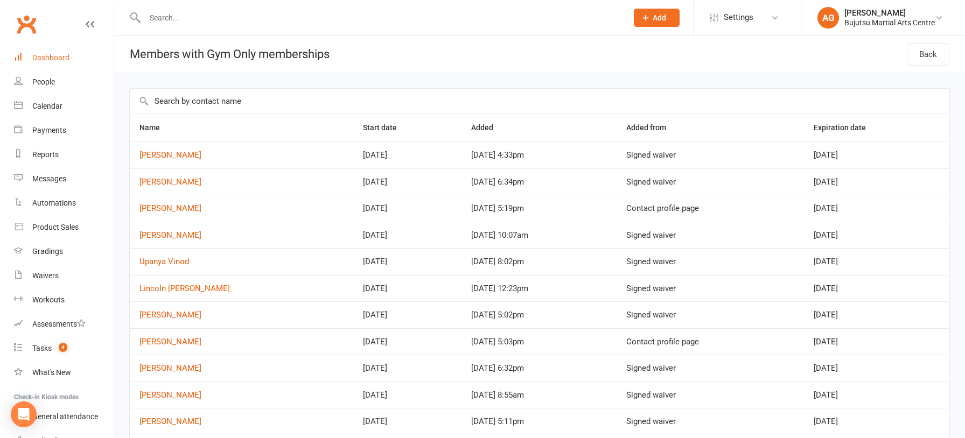
click at [50, 55] on div "Dashboard" at bounding box center [50, 57] width 37 height 9
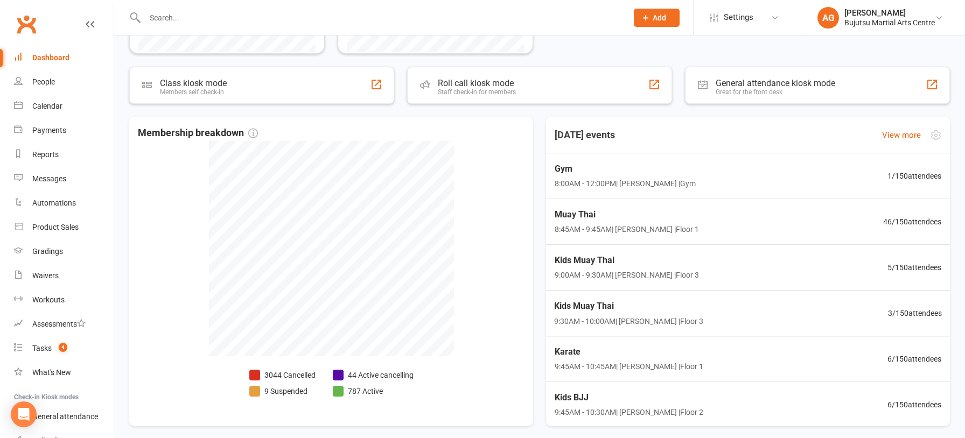
scroll to position [321, 0]
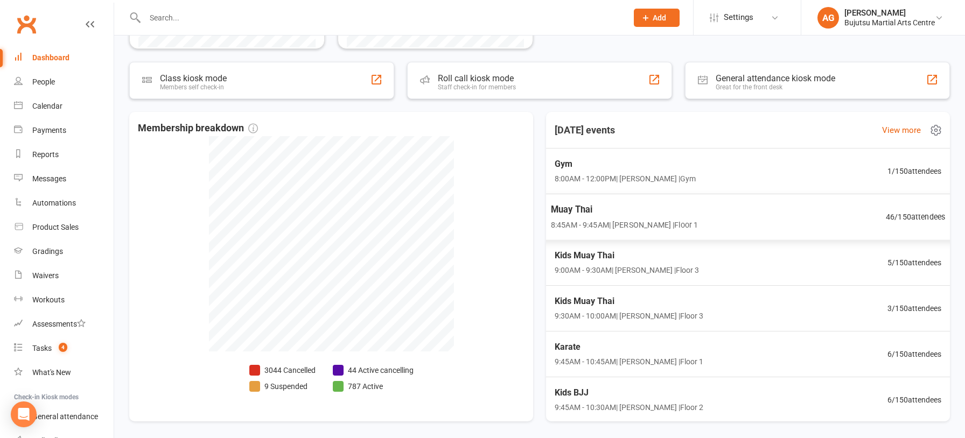
click at [575, 206] on span "Muay Thai" at bounding box center [624, 209] width 147 height 14
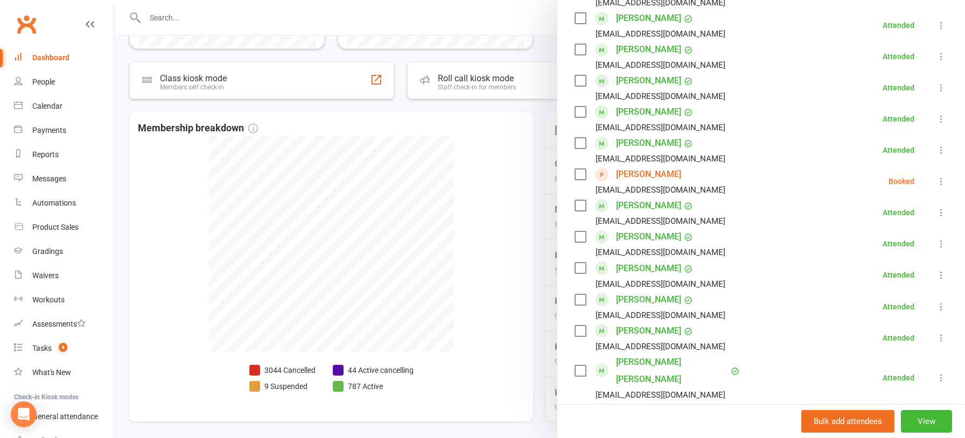
scroll to position [415, 0]
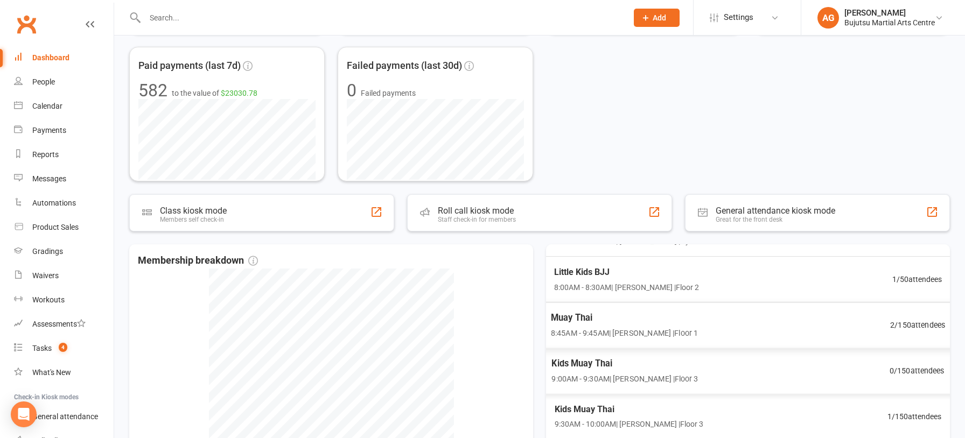
scroll to position [113, 0]
click at [671, 323] on span "Muay Thai" at bounding box center [624, 320] width 147 height 14
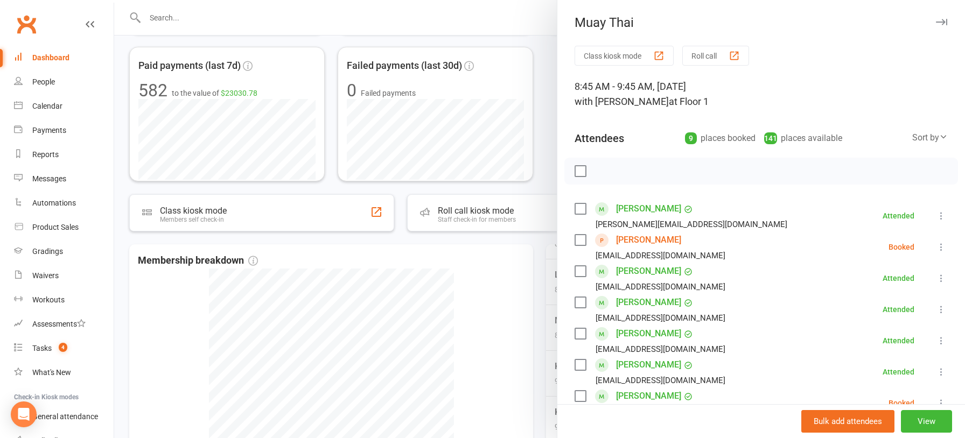
click at [638, 238] on link "[PERSON_NAME]" at bounding box center [648, 239] width 65 height 17
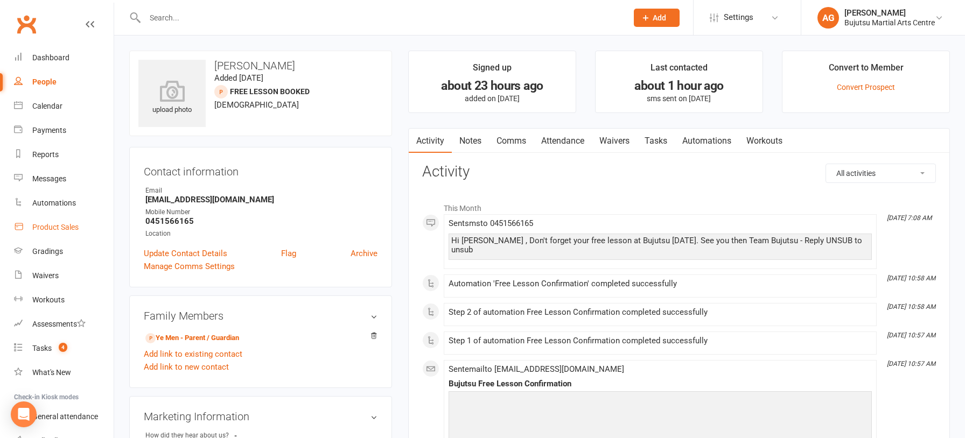
click at [54, 229] on div "Product Sales" at bounding box center [55, 227] width 46 height 9
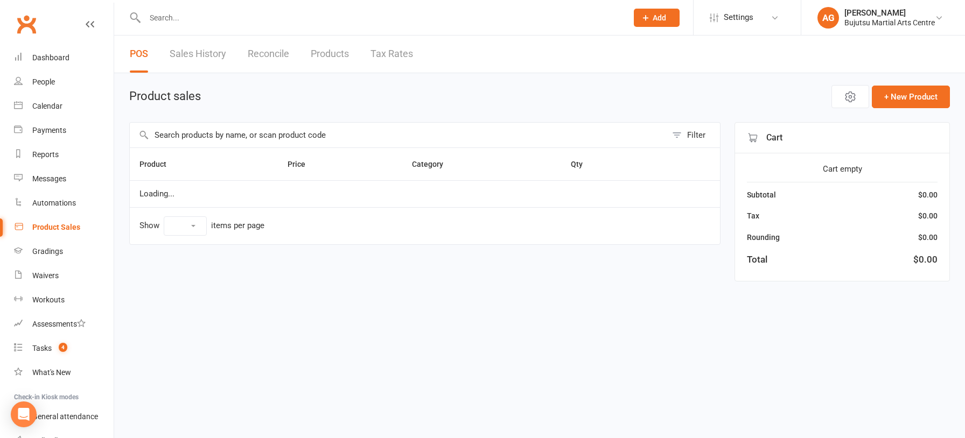
select select "10"
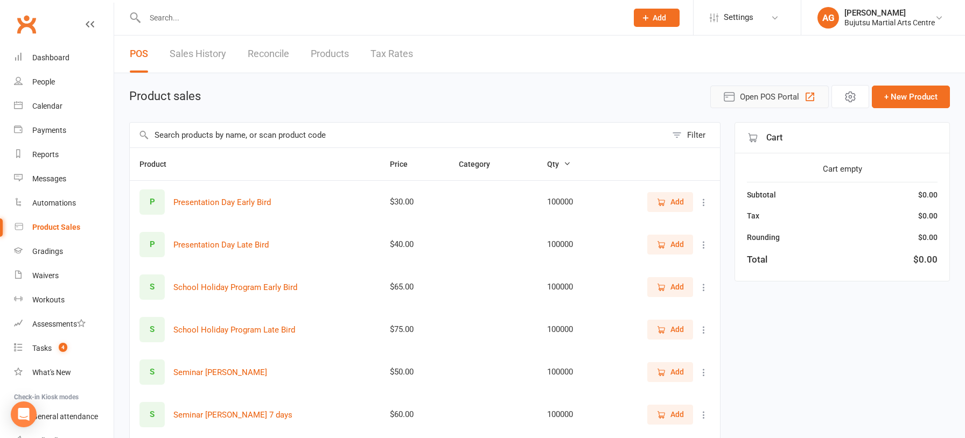
click at [778, 95] on span "Open POS Portal" at bounding box center [769, 96] width 59 height 13
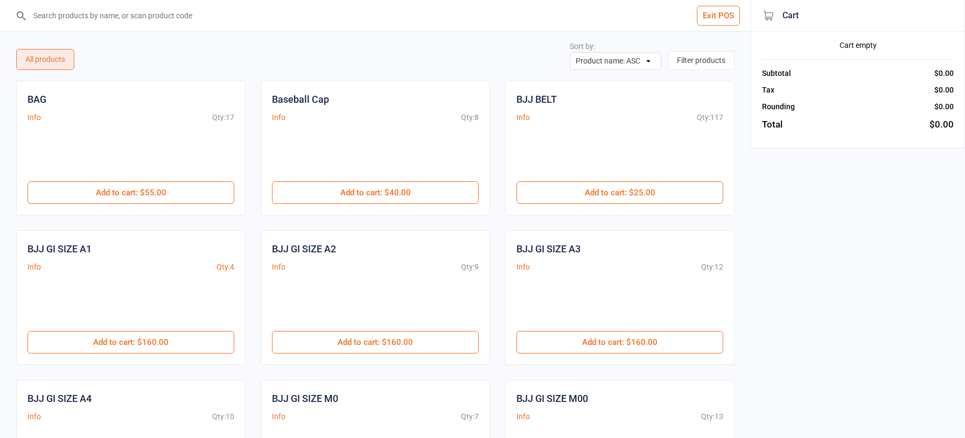
click at [144, 16] on input "search" at bounding box center [381, 15] width 707 height 31
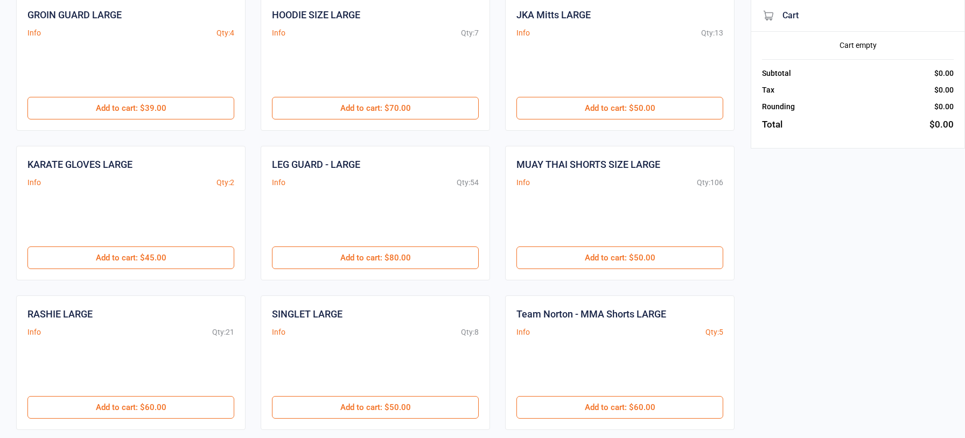
scroll to position [87, 0]
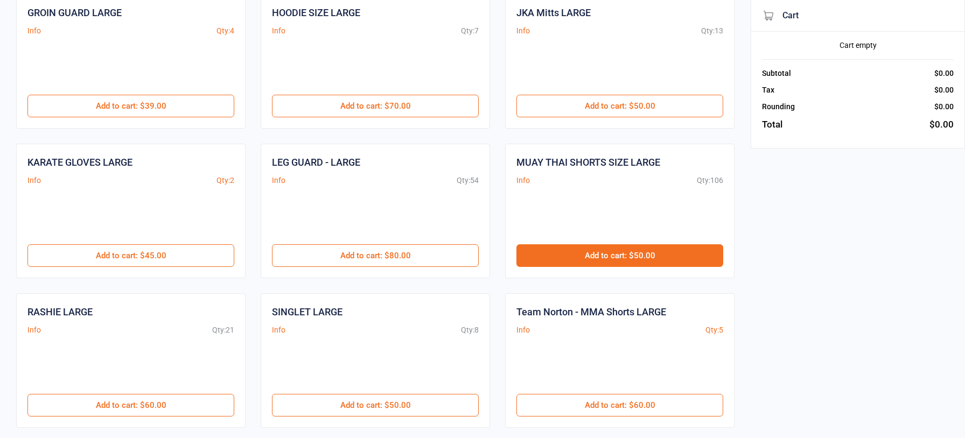
type input "large"
click at [647, 259] on button "Add to cart : $50.00" at bounding box center [619, 255] width 207 height 23
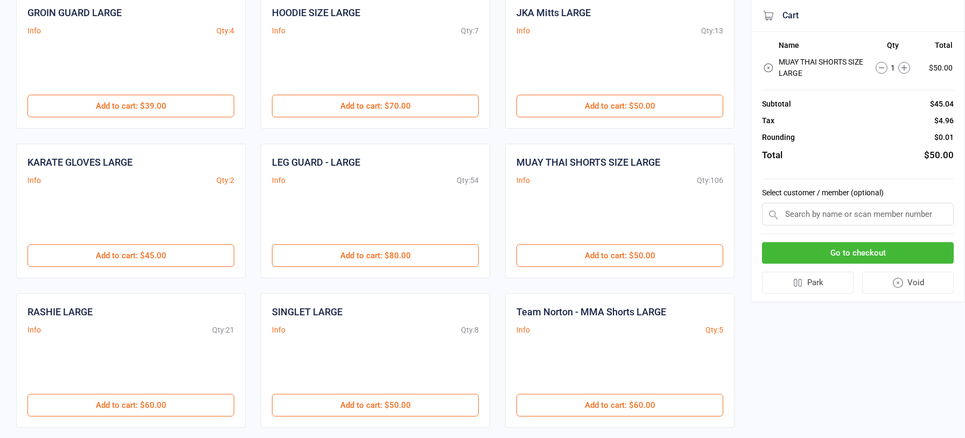
click at [801, 215] on input "text" at bounding box center [858, 214] width 192 height 23
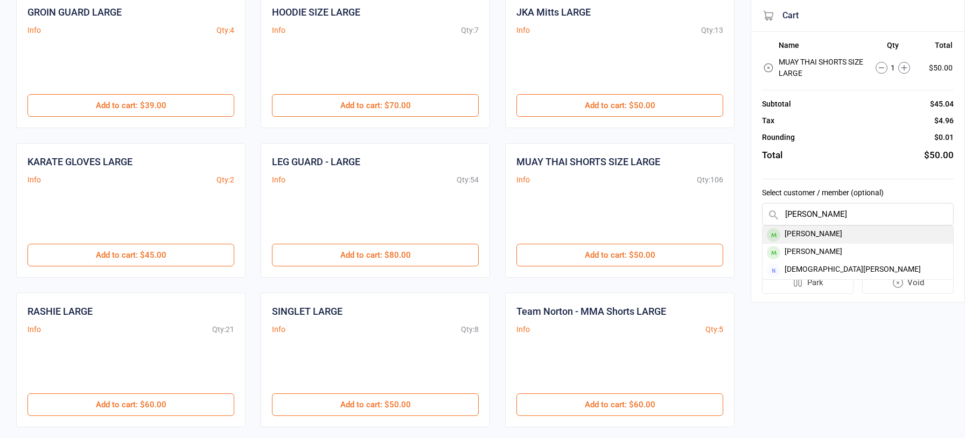
type input "[PERSON_NAME]"
click at [802, 235] on div "[PERSON_NAME]" at bounding box center [857, 235] width 191 height 18
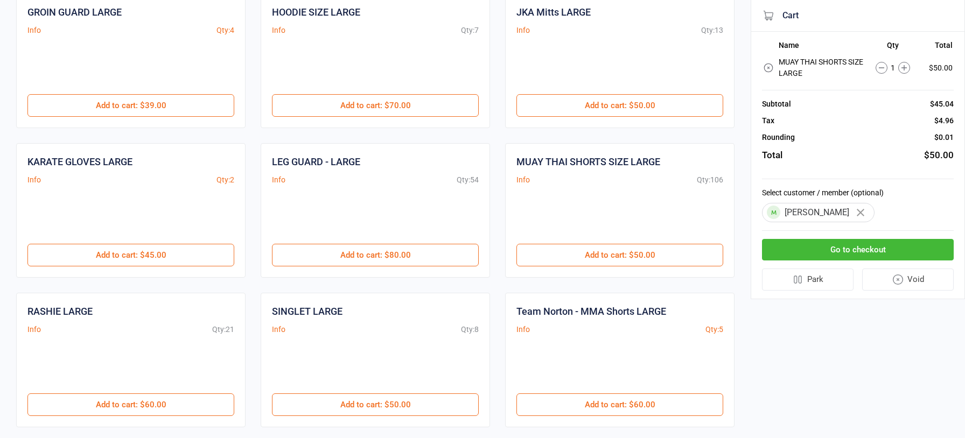
click at [801, 250] on button "Go to checkout" at bounding box center [858, 250] width 192 height 22
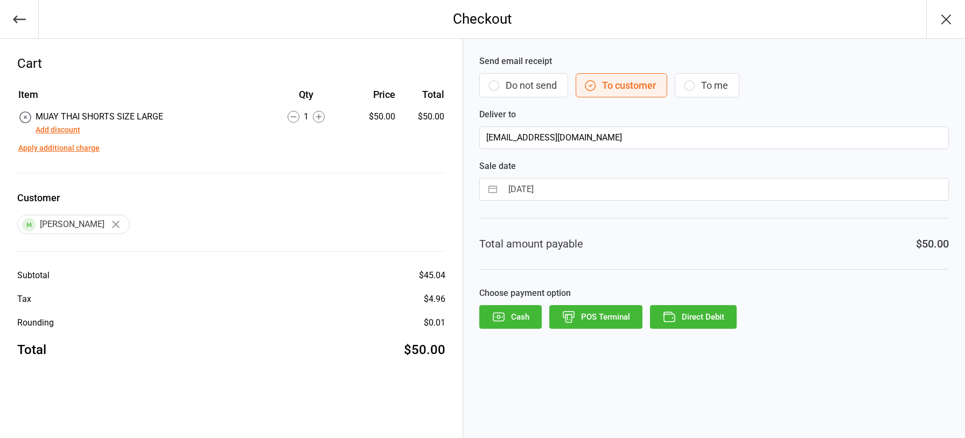
click at [597, 317] on button "POS Terminal" at bounding box center [595, 317] width 93 height 24
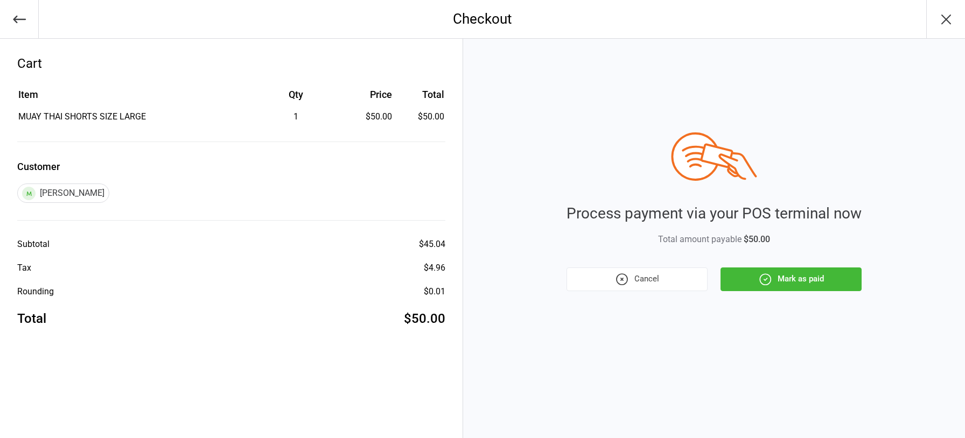
click at [805, 274] on button "Mark as paid" at bounding box center [790, 280] width 141 height 24
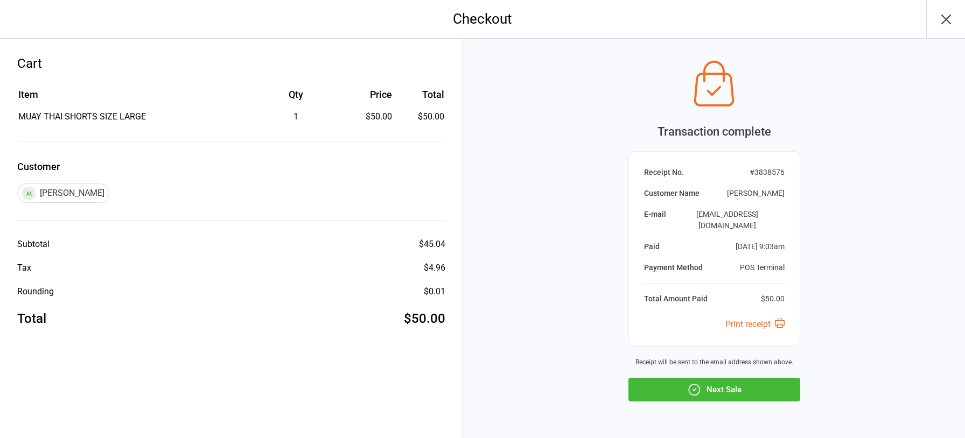
click at [750, 378] on button "Next Sale" at bounding box center [714, 390] width 172 height 24
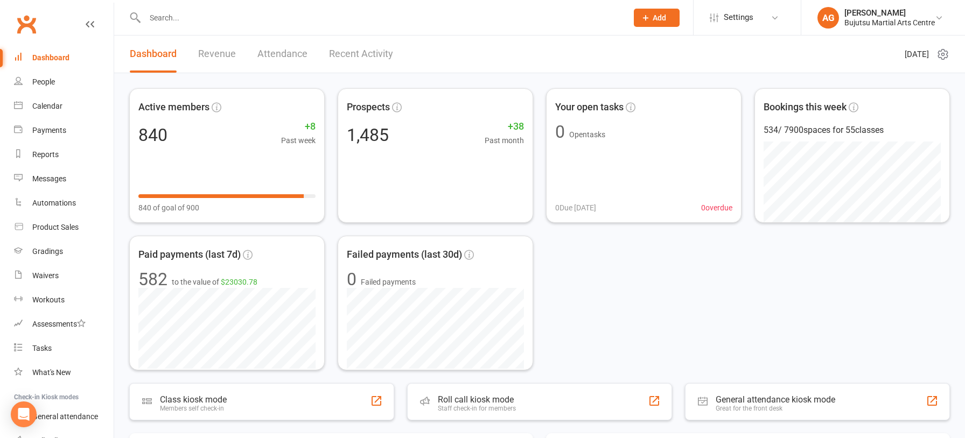
click at [202, 15] on input "text" at bounding box center [381, 17] width 478 height 15
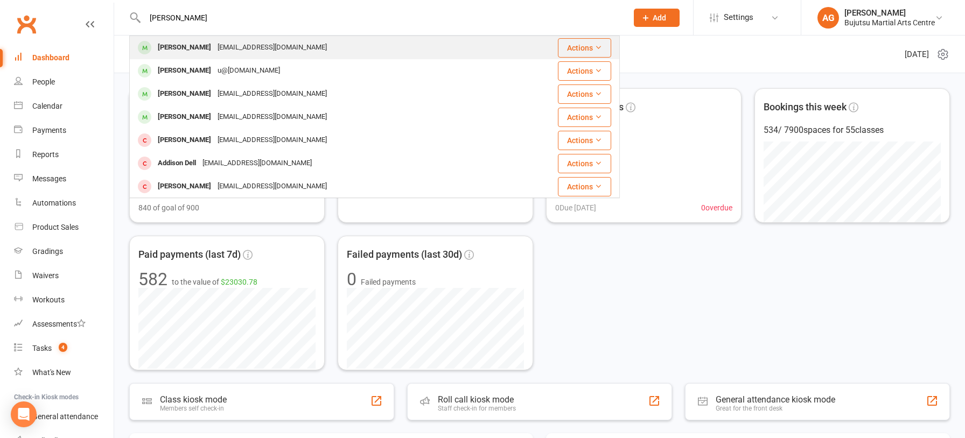
type input "[PERSON_NAME]"
click at [182, 51] on div "[PERSON_NAME]" at bounding box center [185, 48] width 60 height 16
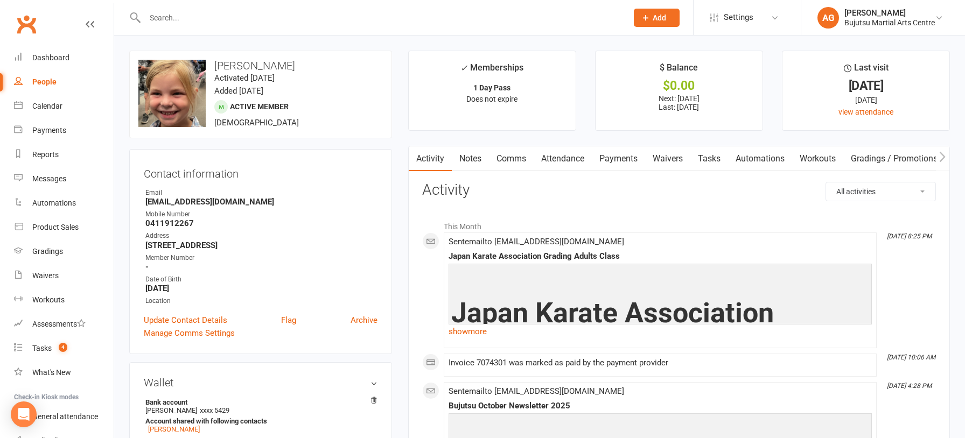
click at [668, 160] on link "Waivers" at bounding box center [667, 158] width 45 height 25
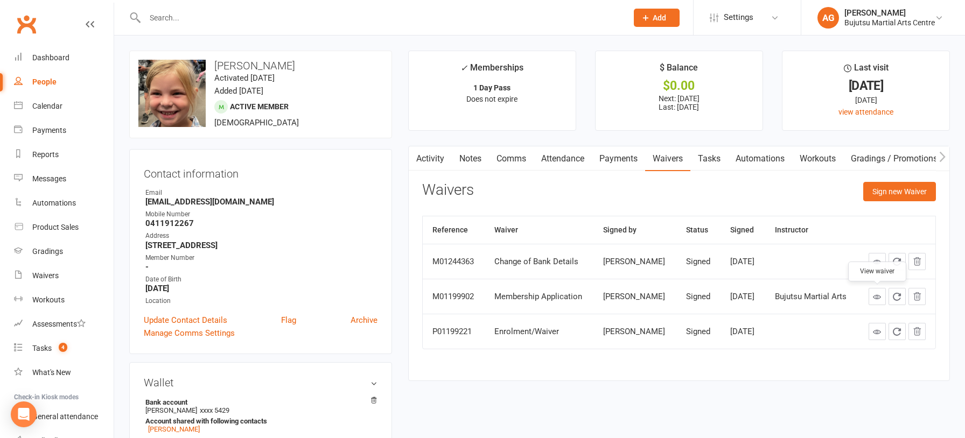
click at [874, 297] on icon at bounding box center [877, 297] width 8 height 8
click at [897, 298] on icon "button" at bounding box center [897, 297] width 10 height 10
click at [433, 157] on link "Activity" at bounding box center [430, 158] width 43 height 25
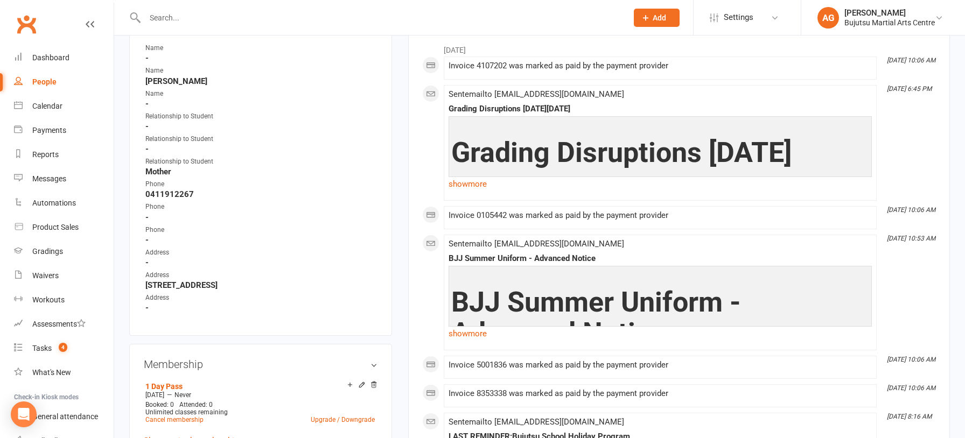
scroll to position [467, 0]
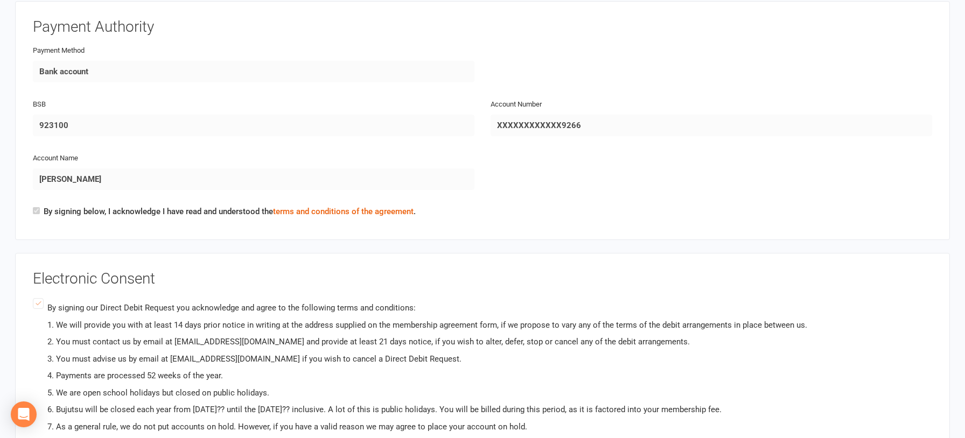
scroll to position [1767, 0]
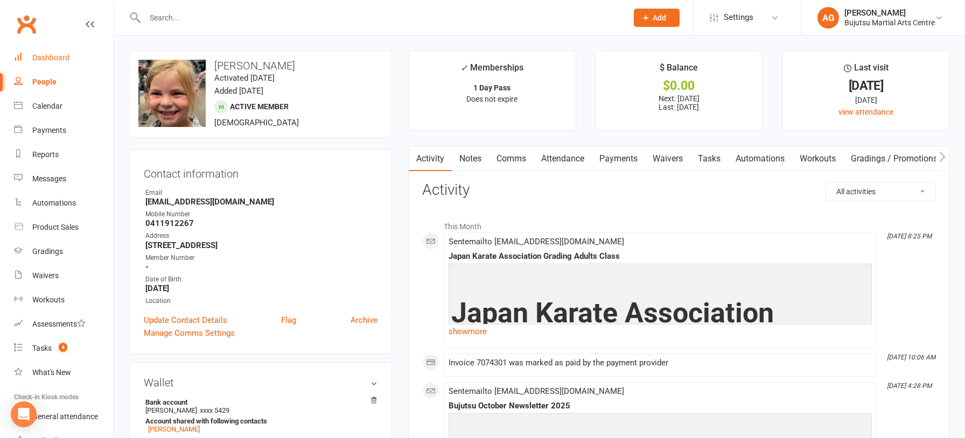
click at [51, 59] on div "Dashboard" at bounding box center [50, 57] width 37 height 9
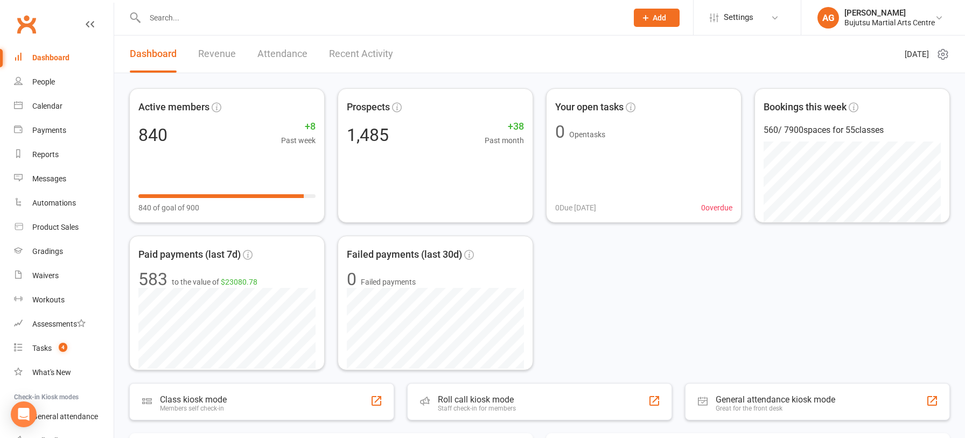
click at [181, 16] on input "text" at bounding box center [381, 17] width 478 height 15
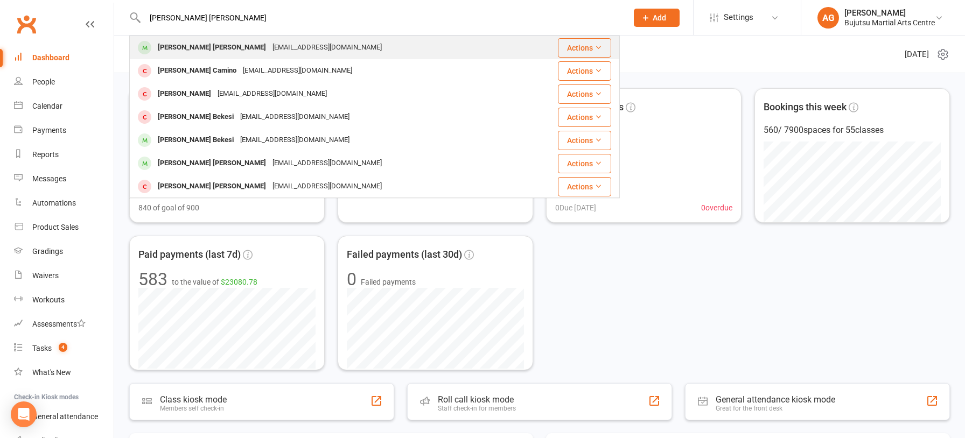
type input "cooper caunt"
click at [194, 49] on div "[PERSON_NAME] [PERSON_NAME]" at bounding box center [212, 48] width 115 height 16
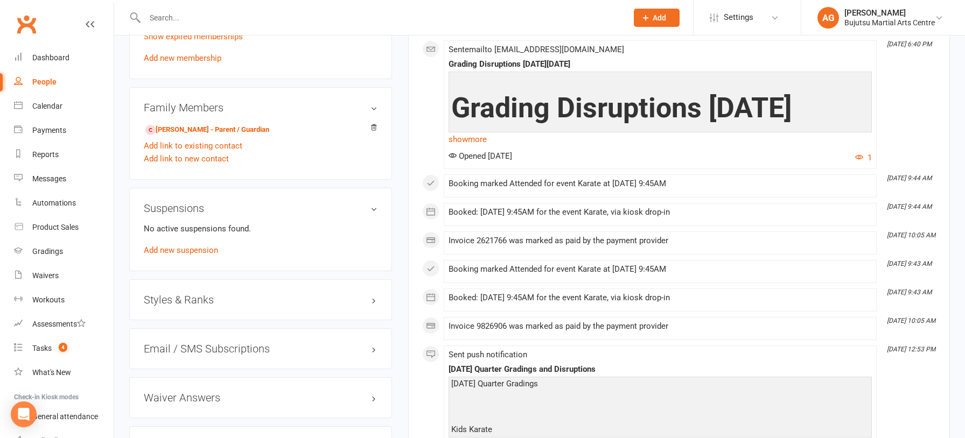
scroll to position [894, 0]
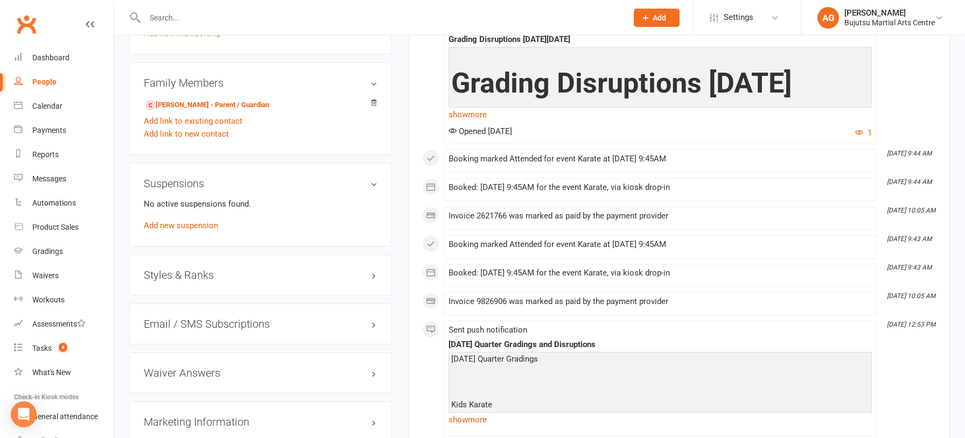
click at [174, 269] on h3 "Styles & Ranks" at bounding box center [261, 275] width 234 height 12
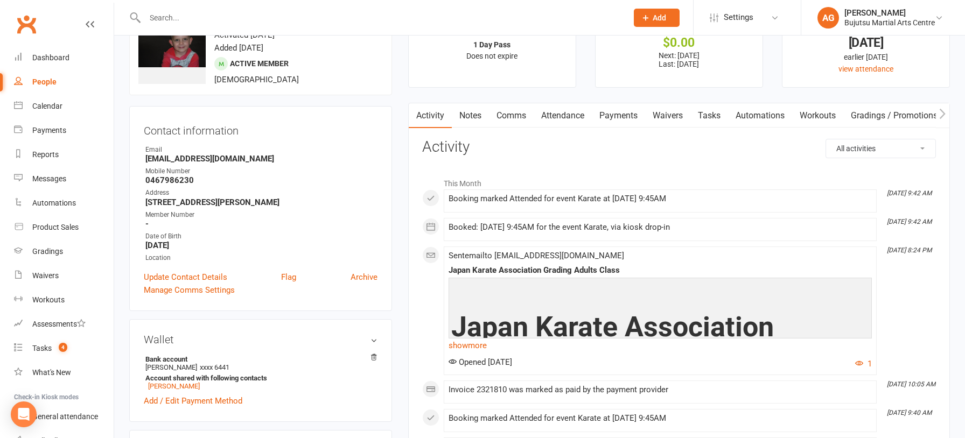
scroll to position [0, 0]
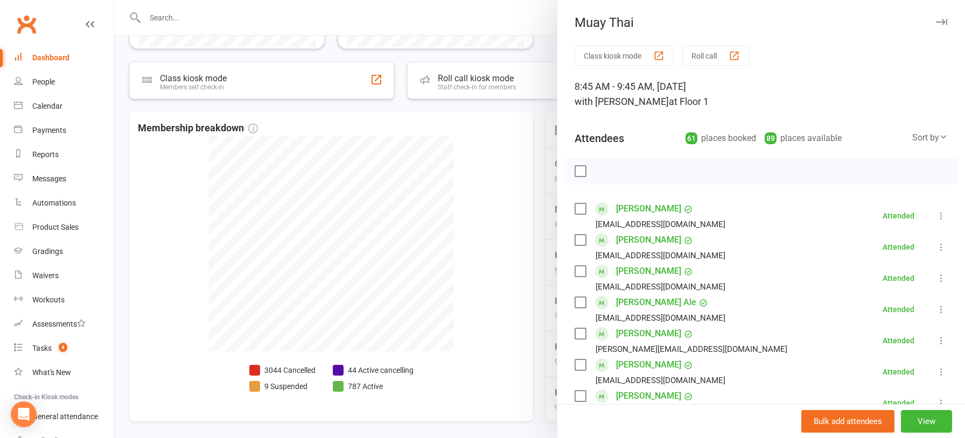
scroll to position [415, 0]
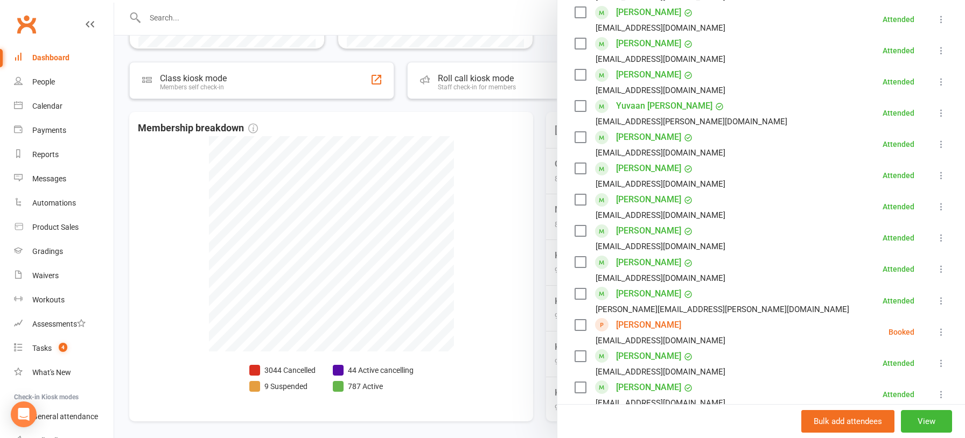
drag, startPoint x: 134, startPoint y: 222, endPoint x: 127, endPoint y: 223, distance: 7.0
click at [134, 222] on div at bounding box center [539, 219] width 851 height 438
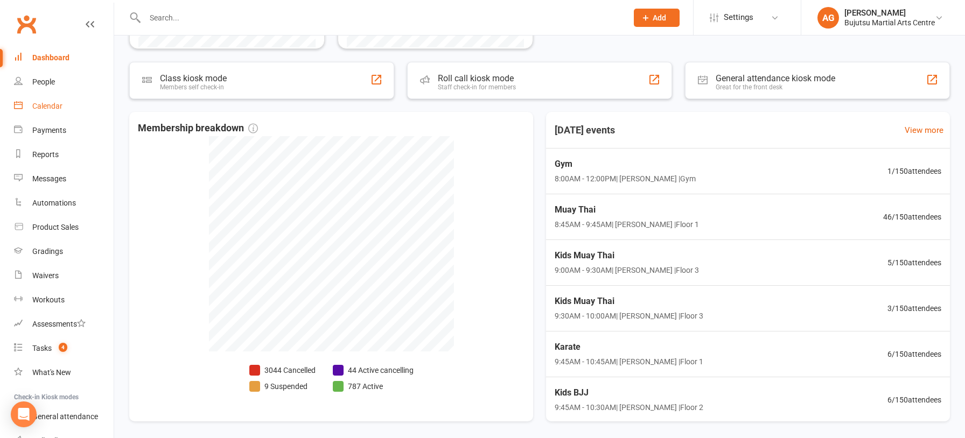
click at [49, 104] on div "Calendar" at bounding box center [47, 106] width 30 height 9
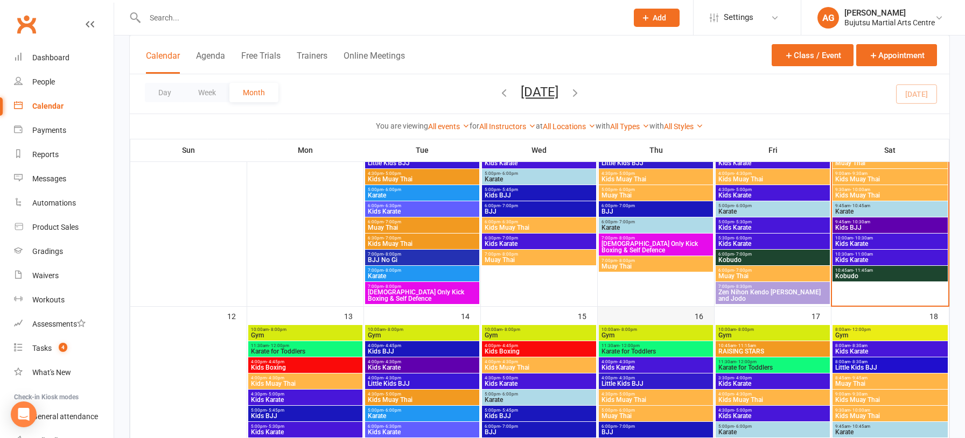
scroll to position [362, 0]
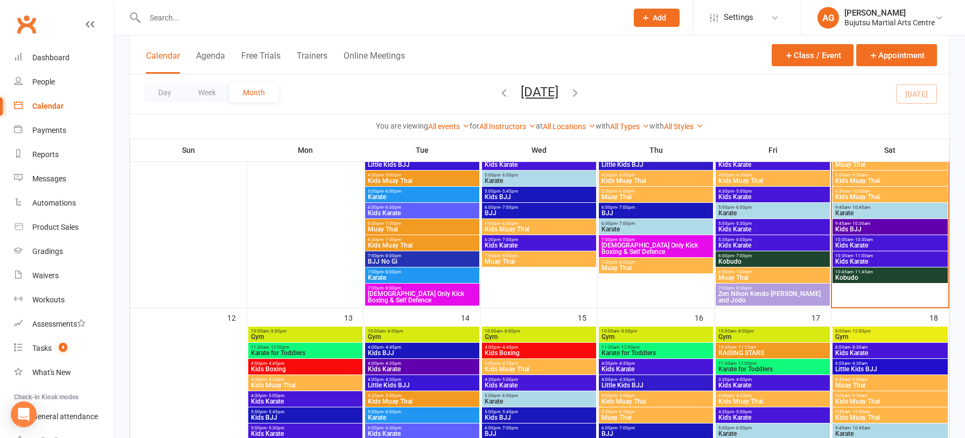
click at [745, 261] on span "Kobudo" at bounding box center [773, 261] width 110 height 6
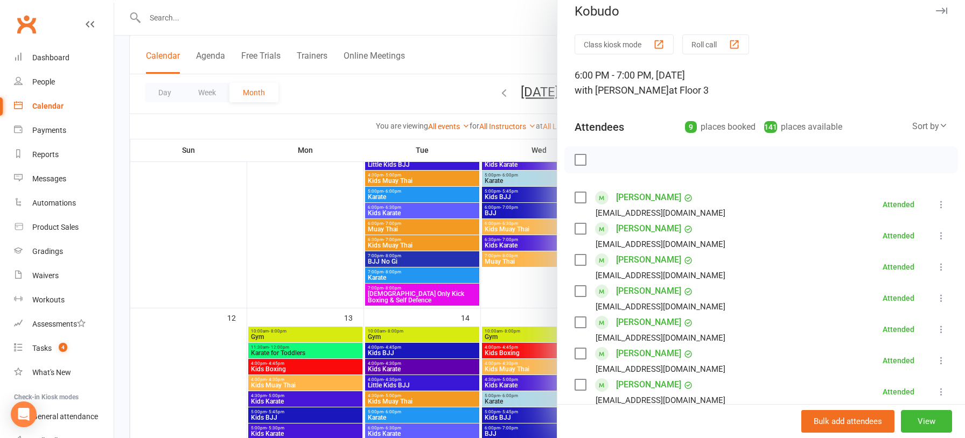
scroll to position [8, 0]
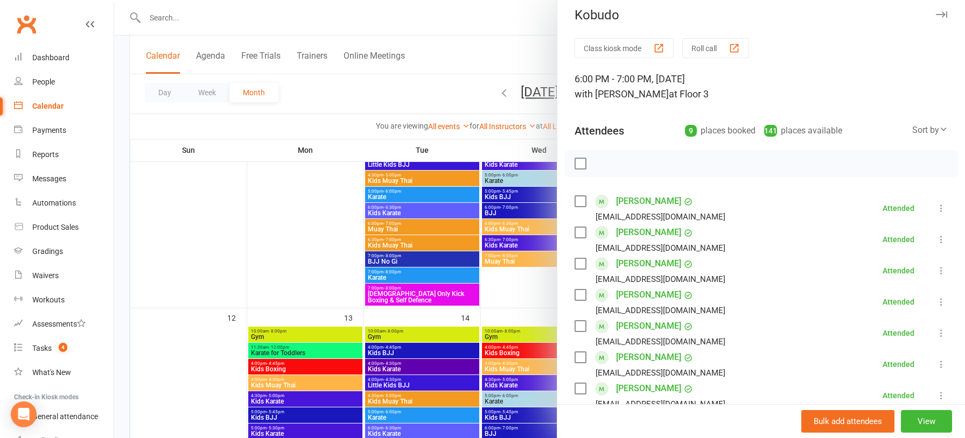
drag, startPoint x: 305, startPoint y: 252, endPoint x: 321, endPoint y: 258, distance: 17.5
click at [305, 252] on div at bounding box center [539, 219] width 851 height 438
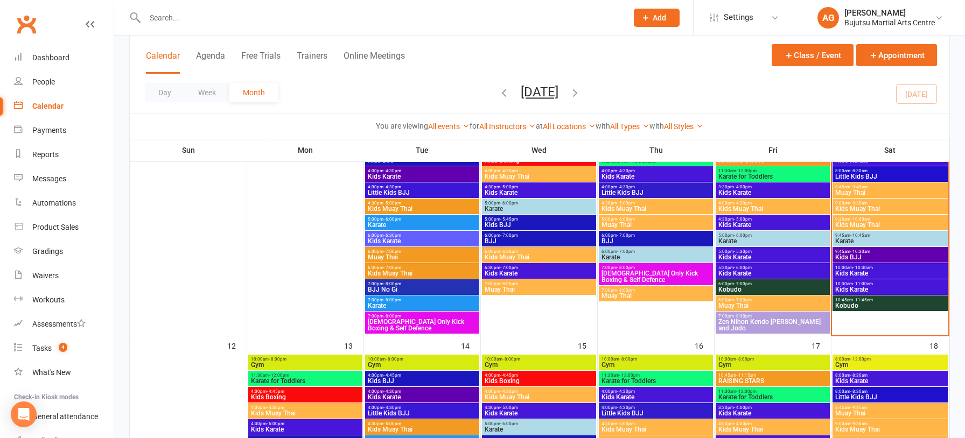
scroll to position [333, 0]
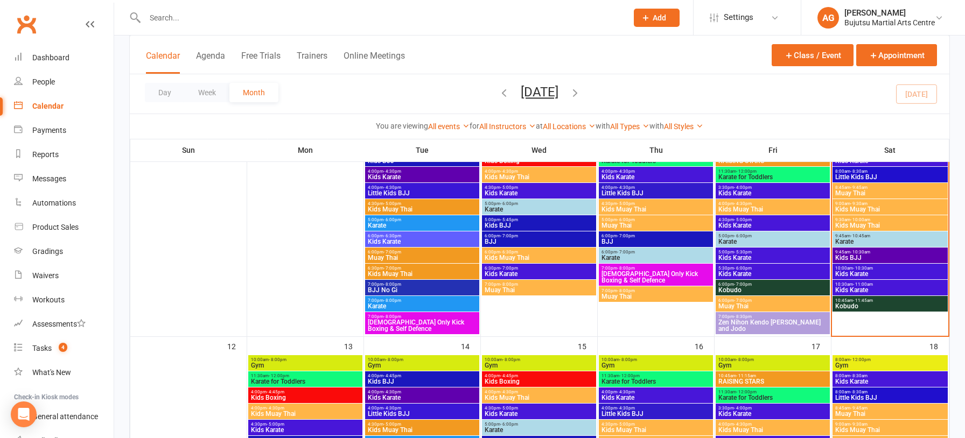
click at [725, 255] on span "Kids Karate" at bounding box center [773, 258] width 110 height 6
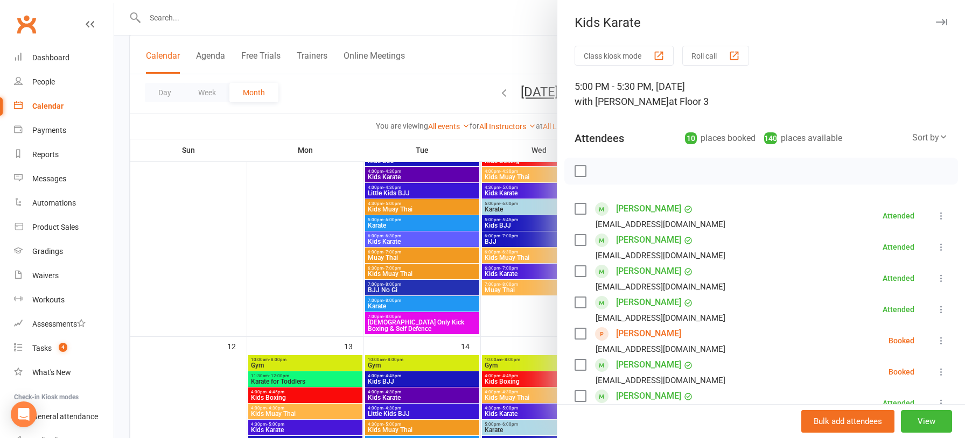
click at [647, 334] on link "Sarah Favretti" at bounding box center [648, 333] width 65 height 17
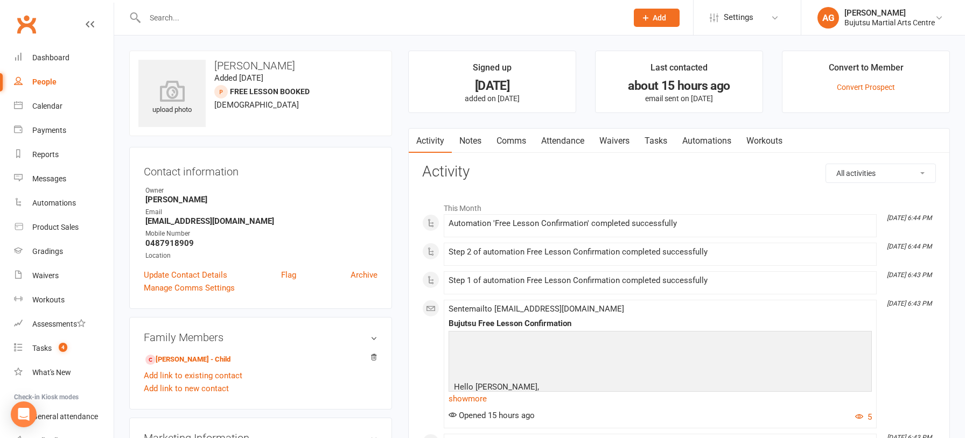
click at [570, 138] on link "Attendance" at bounding box center [563, 141] width 58 height 25
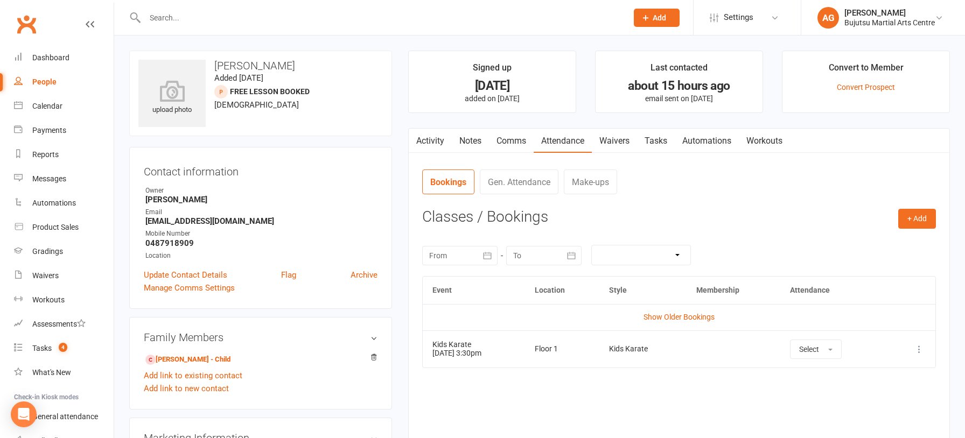
click at [920, 347] on icon at bounding box center [919, 349] width 11 height 11
click at [870, 409] on link "Remove booking" at bounding box center [871, 414] width 107 height 22
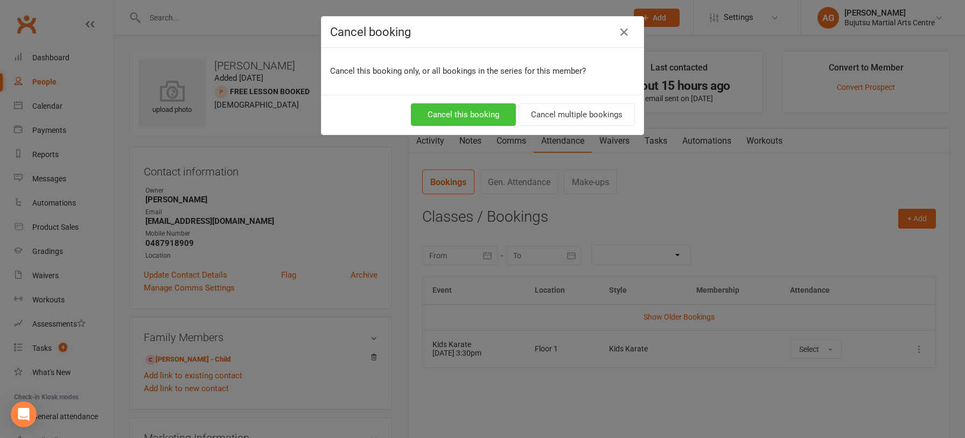
click at [452, 111] on button "Cancel this booking" at bounding box center [463, 114] width 105 height 23
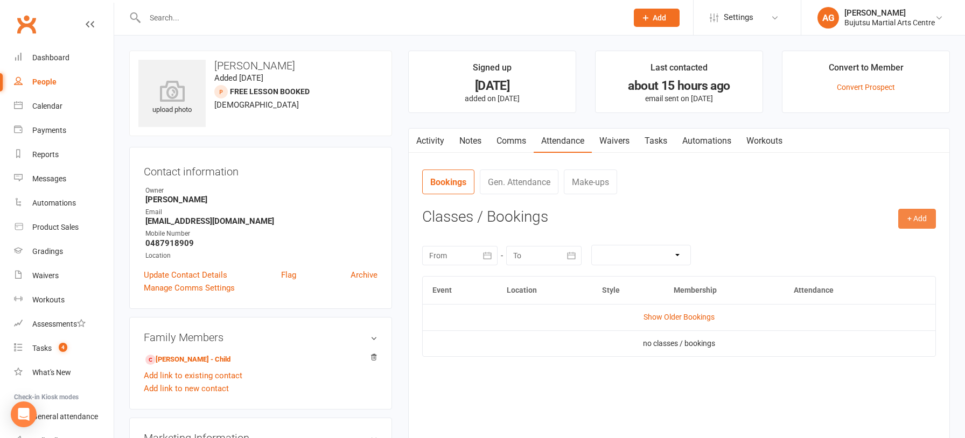
click at [917, 215] on button "+ Add" at bounding box center [917, 218] width 38 height 19
drag, startPoint x: 851, startPoint y: 238, endPoint x: 841, endPoint y: 242, distance: 10.7
click at [851, 238] on link "Book Event" at bounding box center [882, 244] width 107 height 22
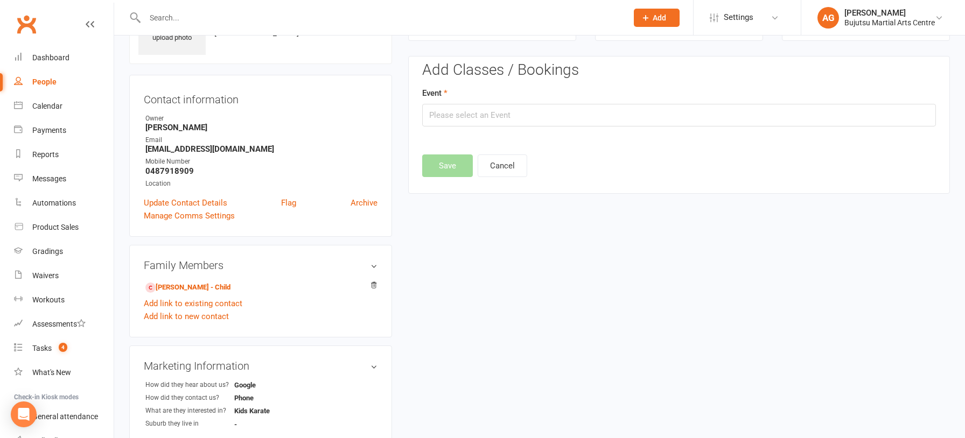
scroll to position [74, 0]
click at [512, 115] on input "text" at bounding box center [679, 113] width 514 height 23
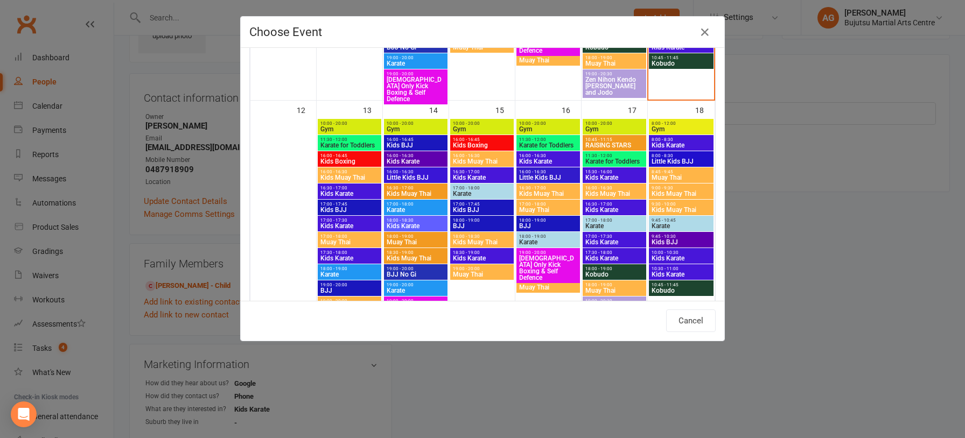
scroll to position [477, 0]
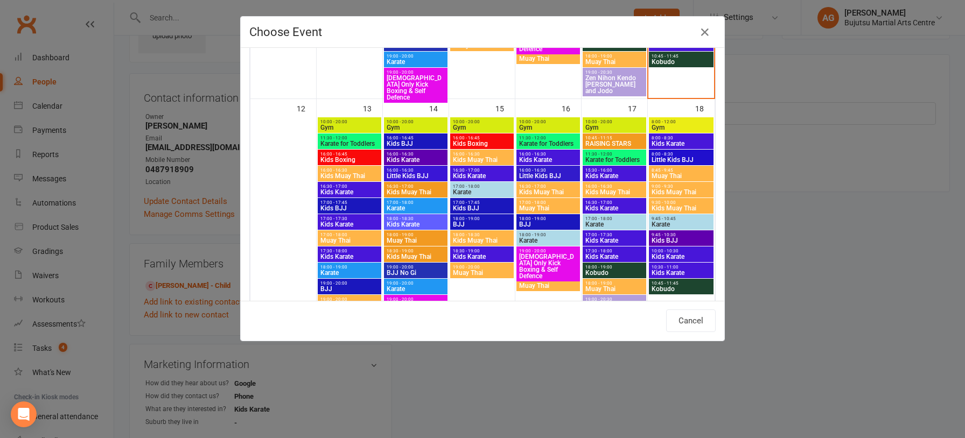
click at [610, 223] on span "Karate" at bounding box center [614, 224] width 59 height 6
type input "Karate - Oct 17, 2025 5:00:00 PM"
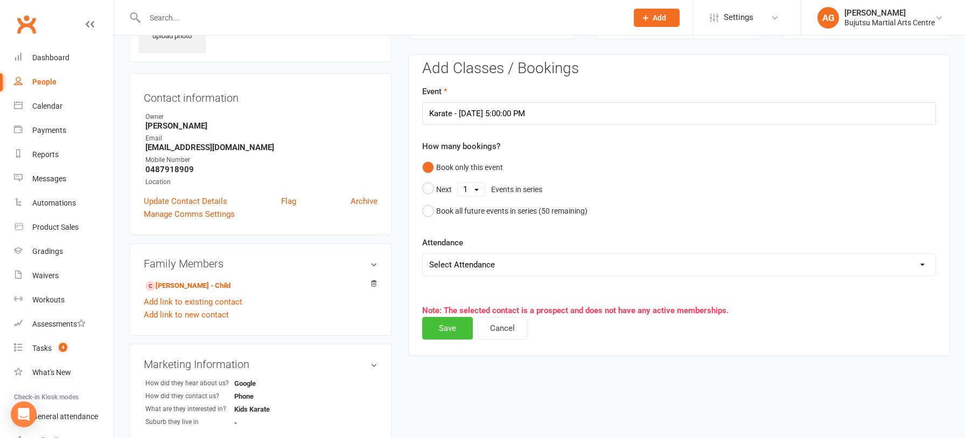
click at [452, 326] on button "Save" at bounding box center [447, 328] width 51 height 23
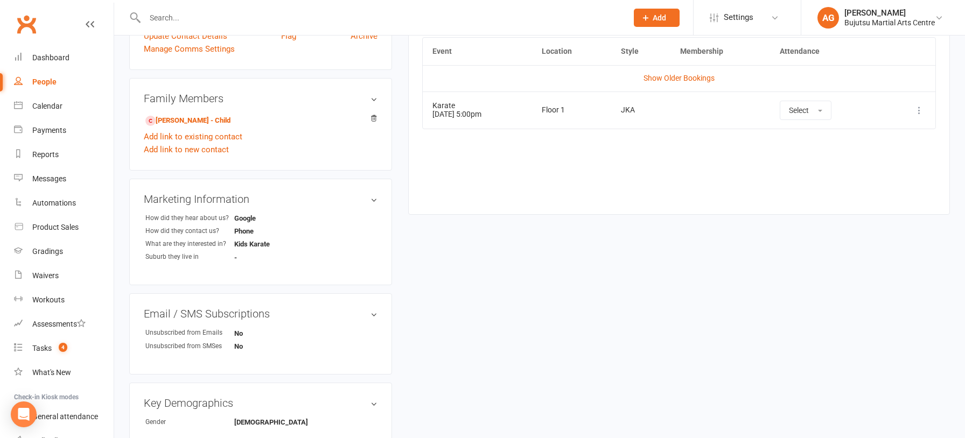
scroll to position [0, 0]
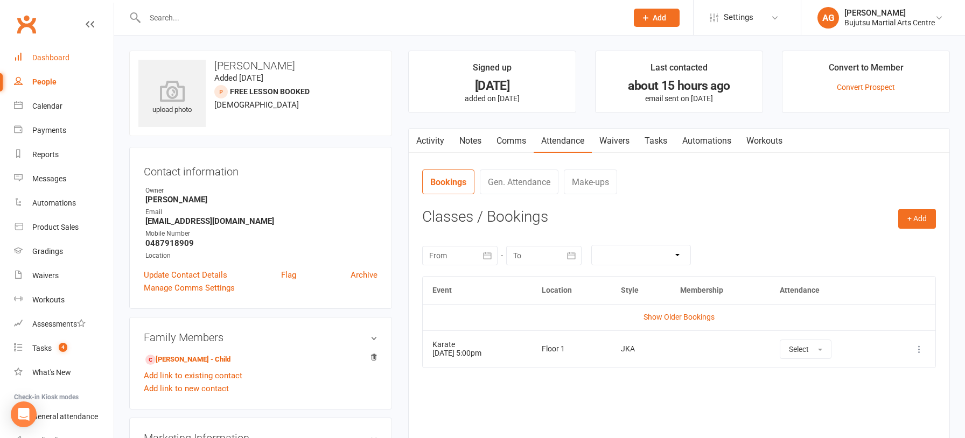
click at [58, 56] on div "Dashboard" at bounding box center [50, 57] width 37 height 9
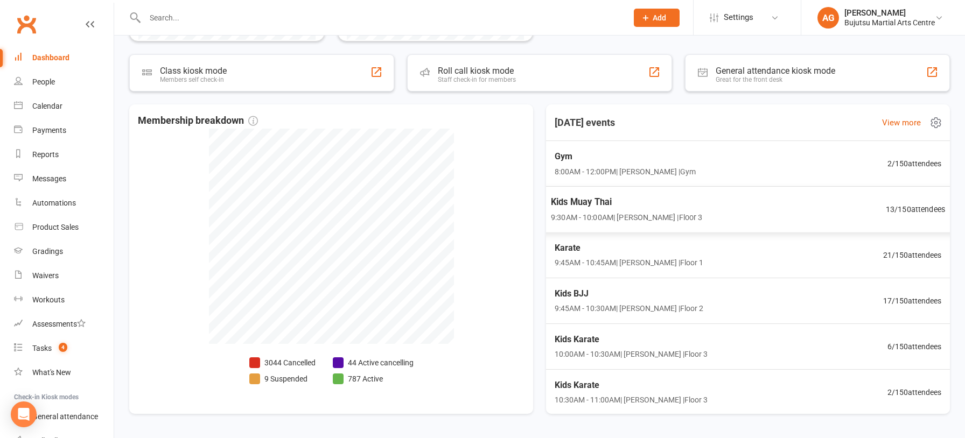
scroll to position [46, 0]
click at [595, 157] on span "Kids Muay Thai" at bounding box center [627, 156] width 152 height 14
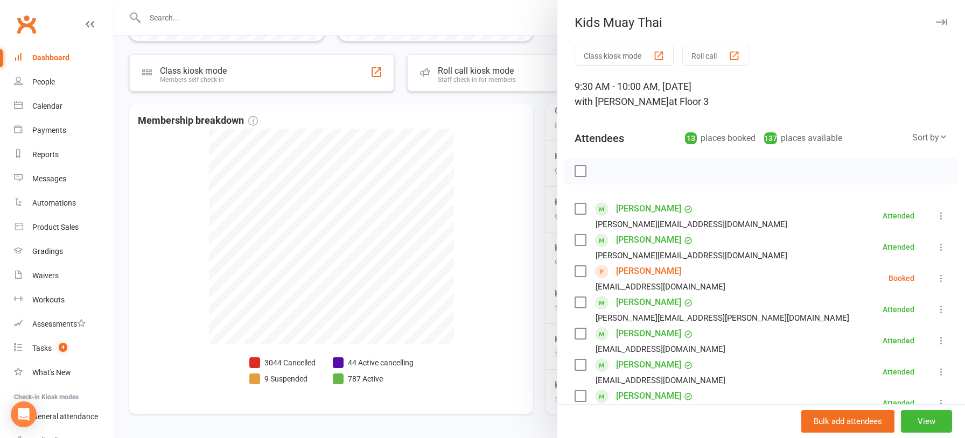
click at [473, 197] on div at bounding box center [539, 219] width 851 height 438
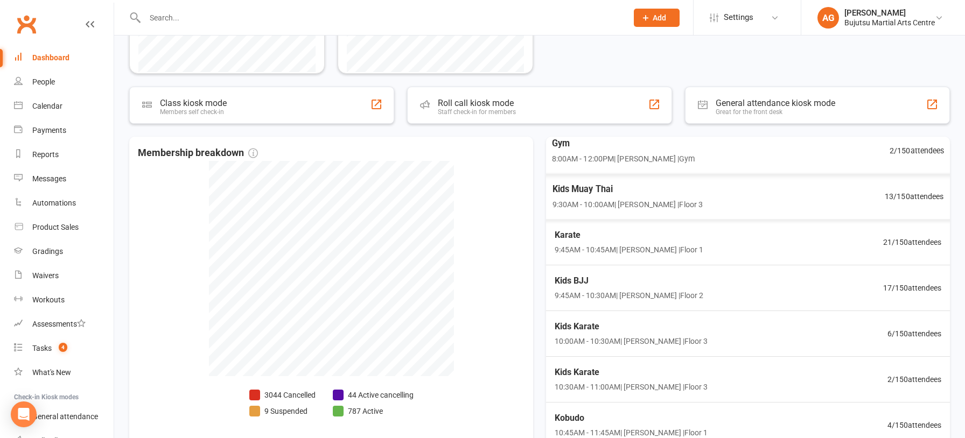
scroll to position [296, 0]
click at [603, 189] on span "Kids Muay Thai" at bounding box center [627, 190] width 152 height 14
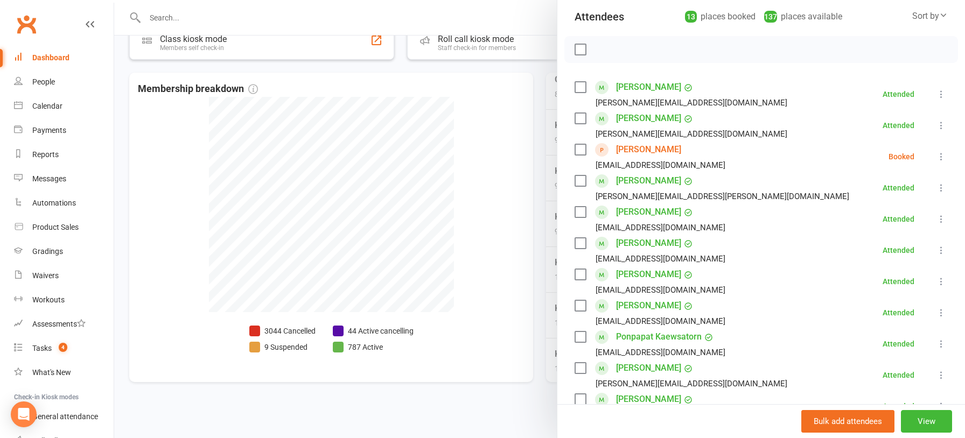
scroll to position [123, 0]
click at [488, 251] on div at bounding box center [539, 219] width 851 height 438
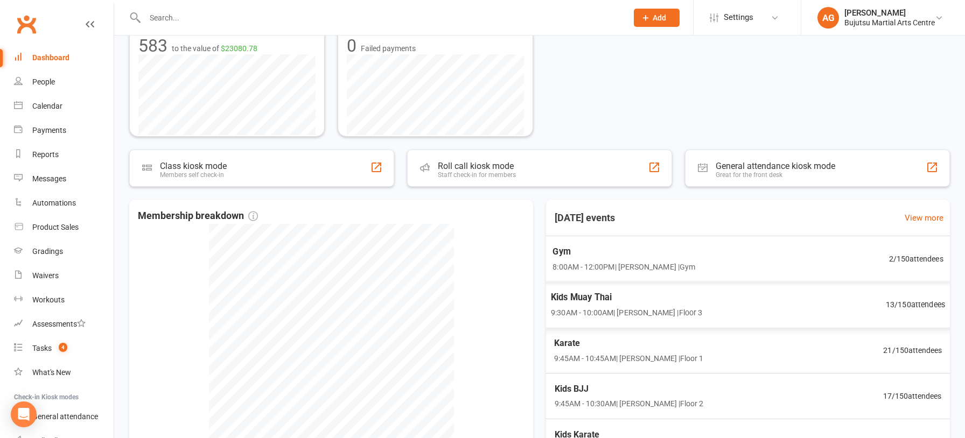
scroll to position [233, 0]
click at [47, 104] on div "Calendar" at bounding box center [47, 106] width 30 height 9
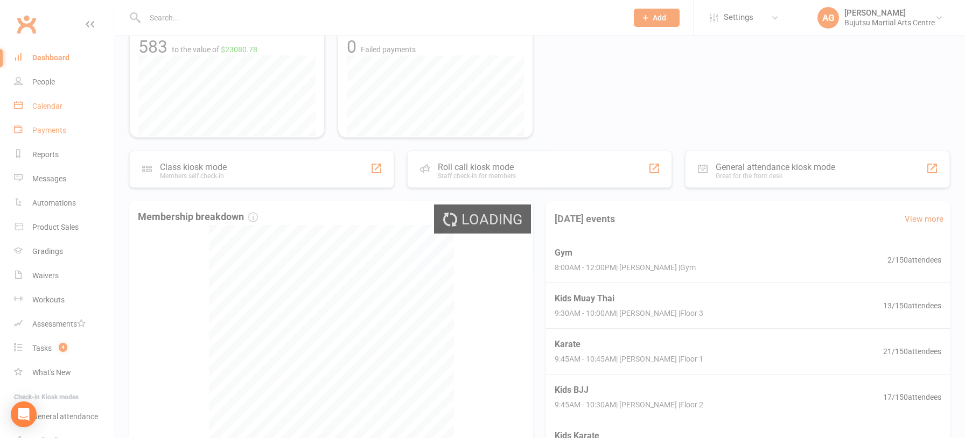
scroll to position [232, 0]
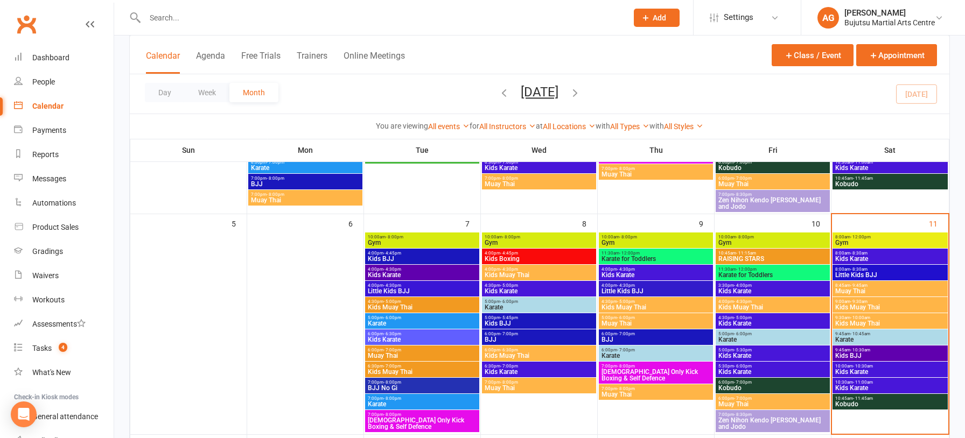
scroll to position [237, 0]
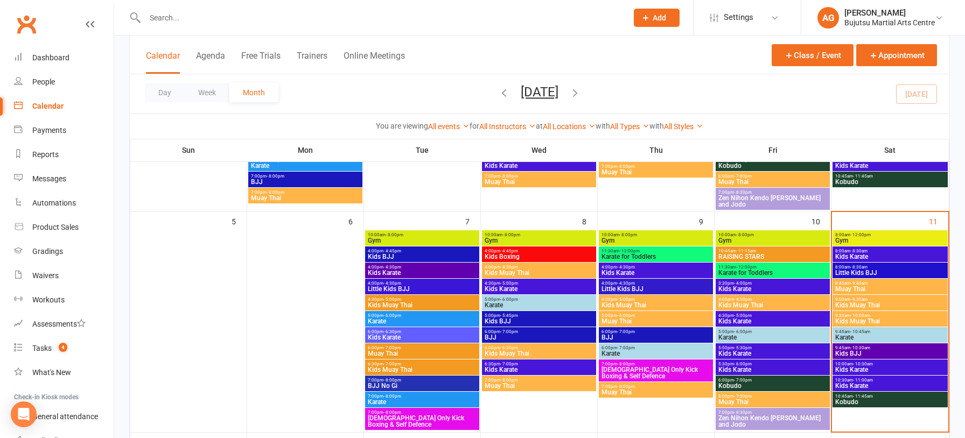
click at [862, 288] on span "Muay Thai" at bounding box center [889, 289] width 111 height 6
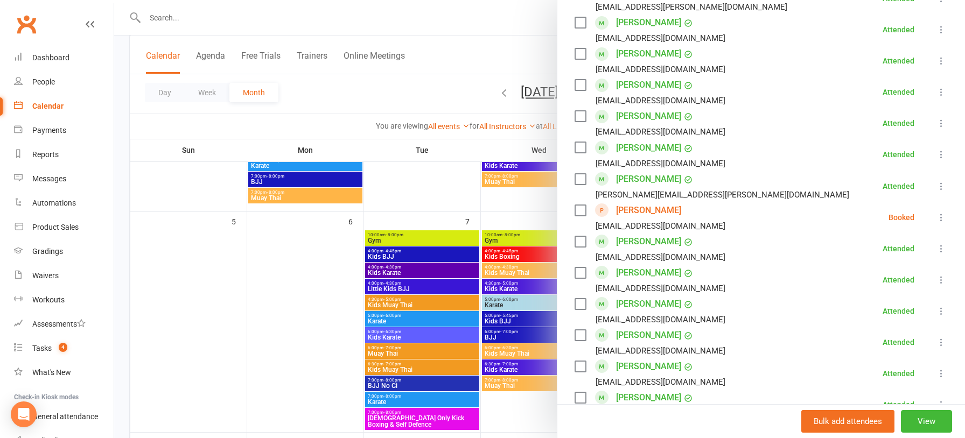
scroll to position [533, 0]
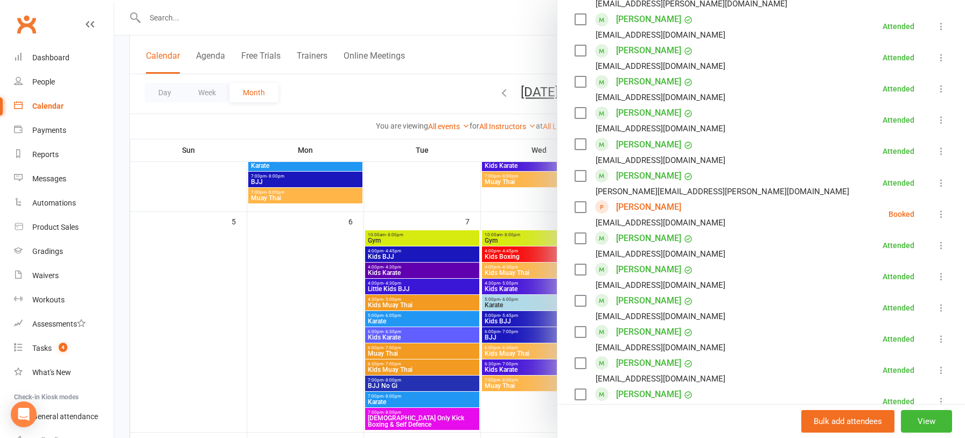
click at [640, 209] on link "Stephen Feng" at bounding box center [648, 207] width 65 height 17
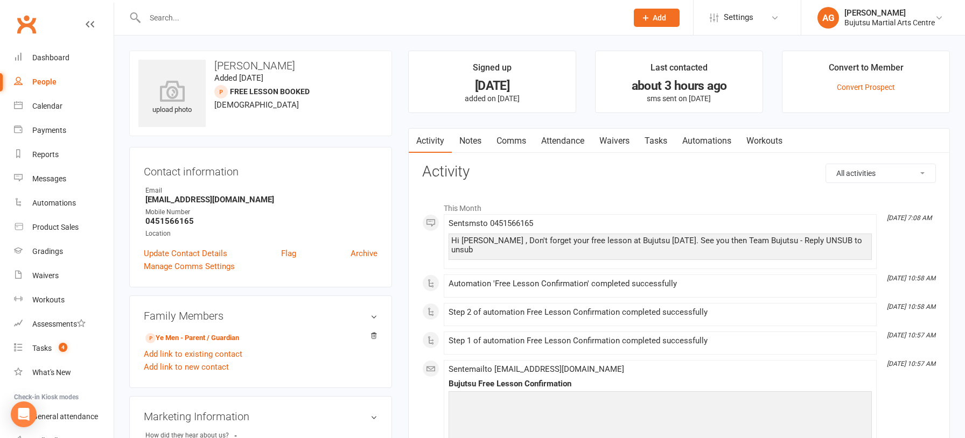
scroll to position [2, 0]
click at [51, 58] on div "Dashboard" at bounding box center [50, 57] width 37 height 9
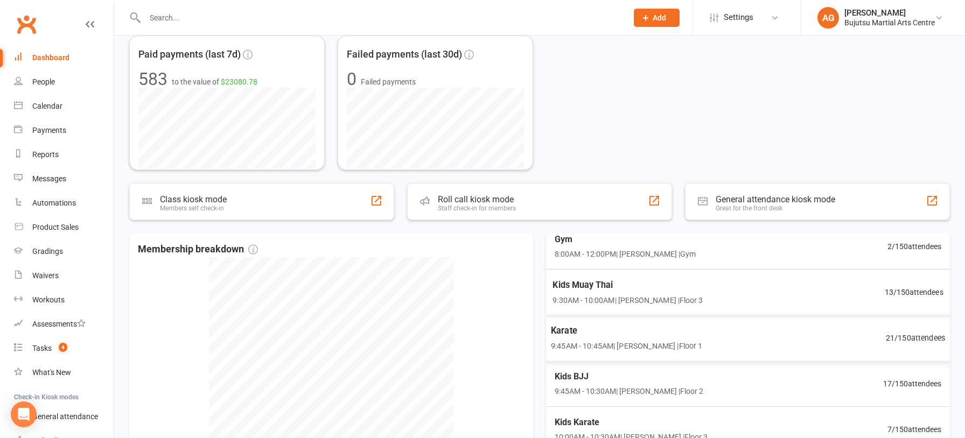
scroll to position [203, 0]
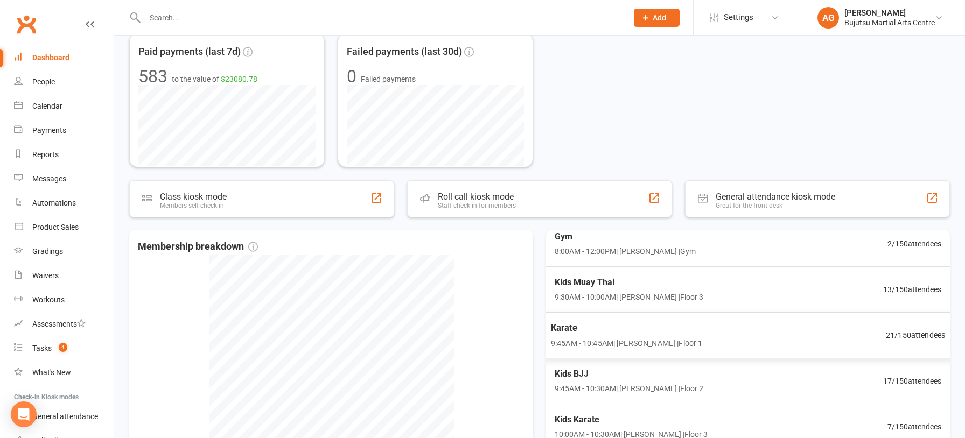
click at [566, 326] on span "Karate" at bounding box center [627, 328] width 152 height 14
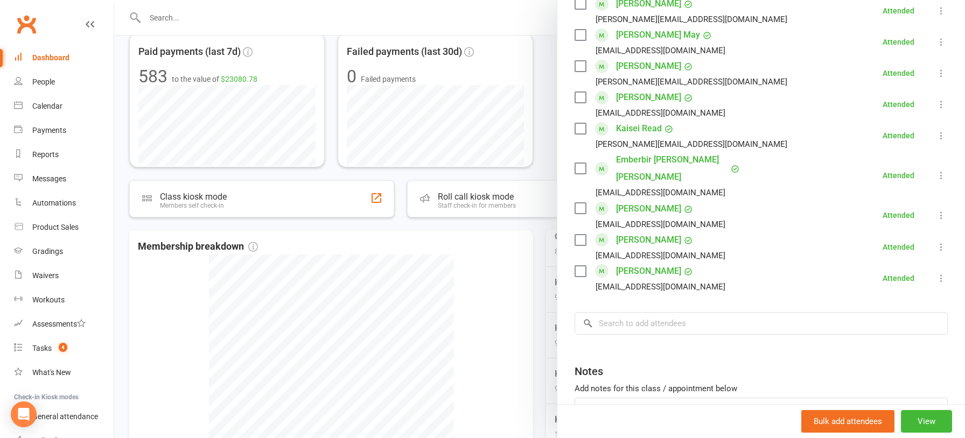
scroll to position [644, 0]
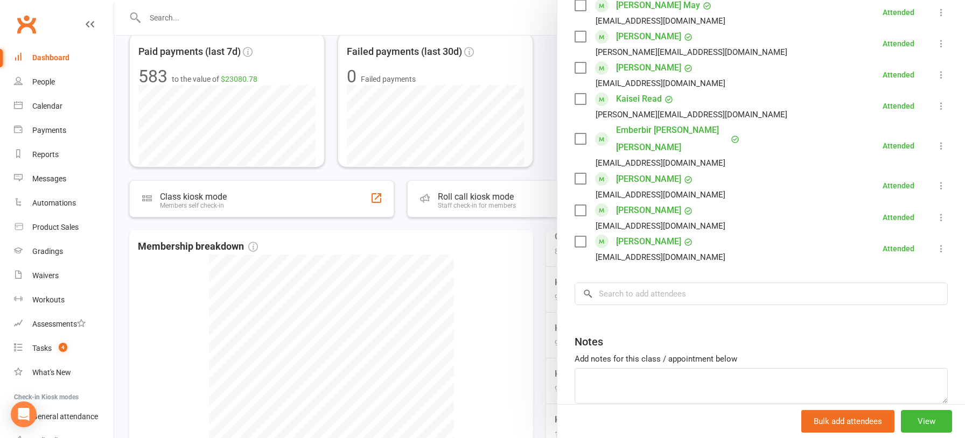
click at [521, 301] on div at bounding box center [539, 219] width 851 height 438
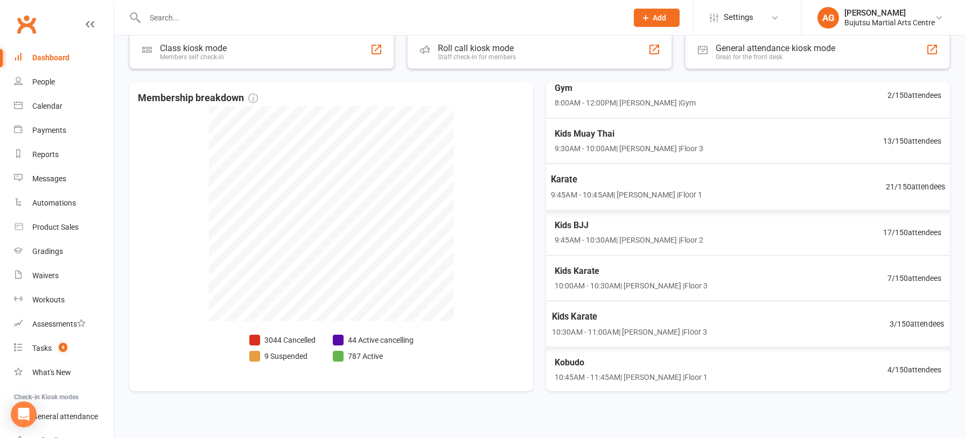
scroll to position [361, 0]
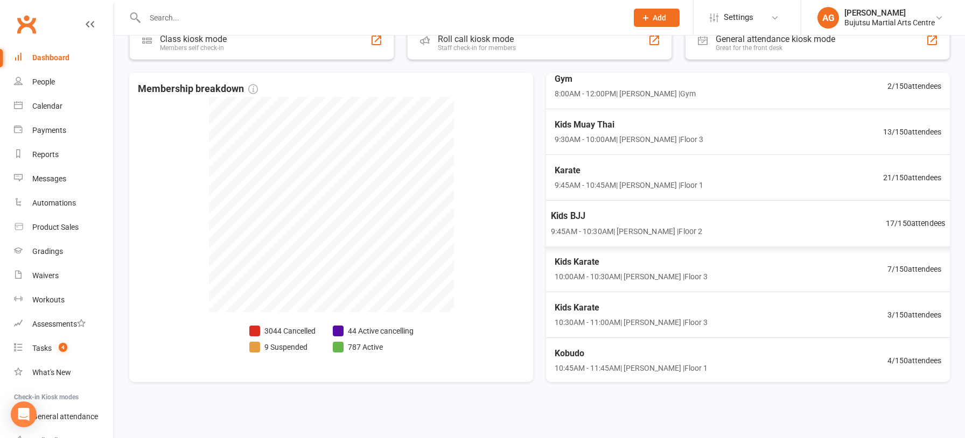
click at [582, 213] on span "Kids BJJ" at bounding box center [627, 216] width 152 height 14
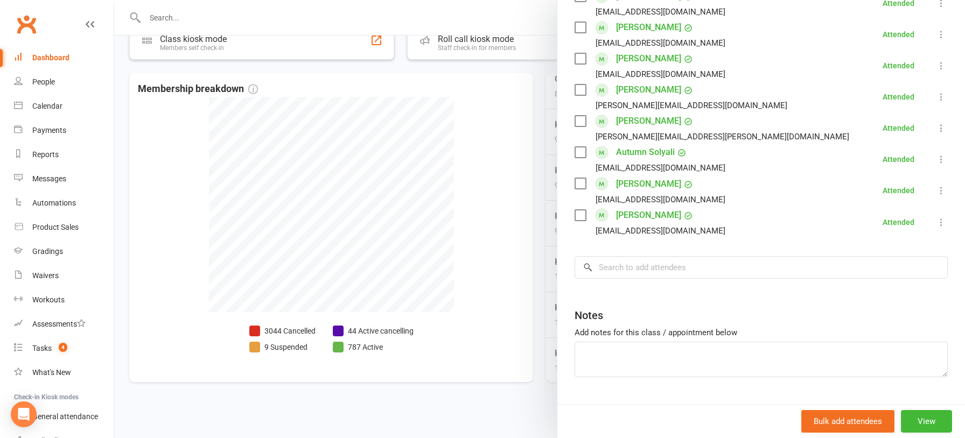
scroll to position [519, 0]
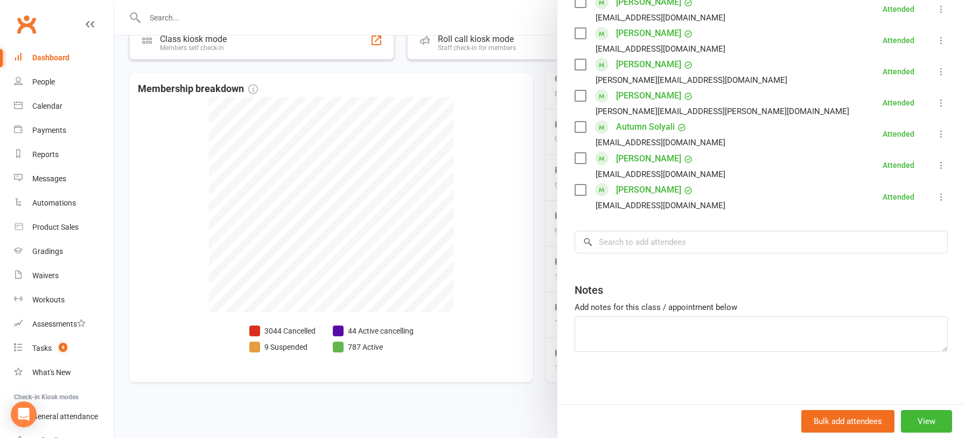
click at [538, 241] on div at bounding box center [539, 219] width 851 height 438
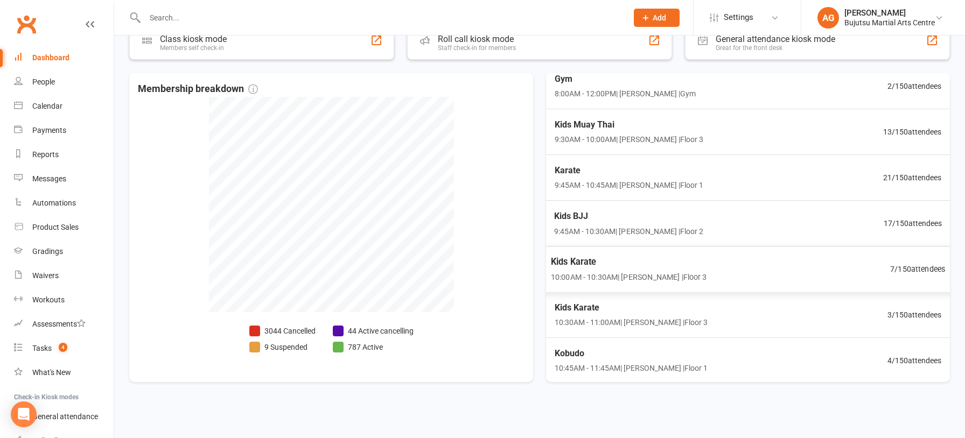
click at [583, 262] on span "Kids Karate" at bounding box center [629, 262] width 156 height 14
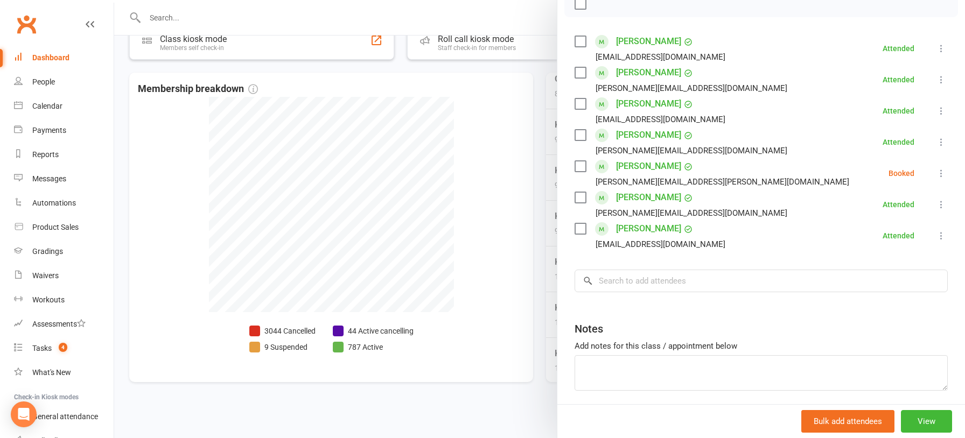
scroll to position [170, 0]
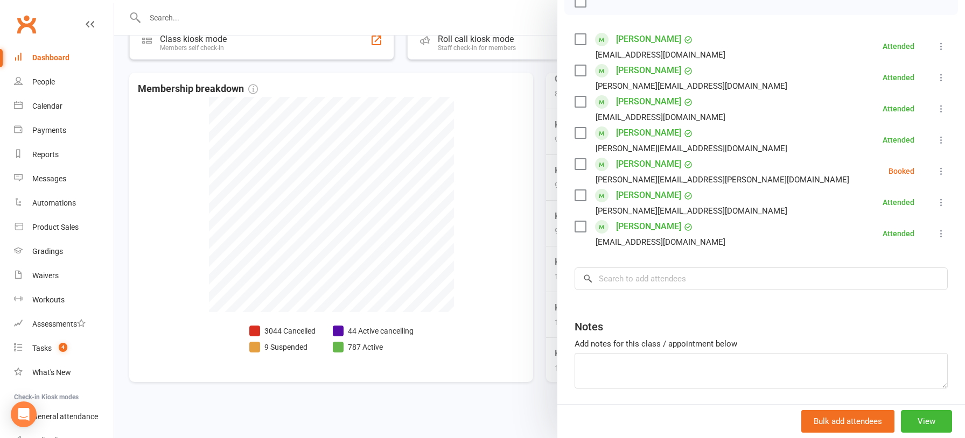
click at [468, 260] on div at bounding box center [539, 219] width 851 height 438
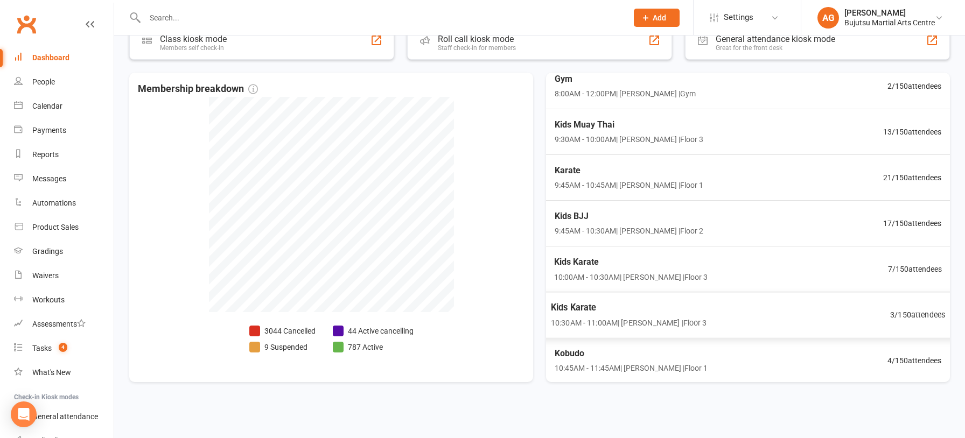
click at [576, 307] on span "Kids Karate" at bounding box center [629, 307] width 156 height 14
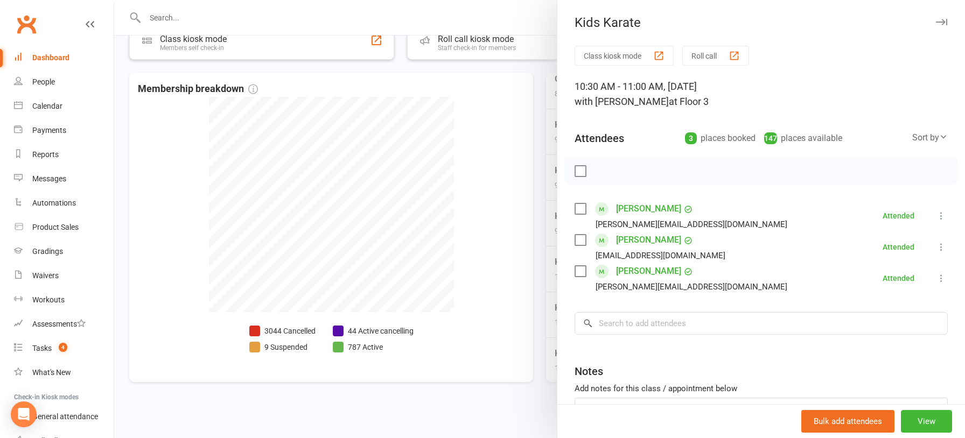
click at [494, 292] on div at bounding box center [539, 219] width 851 height 438
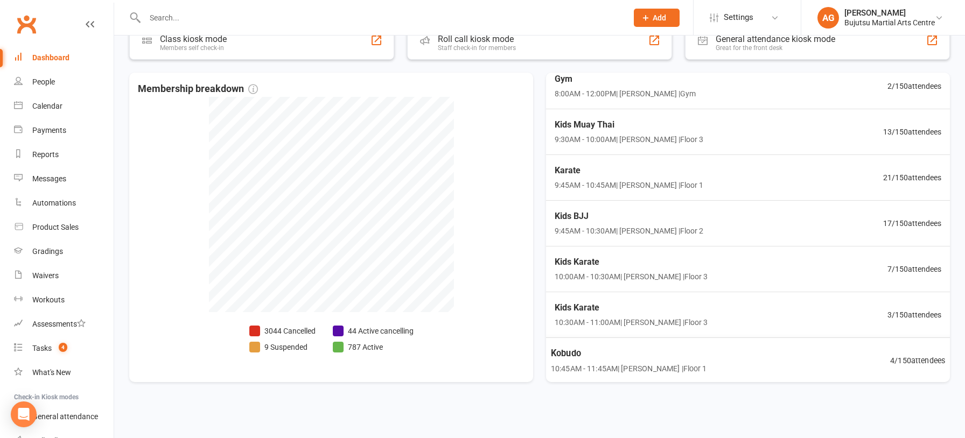
click at [572, 352] on span "Kobudo" at bounding box center [629, 353] width 156 height 14
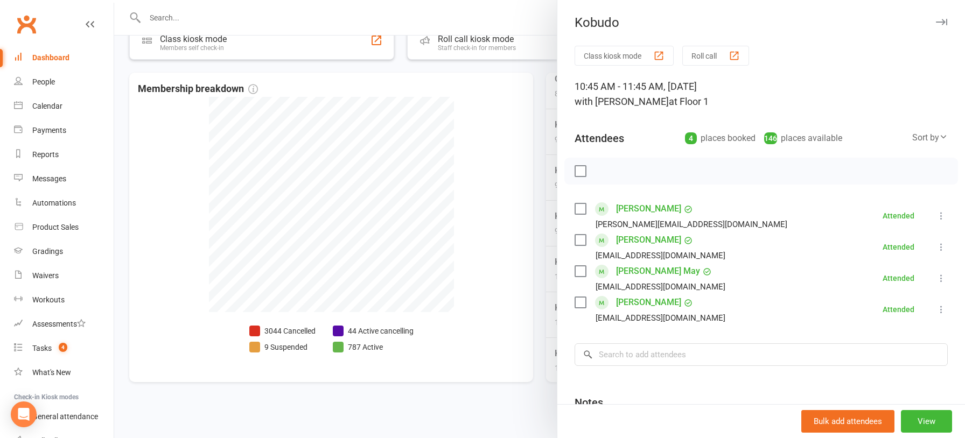
click at [484, 284] on div at bounding box center [539, 219] width 851 height 438
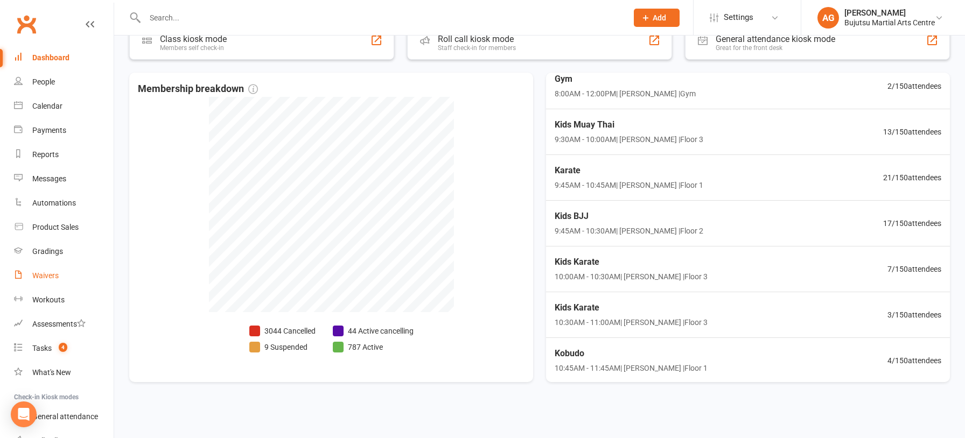
click at [39, 277] on div "Waivers" at bounding box center [45, 275] width 26 height 9
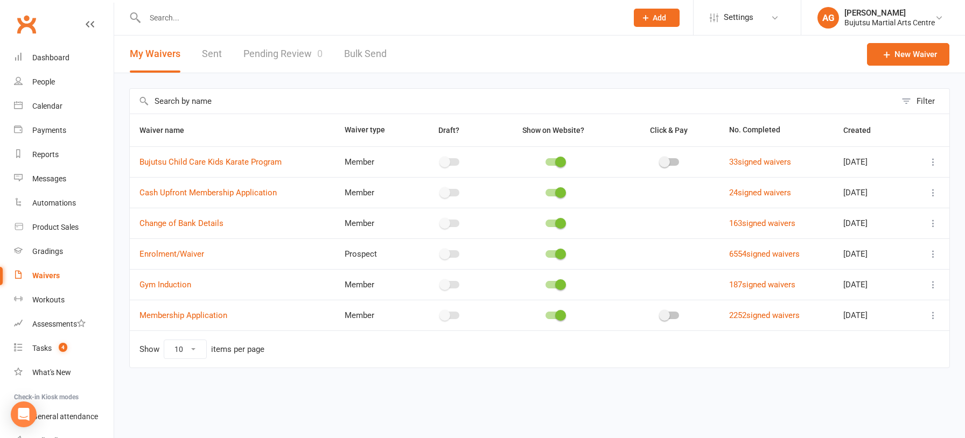
click at [284, 53] on link "Pending Review 0" at bounding box center [282, 54] width 79 height 37
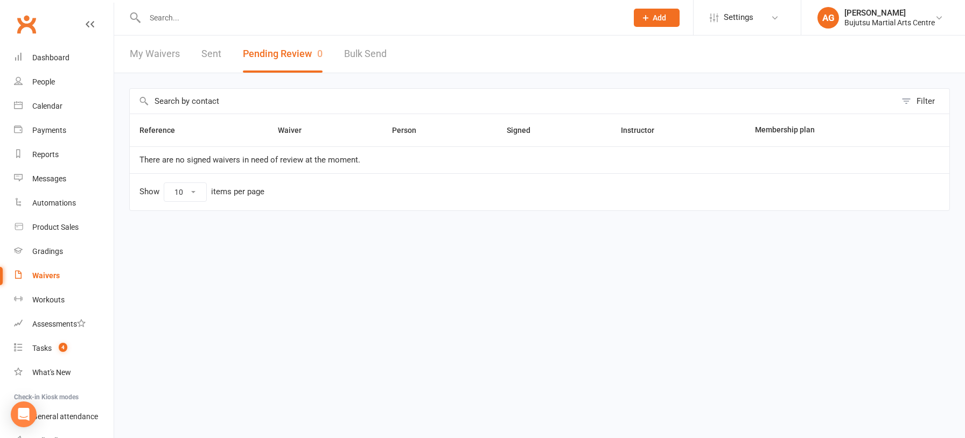
click at [201, 19] on input "text" at bounding box center [381, 17] width 478 height 15
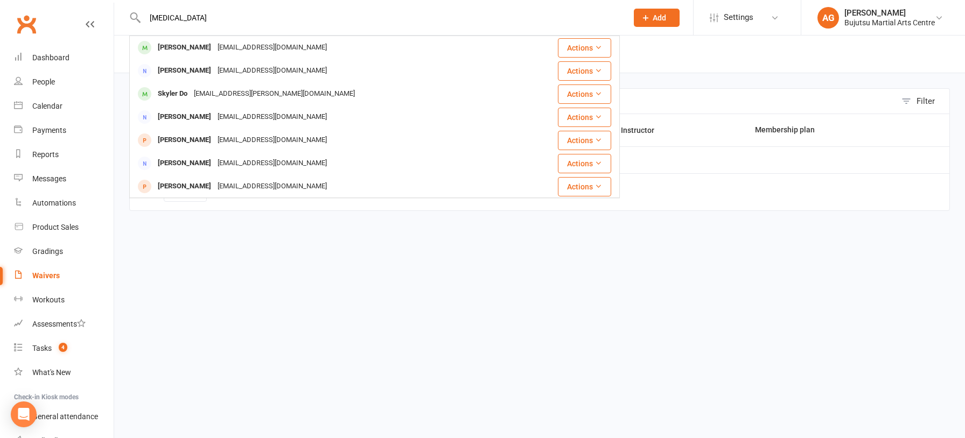
type input "skyla"
click at [214, 50] on div "emwatts94@hotmail.com" at bounding box center [272, 48] width 116 height 16
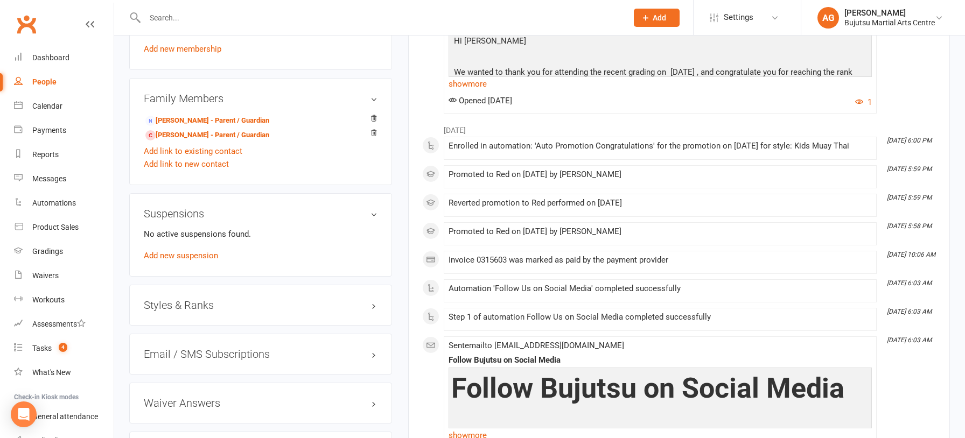
scroll to position [881, 0]
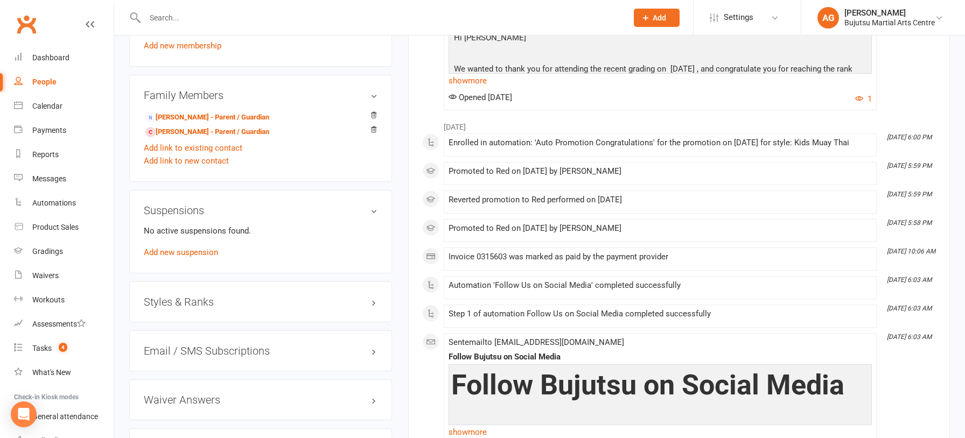
click at [195, 296] on h3 "Styles & Ranks" at bounding box center [261, 302] width 234 height 12
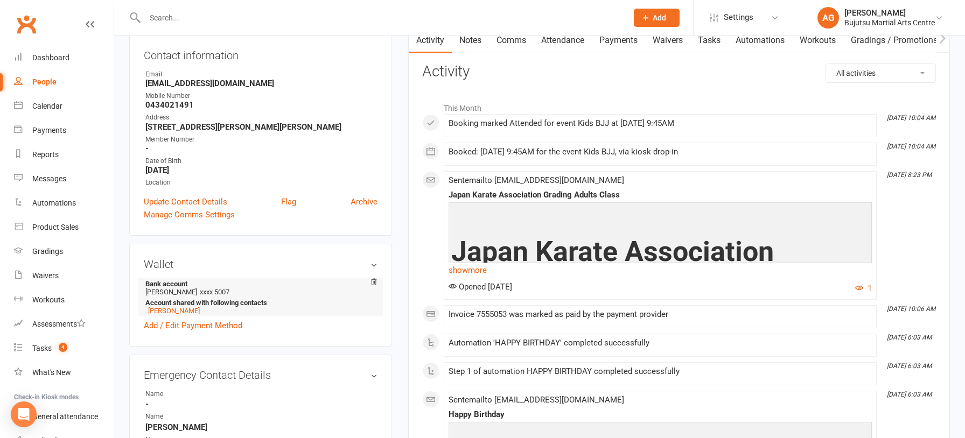
scroll to position [0, 0]
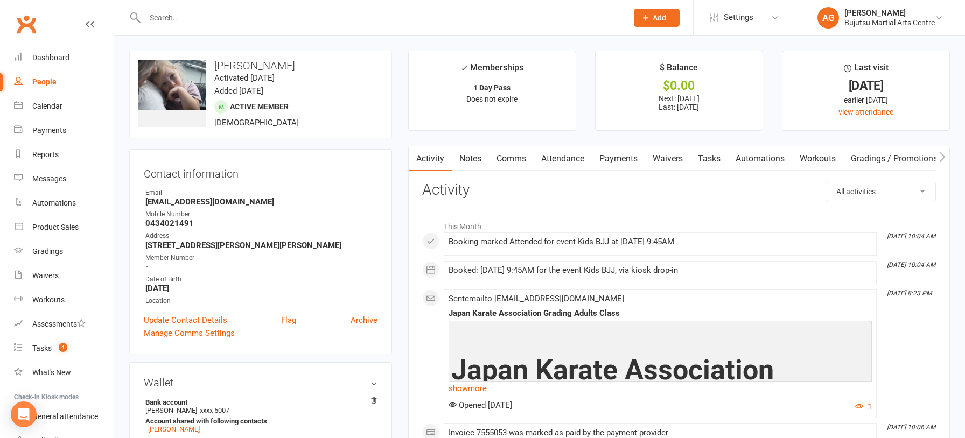
click at [479, 158] on link "Notes" at bounding box center [470, 158] width 37 height 25
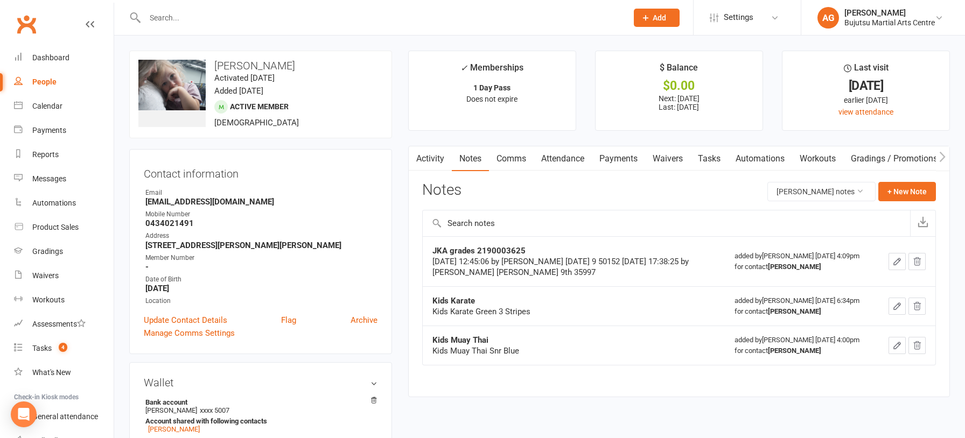
click at [895, 345] on icon "button" at bounding box center [897, 345] width 6 height 6
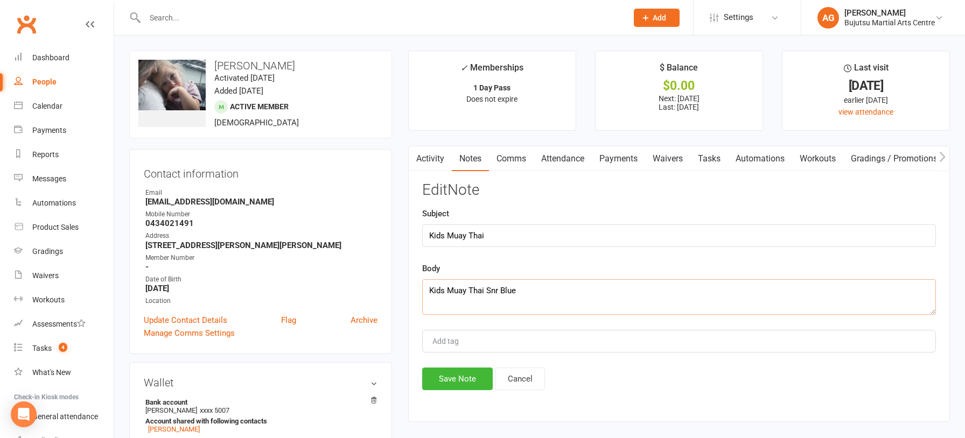
drag, startPoint x: 529, startPoint y: 293, endPoint x: 516, endPoint y: 302, distance: 15.5
click at [487, 291] on textarea "Kids Muay Thai Snr Blue" at bounding box center [679, 297] width 514 height 36
type textarea "Kids Muay Thai Red"
click at [462, 381] on button "Save Note" at bounding box center [457, 379] width 71 height 23
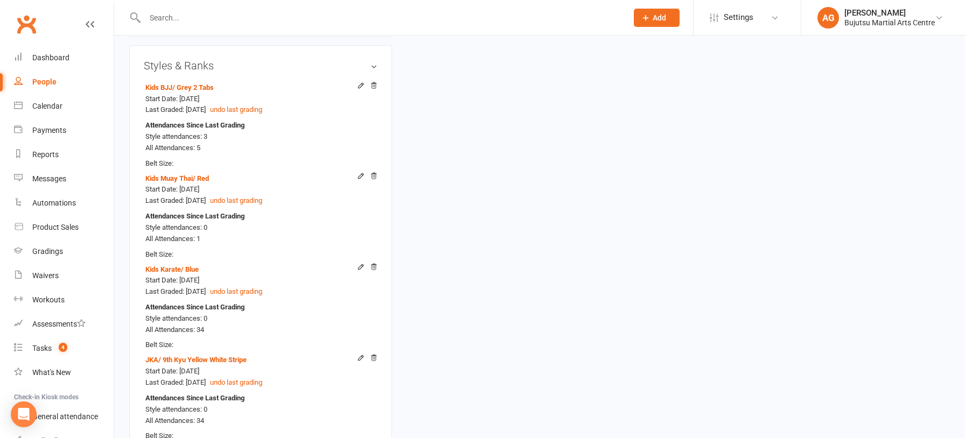
scroll to position [1119, 0]
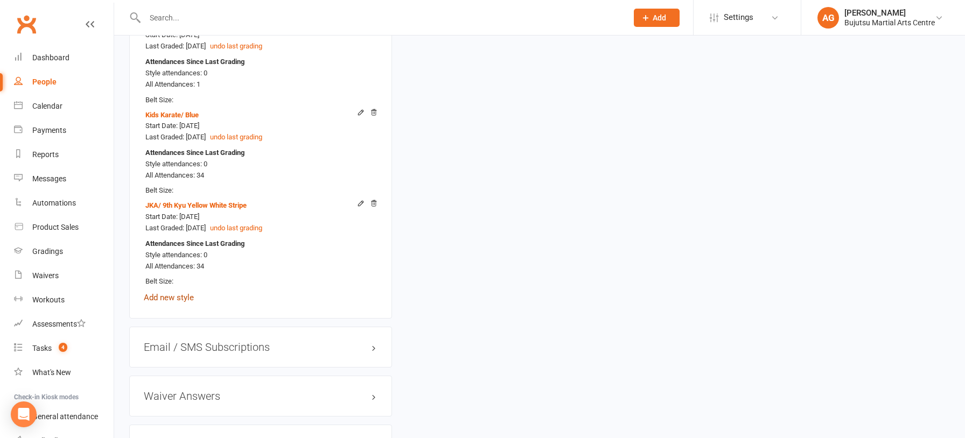
click at [190, 298] on link "Add new style" at bounding box center [169, 298] width 50 height 10
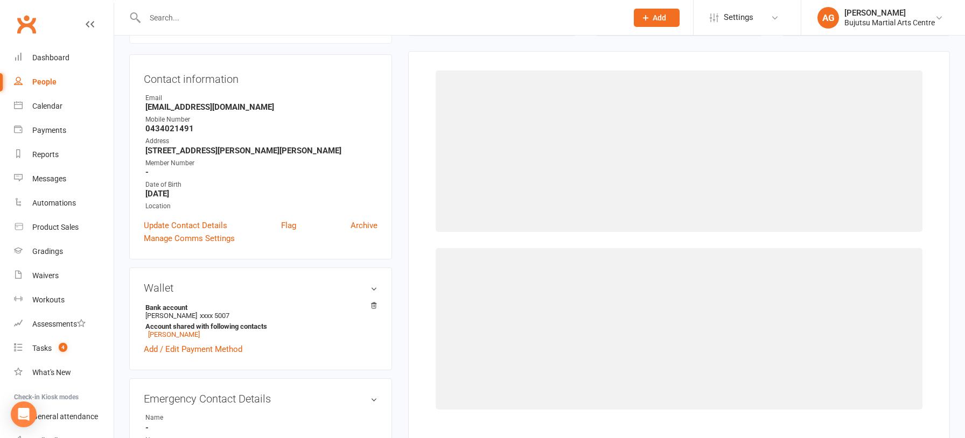
scroll to position [92, 0]
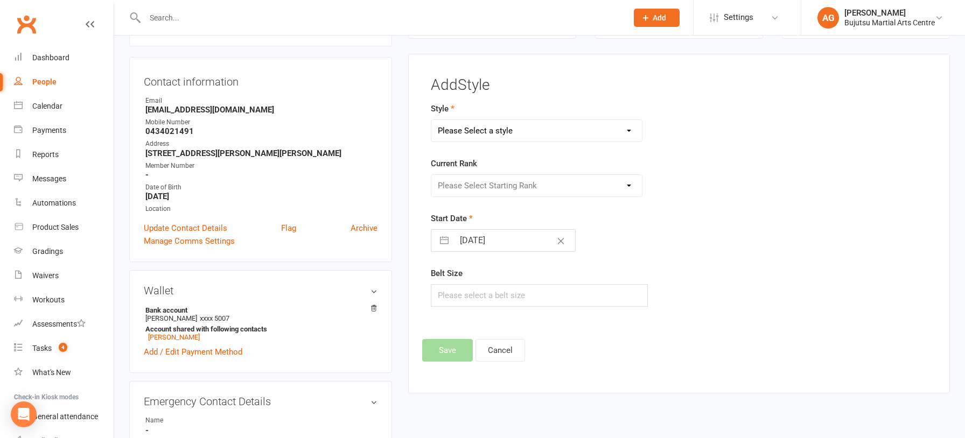
click at [531, 130] on select "Please Select a style BJJ Boxing Iaido Isshinryu JKA Jodo Karate for Toddlers K…" at bounding box center [536, 131] width 210 height 22
select select "204"
click at [431, 120] on select "Please Select a style BJJ Boxing Iaido Isshinryu JKA Jodo Karate for Toddlers K…" at bounding box center [536, 131] width 210 height 22
click at [485, 186] on select "Please Select Starting Rank White Yellow Senior Yellow Orange Green Blue Senior…" at bounding box center [536, 186] width 210 height 22
select select "1707"
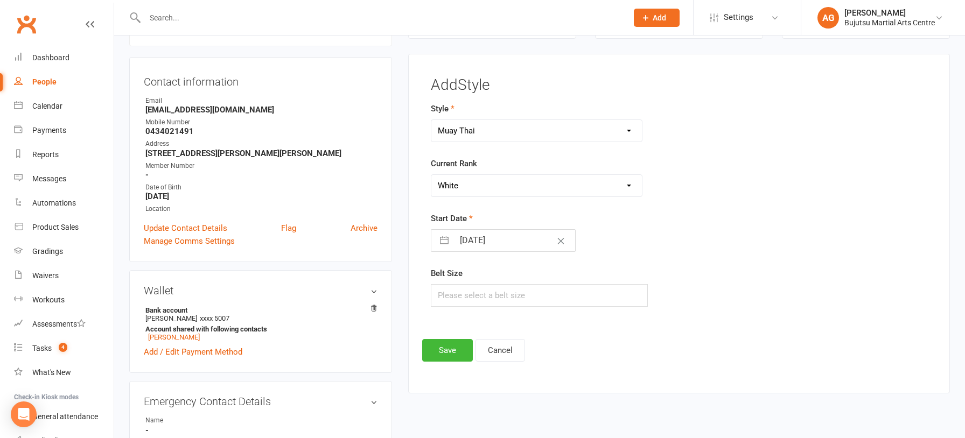
click at [431, 175] on select "Please Select Starting Rank White Yellow Senior Yellow Orange Green Blue Senior…" at bounding box center [536, 186] width 210 height 22
click at [448, 349] on button "Save" at bounding box center [447, 350] width 51 height 23
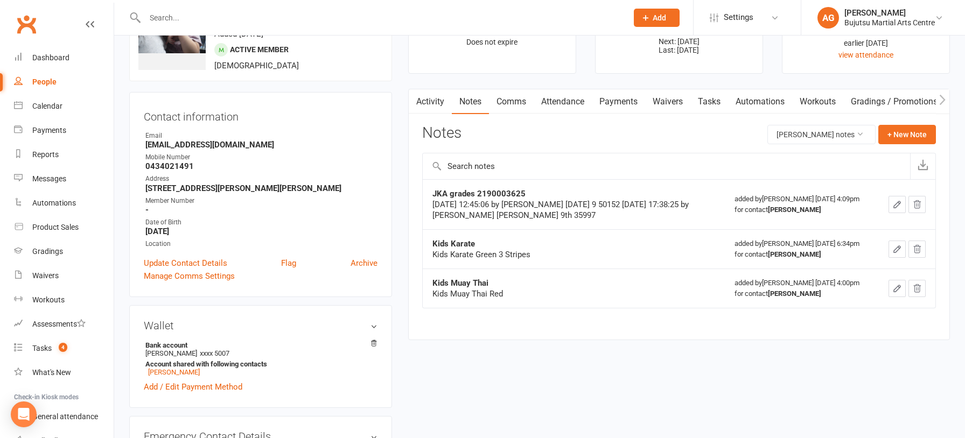
scroll to position [0, 0]
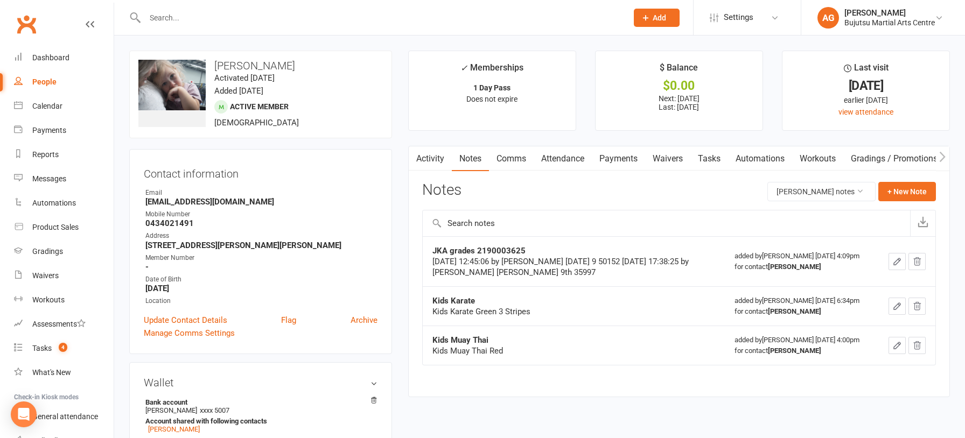
click at [156, 17] on input "text" at bounding box center [381, 17] width 478 height 15
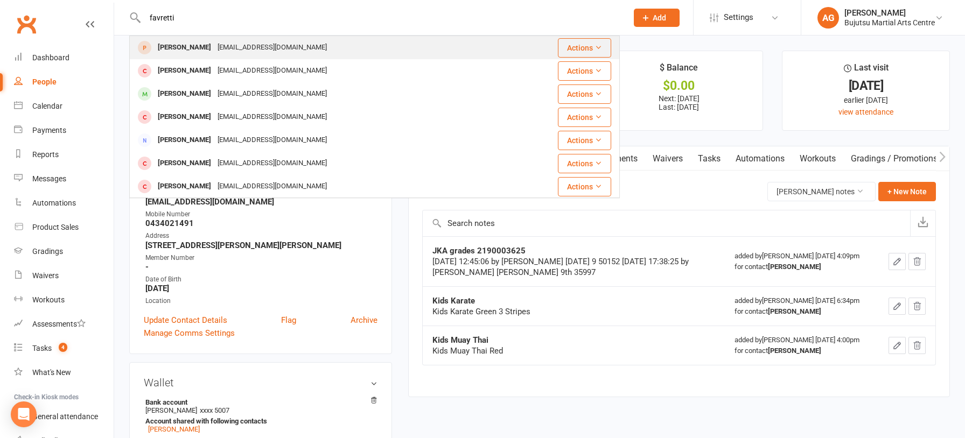
type input "favretti"
click at [183, 47] on div "Sarah Favretti" at bounding box center [185, 48] width 60 height 16
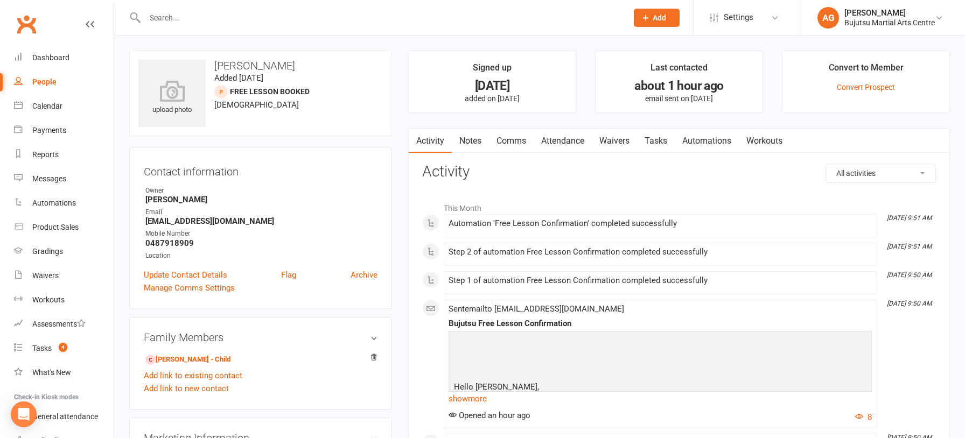
click at [564, 141] on link "Attendance" at bounding box center [563, 141] width 58 height 25
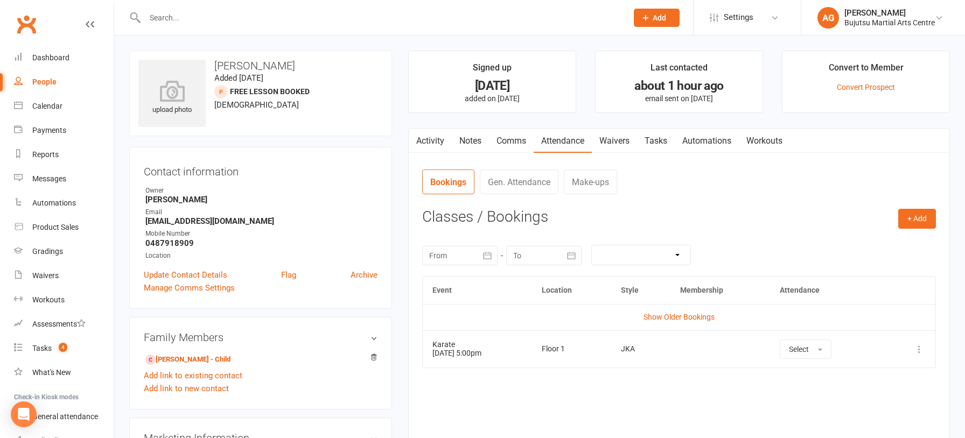
click at [918, 347] on icon at bounding box center [919, 349] width 11 height 11
click at [885, 410] on link "Remove booking" at bounding box center [871, 414] width 107 height 22
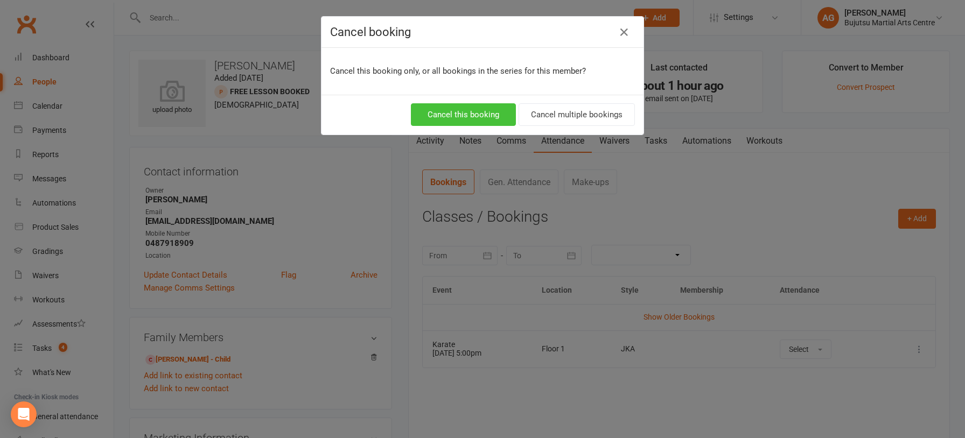
click at [468, 116] on button "Cancel this booking" at bounding box center [463, 114] width 105 height 23
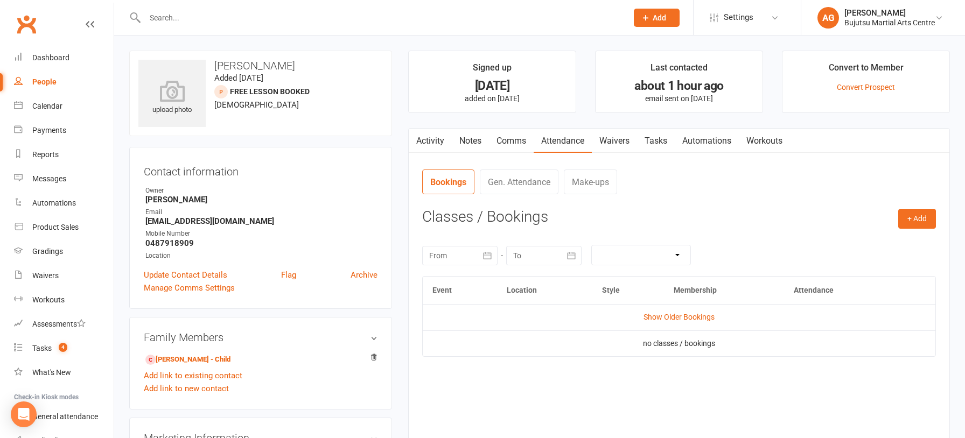
click at [183, 13] on input "text" at bounding box center [381, 17] width 478 height 15
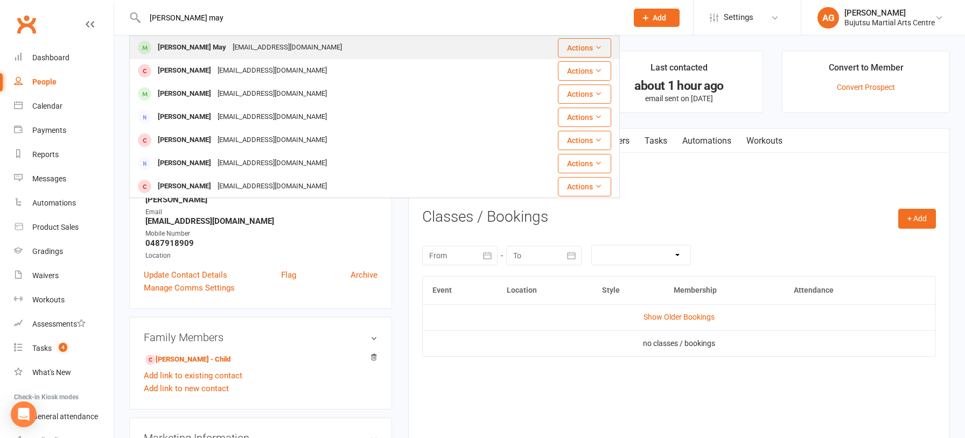
type input "calvin may"
click at [188, 45] on div "Calvin May" at bounding box center [192, 48] width 75 height 16
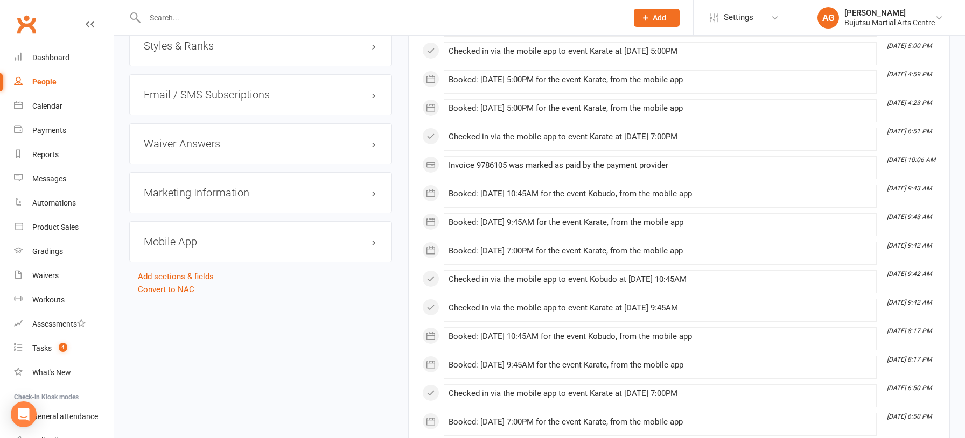
scroll to position [1119, 0]
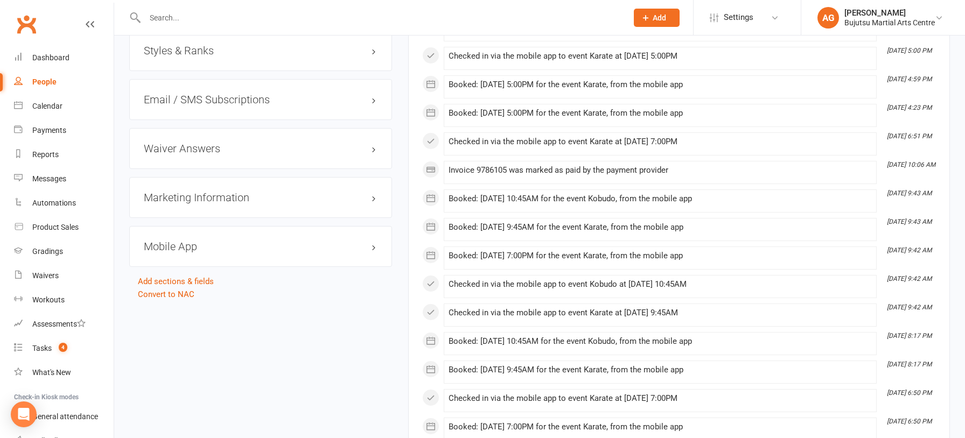
click at [188, 50] on h3 "Styles & Ranks" at bounding box center [261, 51] width 234 height 12
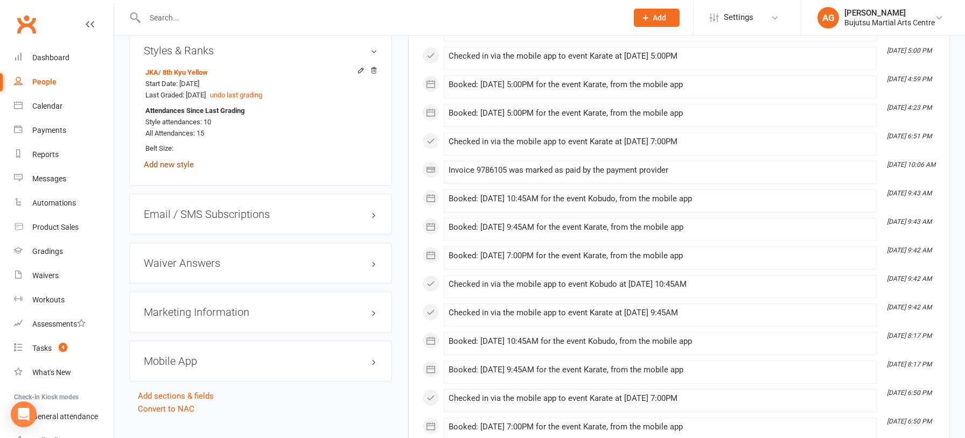
click at [164, 162] on link "Add new style" at bounding box center [169, 165] width 50 height 10
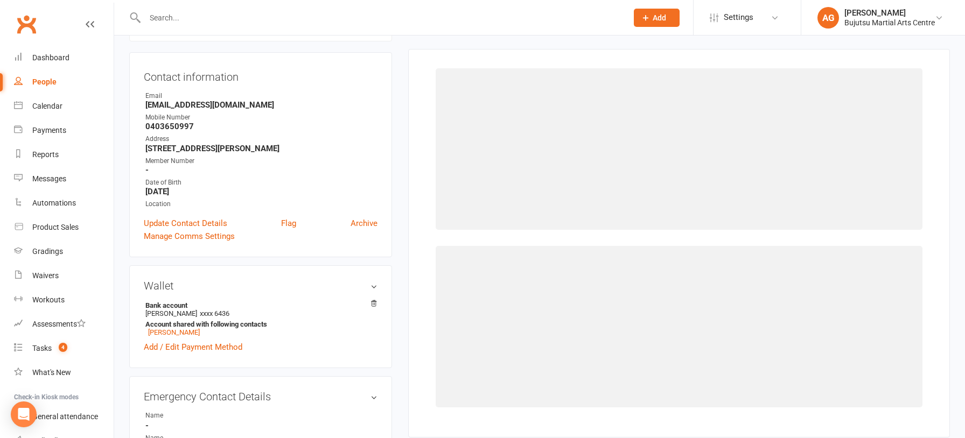
scroll to position [92, 0]
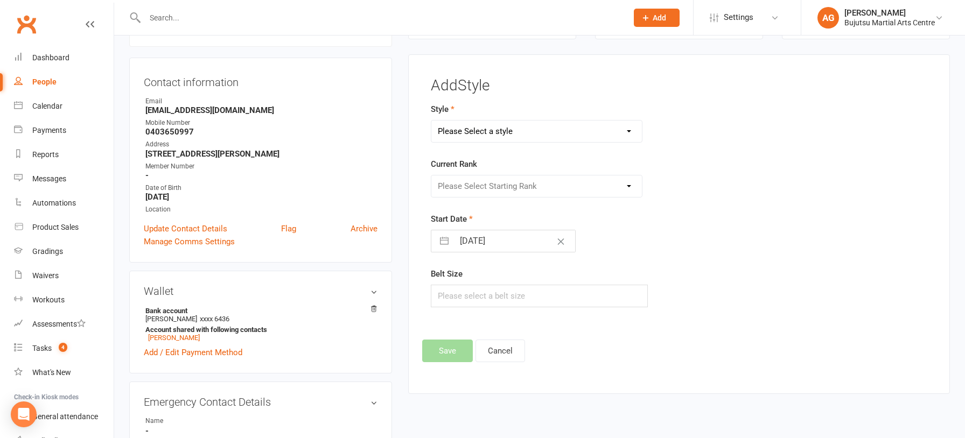
click at [476, 128] on select "Please Select a style BJJ Boxing Iaido Isshinryu JKA Jodo Karate for Toddlers K…" at bounding box center [536, 132] width 210 height 22
select select "203"
click at [431, 121] on select "Please Select a style BJJ Boxing Iaido Isshinryu JKA Jodo Karate for Toddlers K…" at bounding box center [536, 132] width 210 height 22
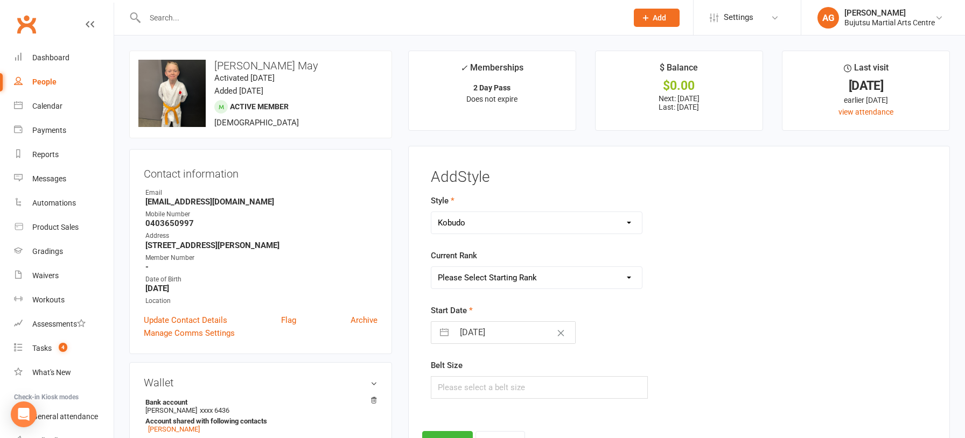
click at [487, 332] on input "11 Oct 2025" at bounding box center [514, 333] width 121 height 22
select select "8"
select select "2025"
select select "9"
select select "2025"
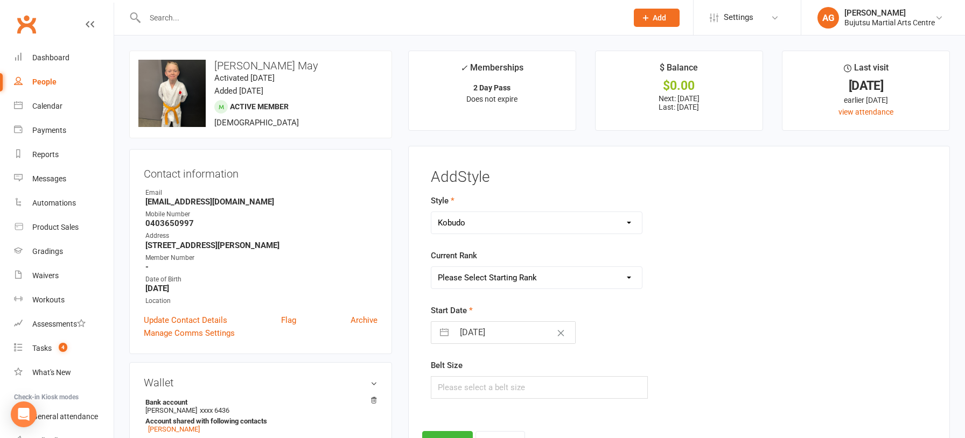
select select "10"
select select "2025"
click at [454, 378] on icon "Move backward to switch to the previous month." at bounding box center [453, 375] width 10 height 10
select select "7"
select select "2025"
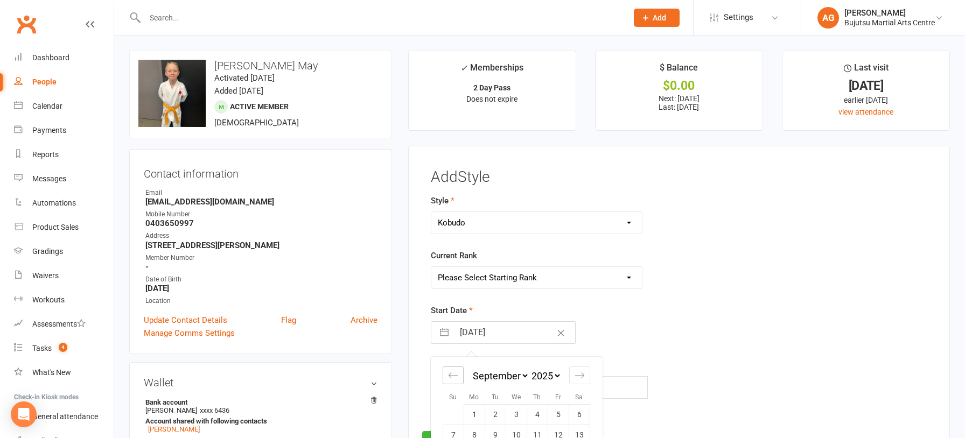
click at [454, 378] on icon "Move backward to switch to the previous month." at bounding box center [453, 375] width 10 height 10
select select "6"
select select "2025"
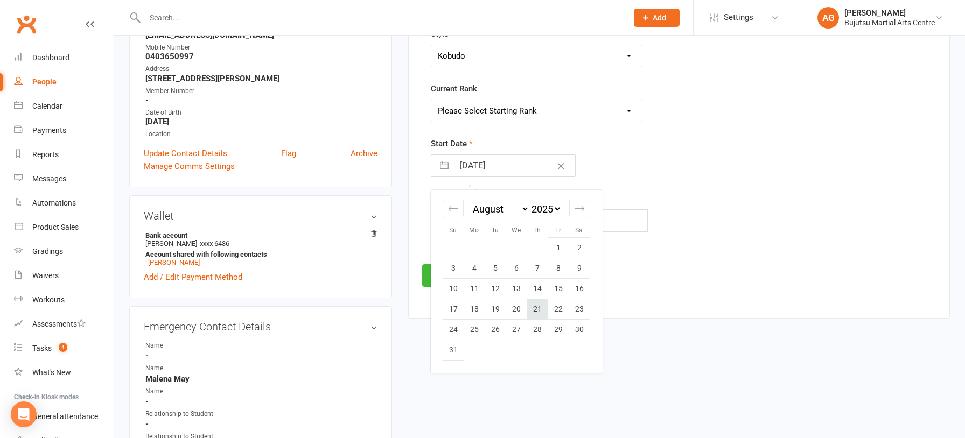
scroll to position [170, 0]
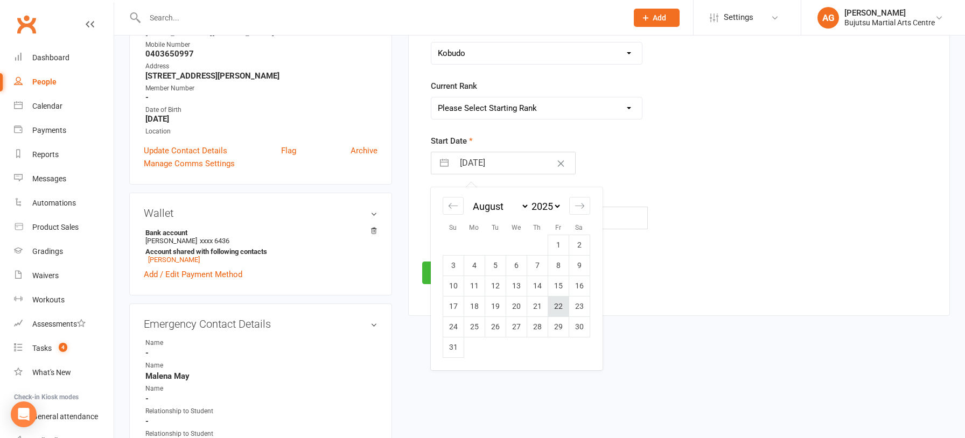
click at [553, 306] on td "22" at bounding box center [558, 306] width 21 height 20
type input "22 Aug 2025"
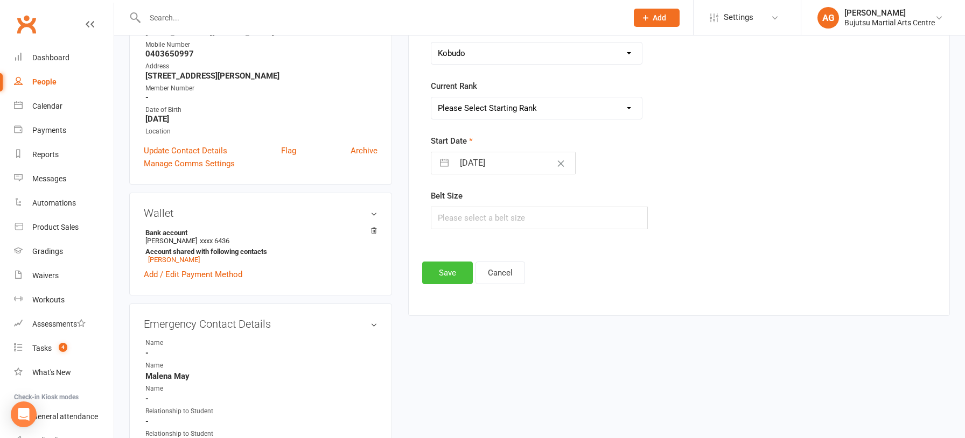
click at [448, 277] on button "Save" at bounding box center [447, 273] width 51 height 23
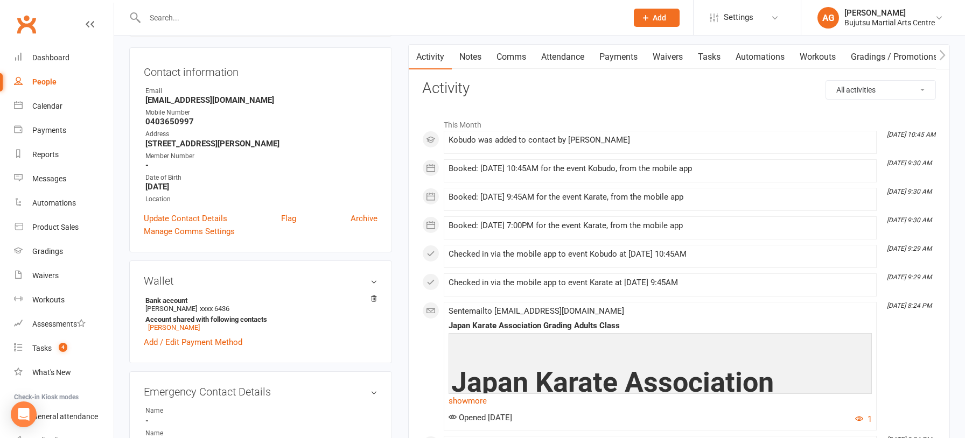
scroll to position [0, 0]
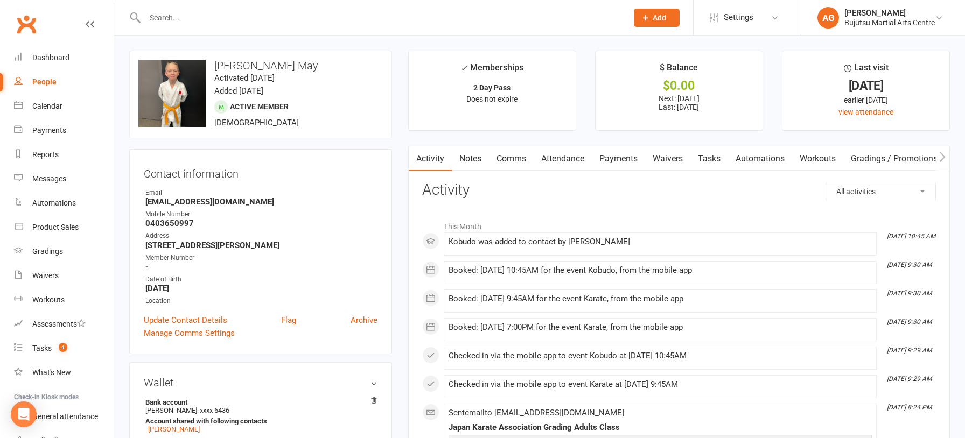
click at [509, 159] on link "Comms" at bounding box center [511, 158] width 45 height 25
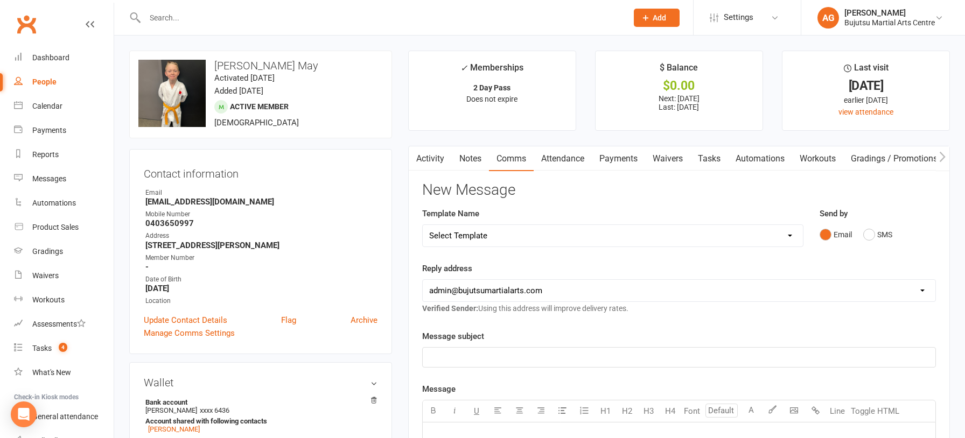
click at [511, 231] on select "Select Template [Email] Japan Karate Association Annual Registration [Email] Ry…" at bounding box center [613, 236] width 380 height 22
select select "1"
click at [423, 225] on select "Select Template [Email] Japan Karate Association Annual Registration [Email] Ry…" at bounding box center [613, 236] width 380 height 22
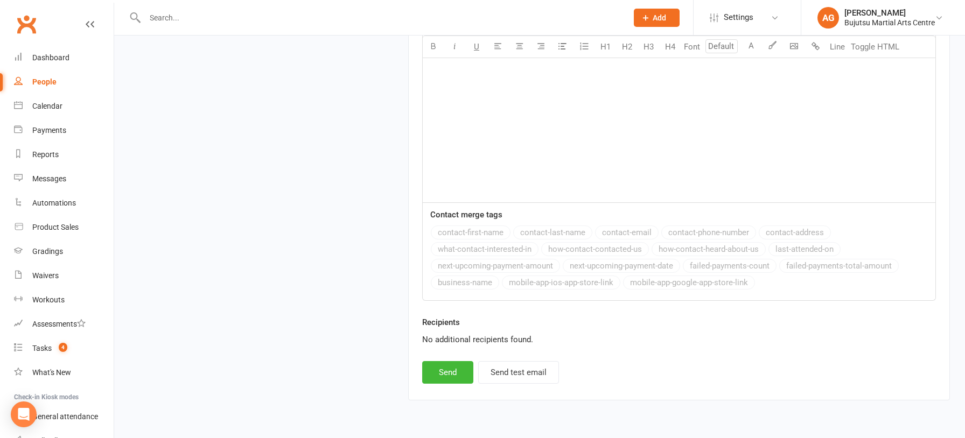
scroll to position [1805, 0]
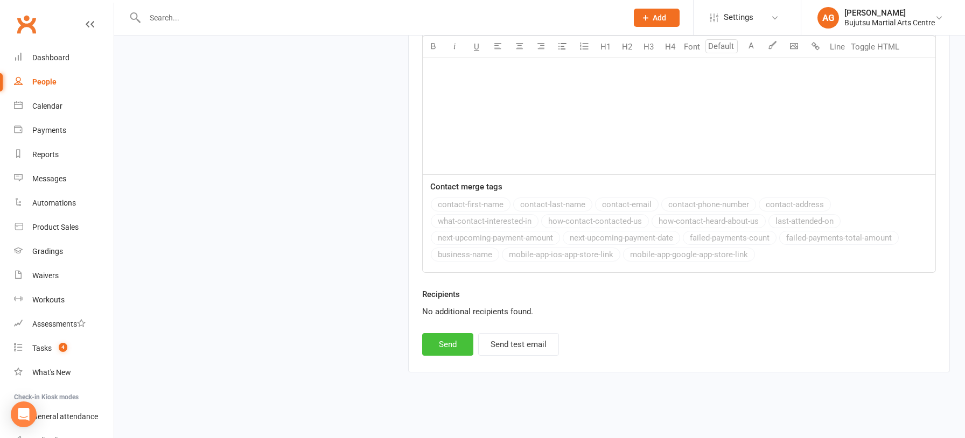
click at [440, 343] on button "Send" at bounding box center [447, 344] width 51 height 23
select select
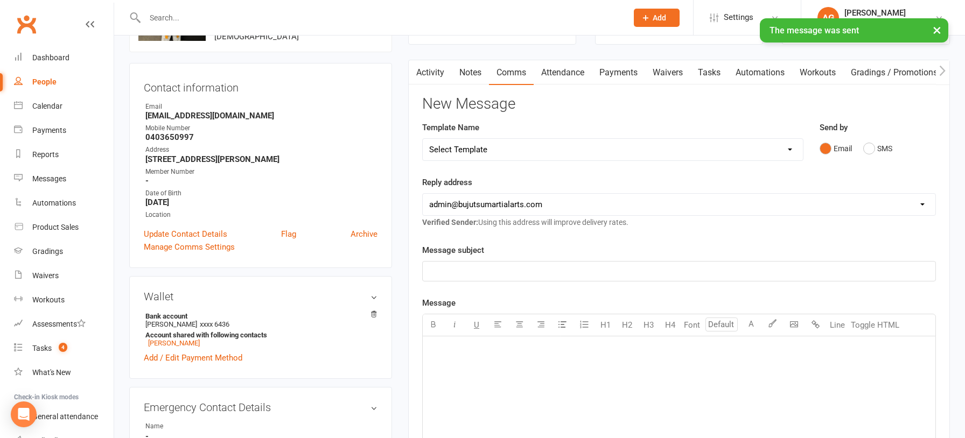
scroll to position [0, 0]
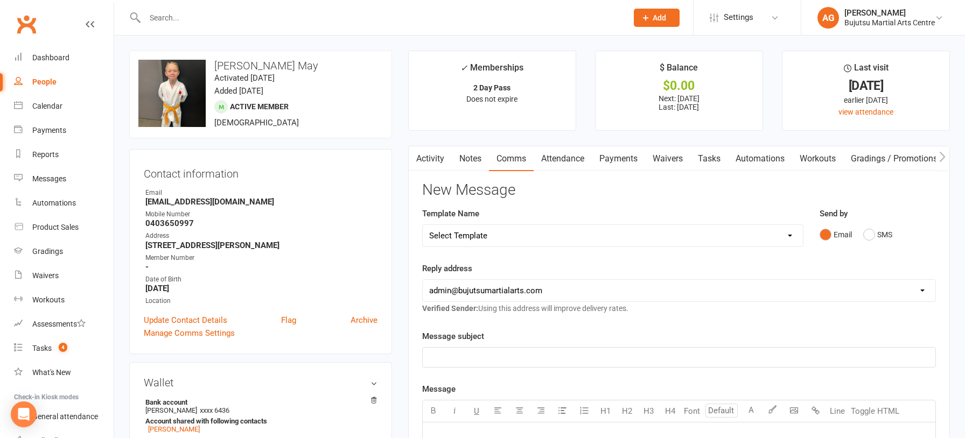
click at [432, 158] on link "Activity" at bounding box center [430, 158] width 43 height 25
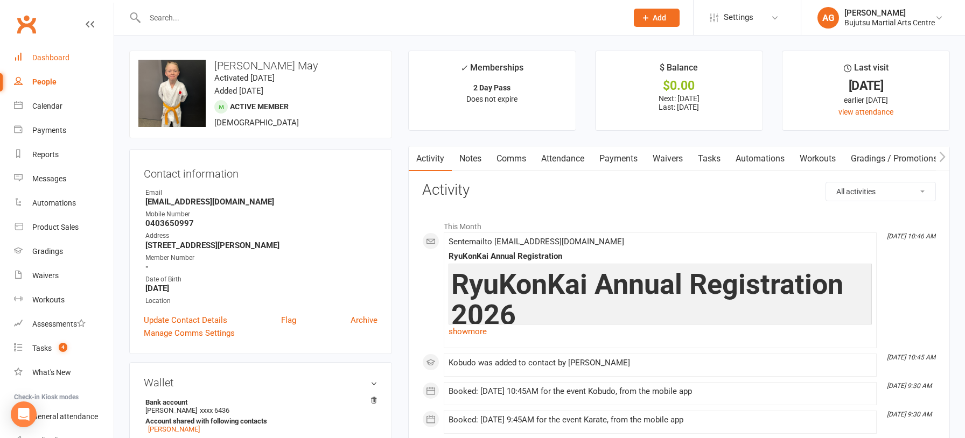
click at [51, 55] on div "Dashboard" at bounding box center [50, 57] width 37 height 9
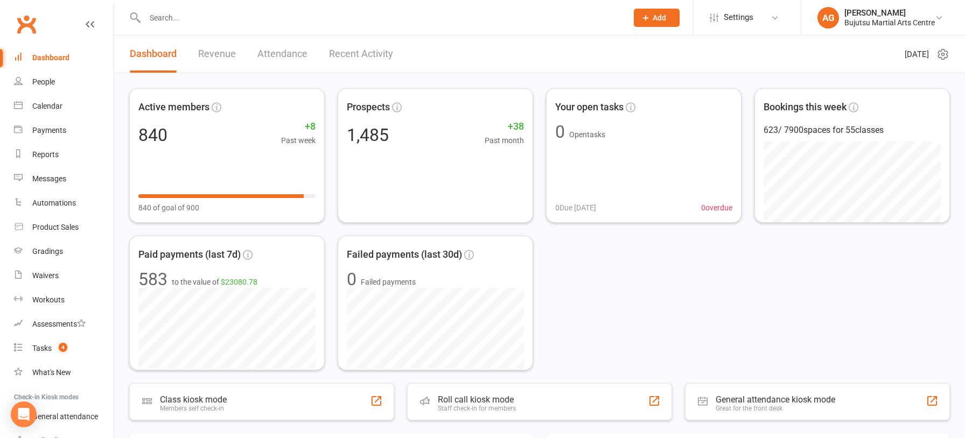
click at [306, 26] on div at bounding box center [374, 17] width 490 height 35
click at [262, 15] on input "text" at bounding box center [381, 17] width 478 height 15
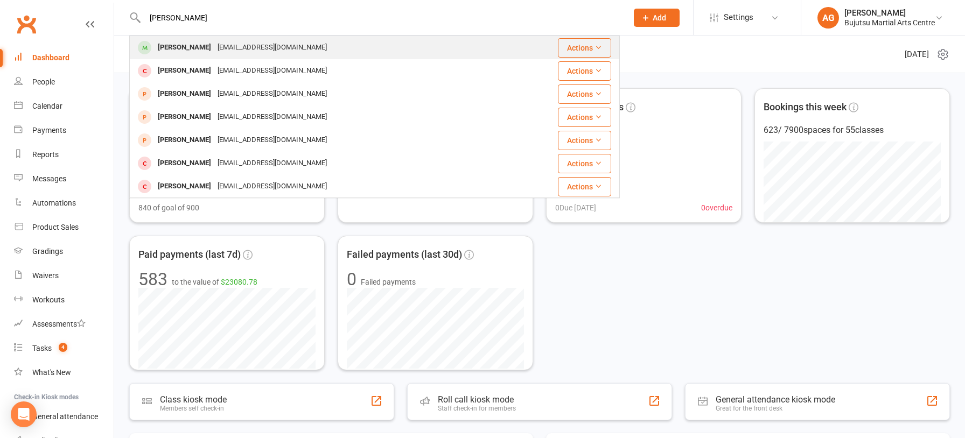
type input "jamison kh"
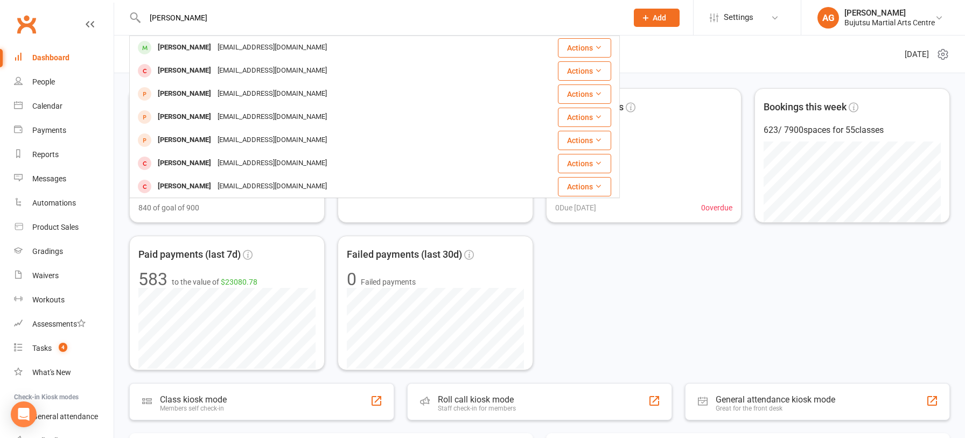
click at [269, 47] on div "courtneykhannara@outlook.com" at bounding box center [272, 48] width 116 height 16
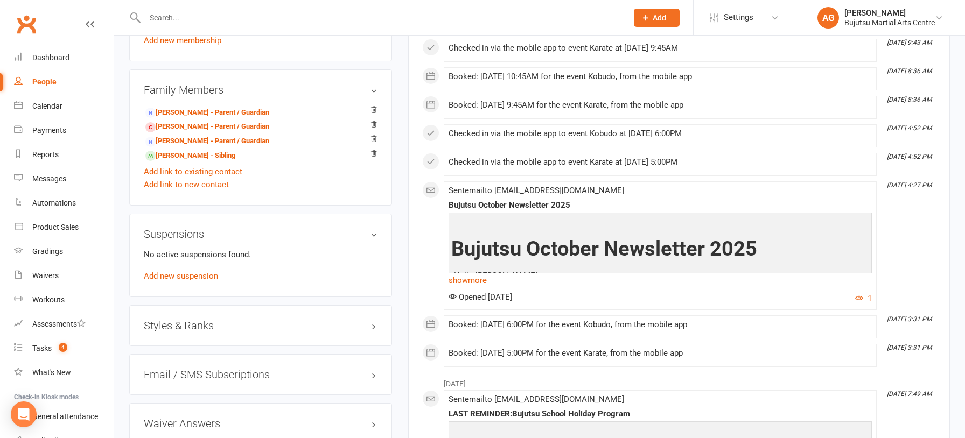
scroll to position [898, 0]
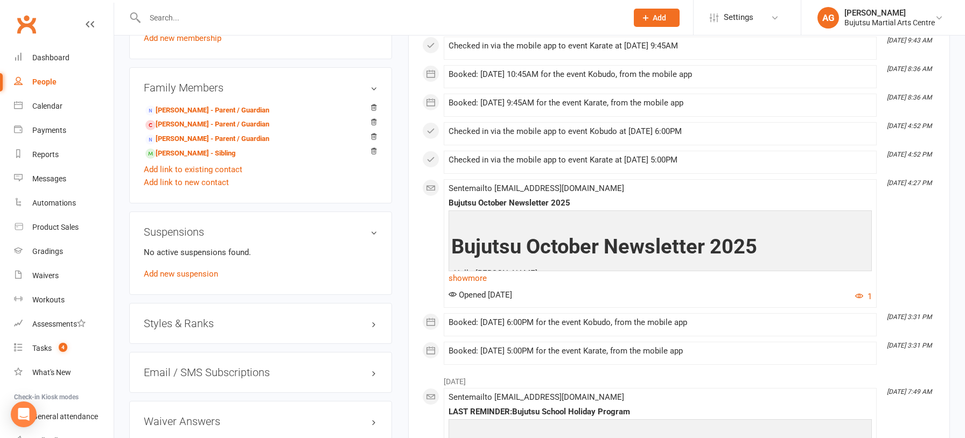
click at [209, 319] on h3 "Styles & Ranks" at bounding box center [261, 324] width 234 height 12
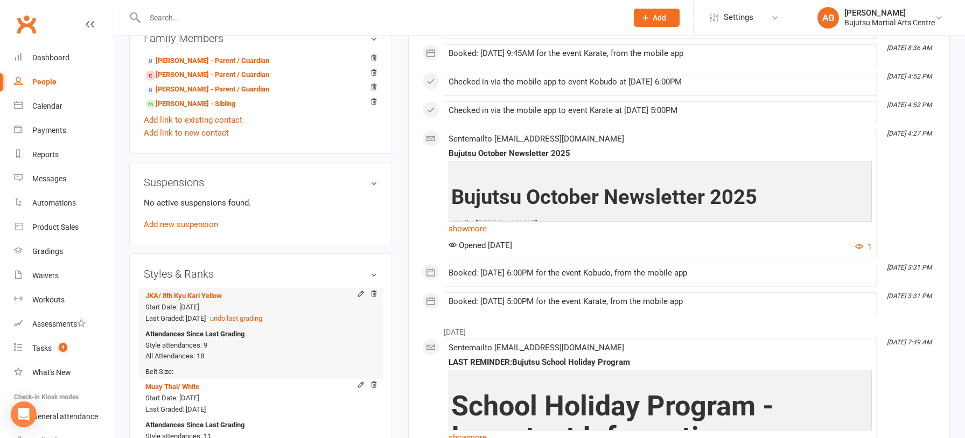
scroll to position [947, 0]
click at [206, 23] on input "text" at bounding box center [381, 17] width 478 height 15
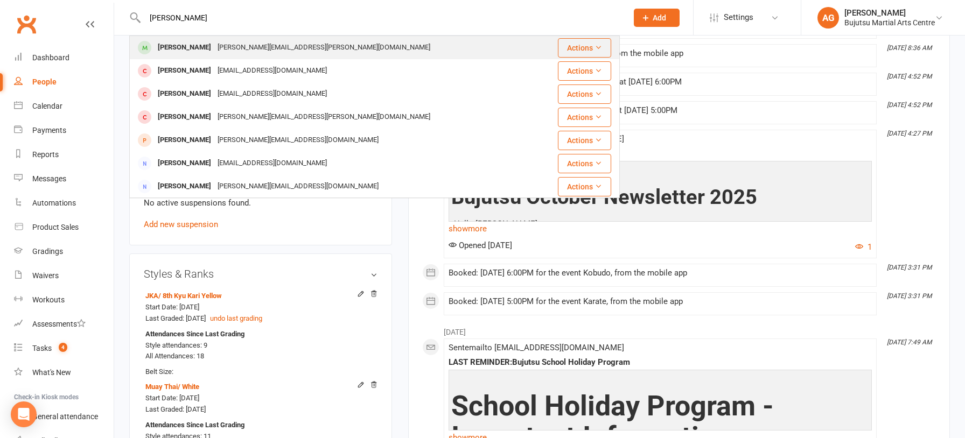
type input "chris conrad"
click at [214, 44] on div "christopher.conrad@gmx.com" at bounding box center [323, 48] width 219 height 16
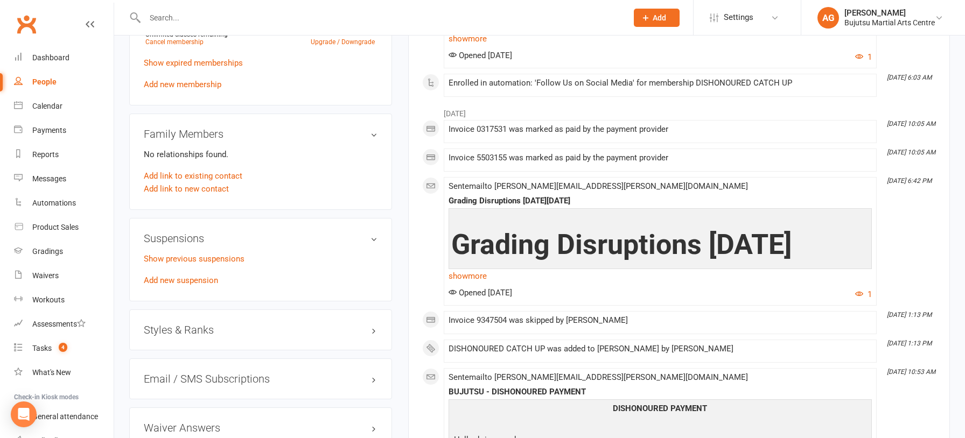
scroll to position [836, 0]
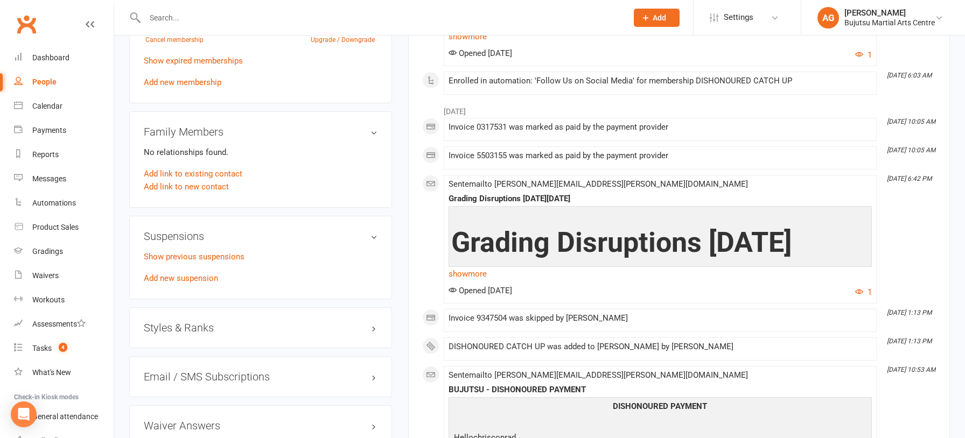
click at [204, 322] on h3 "Styles & Ranks" at bounding box center [261, 328] width 234 height 12
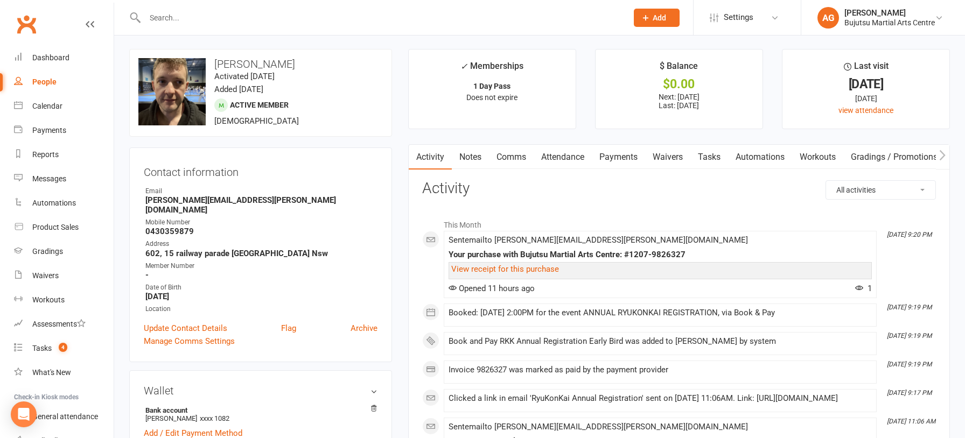
scroll to position [0, 0]
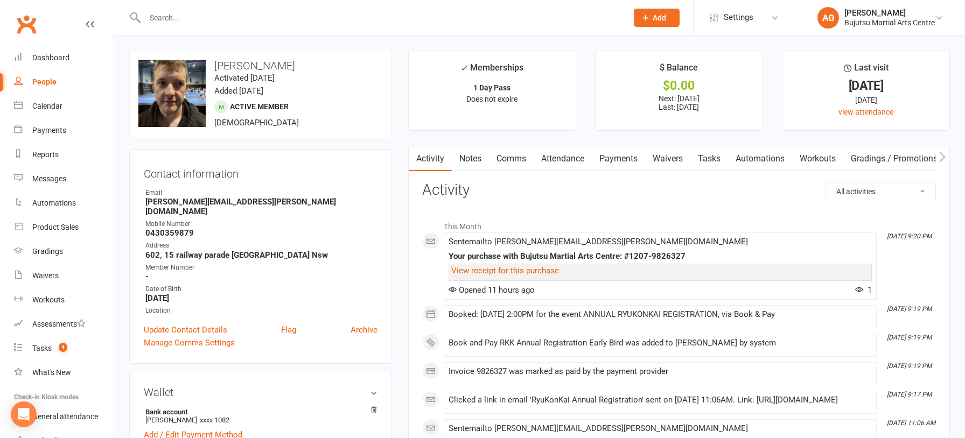
click at [223, 18] on input "text" at bounding box center [381, 17] width 478 height 15
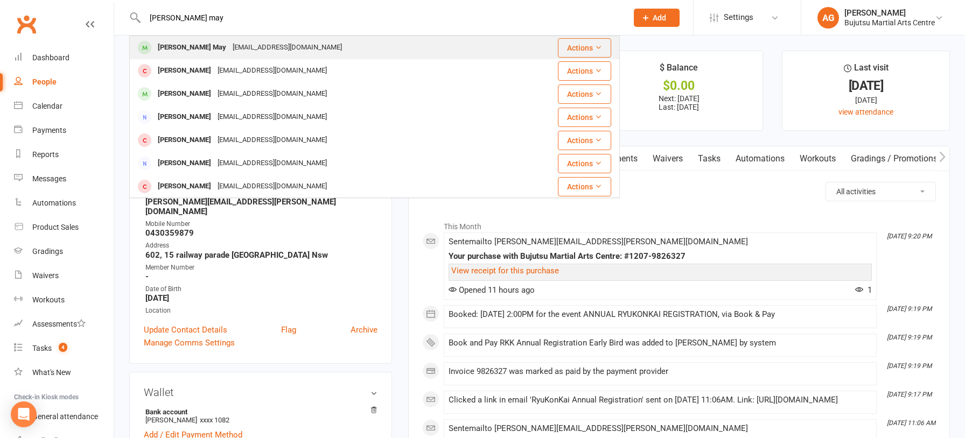
type input "calvin may"
click at [229, 44] on div "dmay2k11@icloud.com" at bounding box center [287, 48] width 116 height 16
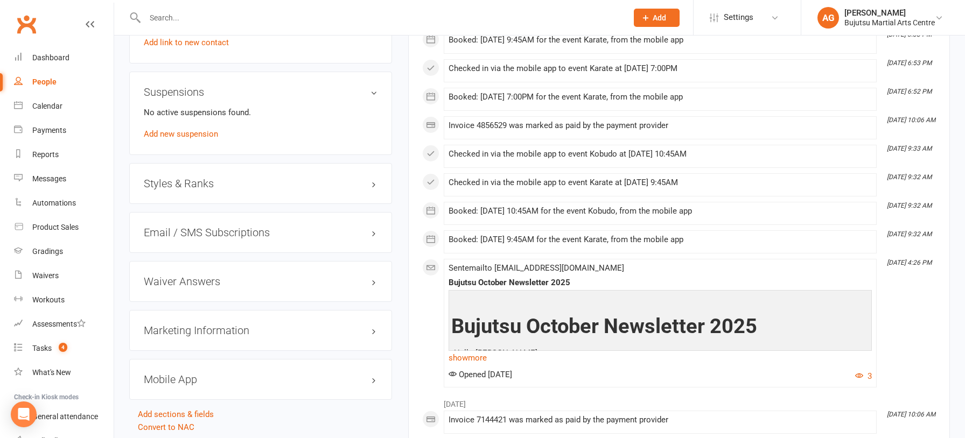
scroll to position [1008, 0]
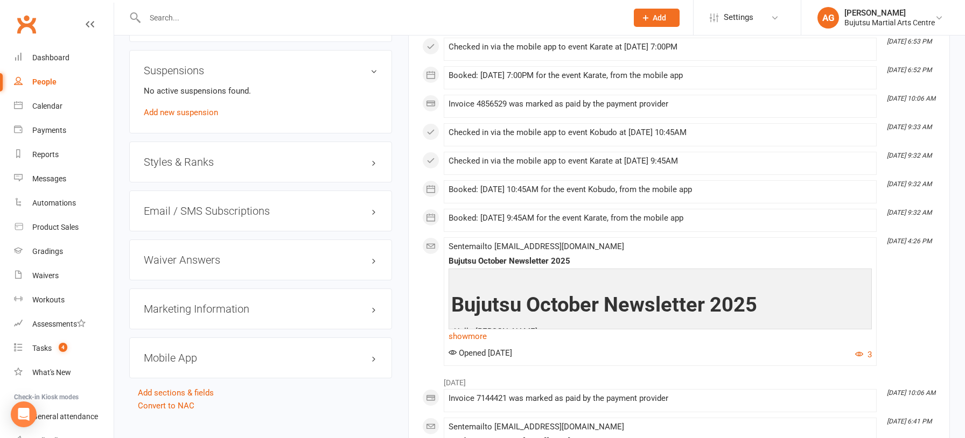
click at [198, 159] on h3 "Styles & Ranks" at bounding box center [261, 162] width 234 height 12
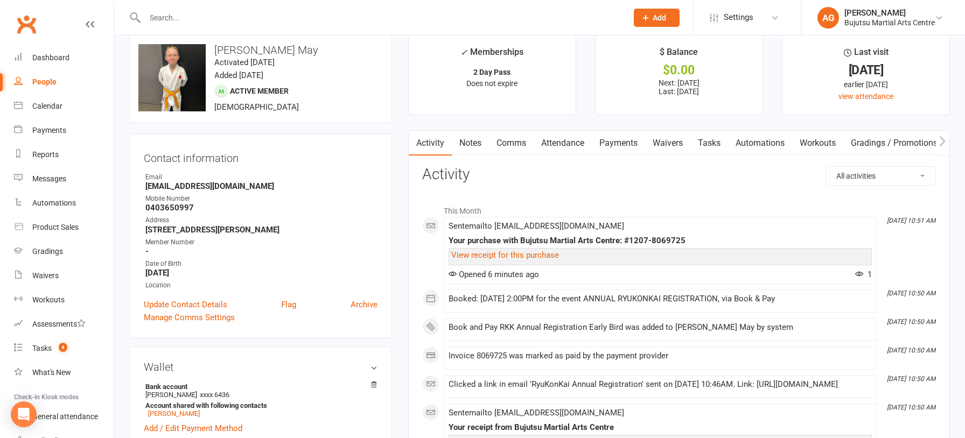
scroll to position [0, 0]
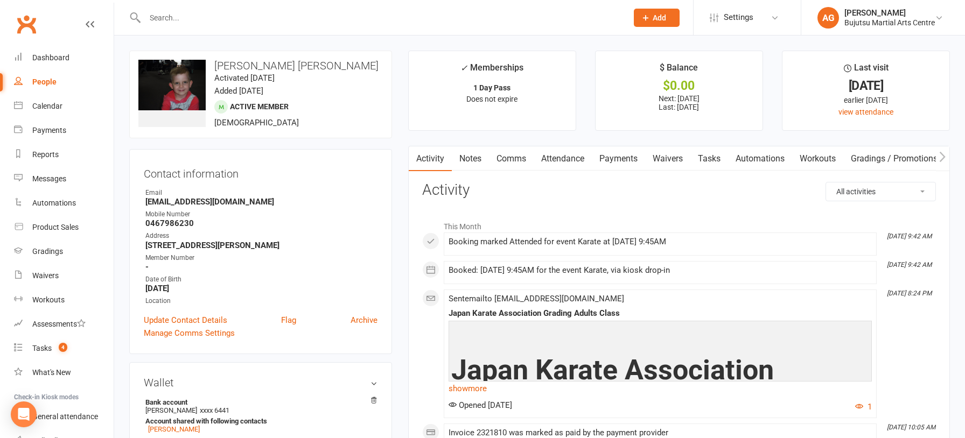
drag, startPoint x: 0, startPoint y: 0, endPoint x: 263, endPoint y: 26, distance: 264.5
click at [263, 26] on div at bounding box center [374, 17] width 490 height 35
click at [249, 18] on input "text" at bounding box center [381, 17] width 478 height 15
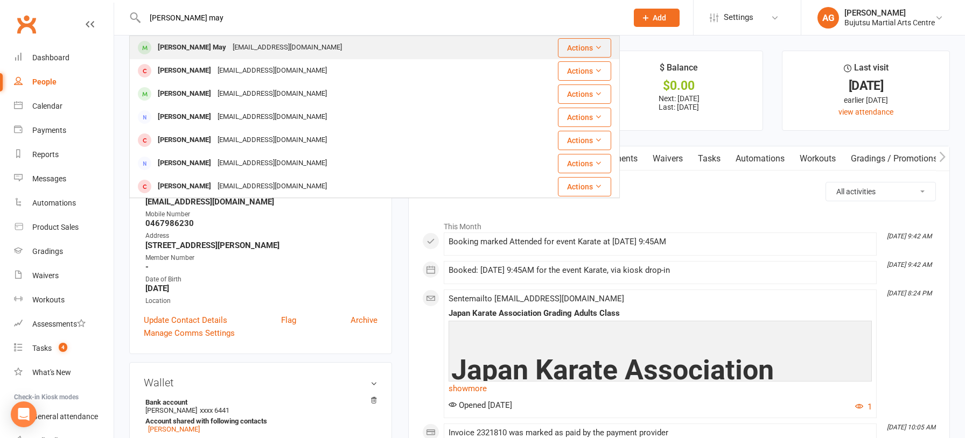
type input "[PERSON_NAME] may"
click at [229, 48] on div "[EMAIL_ADDRESS][DOMAIN_NAME]" at bounding box center [287, 48] width 116 height 16
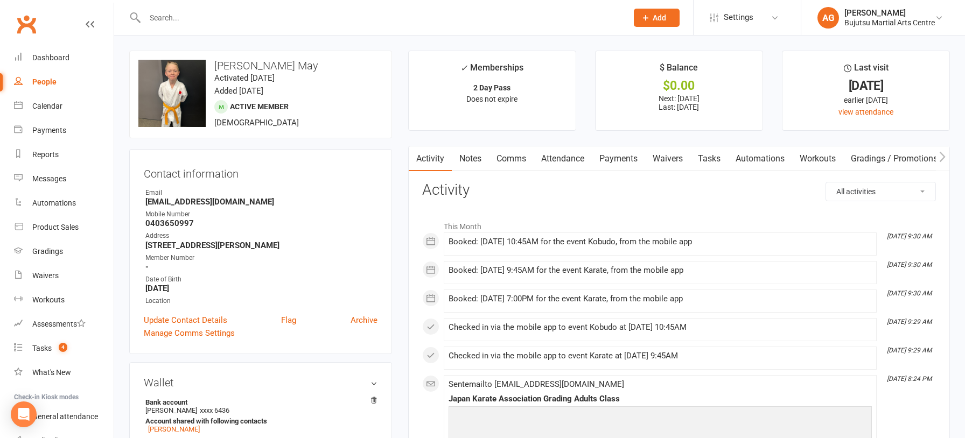
click at [508, 159] on link "Comms" at bounding box center [511, 158] width 45 height 25
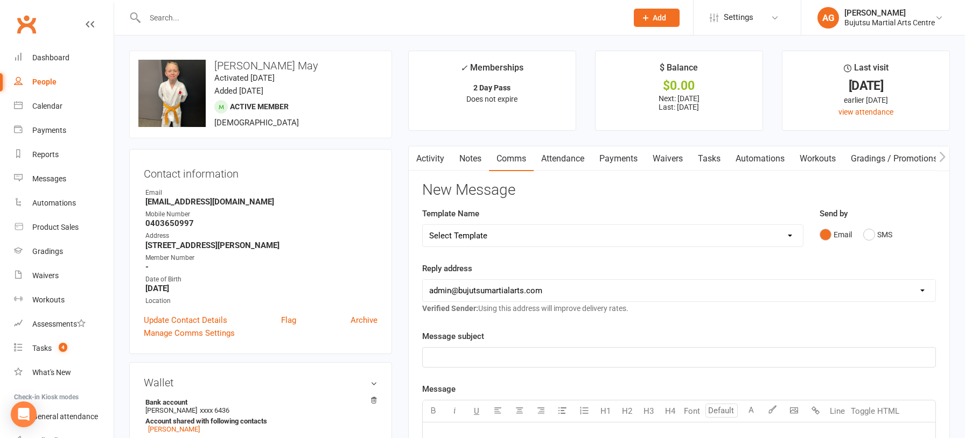
click at [430, 160] on link "Activity" at bounding box center [430, 158] width 43 height 25
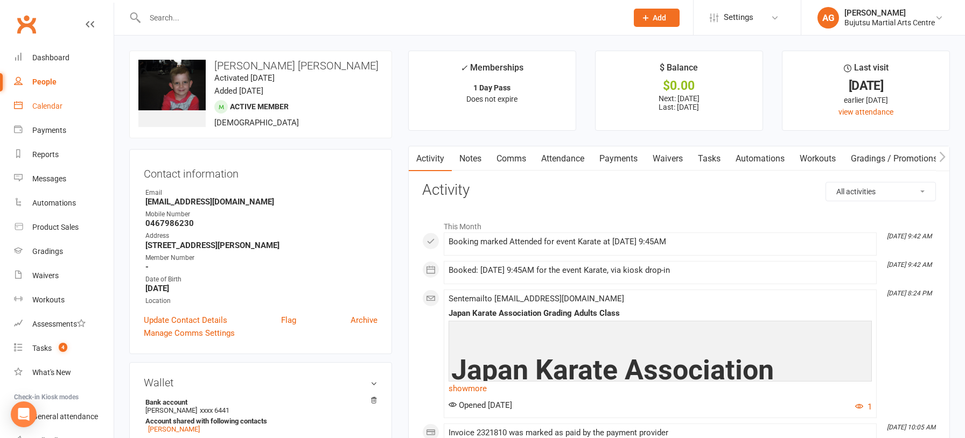
click at [39, 106] on div "Calendar" at bounding box center [47, 106] width 30 height 9
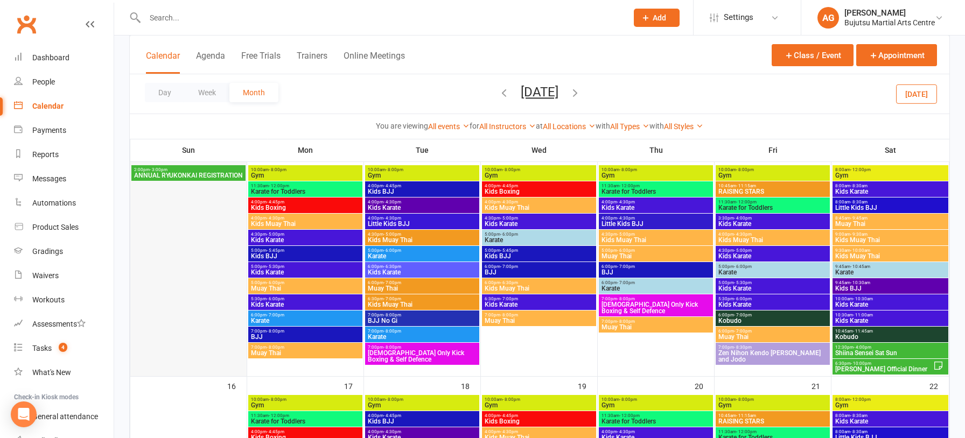
scroll to position [528, 0]
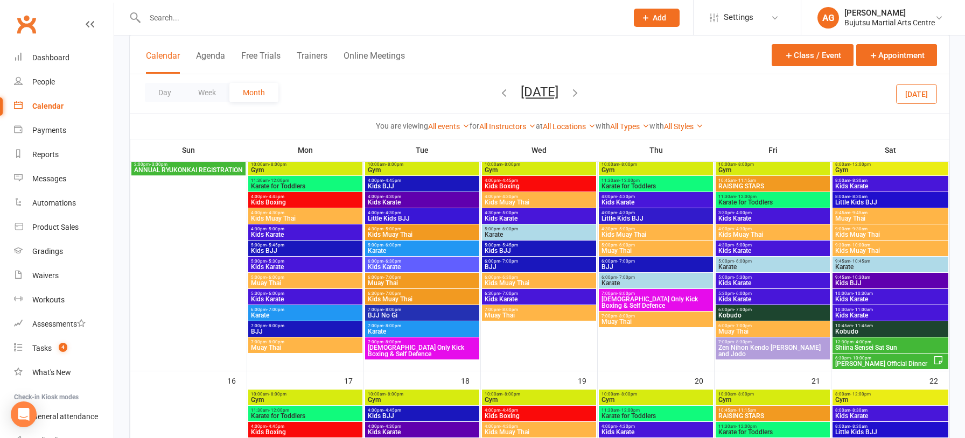
click at [191, 171] on span "ANNUAL RYUKONKAI REGISTRATION" at bounding box center [189, 170] width 110 height 6
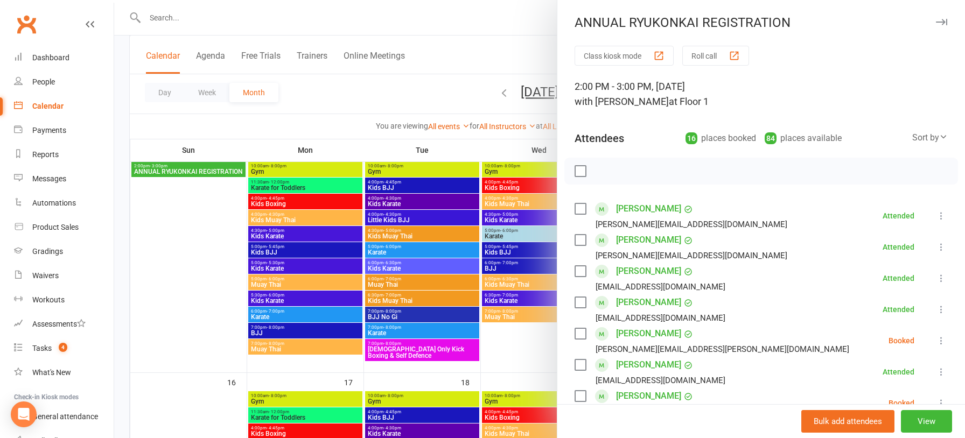
click at [942, 340] on icon at bounding box center [941, 340] width 11 height 11
click at [894, 396] on link "Check in" at bounding box center [893, 405] width 107 height 22
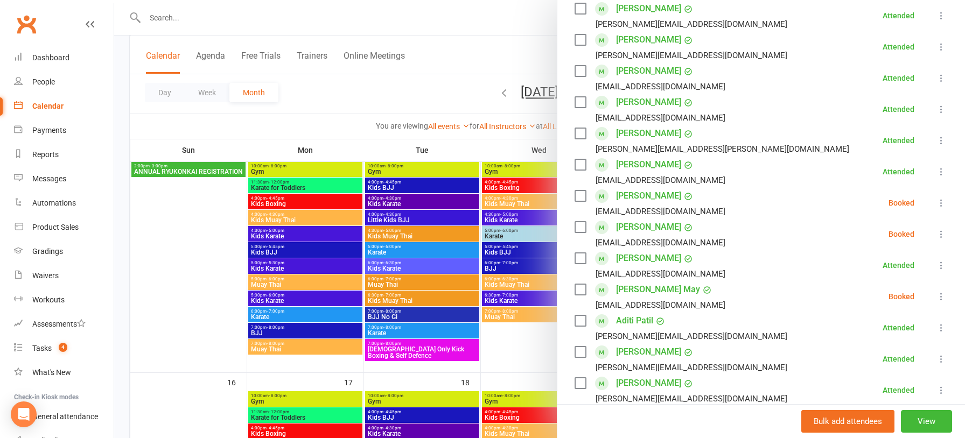
scroll to position [203, 0]
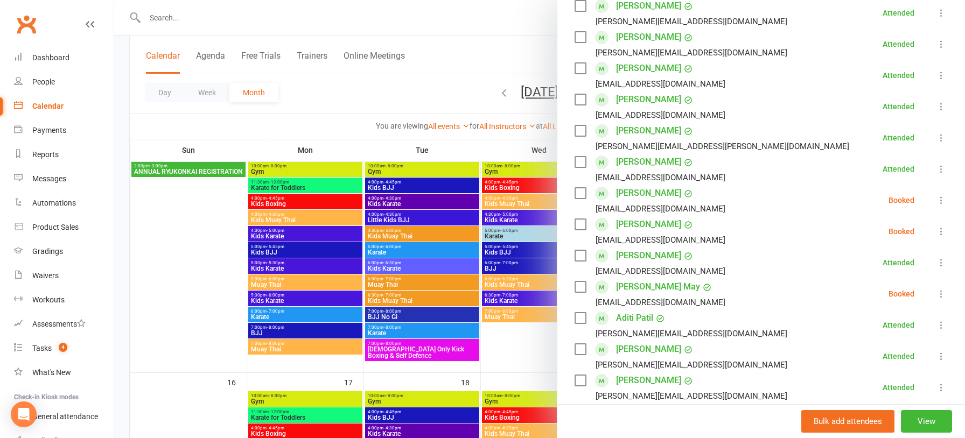
click at [940, 202] on icon at bounding box center [941, 200] width 11 height 11
click at [901, 263] on link "Check in" at bounding box center [893, 265] width 107 height 22
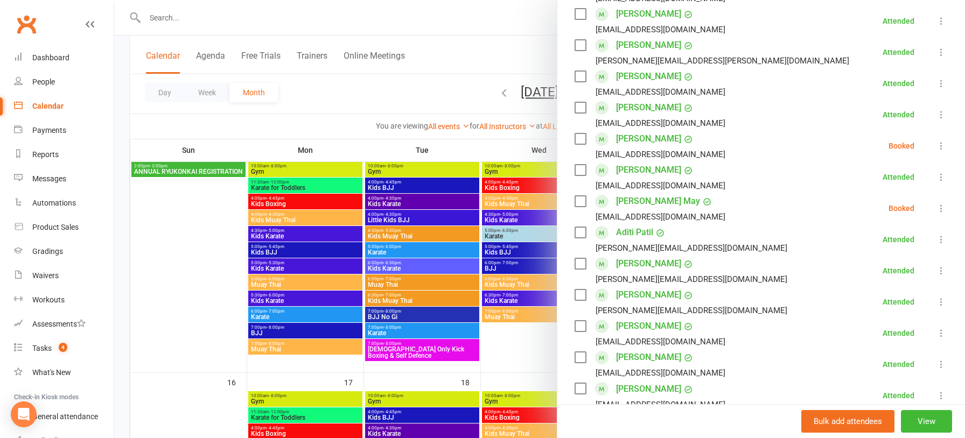
scroll to position [293, 0]
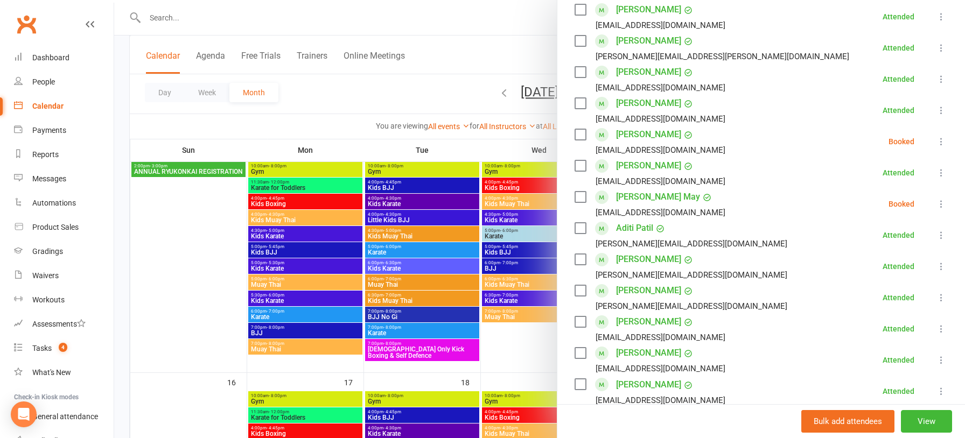
click at [940, 206] on icon at bounding box center [941, 204] width 11 height 11
click at [897, 266] on link "Check in" at bounding box center [893, 268] width 107 height 22
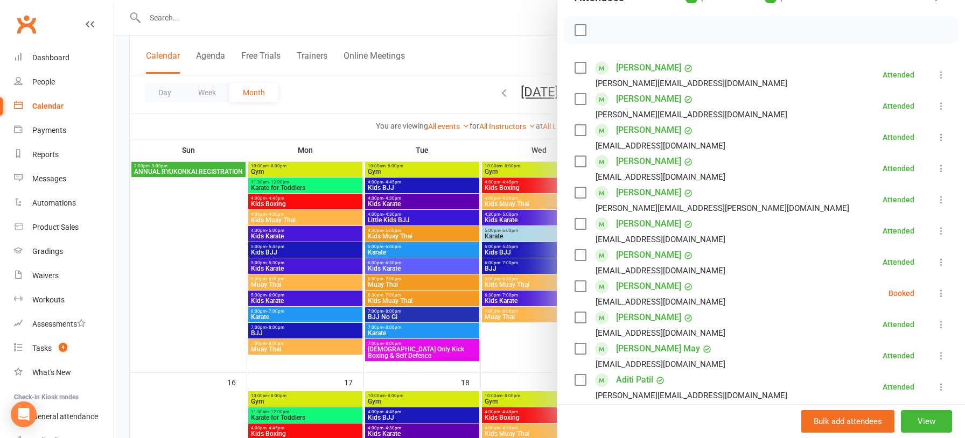
scroll to position [142, 0]
click at [465, 27] on div at bounding box center [539, 219] width 851 height 438
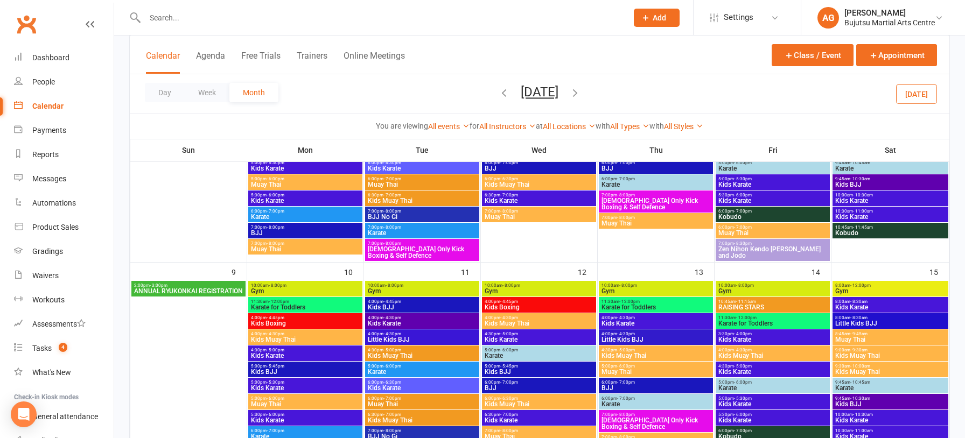
scroll to position [404, 0]
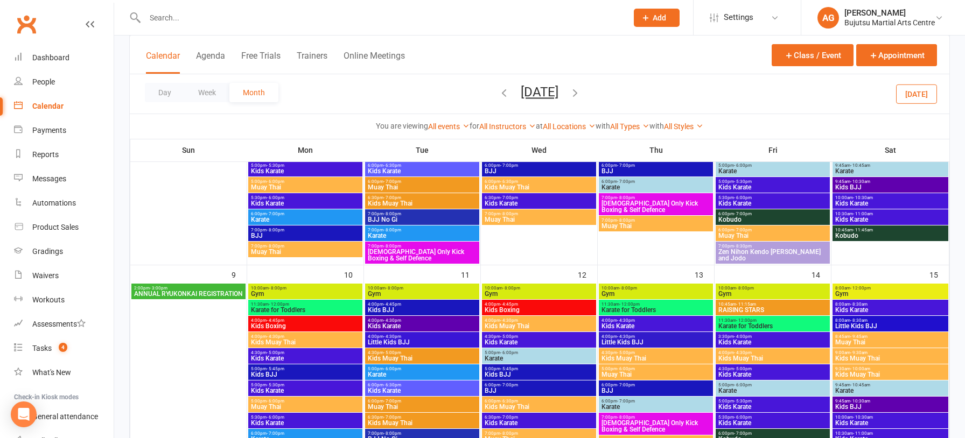
click at [190, 292] on span "ANNUAL RYUKONKAI REGISTRATION" at bounding box center [189, 294] width 110 height 6
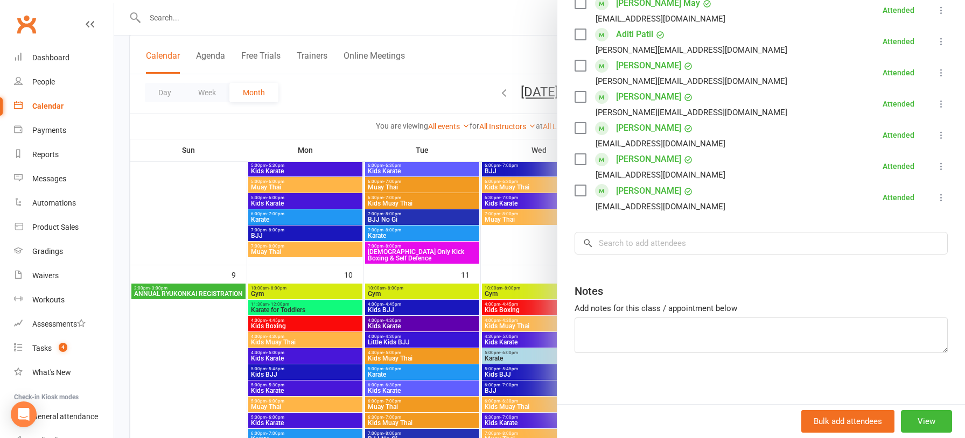
scroll to position [488, 0]
click at [60, 58] on div "Dashboard" at bounding box center [50, 57] width 37 height 9
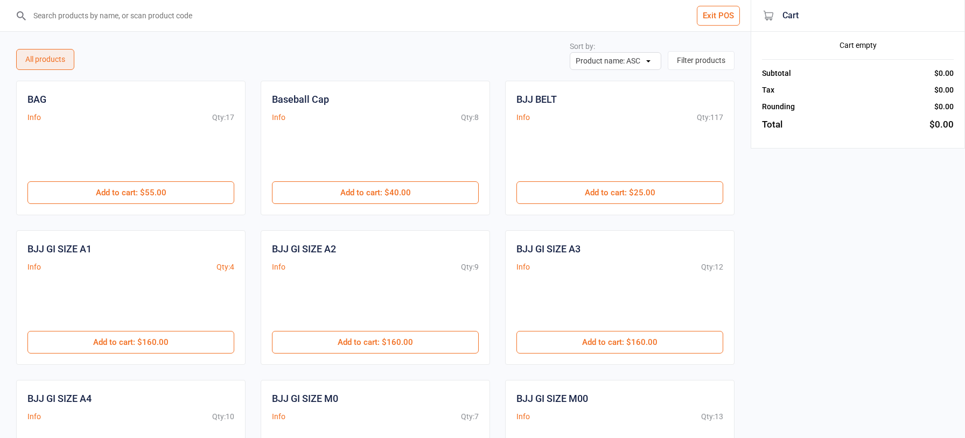
drag, startPoint x: 0, startPoint y: 0, endPoint x: 84, endPoint y: 16, distance: 85.4
click at [84, 16] on input "search" at bounding box center [381, 15] width 707 height 31
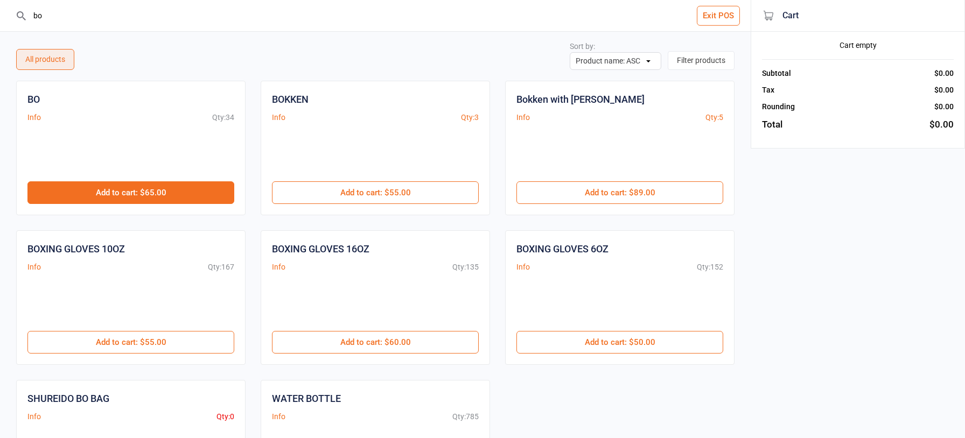
type input "bo"
click at [202, 191] on button "Add to cart : $65.00" at bounding box center [130, 192] width 207 height 23
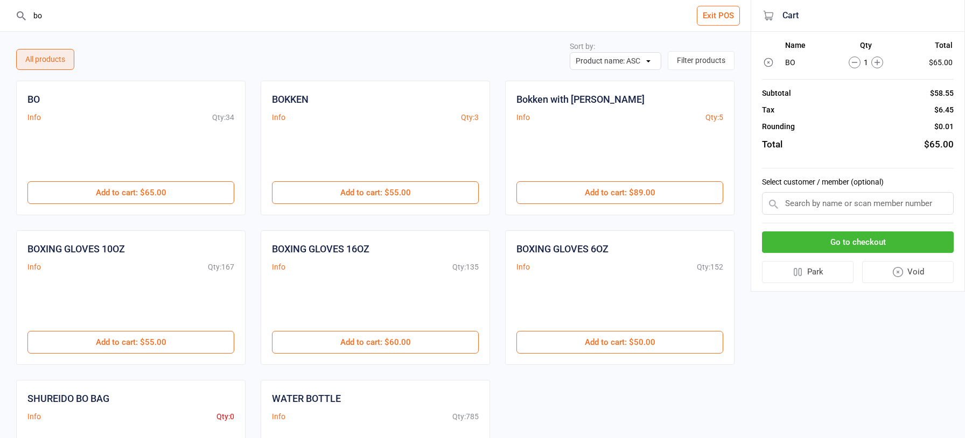
click at [796, 206] on input "text" at bounding box center [858, 203] width 192 height 23
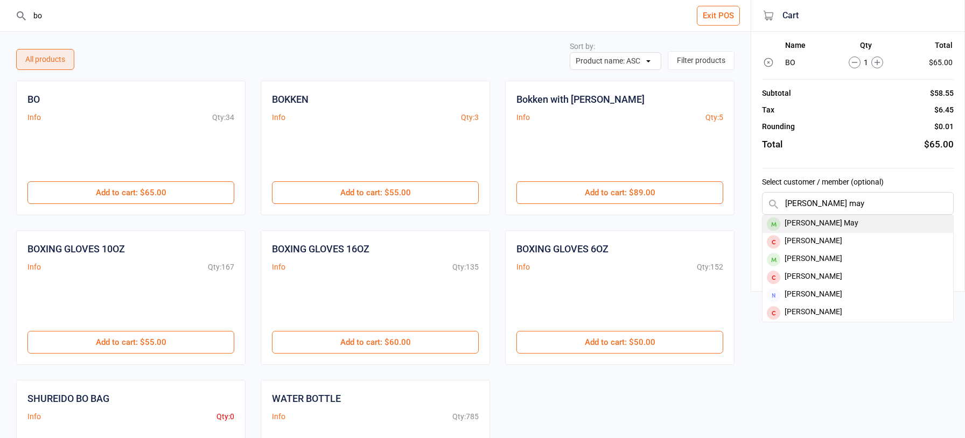
type input "[PERSON_NAME] may"
click at [809, 223] on div "[PERSON_NAME] May" at bounding box center [857, 224] width 191 height 18
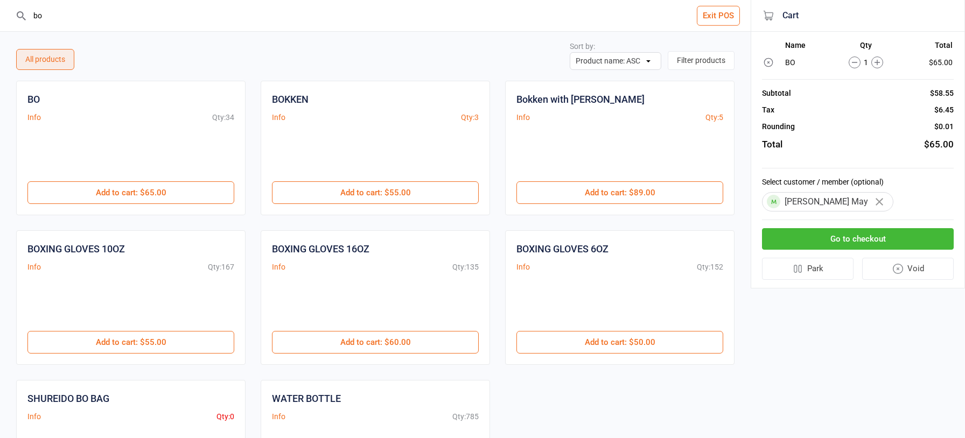
click at [838, 240] on button "Go to checkout" at bounding box center [858, 239] width 192 height 22
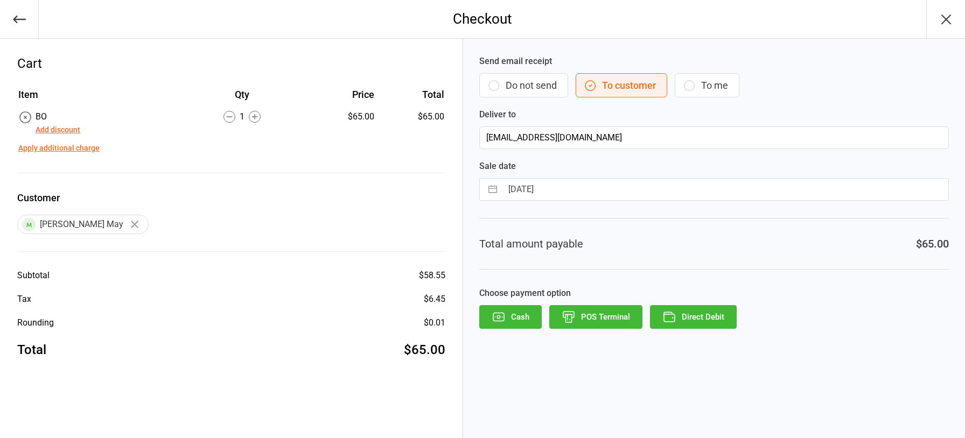
click at [595, 320] on button "POS Terminal" at bounding box center [595, 317] width 93 height 24
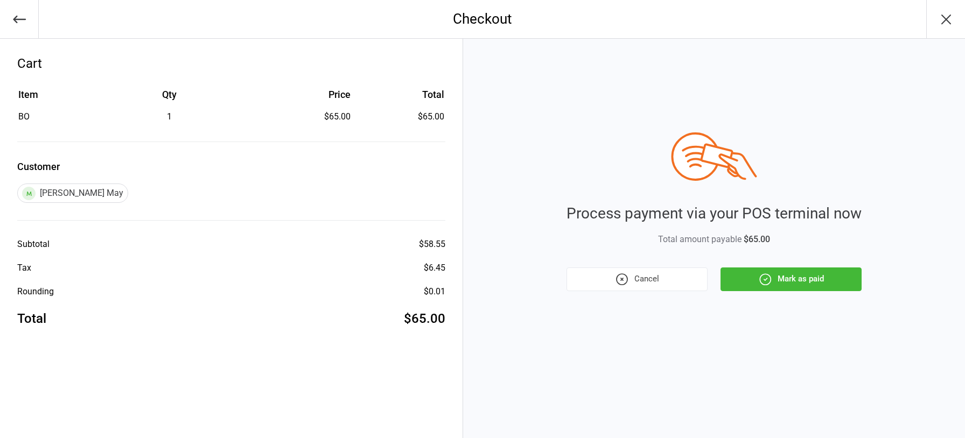
click at [844, 278] on button "Mark as paid" at bounding box center [790, 280] width 141 height 24
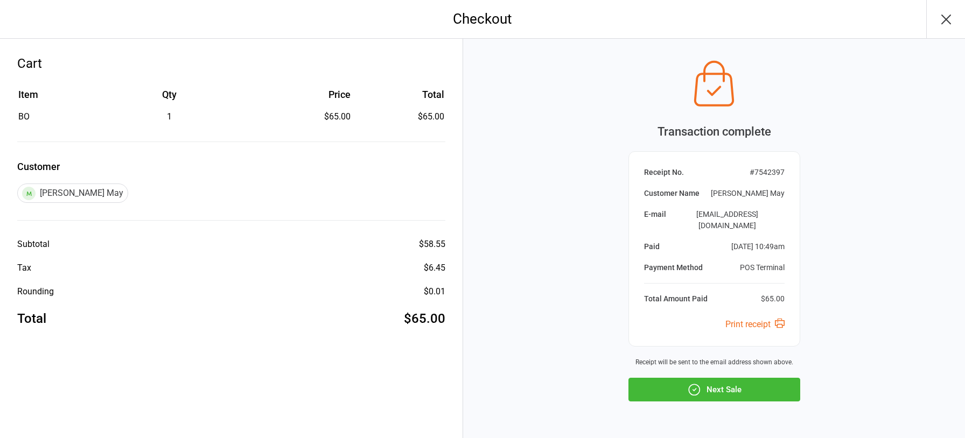
click at [740, 384] on button "Next Sale" at bounding box center [714, 390] width 172 height 24
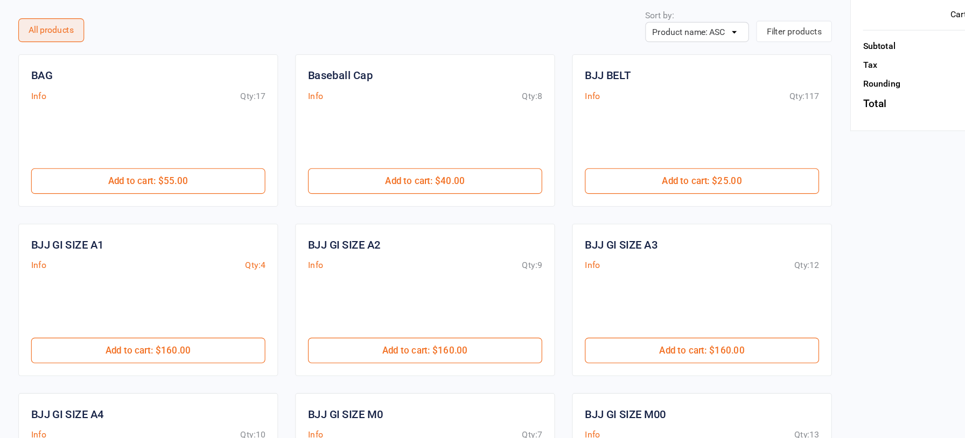
scroll to position [24, 0]
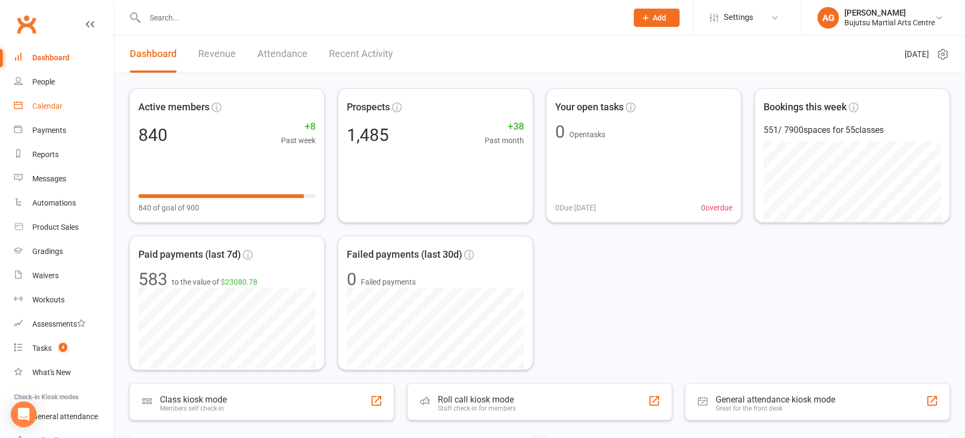
click at [51, 108] on div "Calendar" at bounding box center [47, 106] width 30 height 9
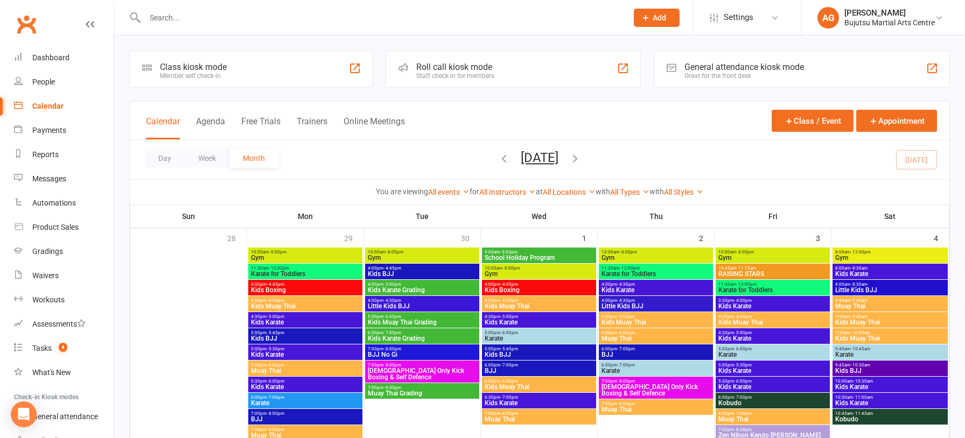
click at [581, 158] on icon "button" at bounding box center [575, 158] width 12 height 12
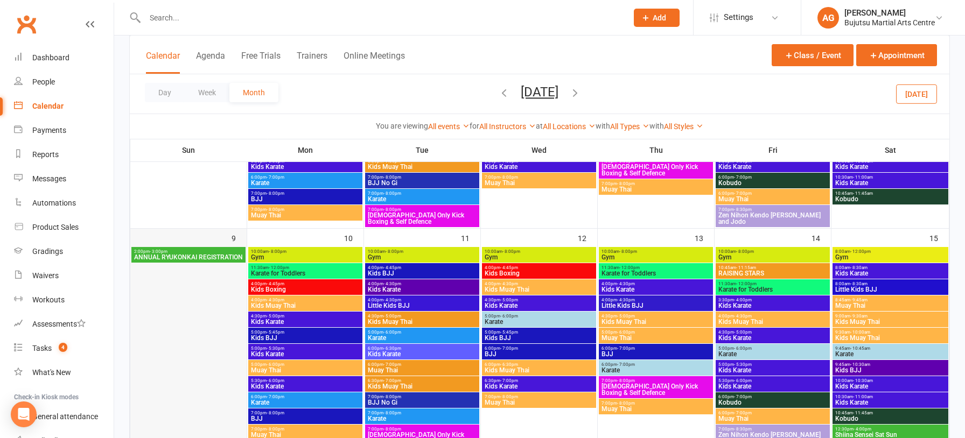
scroll to position [446, 0]
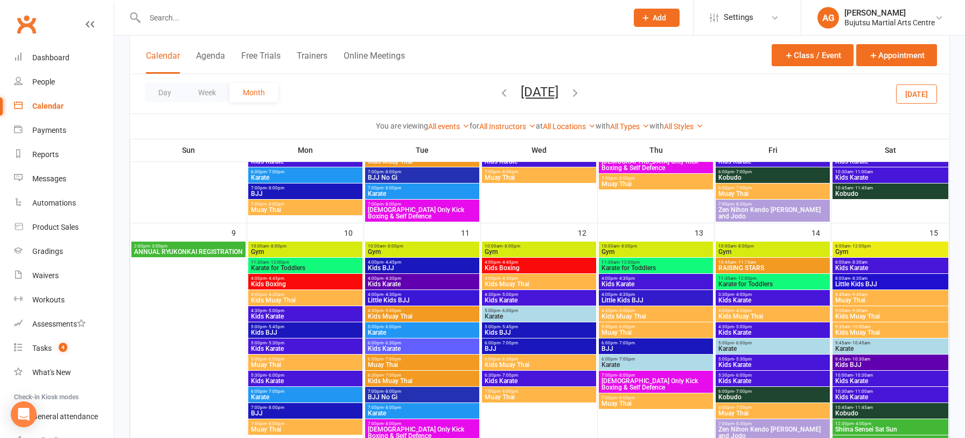
click at [170, 251] on span "ANNUAL RYUKONKAI REGISTRATION" at bounding box center [189, 252] width 110 height 6
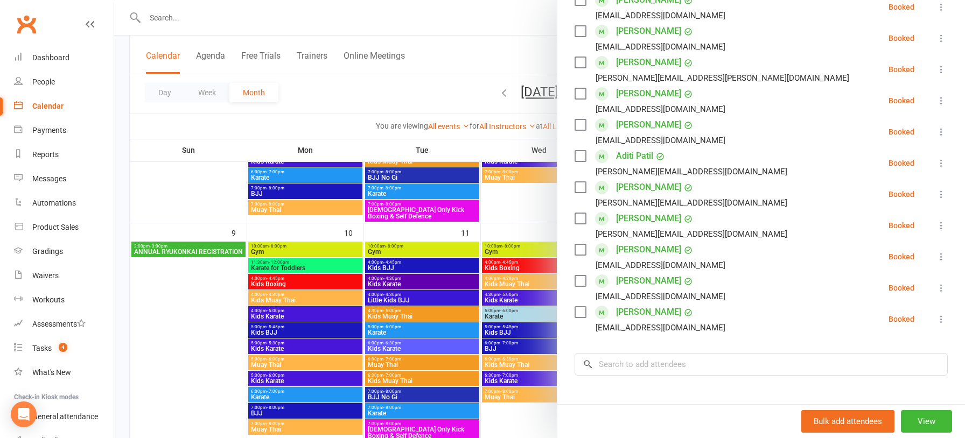
scroll to position [272, 0]
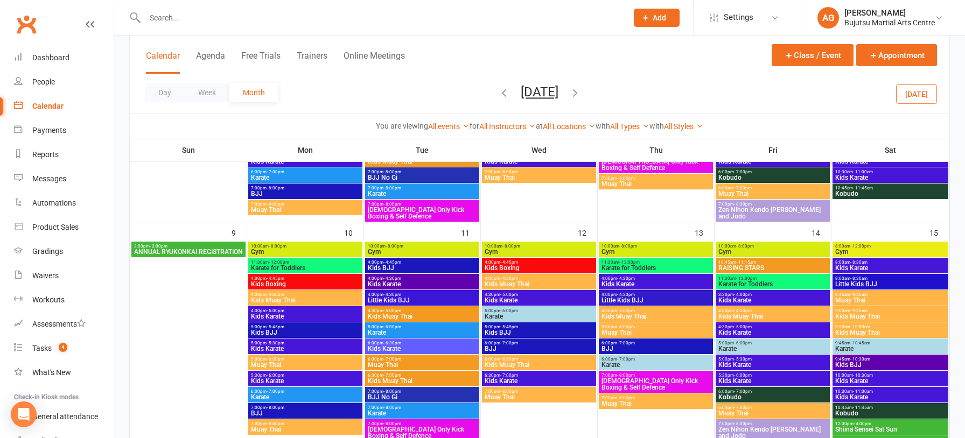
click at [216, 252] on span "ANNUAL RYUKONKAI REGISTRATION" at bounding box center [189, 252] width 110 height 6
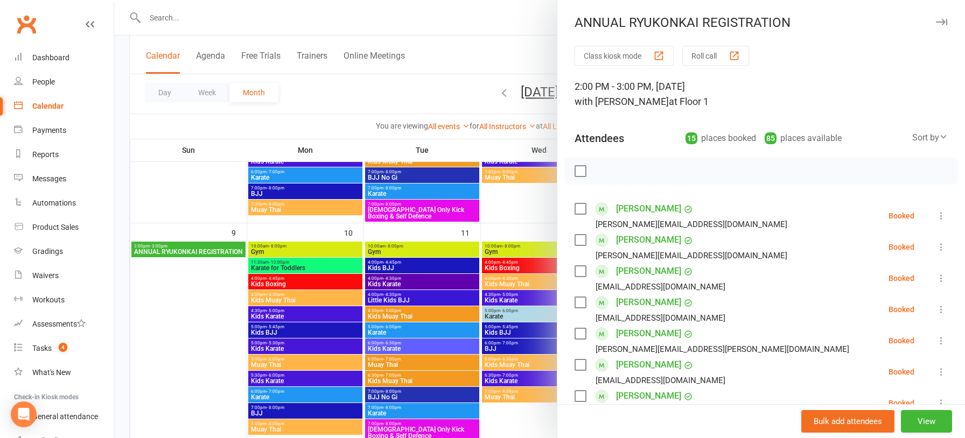
click at [940, 216] on icon at bounding box center [941, 215] width 11 height 11
click at [902, 275] on link "Check in" at bounding box center [893, 280] width 107 height 22
click at [940, 248] on icon at bounding box center [941, 247] width 11 height 11
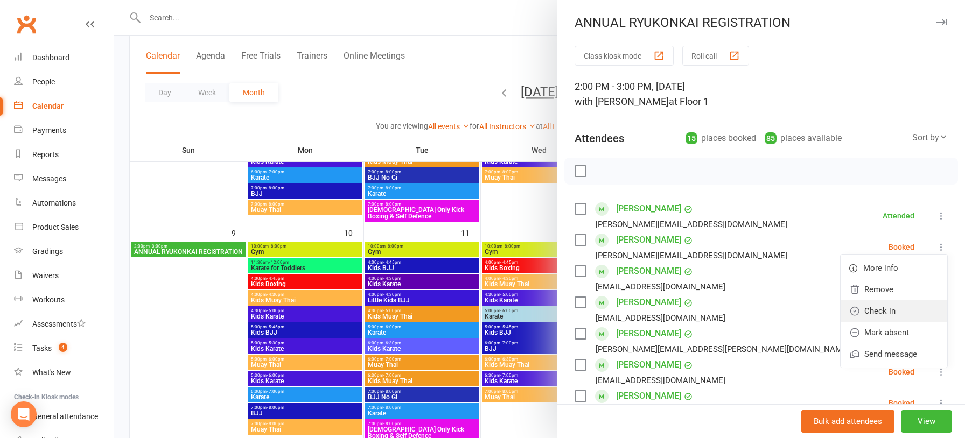
click at [915, 305] on link "Check in" at bounding box center [893, 311] width 107 height 22
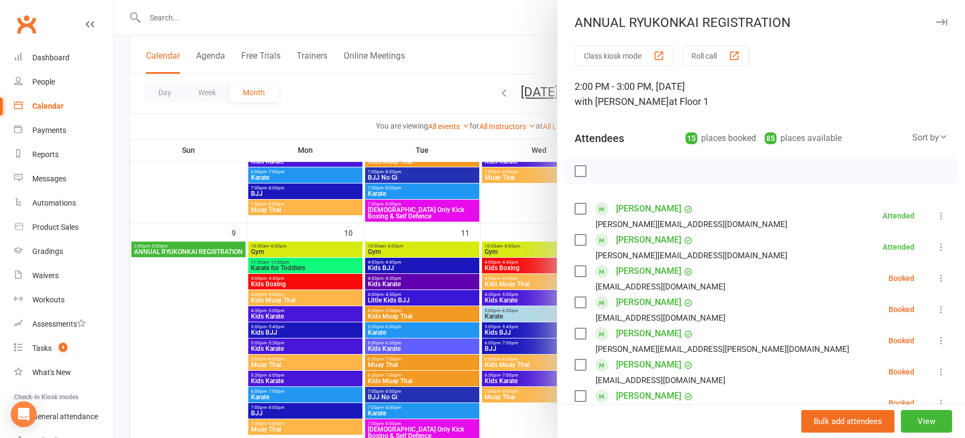
click at [942, 279] on icon at bounding box center [941, 278] width 11 height 11
click at [916, 336] on link "Check in" at bounding box center [893, 343] width 107 height 22
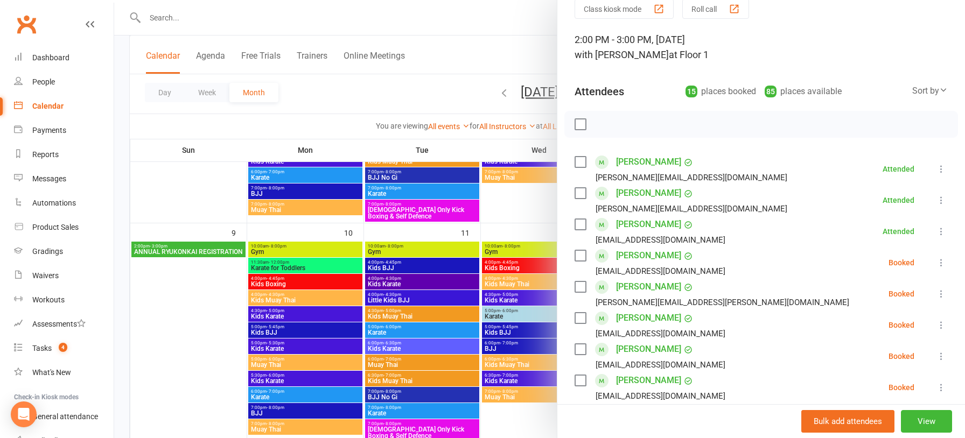
scroll to position [47, 0]
click at [941, 262] on icon at bounding box center [941, 262] width 11 height 11
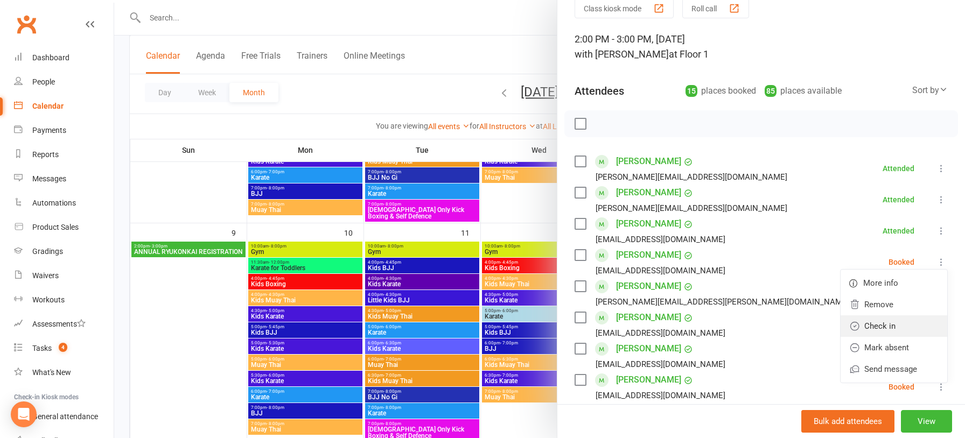
click at [920, 320] on link "Check in" at bounding box center [893, 326] width 107 height 22
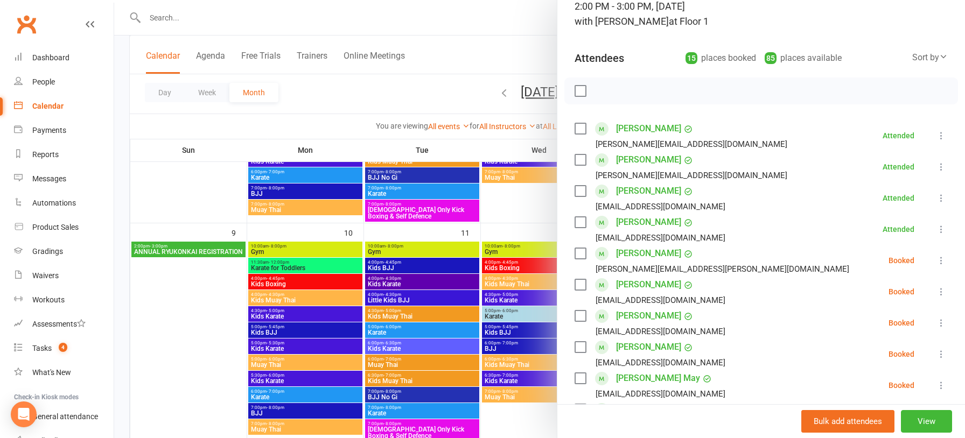
scroll to position [84, 0]
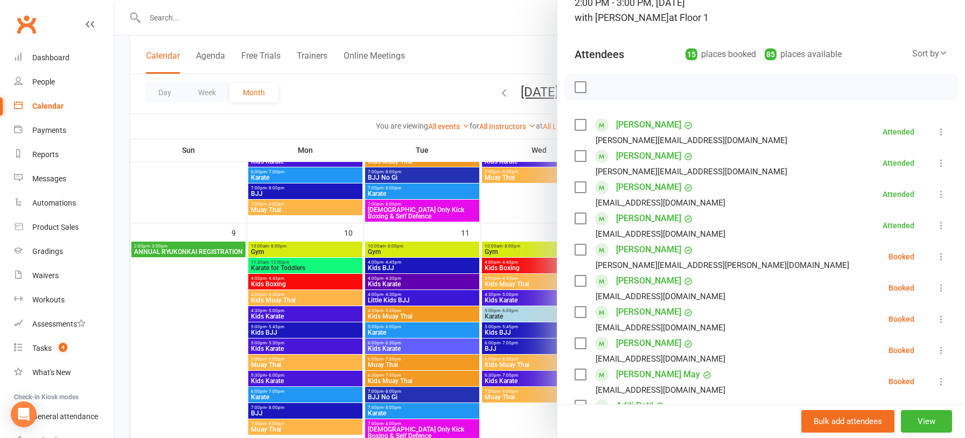
click at [940, 287] on icon at bounding box center [941, 288] width 11 height 11
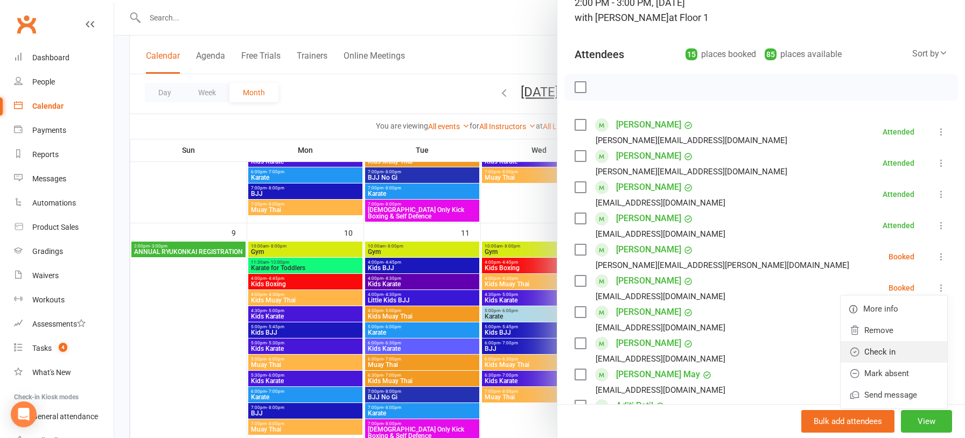
click at [911, 348] on link "Check in" at bounding box center [893, 352] width 107 height 22
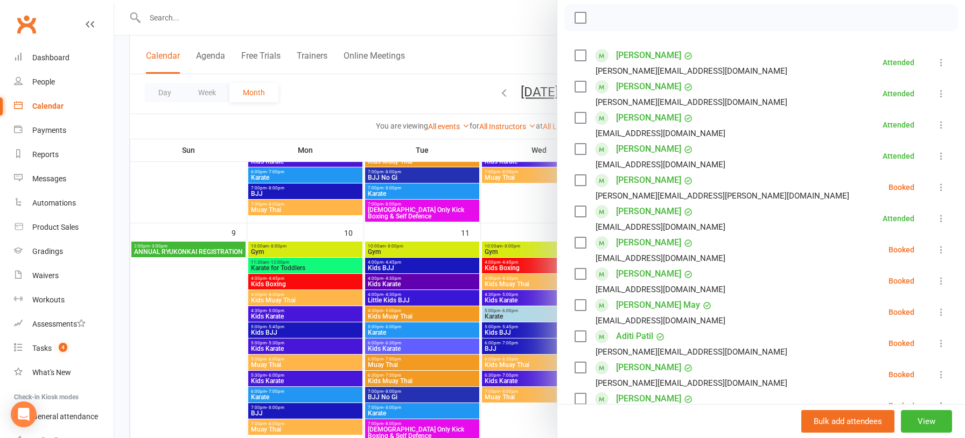
scroll to position [158, 0]
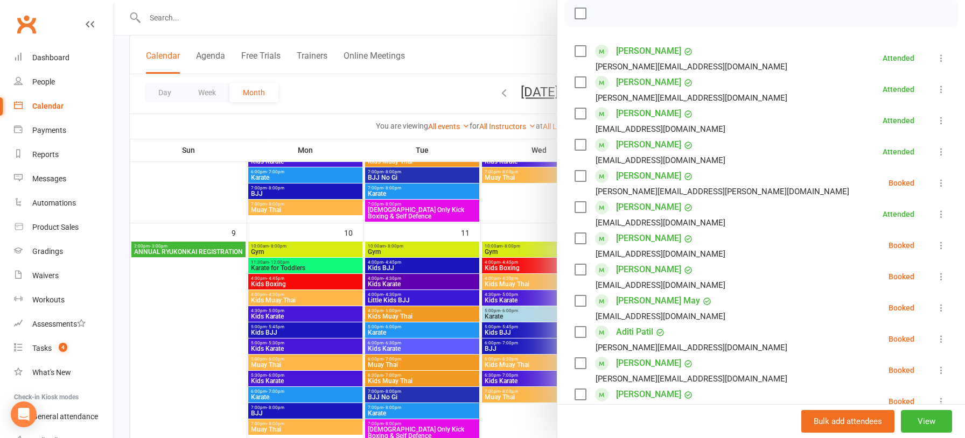
click at [938, 278] on icon at bounding box center [941, 276] width 11 height 11
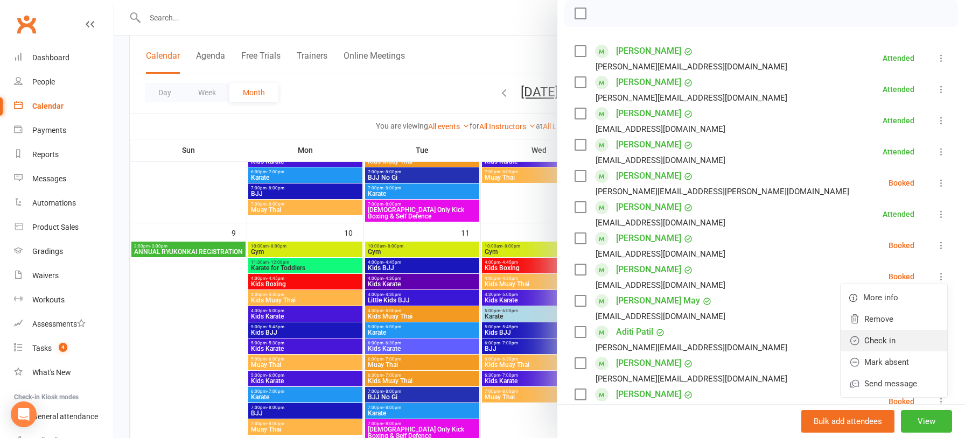
click at [909, 334] on link "Check in" at bounding box center [893, 341] width 107 height 22
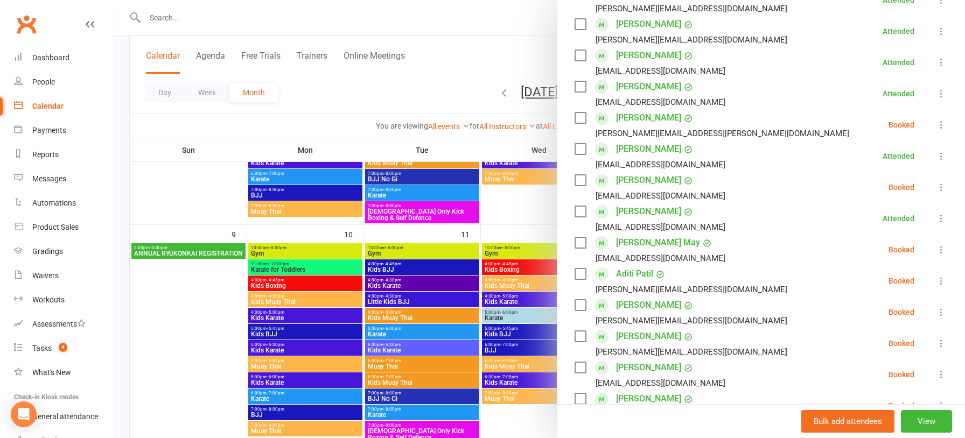
scroll to position [220, 0]
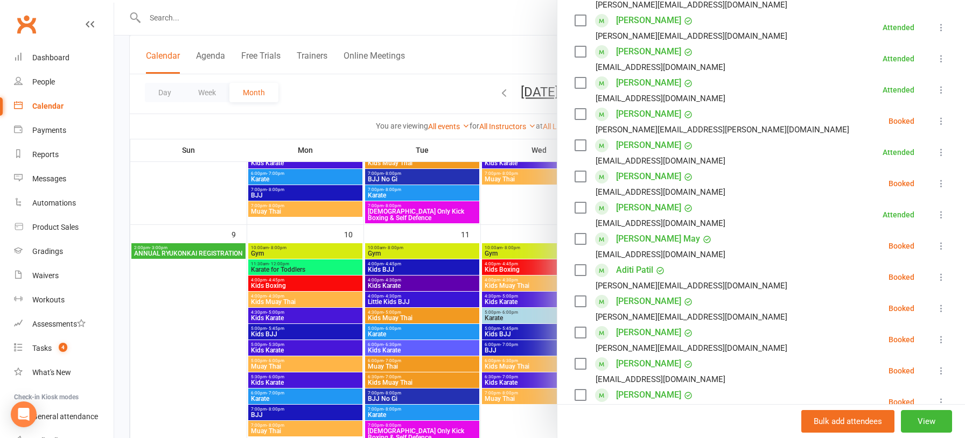
click at [939, 278] on icon at bounding box center [941, 277] width 11 height 11
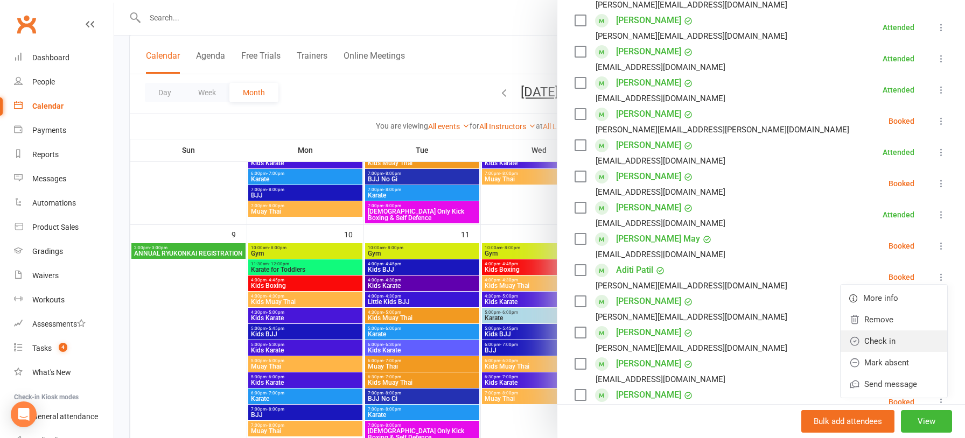
click at [923, 337] on link "Check in" at bounding box center [893, 342] width 107 height 22
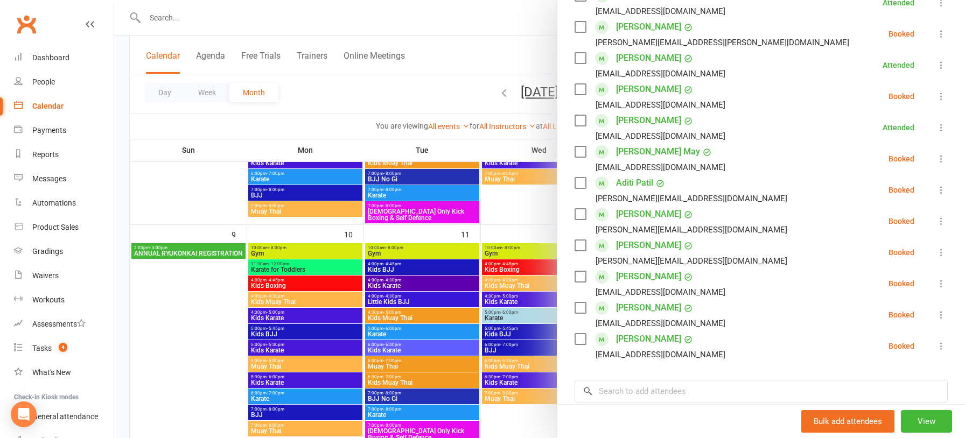
scroll to position [313, 0]
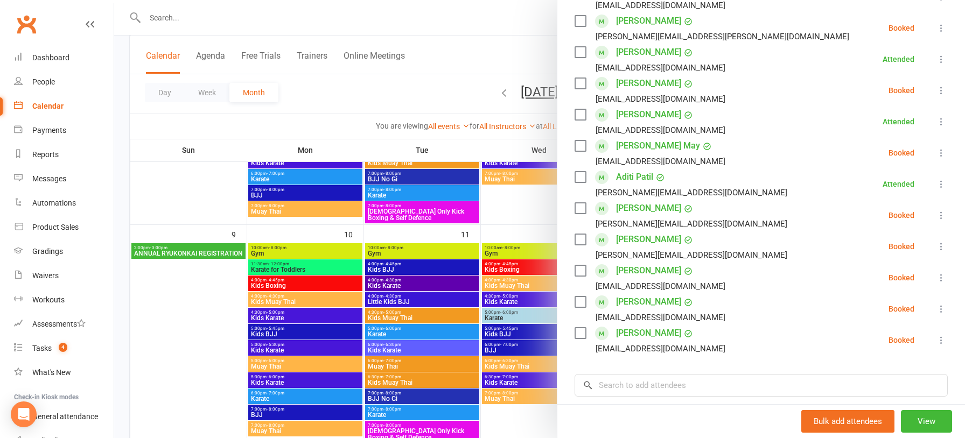
click at [941, 213] on icon at bounding box center [941, 215] width 11 height 11
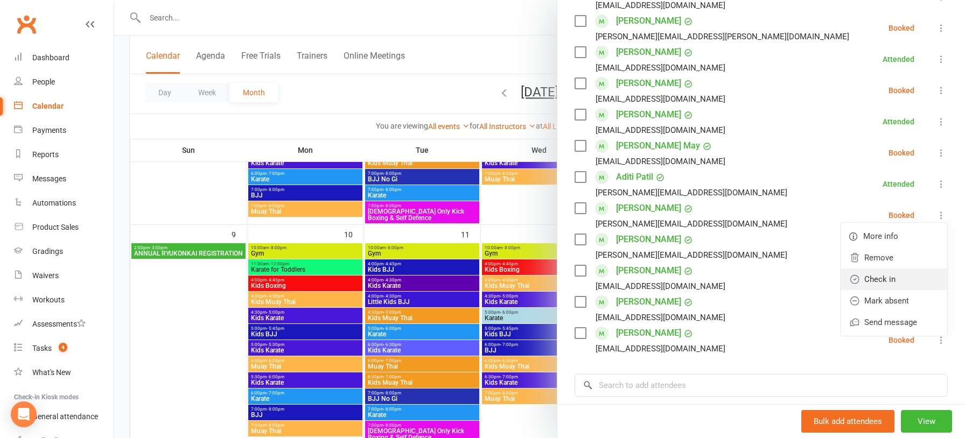
click at [916, 277] on link "Check in" at bounding box center [893, 280] width 107 height 22
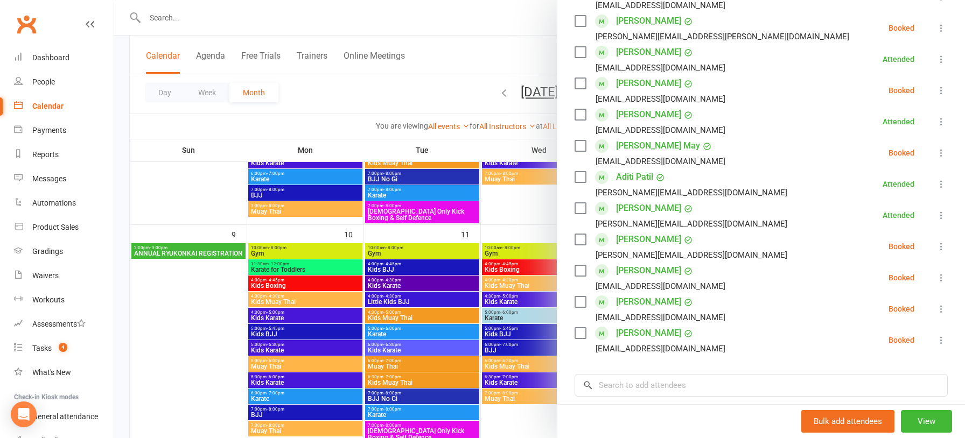
drag, startPoint x: 938, startPoint y: 244, endPoint x: 936, endPoint y: 253, distance: 8.9
click at [938, 244] on icon at bounding box center [941, 246] width 11 height 11
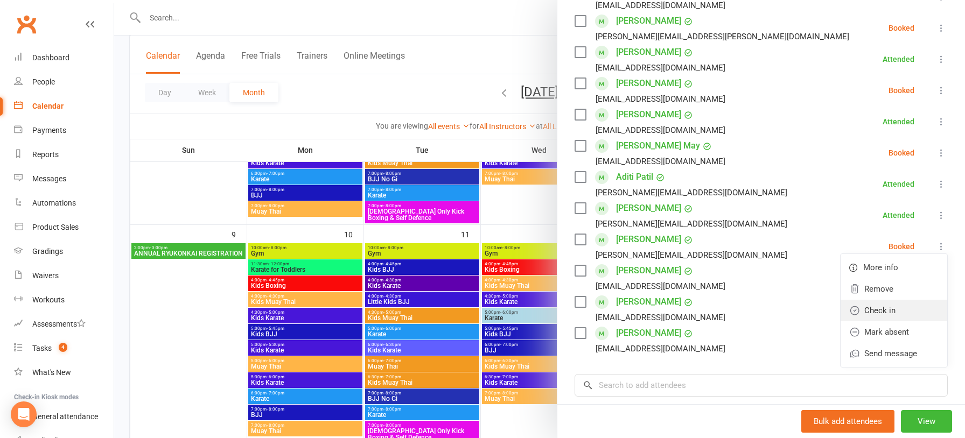
click at [917, 306] on link "Check in" at bounding box center [893, 311] width 107 height 22
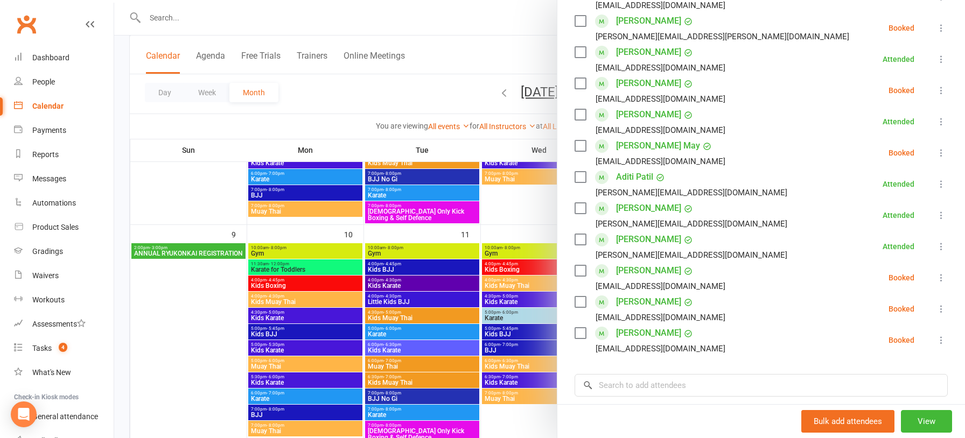
click at [938, 277] on icon at bounding box center [941, 277] width 11 height 11
click at [912, 336] on link "Check in" at bounding box center [893, 342] width 107 height 22
click at [937, 308] on icon at bounding box center [941, 309] width 11 height 11
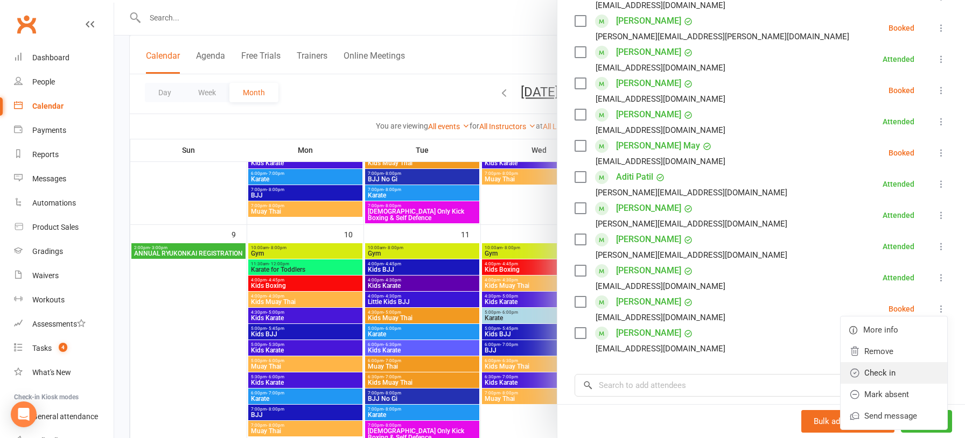
click at [913, 368] on link "Check in" at bounding box center [893, 373] width 107 height 22
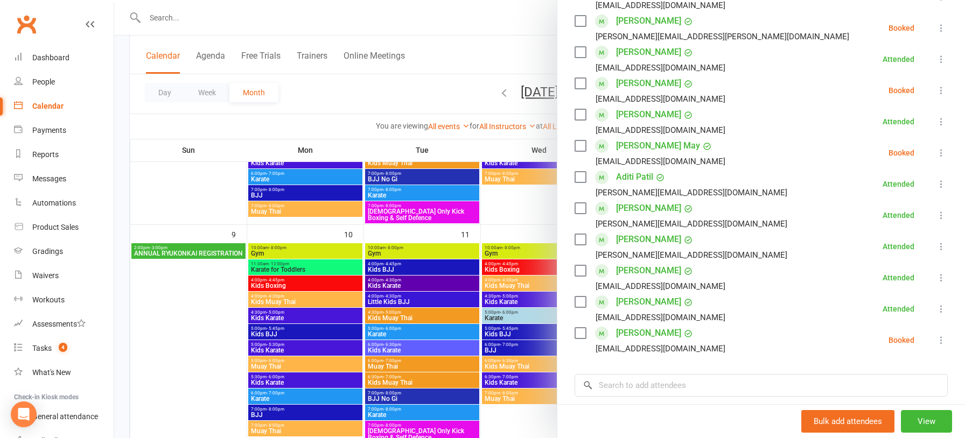
click at [939, 341] on icon at bounding box center [941, 340] width 11 height 11
click at [908, 398] on link "Check in" at bounding box center [893, 405] width 107 height 22
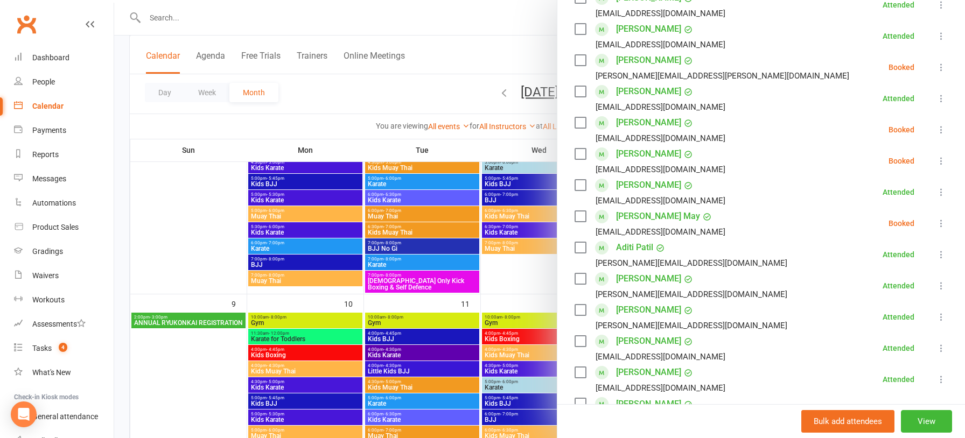
scroll to position [270, 0]
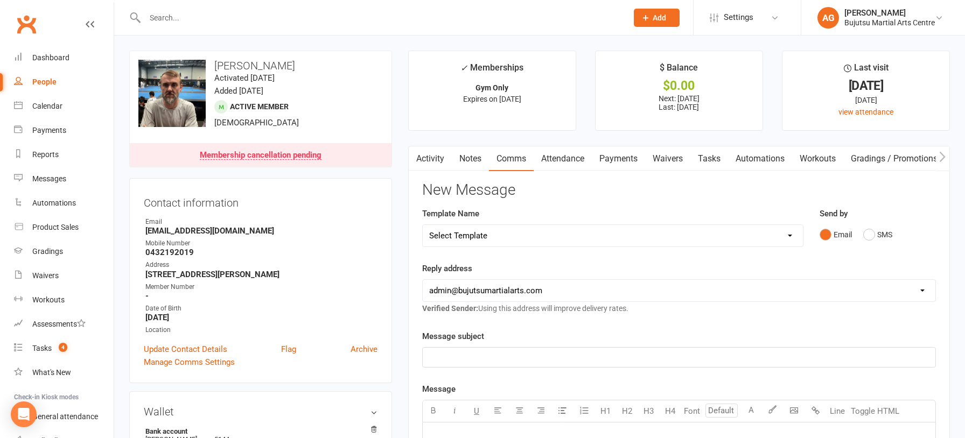
click at [431, 153] on link "Activity" at bounding box center [430, 158] width 43 height 25
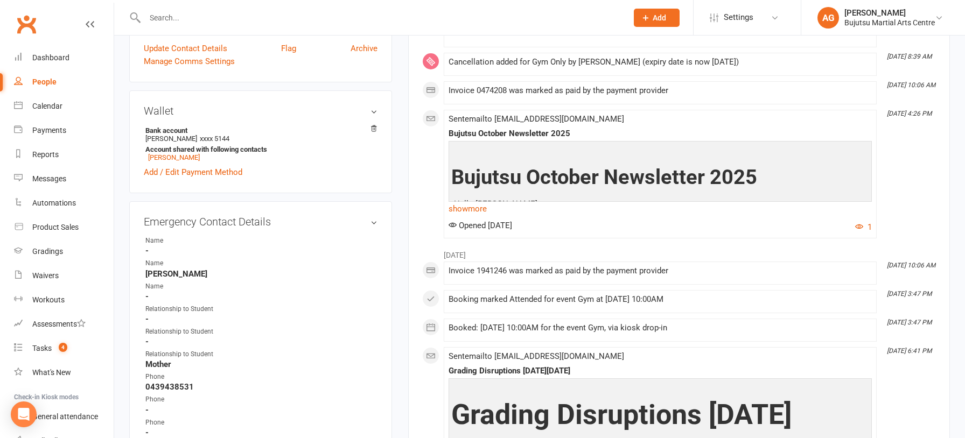
scroll to position [302, 0]
click at [53, 58] on div "Dashboard" at bounding box center [50, 57] width 37 height 9
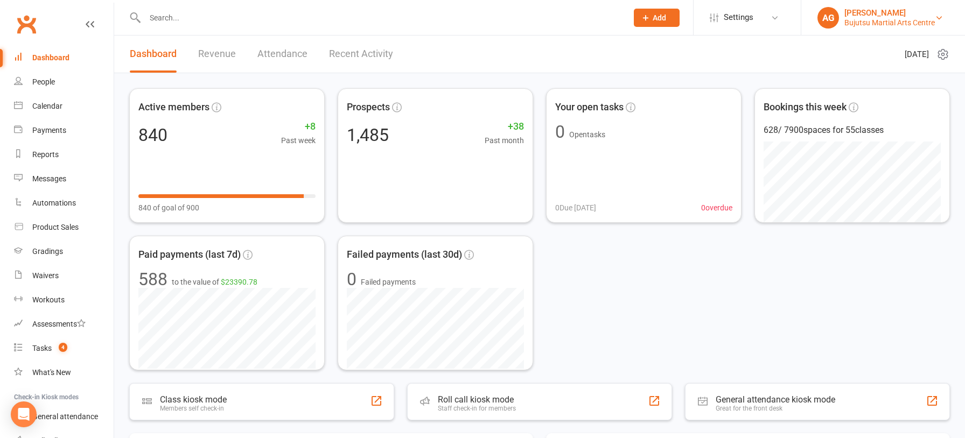
click at [858, 17] on div "[PERSON_NAME]" at bounding box center [889, 13] width 90 height 10
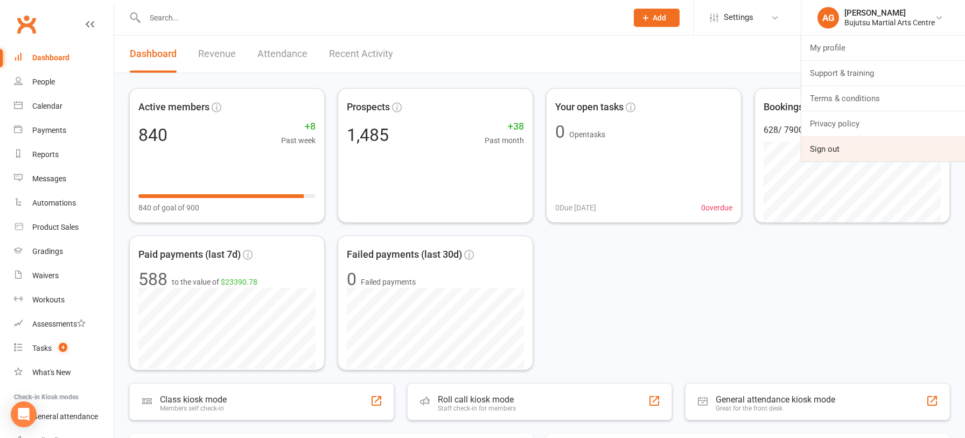
click at [843, 146] on link "Sign out" at bounding box center [883, 149] width 164 height 25
